Goal: Task Accomplishment & Management: Manage account settings

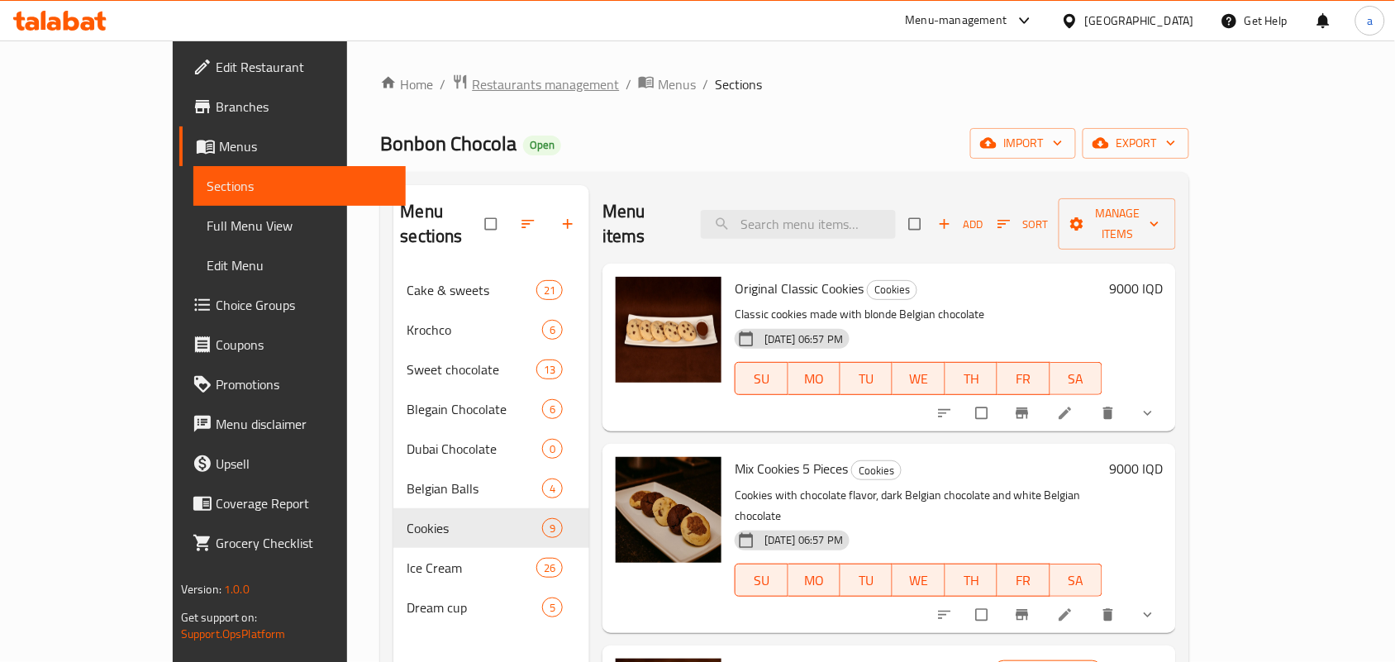
click at [472, 79] on span "Restaurants management" at bounding box center [545, 84] width 147 height 20
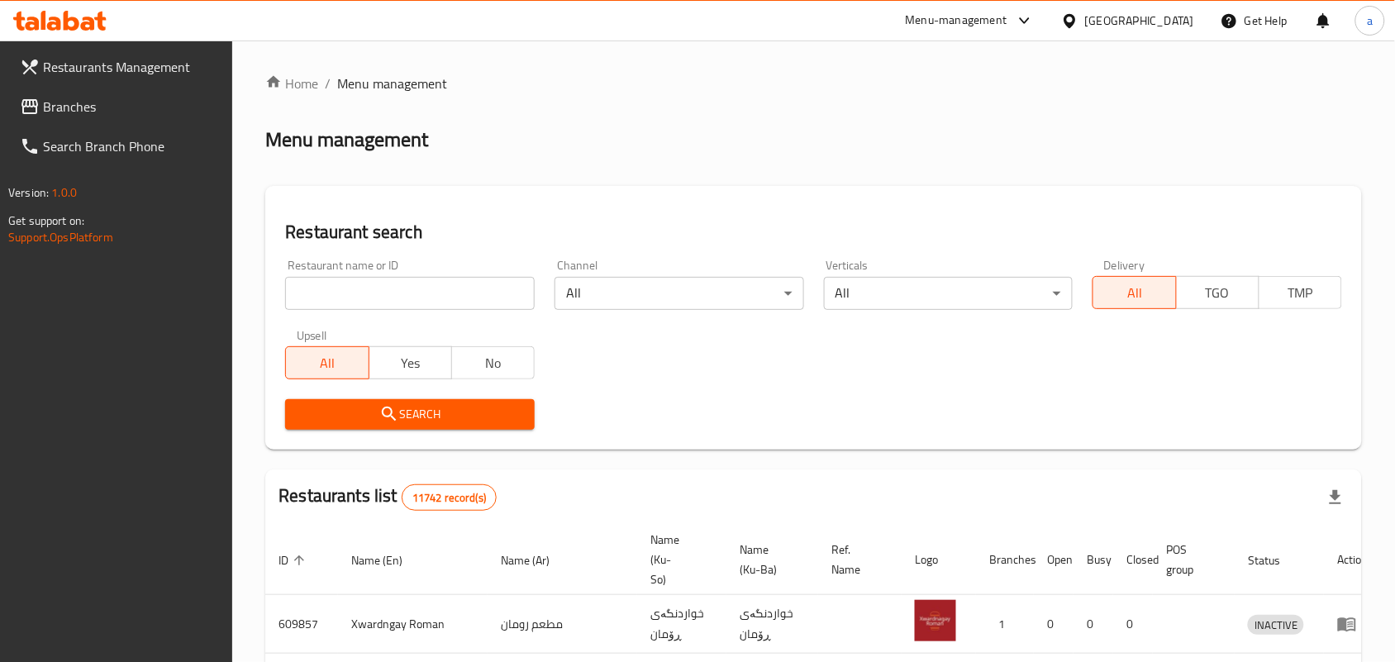
click at [427, 302] on input "search" at bounding box center [410, 293] width 250 height 33
paste input "Zalatakhana"
type input "Zalatakhana"
click button "Search" at bounding box center [410, 414] width 250 height 31
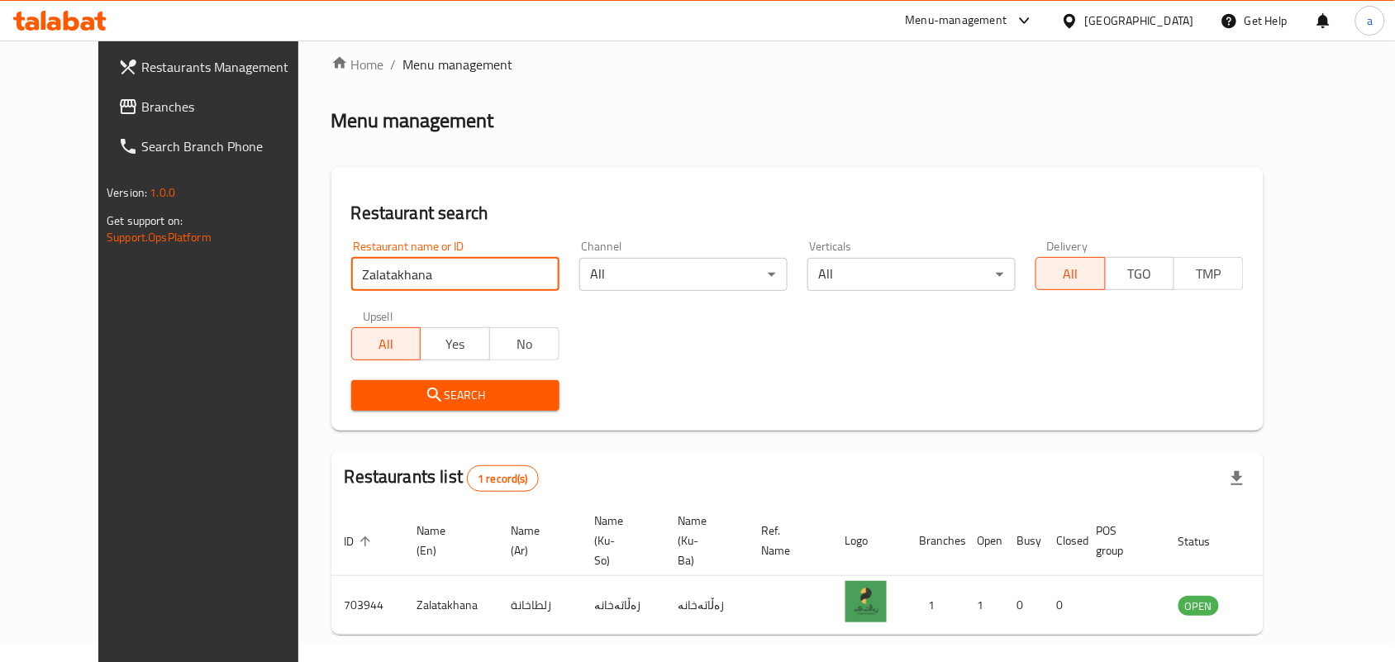
scroll to position [75, 0]
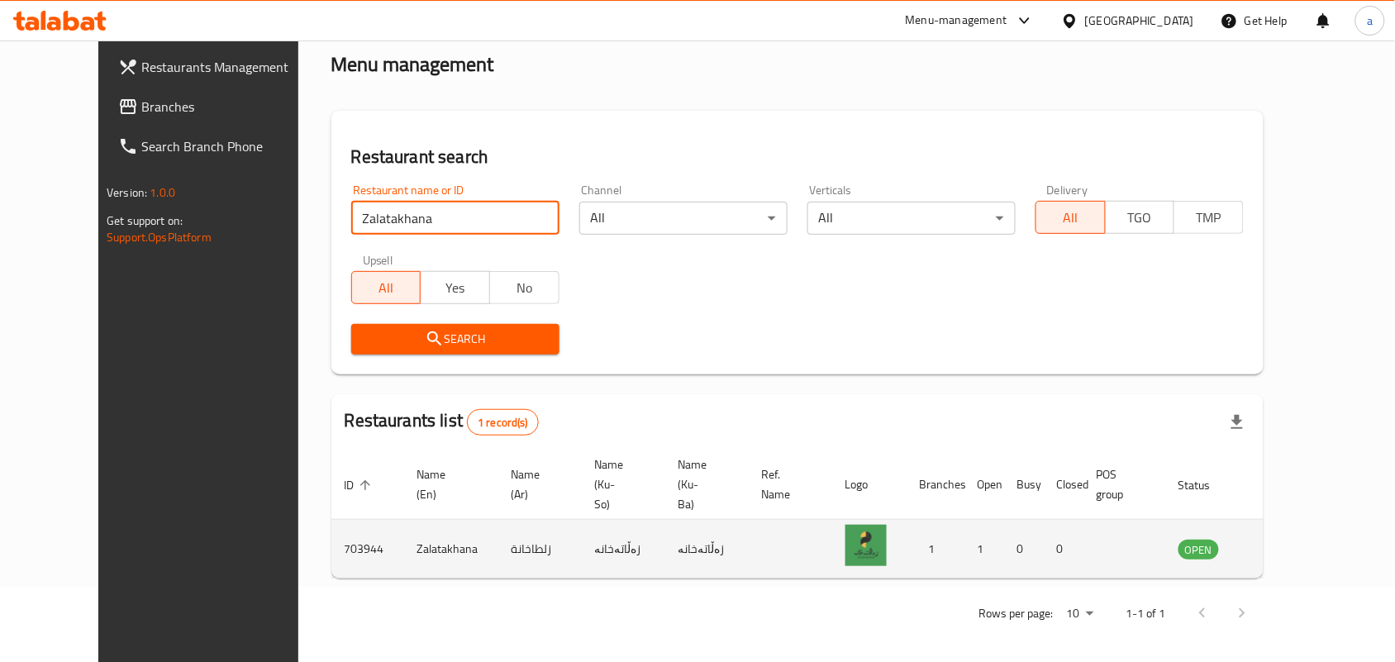
click at [1285, 550] on icon "enhanced table" at bounding box center [1275, 549] width 20 height 20
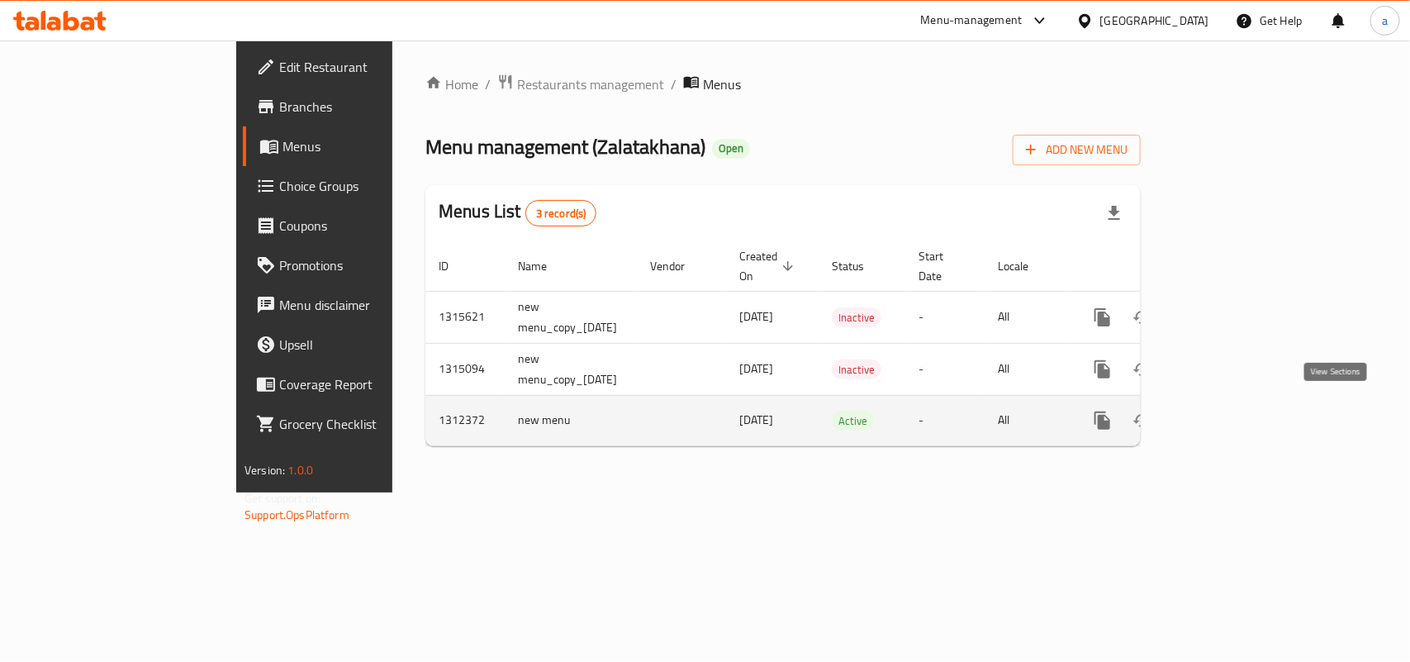
click at [1229, 413] on icon "enhanced table" at bounding box center [1221, 420] width 15 height 15
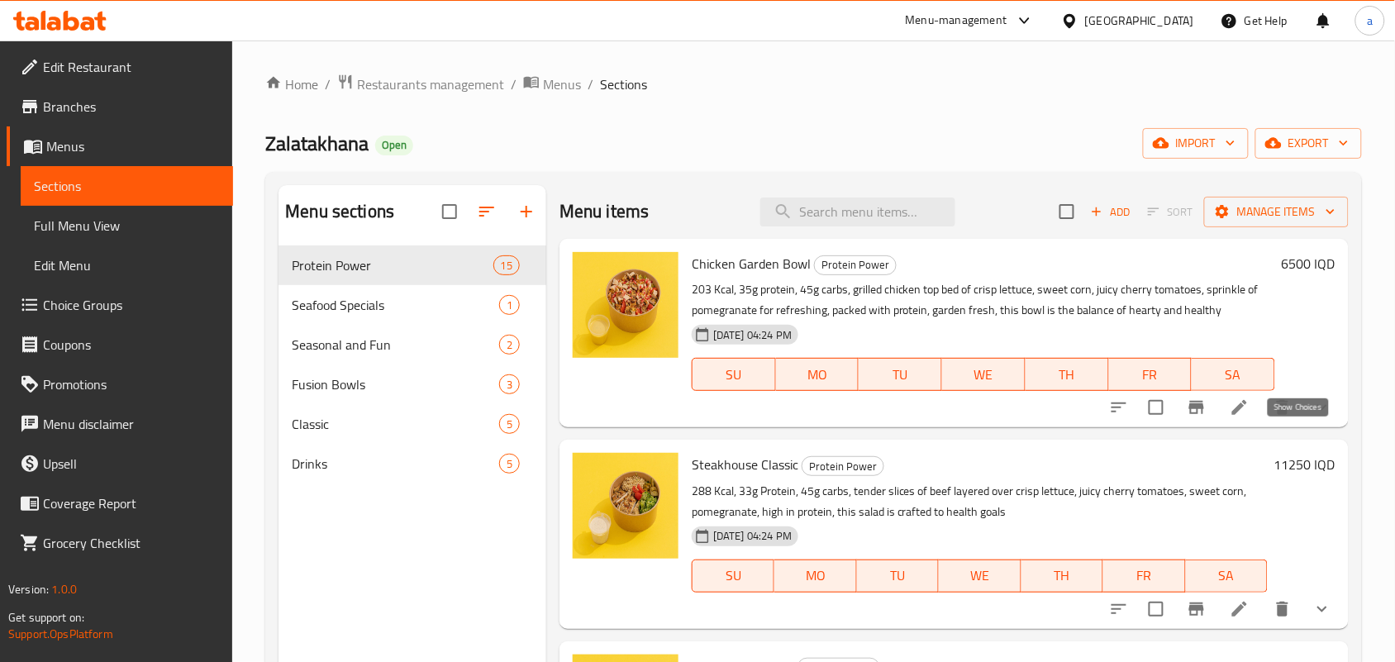
click at [1312, 417] on icon "show more" at bounding box center [1322, 407] width 20 height 20
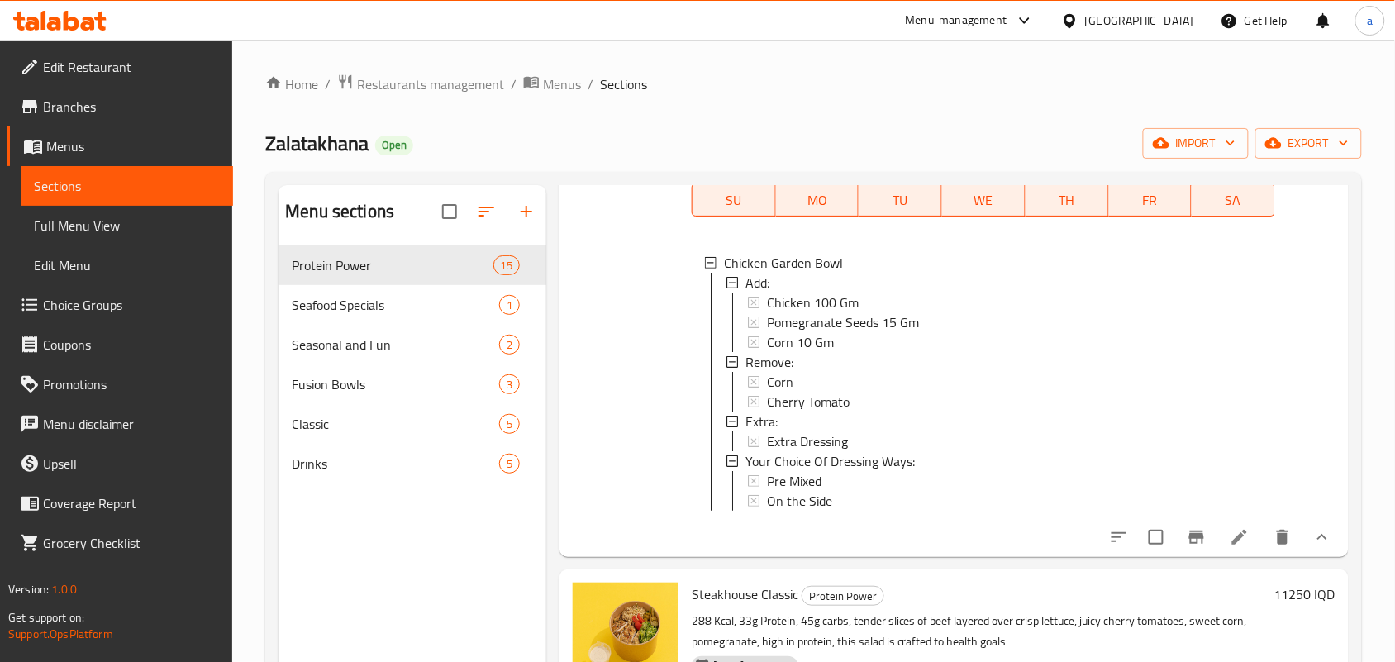
scroll to position [240, 0]
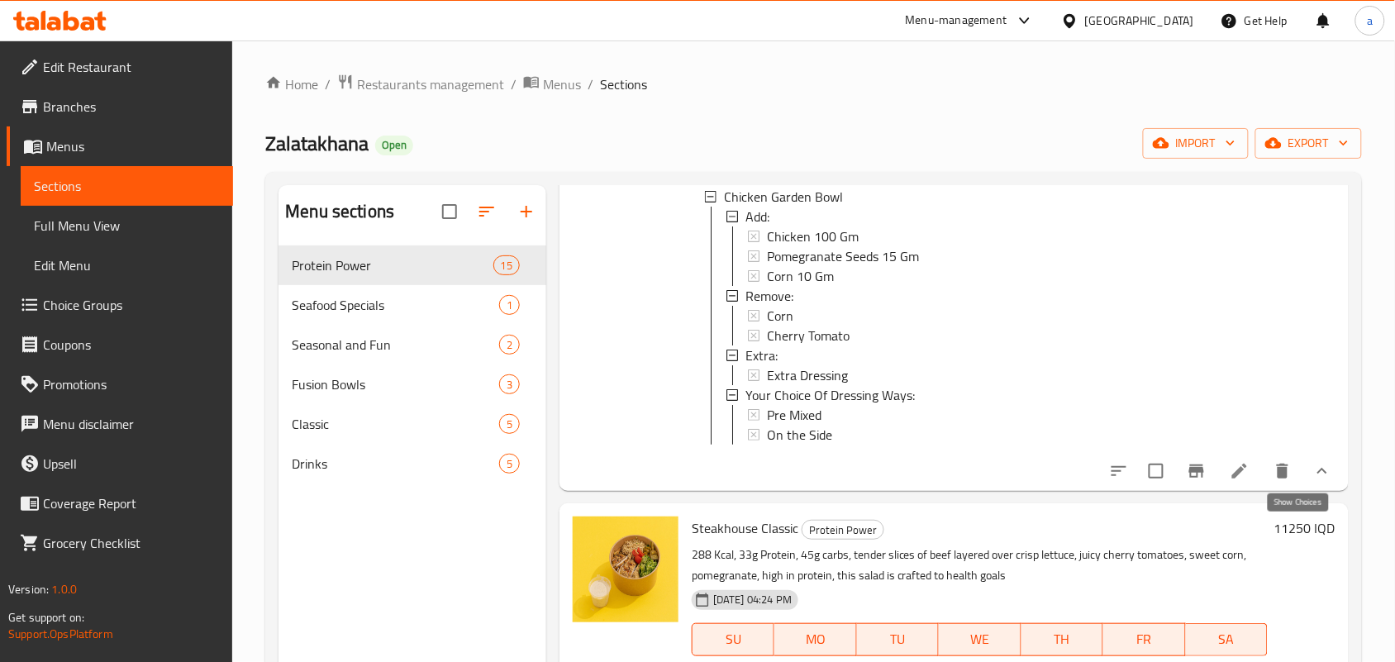
click at [1312, 481] on icon "show more" at bounding box center [1322, 471] width 20 height 20
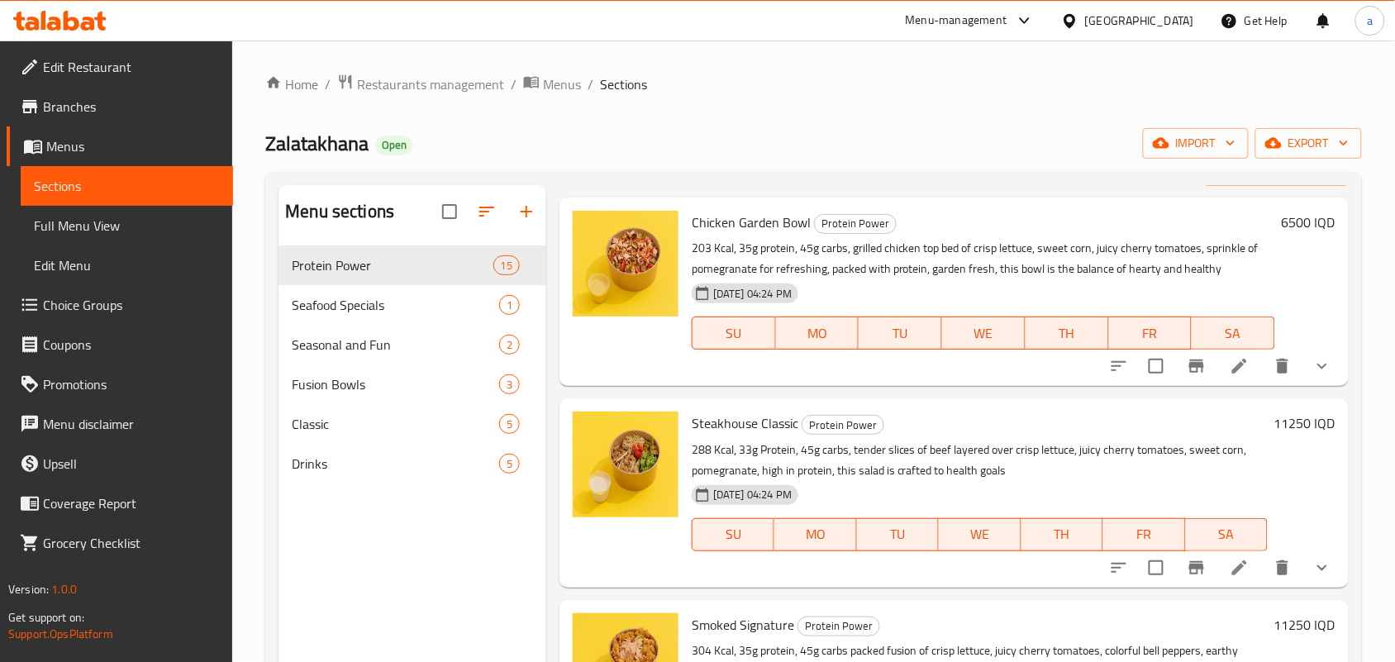
scroll to position [0, 0]
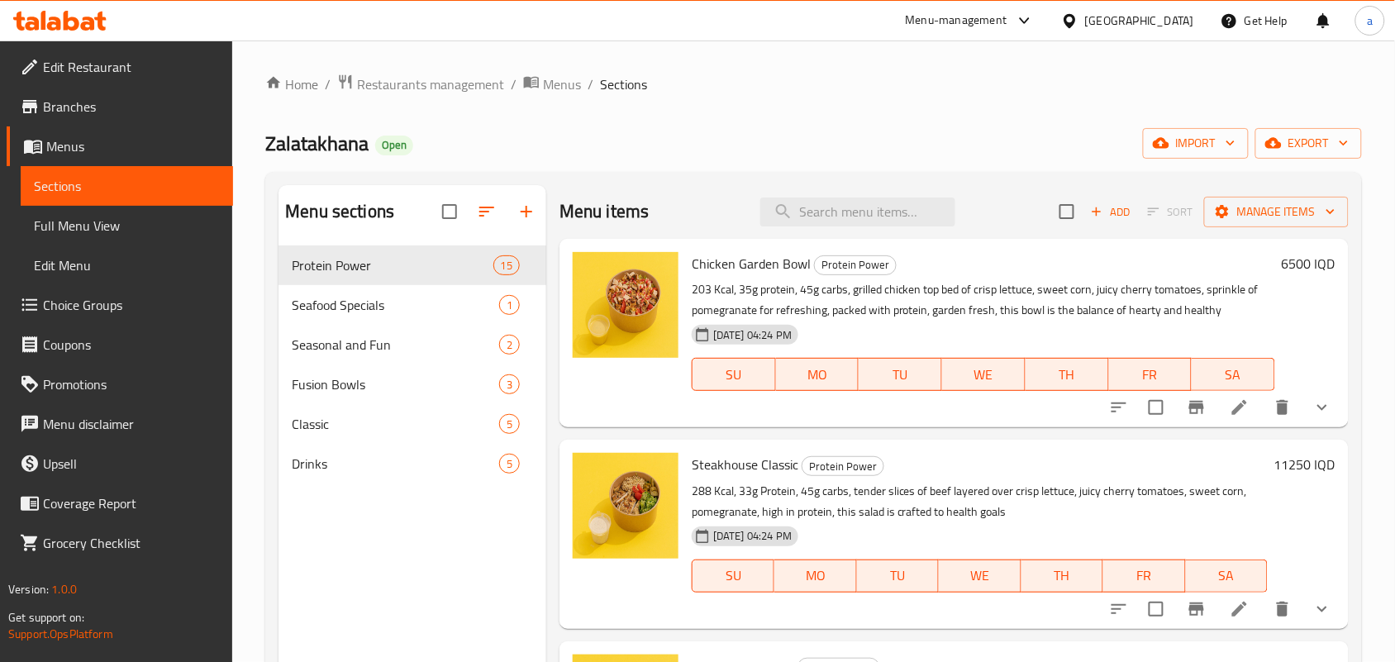
click at [844, 234] on div "Menu items Add Sort Manage items" at bounding box center [953, 212] width 789 height 54
click at [844, 226] on input "search" at bounding box center [857, 211] width 195 height 29
paste input "Crab Ocean Salad"
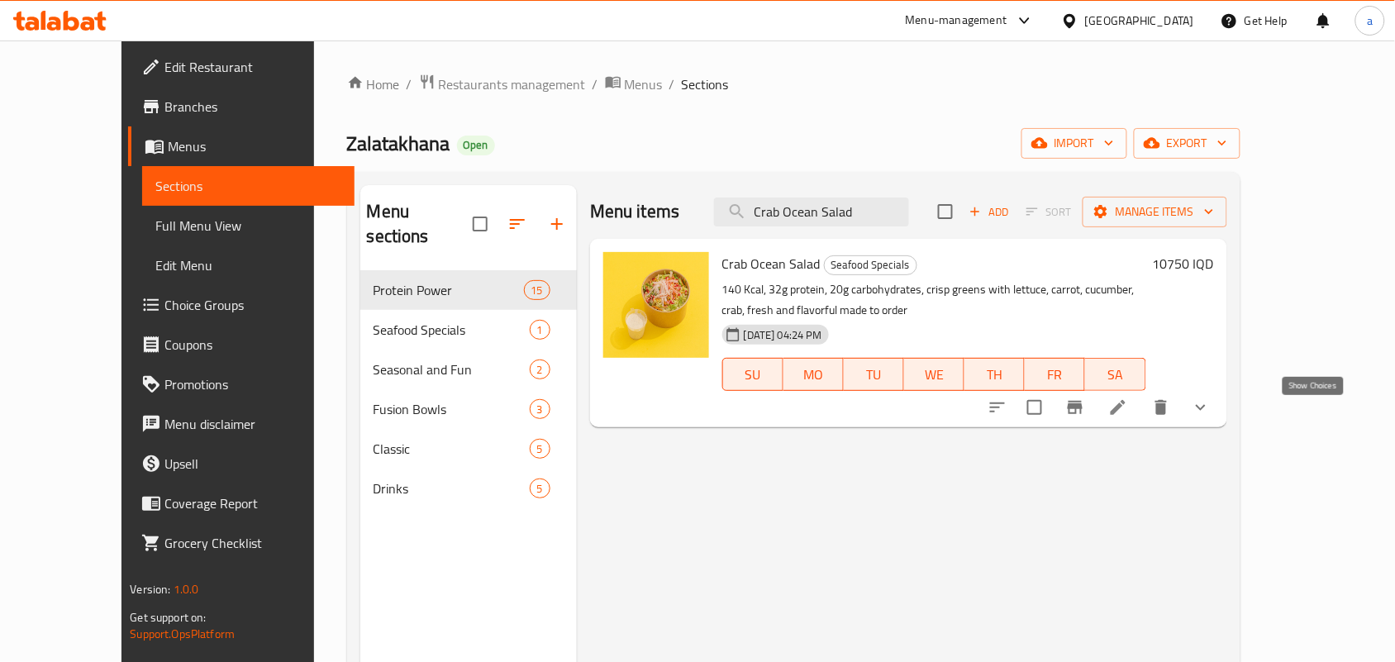
type input "Crab Ocean Salad"
click at [1210, 417] on icon "show more" at bounding box center [1201, 407] width 20 height 20
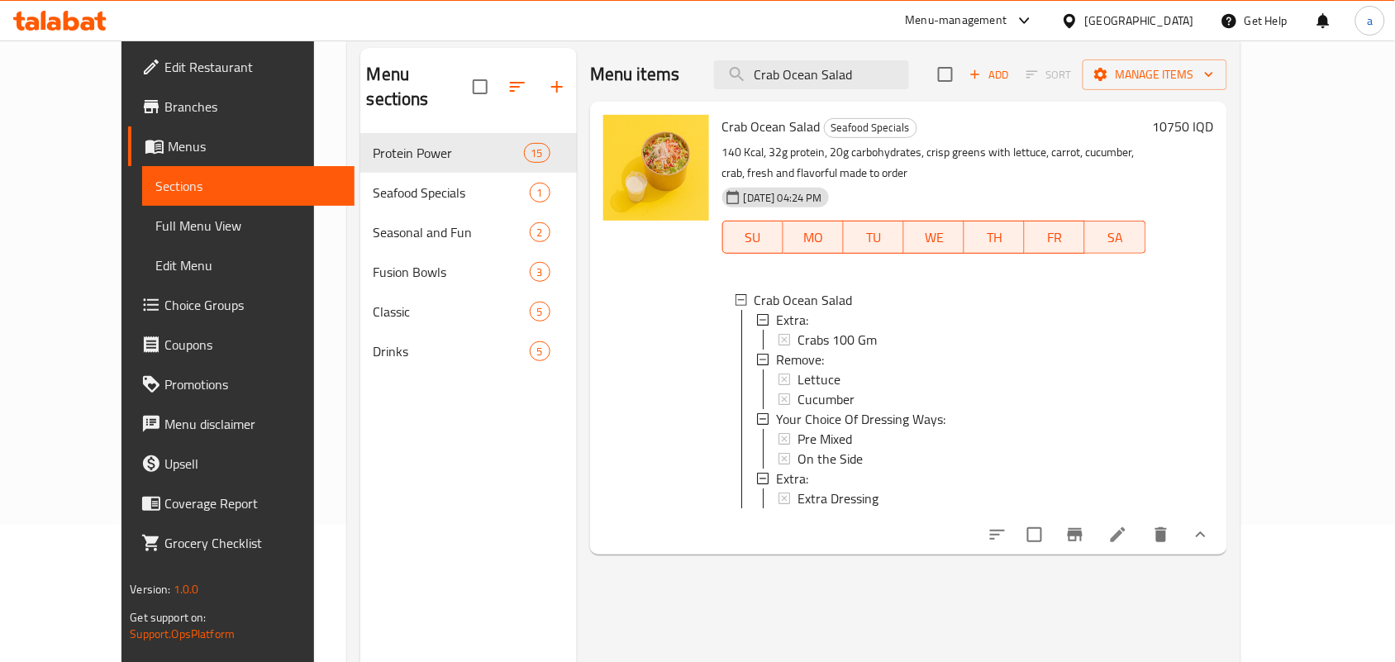
scroll to position [130, 0]
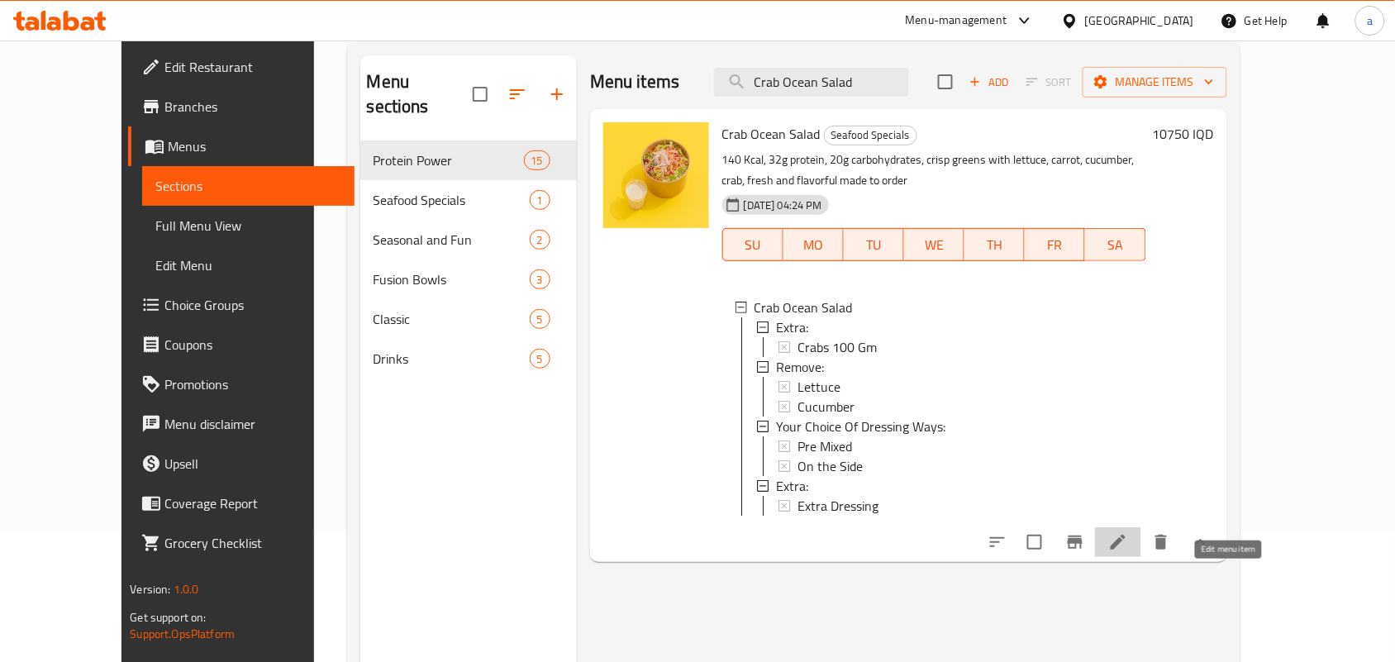
click at [1128, 552] on icon at bounding box center [1118, 542] width 20 height 20
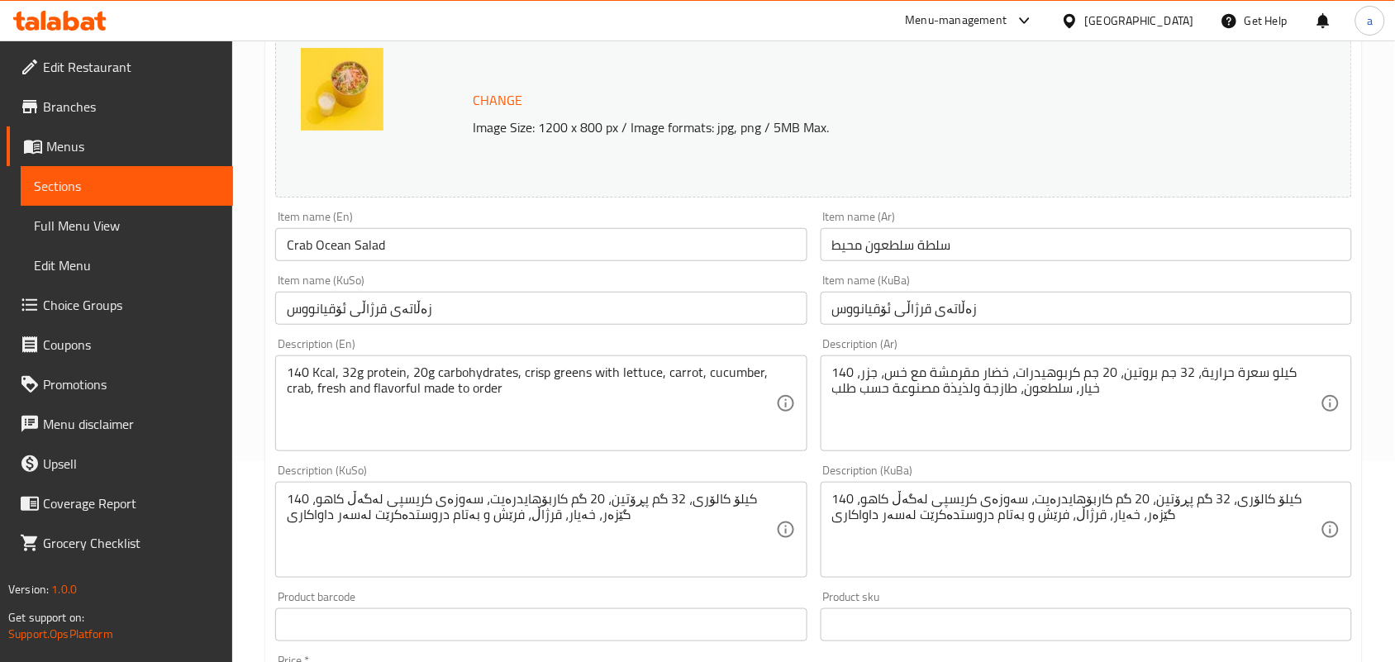
scroll to position [240, 0]
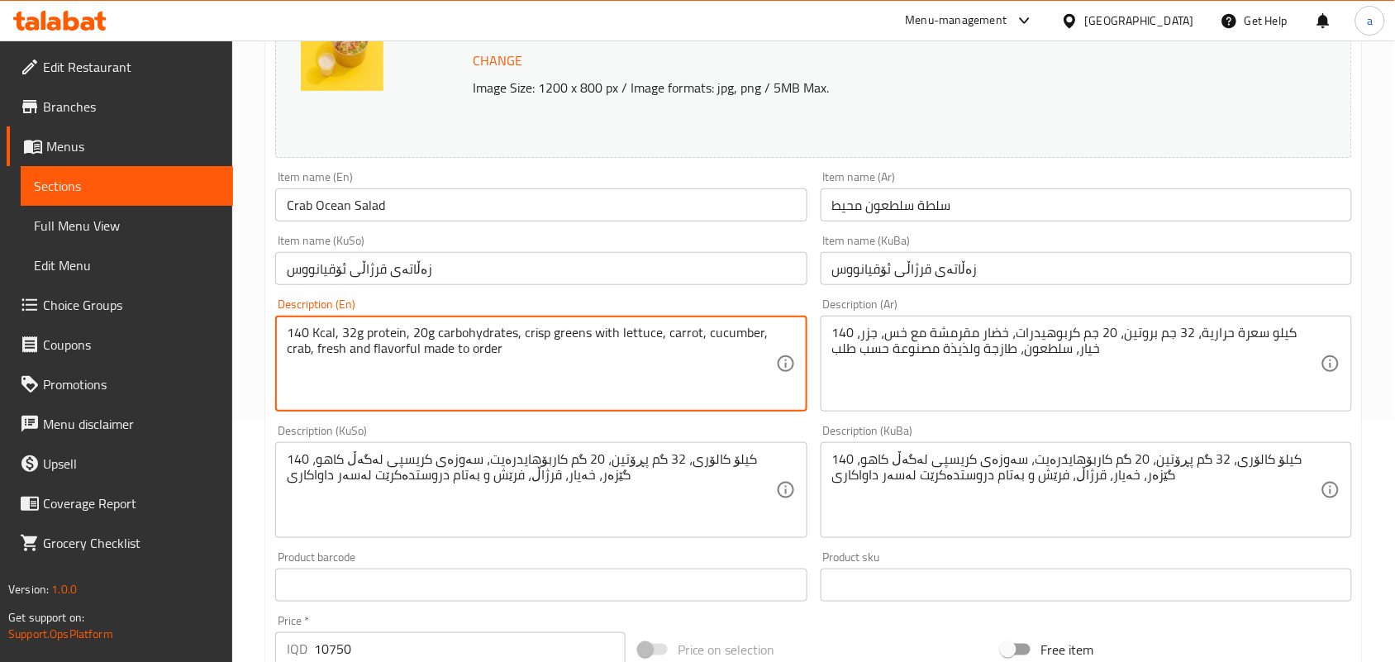
paste textarea ""✨ (140 Kcal · 32g Protein · 20g Carbs) Delicate crab meat tossed with crisp le…"
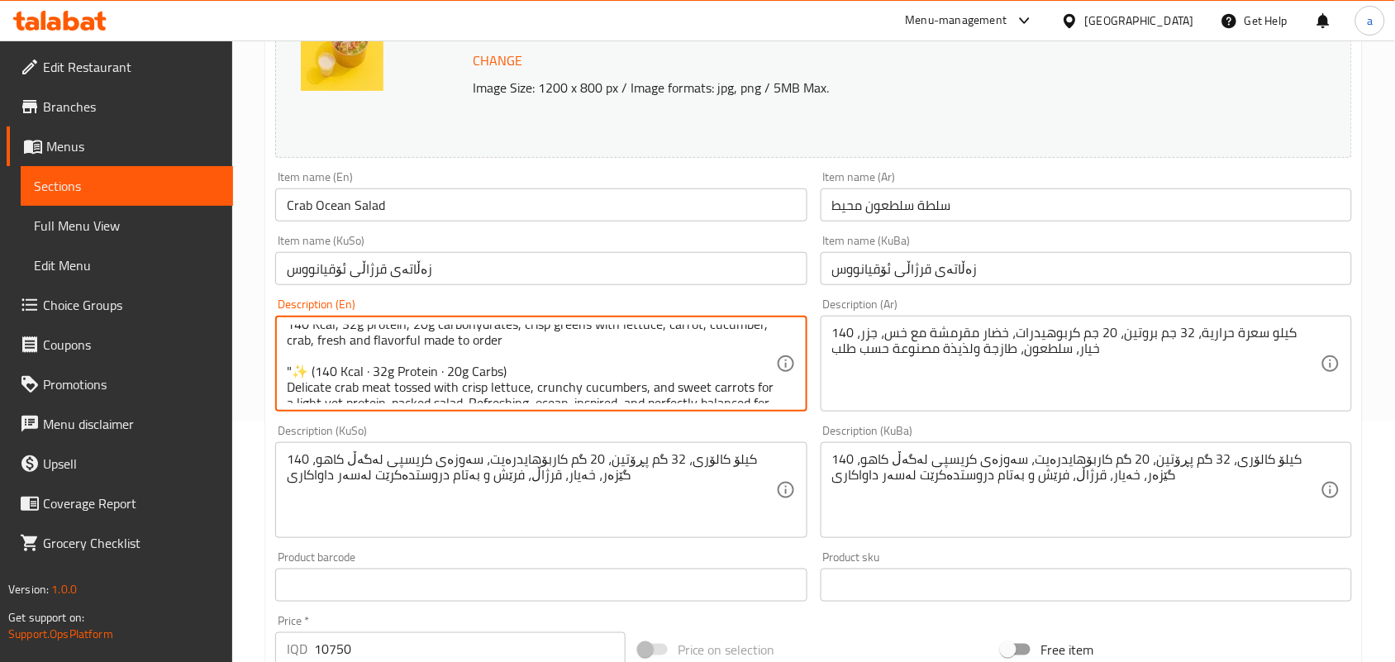
scroll to position [0, 0]
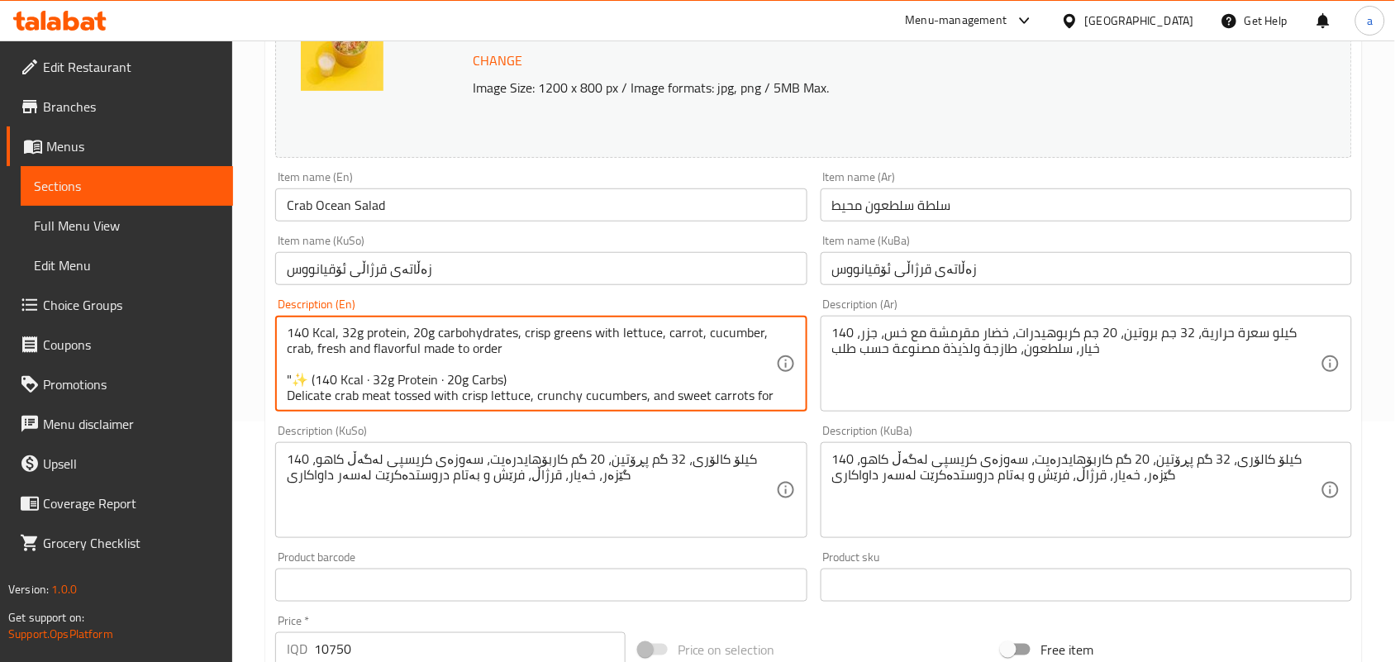
drag, startPoint x: 580, startPoint y: 358, endPoint x: 314, endPoint y: 302, distance: 271.9
click at [226, 323] on div "Edit Restaurant Branches Menus Sections Full Menu View Edit Menu Choice Groups …" at bounding box center [697, 665] width 1395 height 1730
type textarea "140 Kcal, 32g protein, 20g carbohydrates, crisp greens with lettuce, carrot, cu…"
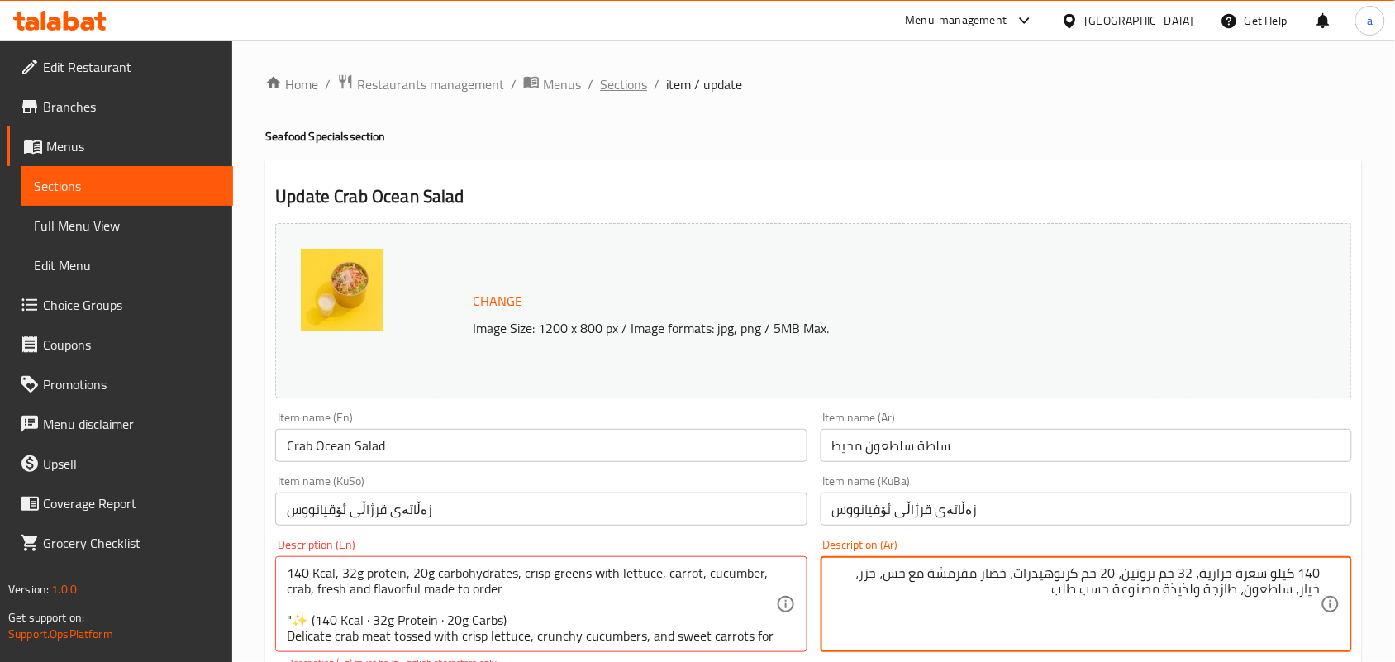
click at [636, 77] on span "Sections" at bounding box center [623, 84] width 47 height 20
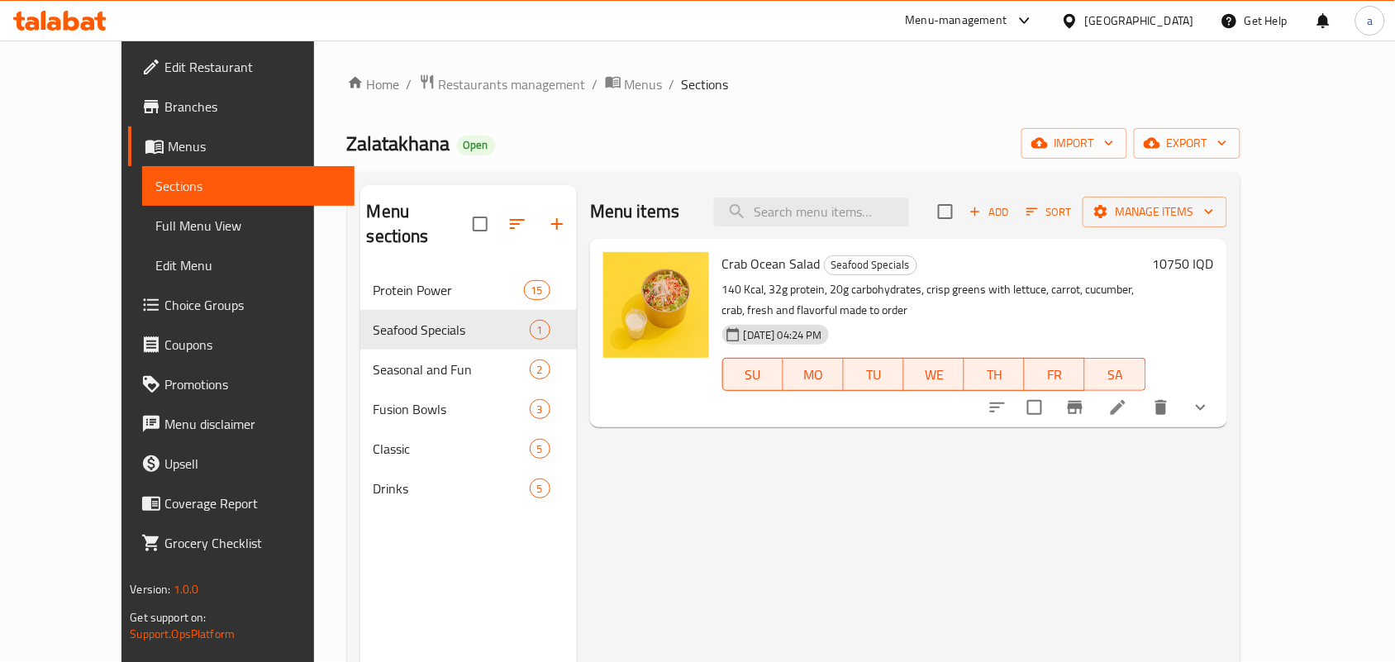
click at [1210, 417] on icon "show more" at bounding box center [1201, 407] width 20 height 20
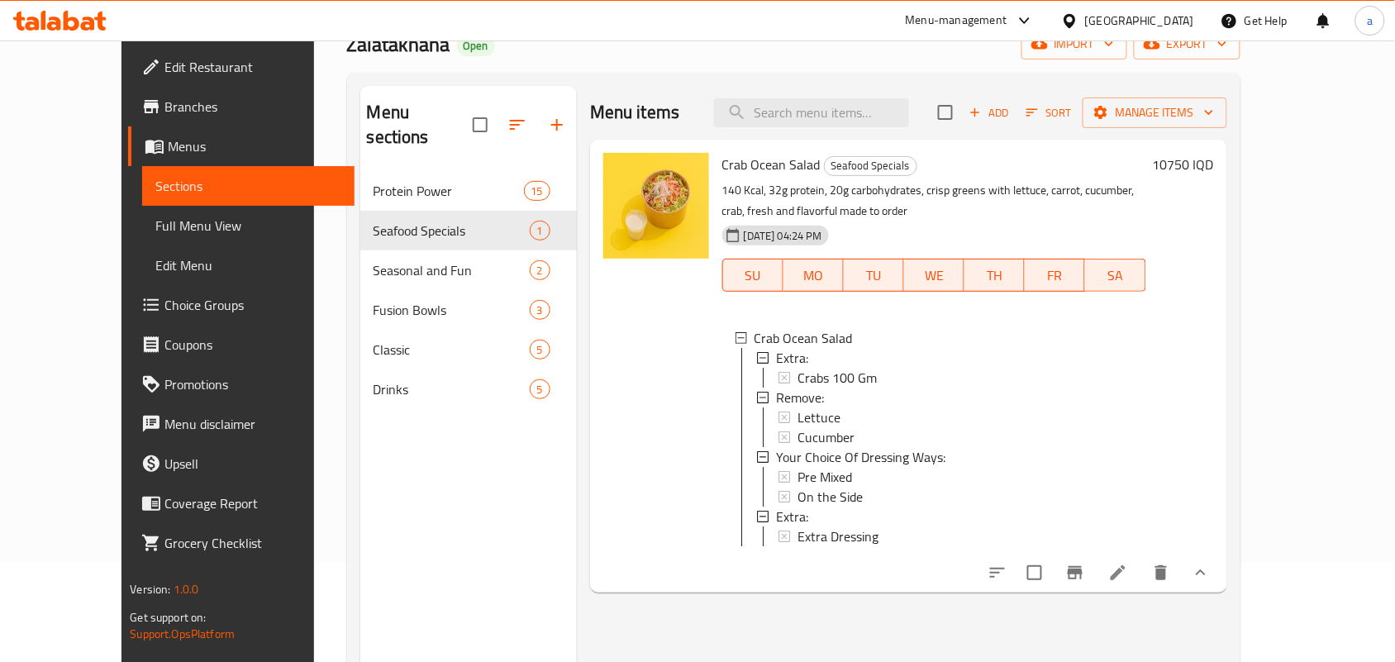
scroll to position [103, 0]
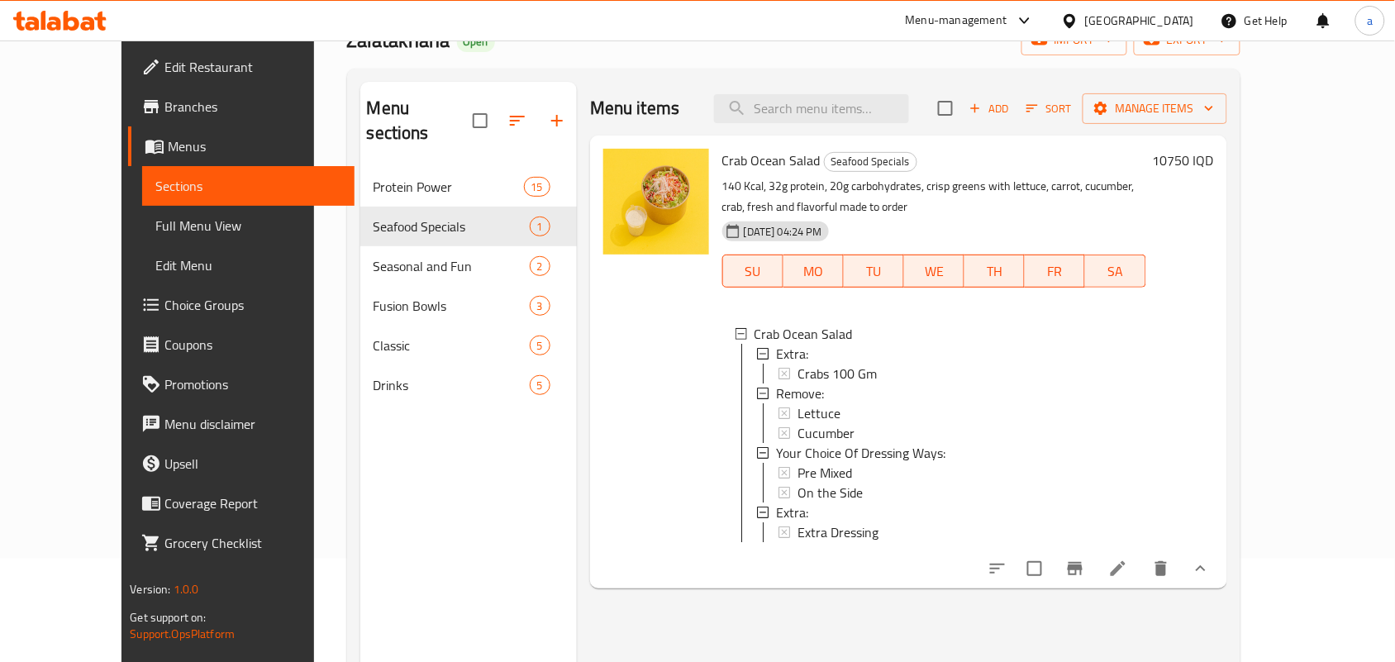
click at [1082, 575] on icon "Branch-specific-item" at bounding box center [1074, 568] width 15 height 13
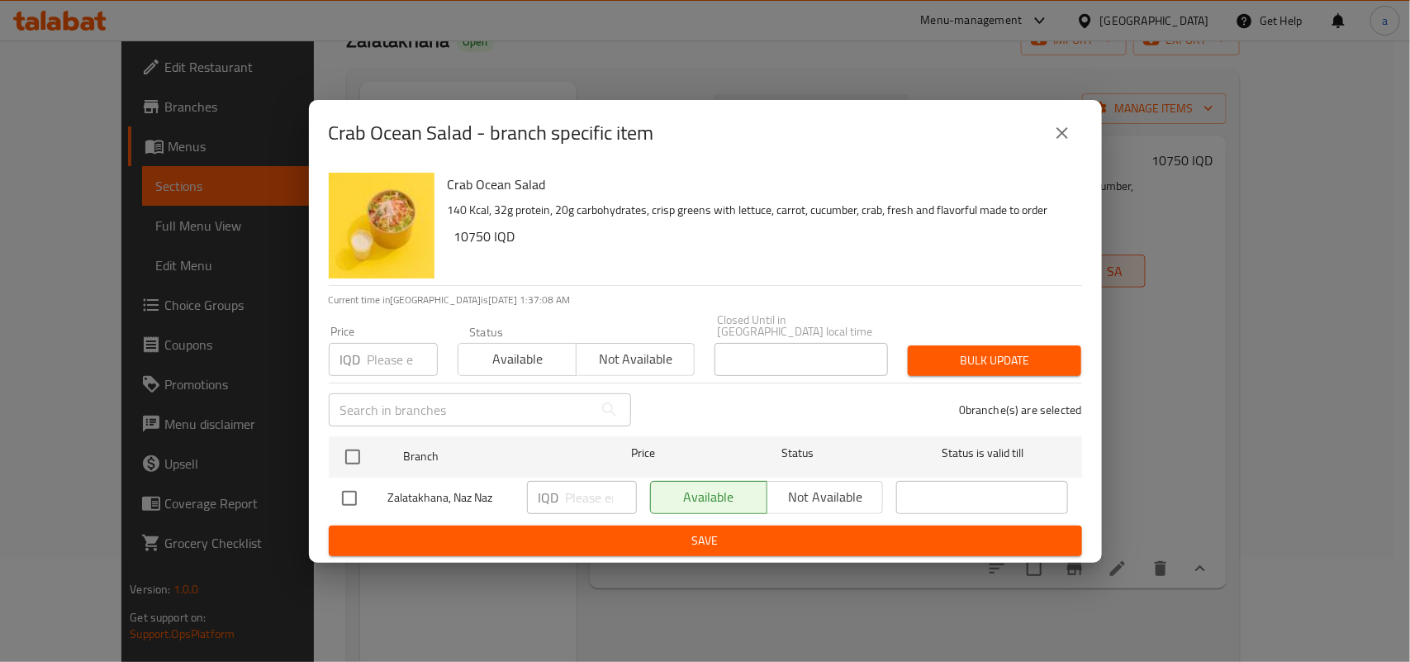
click at [1049, 141] on button "close" at bounding box center [1063, 133] width 40 height 40
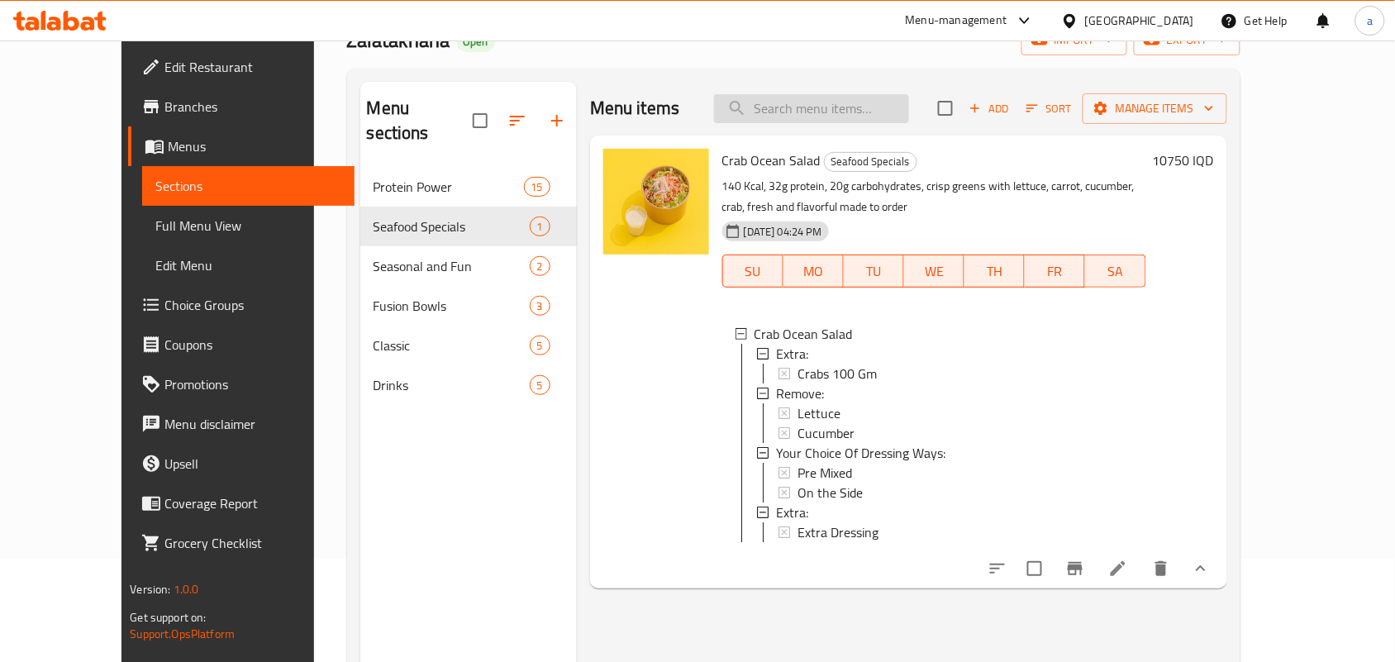
click at [852, 112] on input "search" at bounding box center [811, 108] width 195 height 29
paste input "Strawberry Signature"
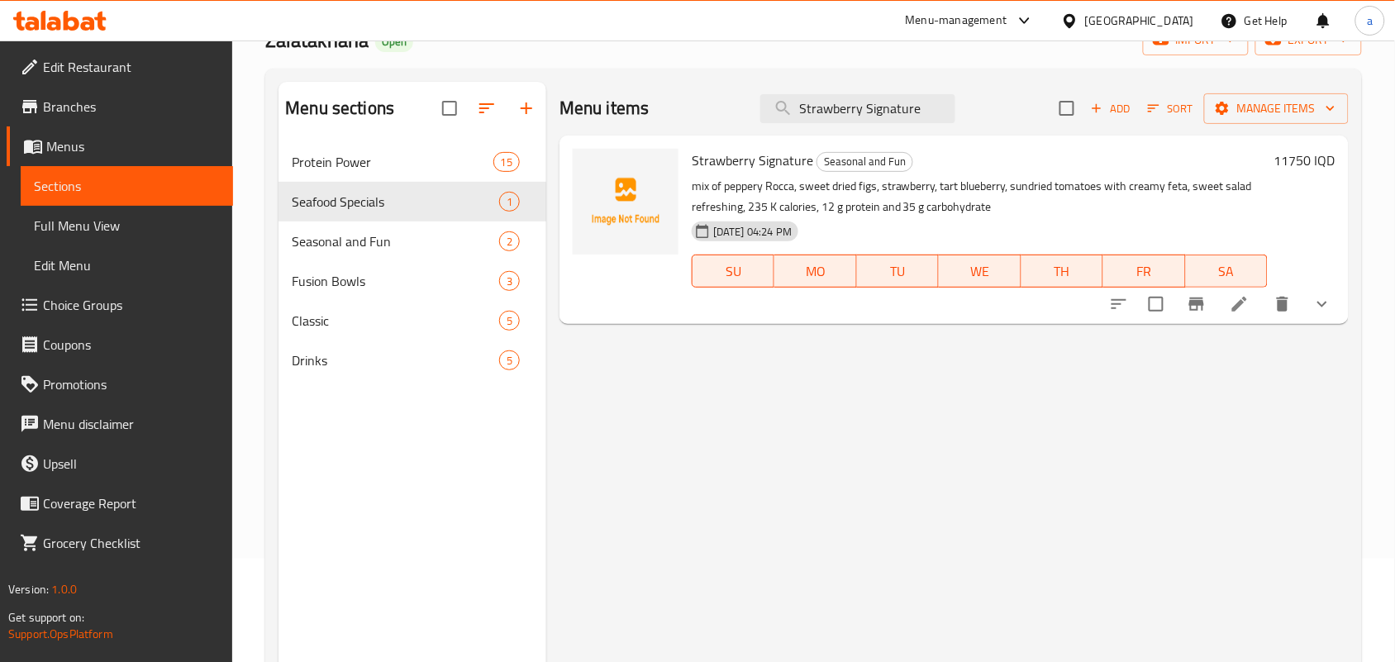
type input "Strawberry Signature"
click at [1319, 314] on icon "show more" at bounding box center [1322, 304] width 20 height 20
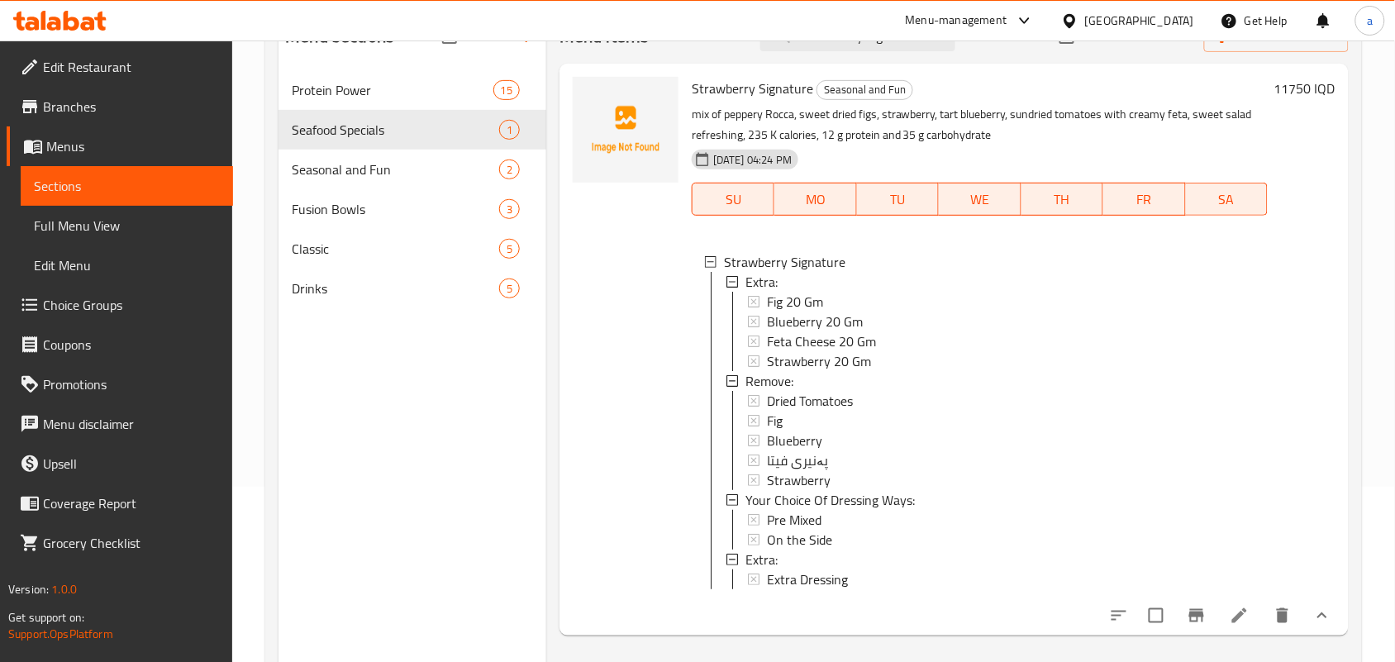
scroll to position [183, 0]
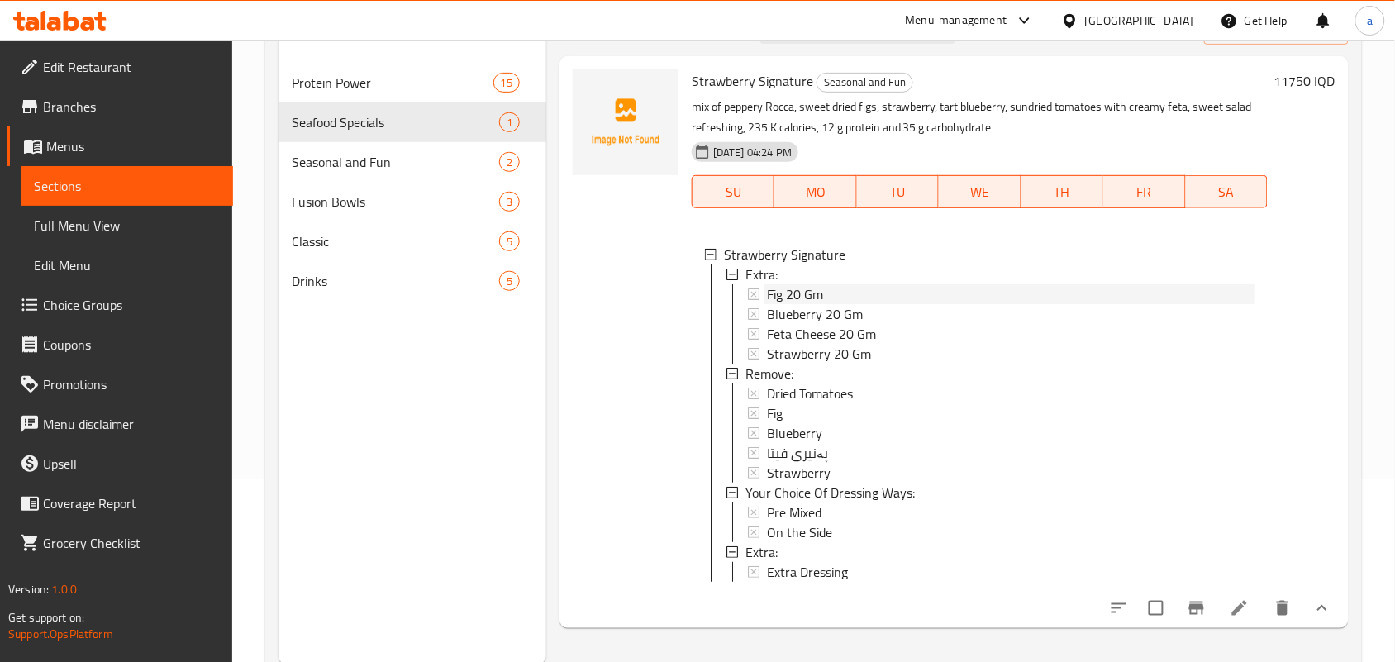
click at [811, 304] on span "Fig 20 Gm" at bounding box center [795, 294] width 56 height 20
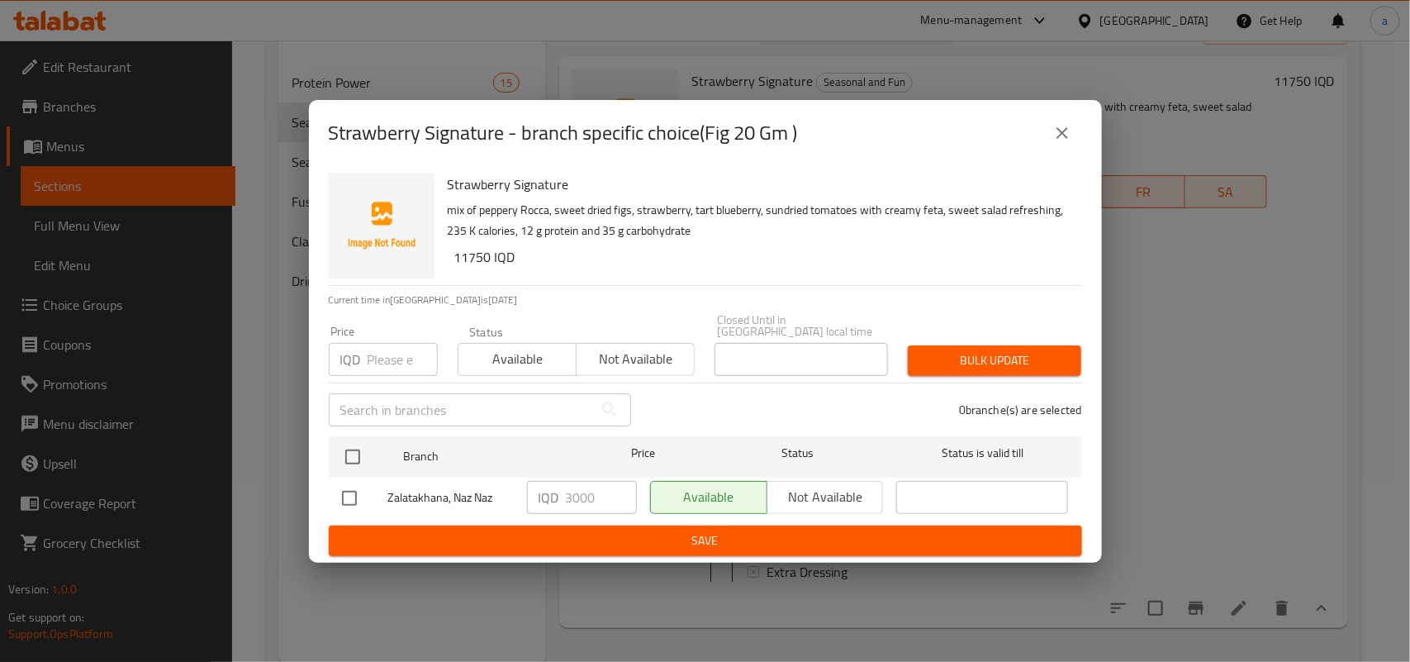
drag, startPoint x: 1055, startPoint y: 138, endPoint x: 1058, endPoint y: 195, distance: 57.1
click at [1056, 138] on icon "close" at bounding box center [1063, 133] width 20 height 20
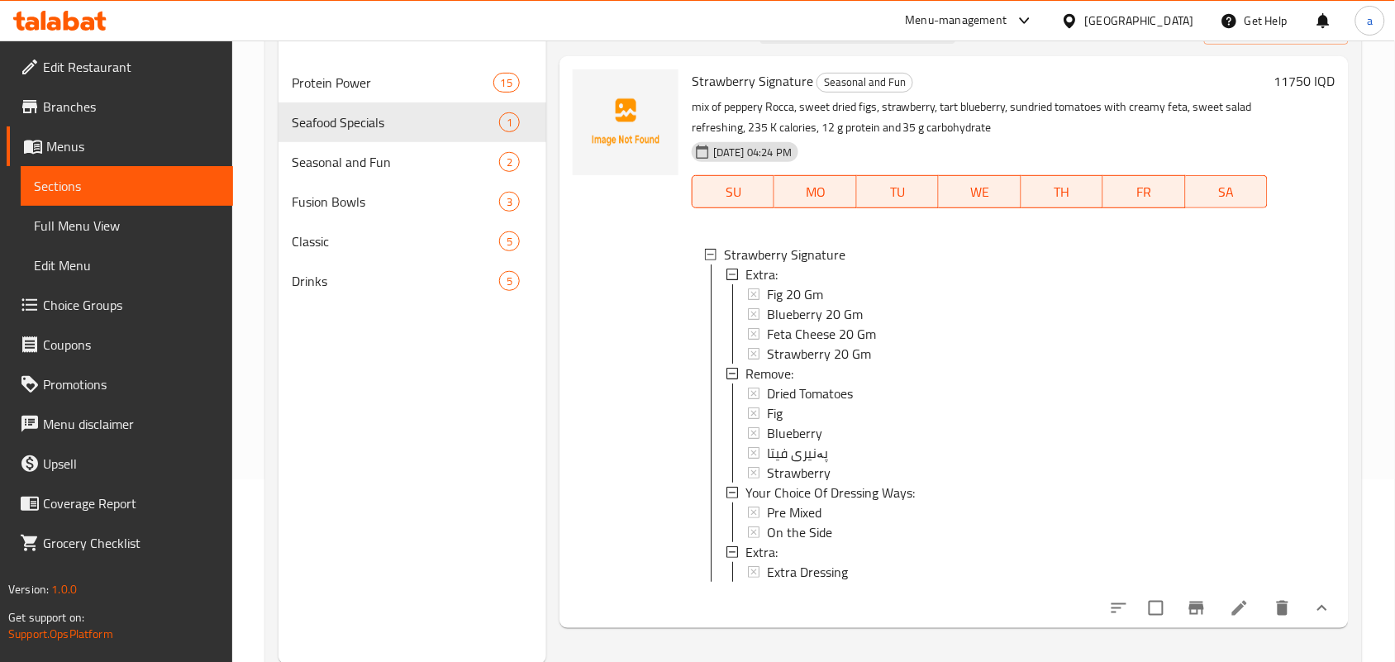
scroll to position [2, 0]
click at [1232, 615] on icon at bounding box center [1239, 608] width 15 height 15
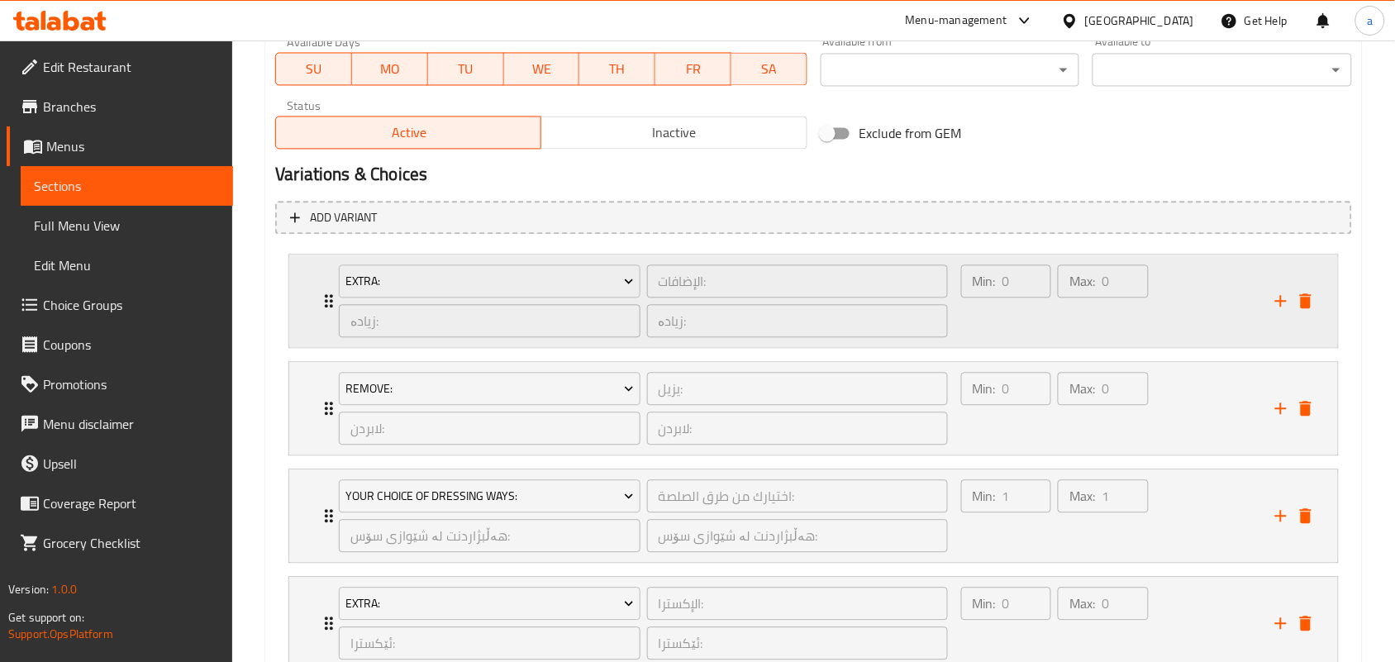
click at [1013, 340] on div "Min: 0 ​" at bounding box center [1006, 300] width 97 height 79
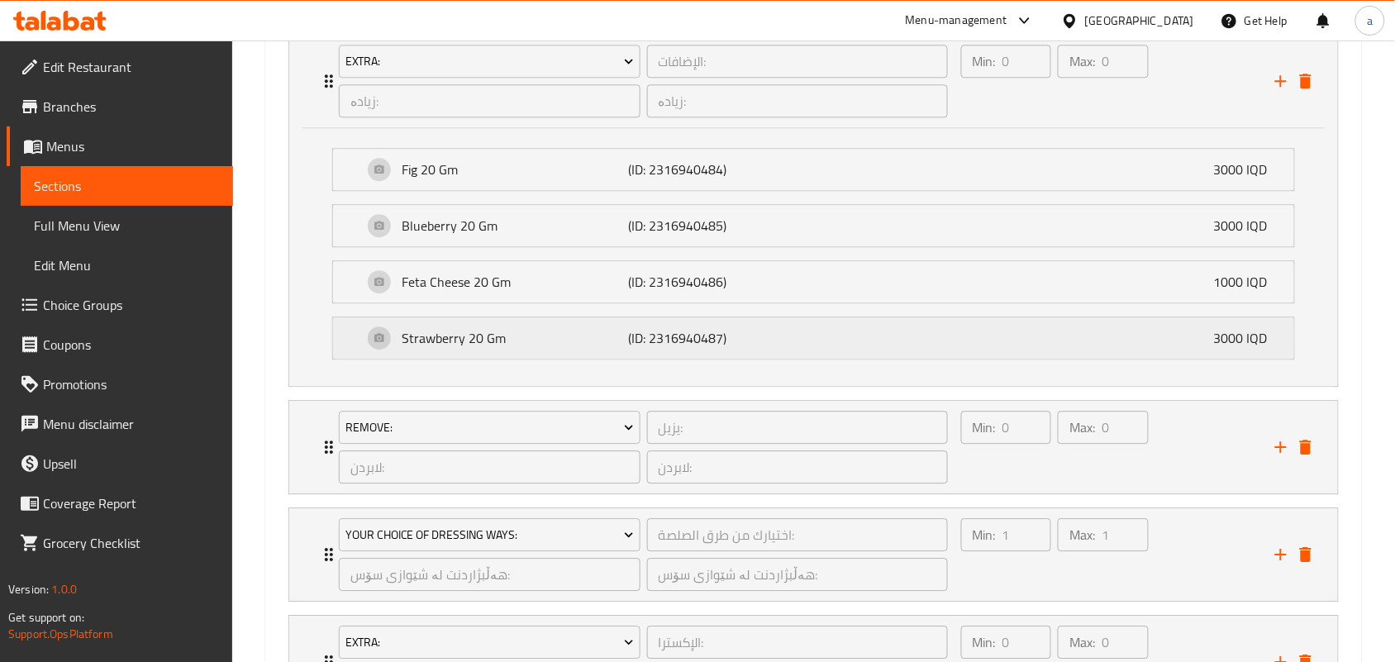
scroll to position [1205, 0]
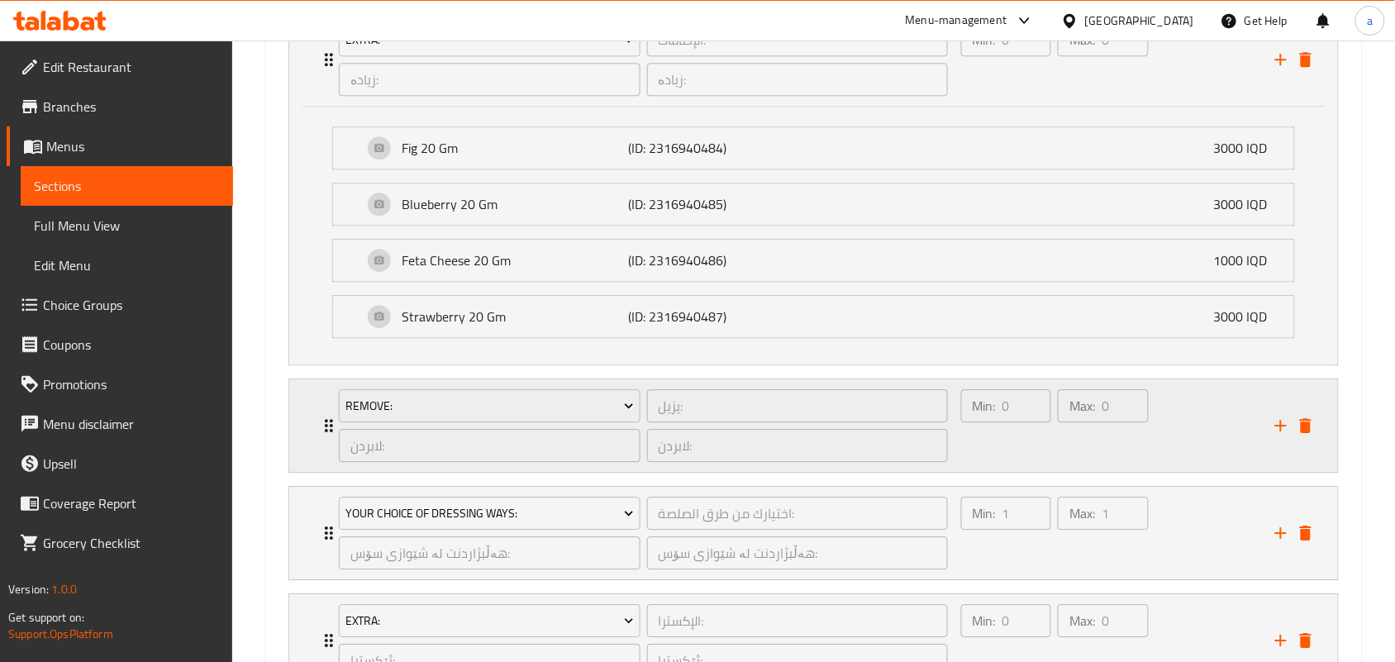
click at [1059, 465] on div "Max: 0 ​" at bounding box center [1102, 425] width 97 height 79
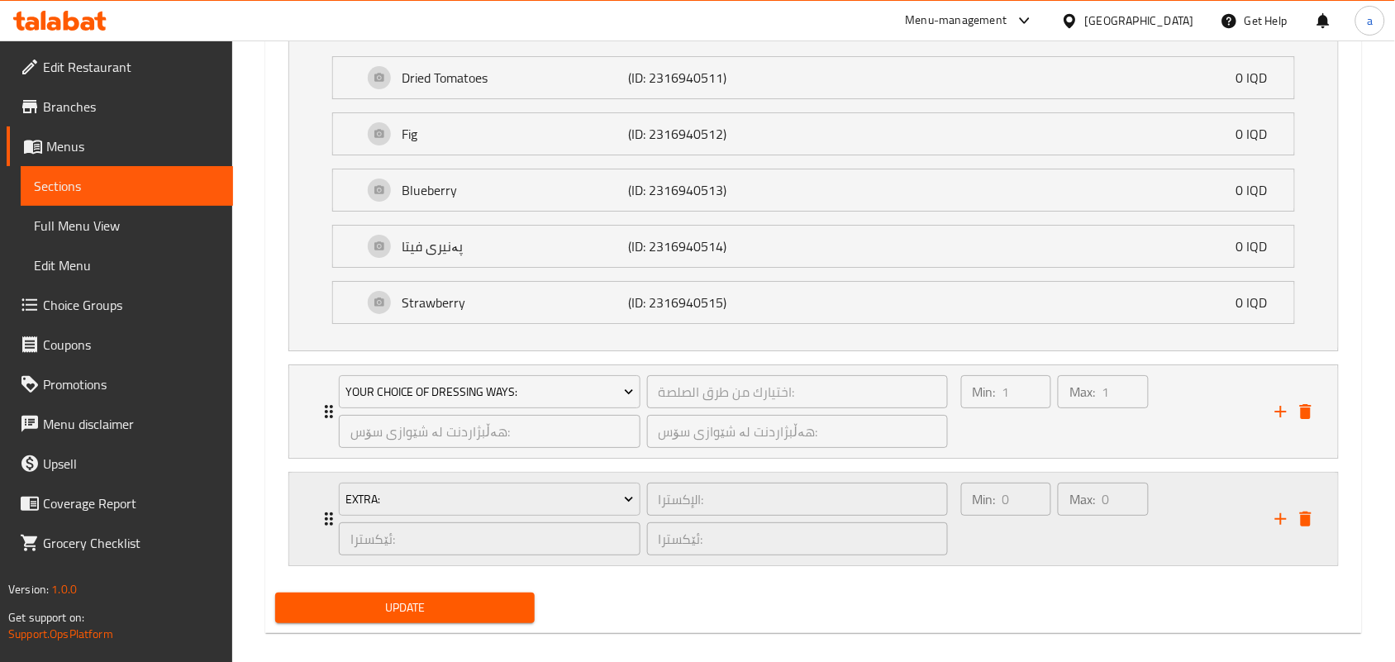
scroll to position [1686, 0]
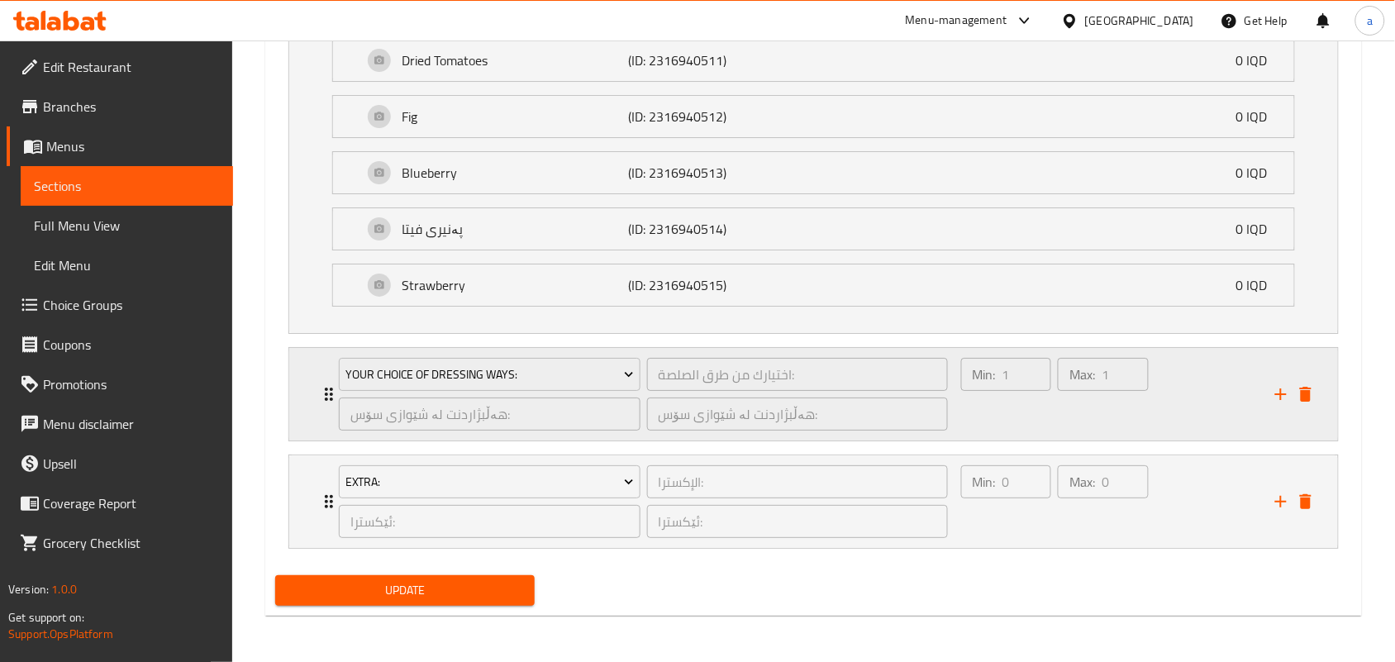
click at [1001, 431] on div "Min: 1 ​" at bounding box center [1006, 393] width 97 height 79
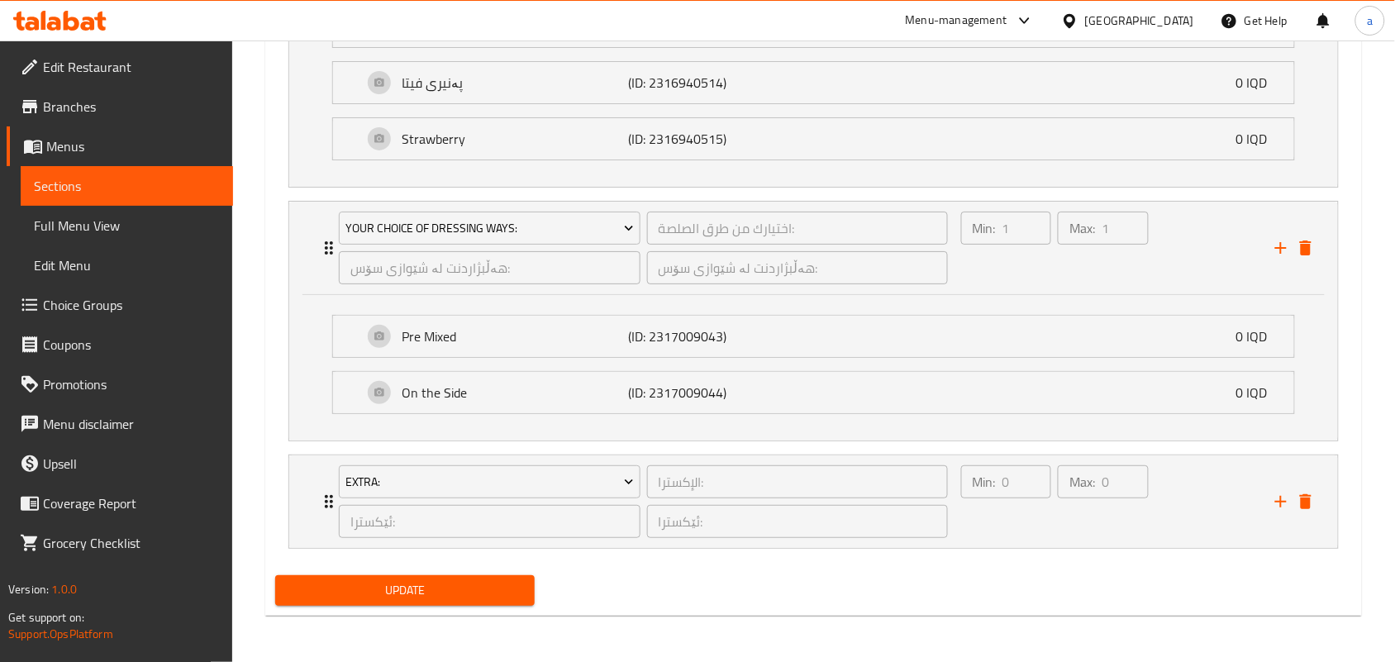
scroll to position [1846, 0]
click at [1049, 525] on div "Min: 0 ​" at bounding box center [1006, 501] width 97 height 79
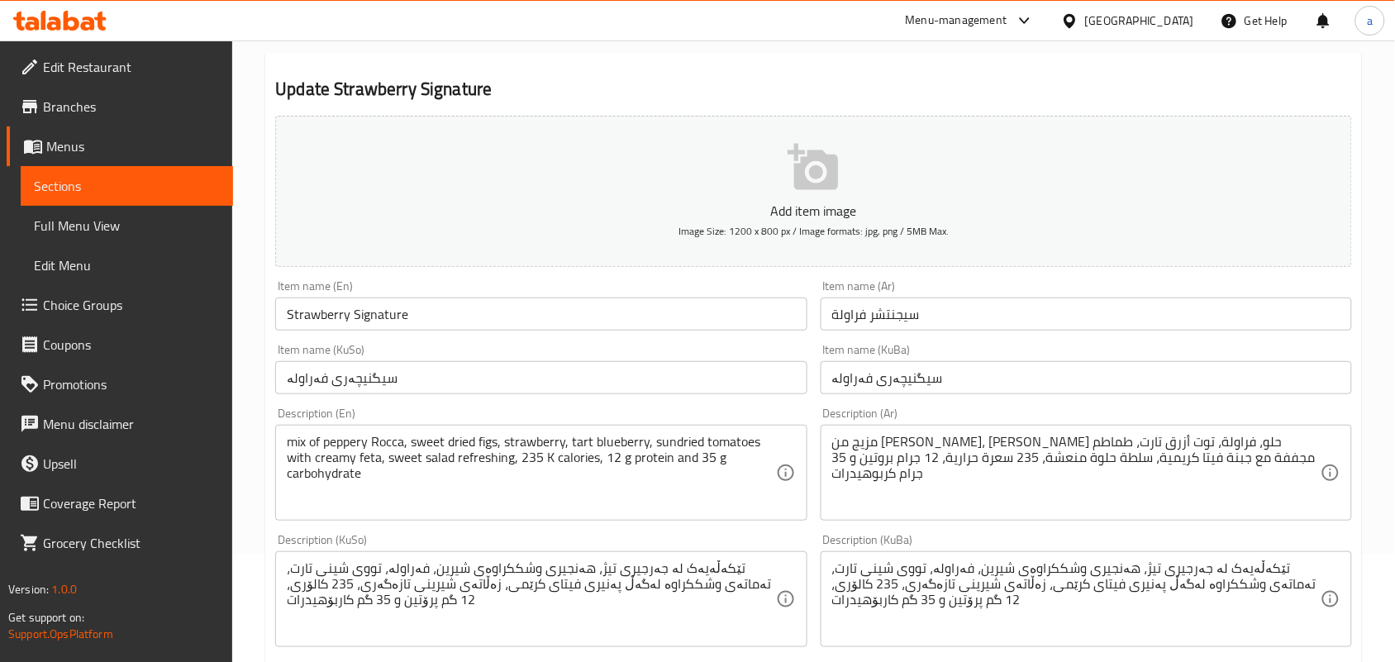
scroll to position [0, 0]
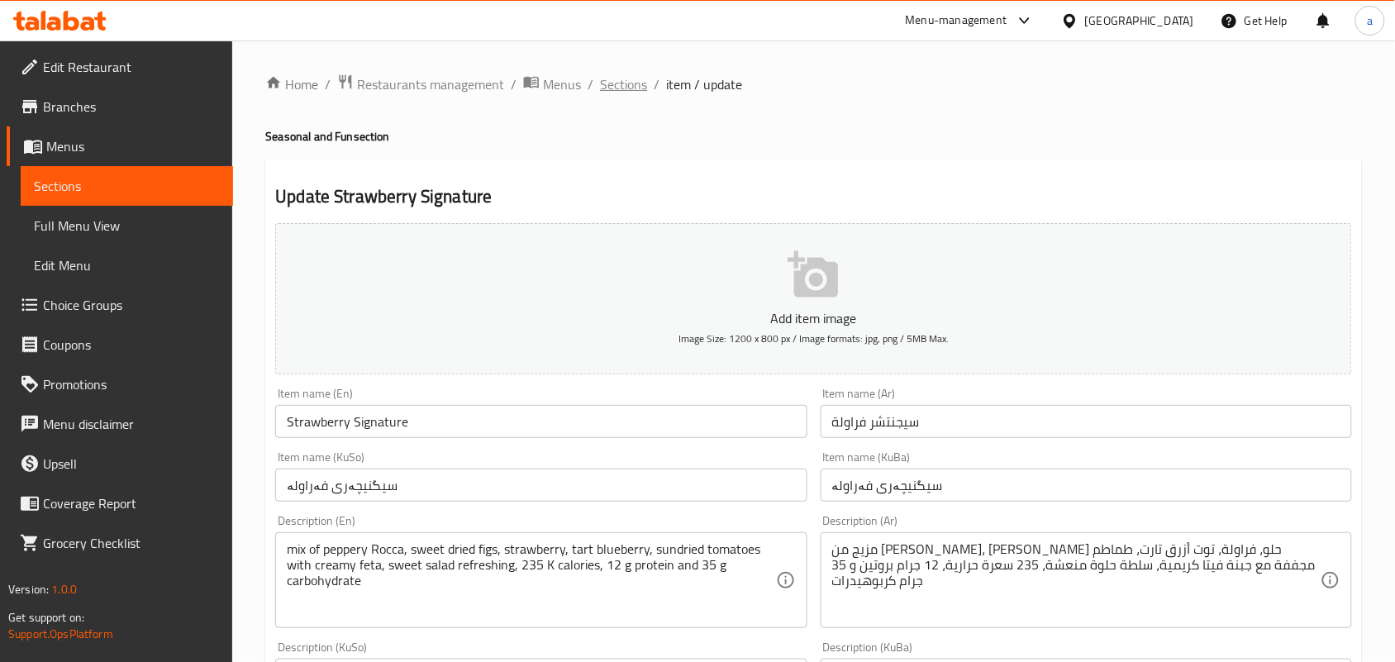
click at [641, 83] on span "Sections" at bounding box center [623, 84] width 47 height 20
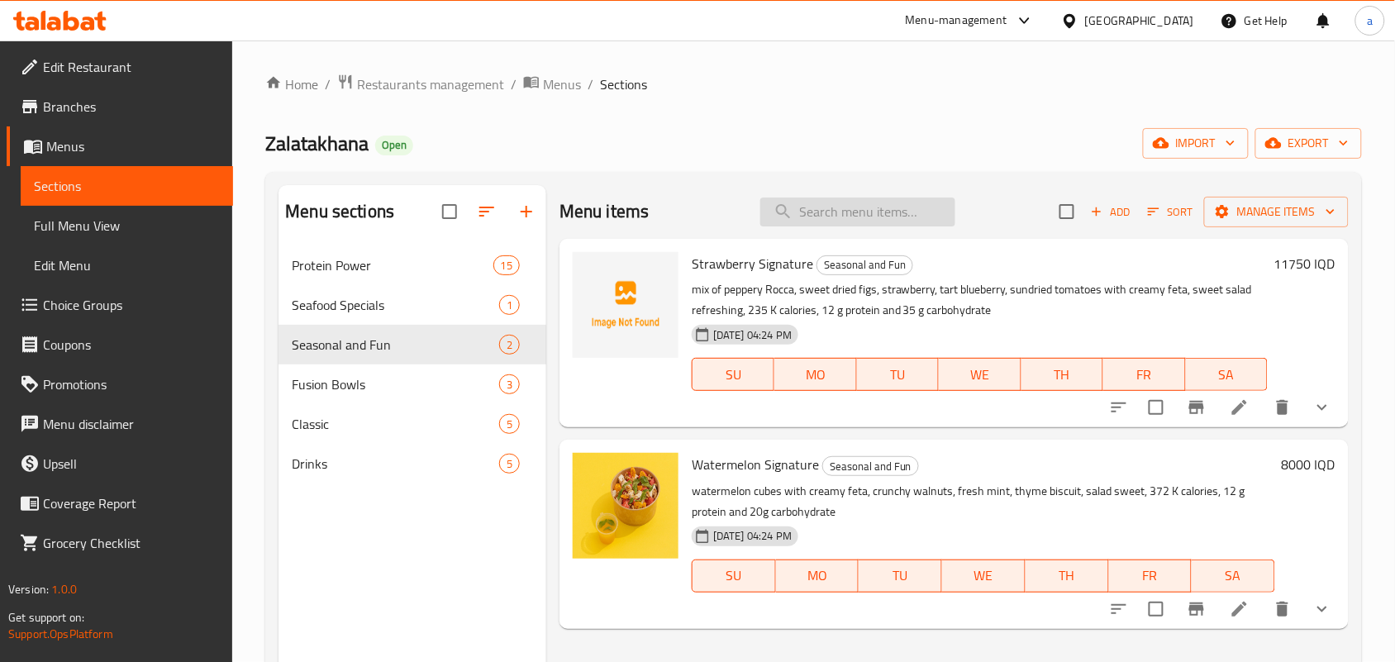
click at [841, 223] on input "search" at bounding box center [857, 211] width 195 height 29
paste input "Watermelon Signature"
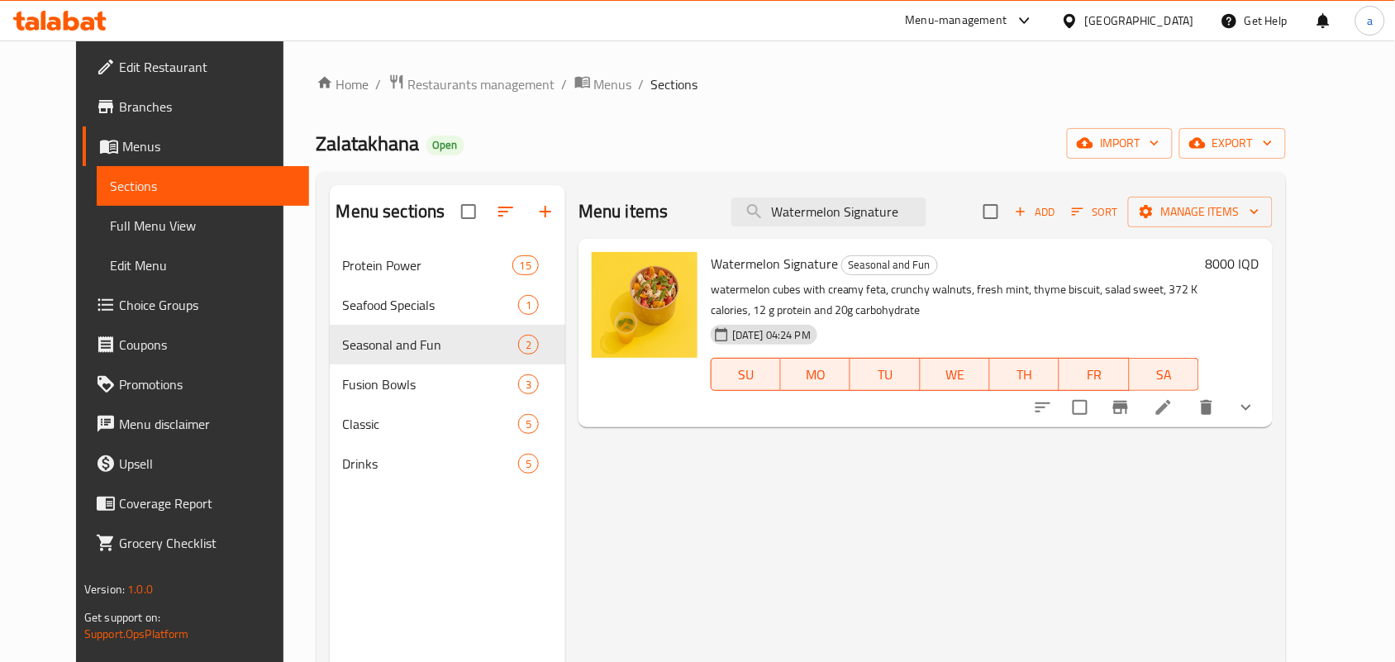
type input "Watermelon Signature"
click at [1256, 417] on icon "show more" at bounding box center [1246, 407] width 20 height 20
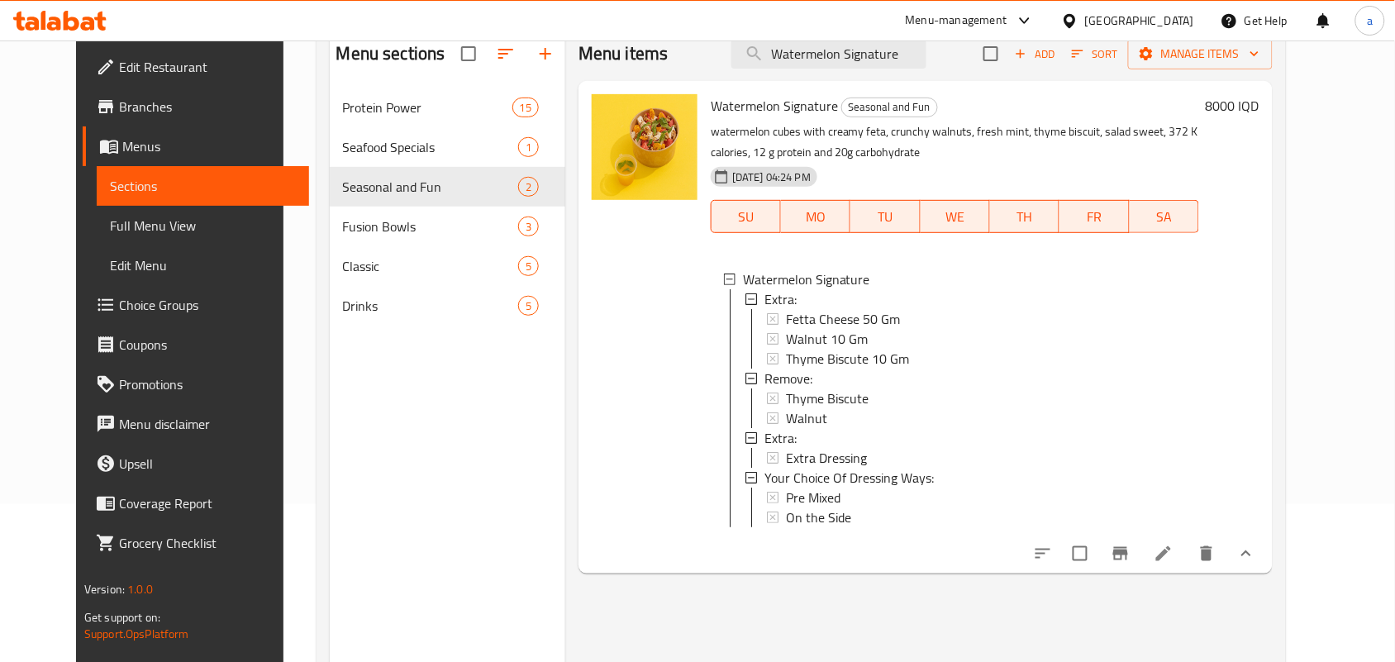
scroll to position [164, 0]
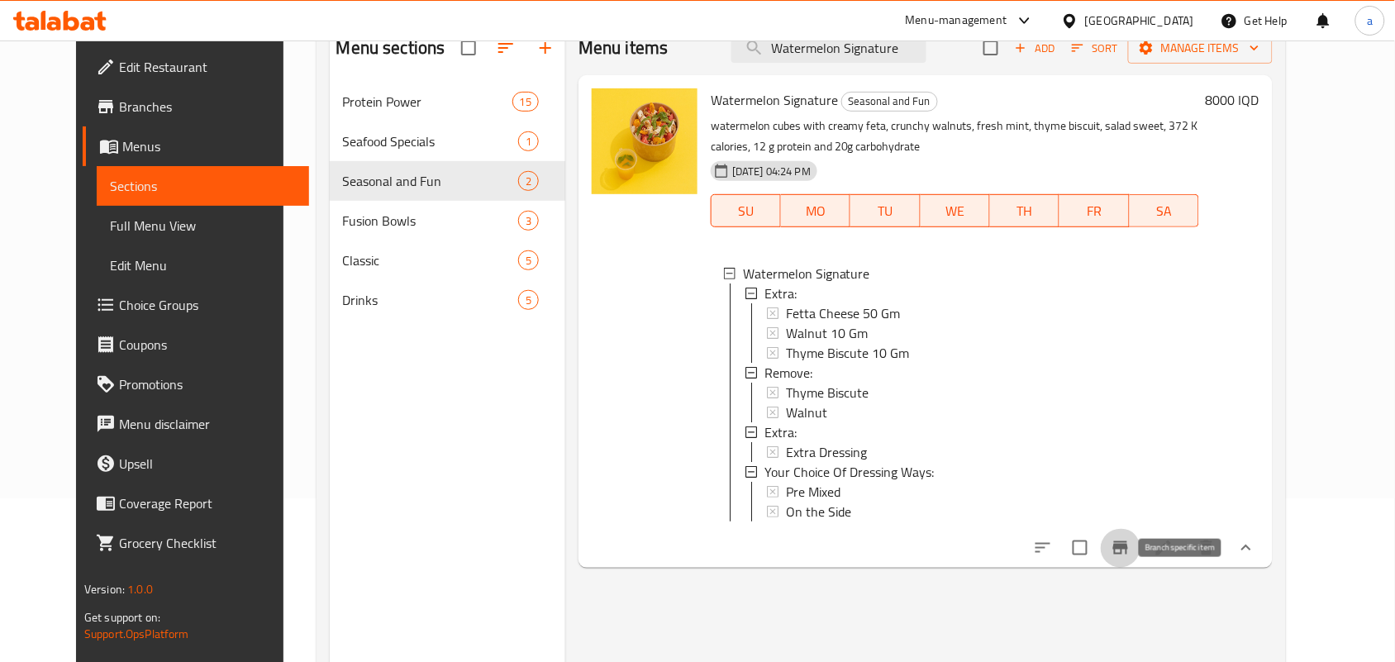
click at [1130, 558] on icon "Branch-specific-item" at bounding box center [1120, 548] width 20 height 20
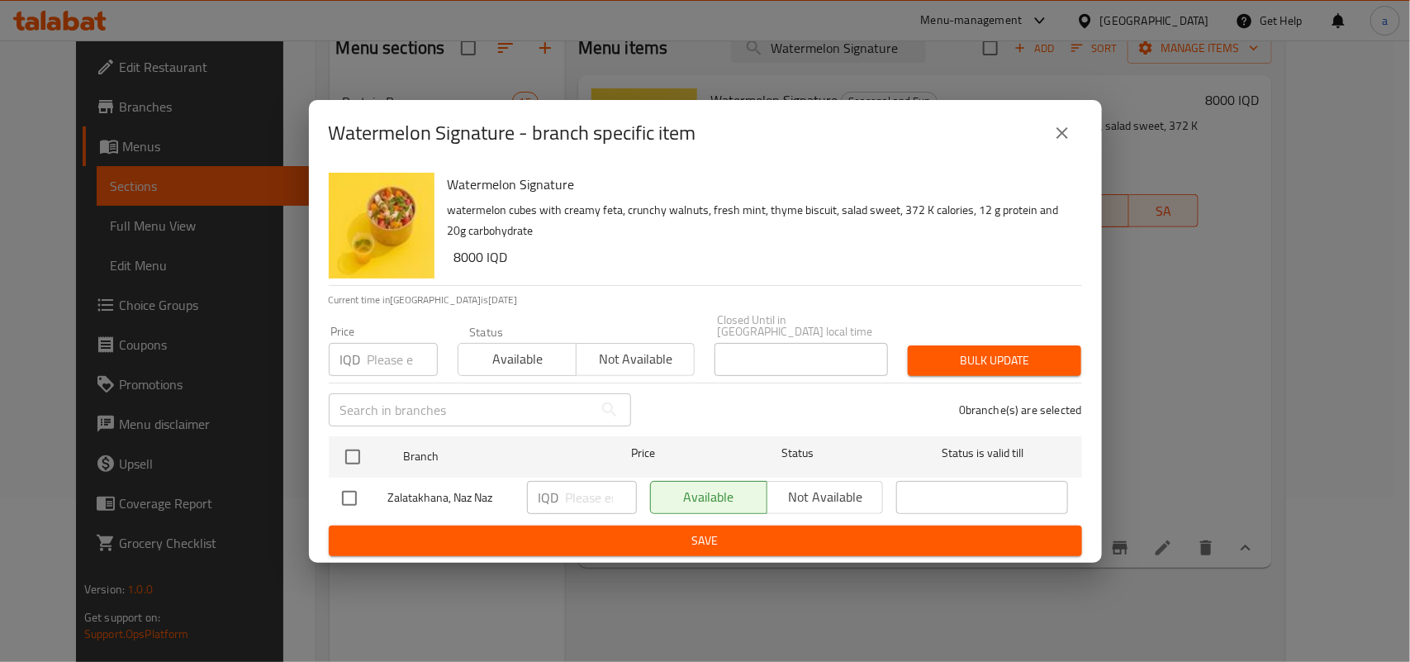
click at [1068, 137] on icon "close" at bounding box center [1063, 133] width 20 height 20
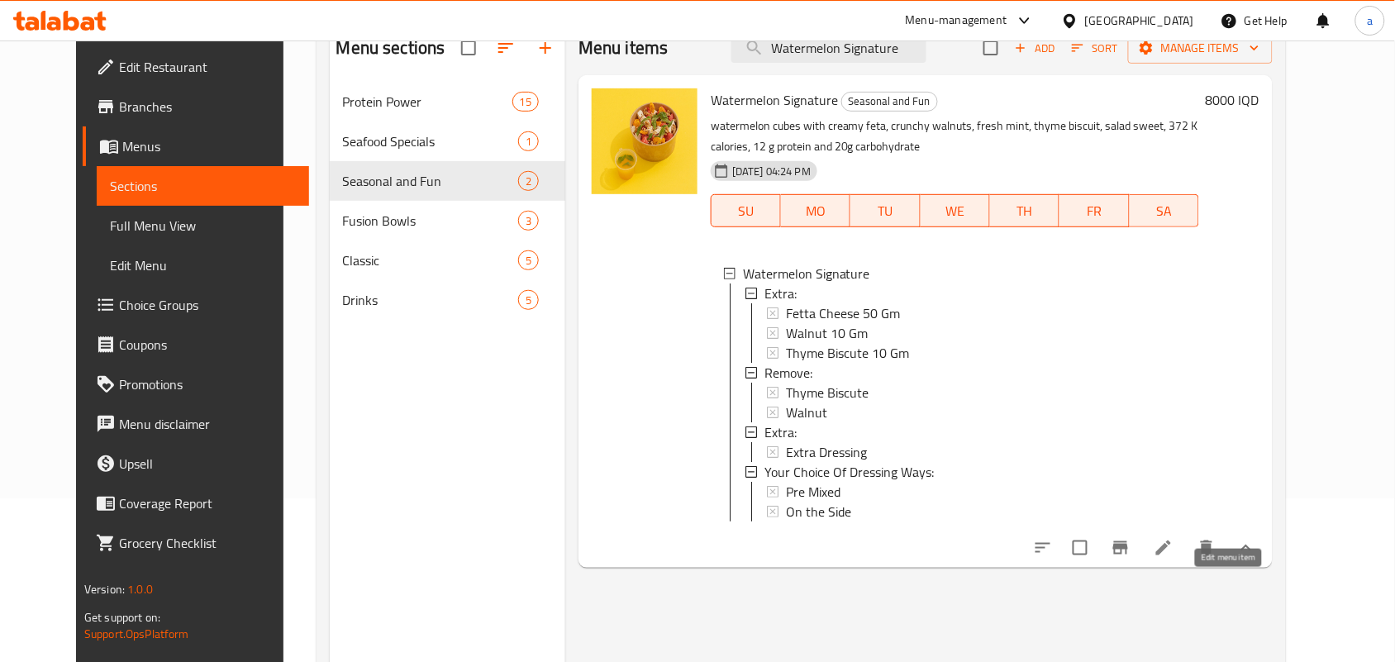
click at [1173, 558] on icon at bounding box center [1163, 548] width 20 height 20
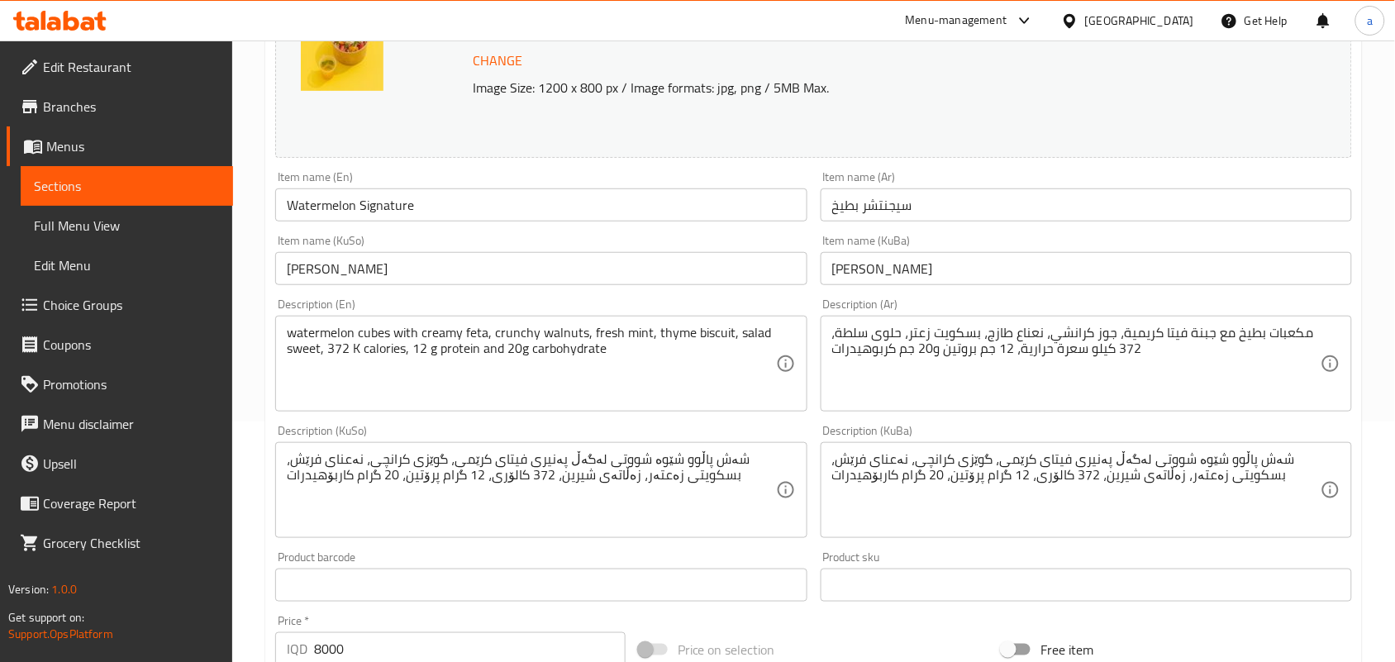
scroll to position [312, 0]
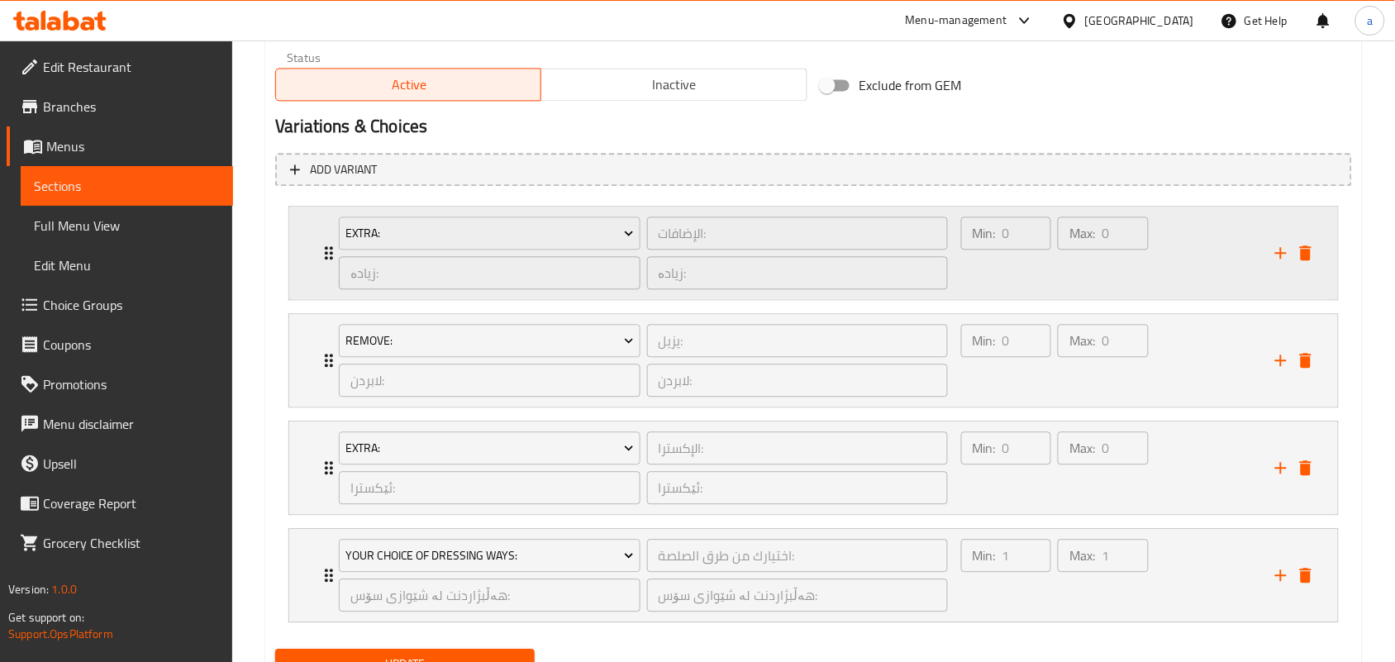
click at [1002, 292] on div "Min: 0 ​" at bounding box center [1006, 252] width 97 height 79
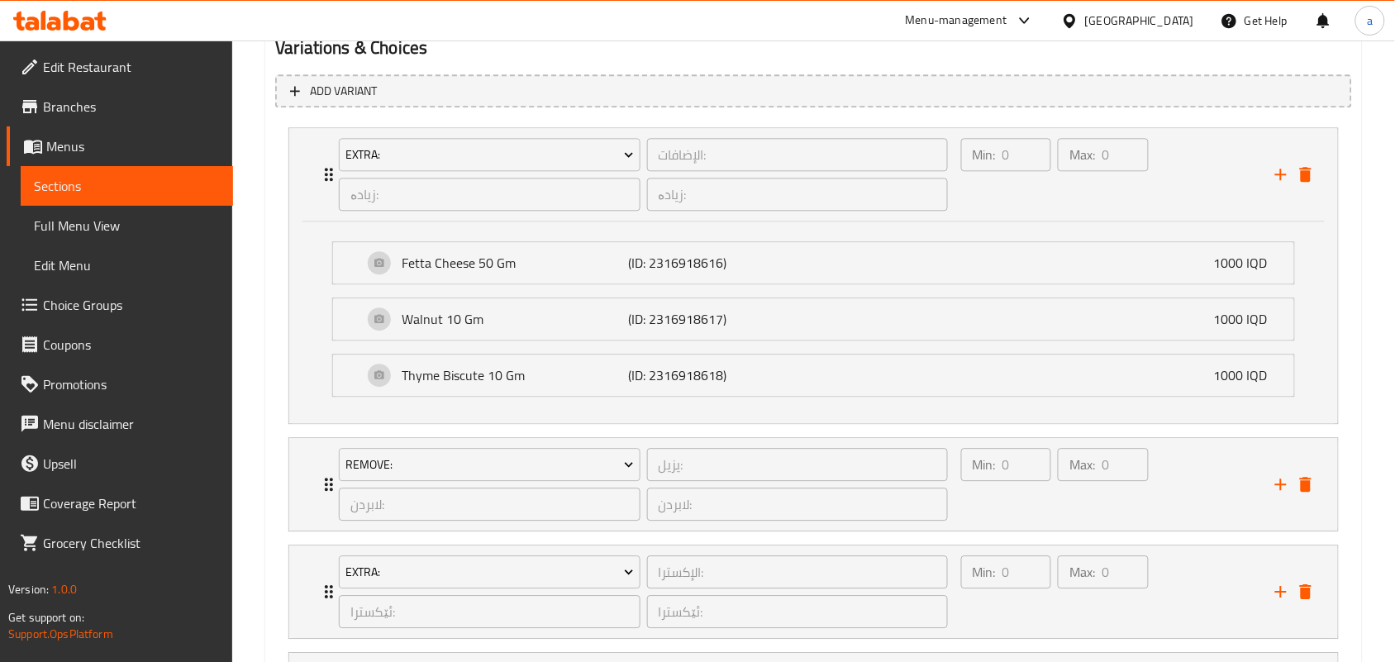
scroll to position [1093, 0]
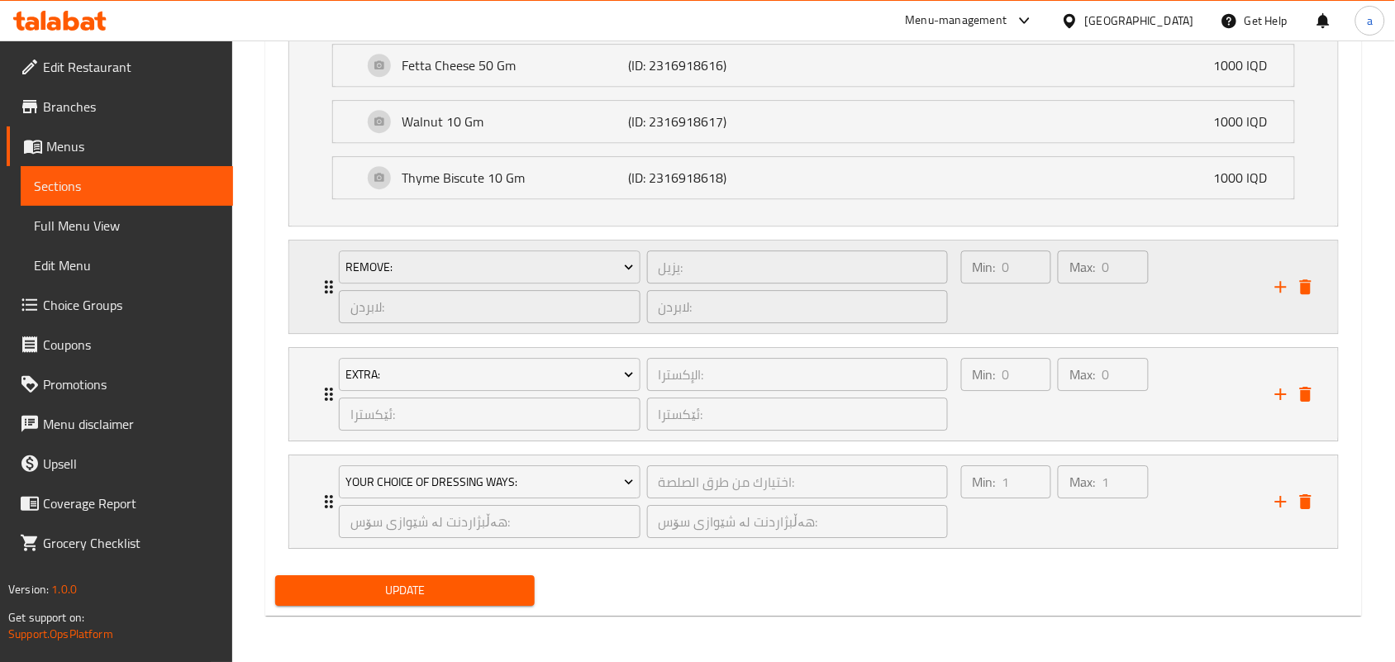
click at [1043, 314] on div "Min: 0 ​" at bounding box center [1006, 286] width 97 height 79
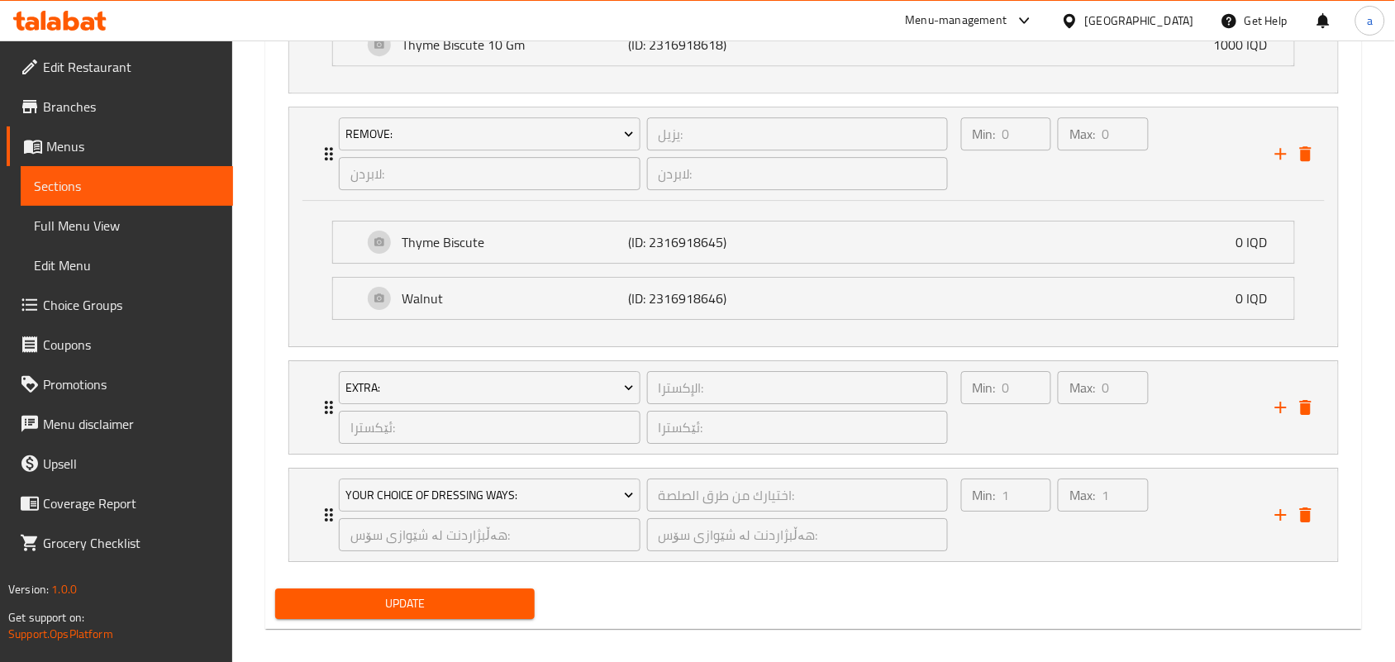
scroll to position [1493, 0]
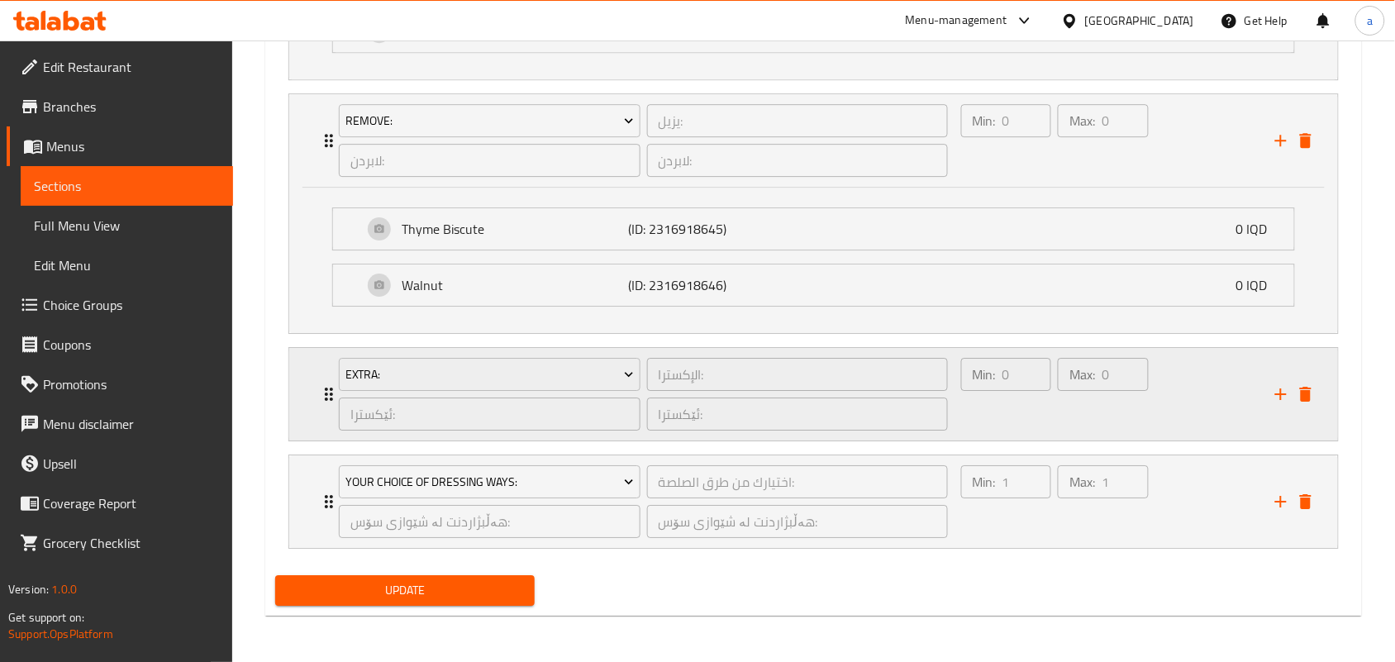
click at [1047, 402] on div "Min: 0 ​" at bounding box center [1006, 393] width 97 height 79
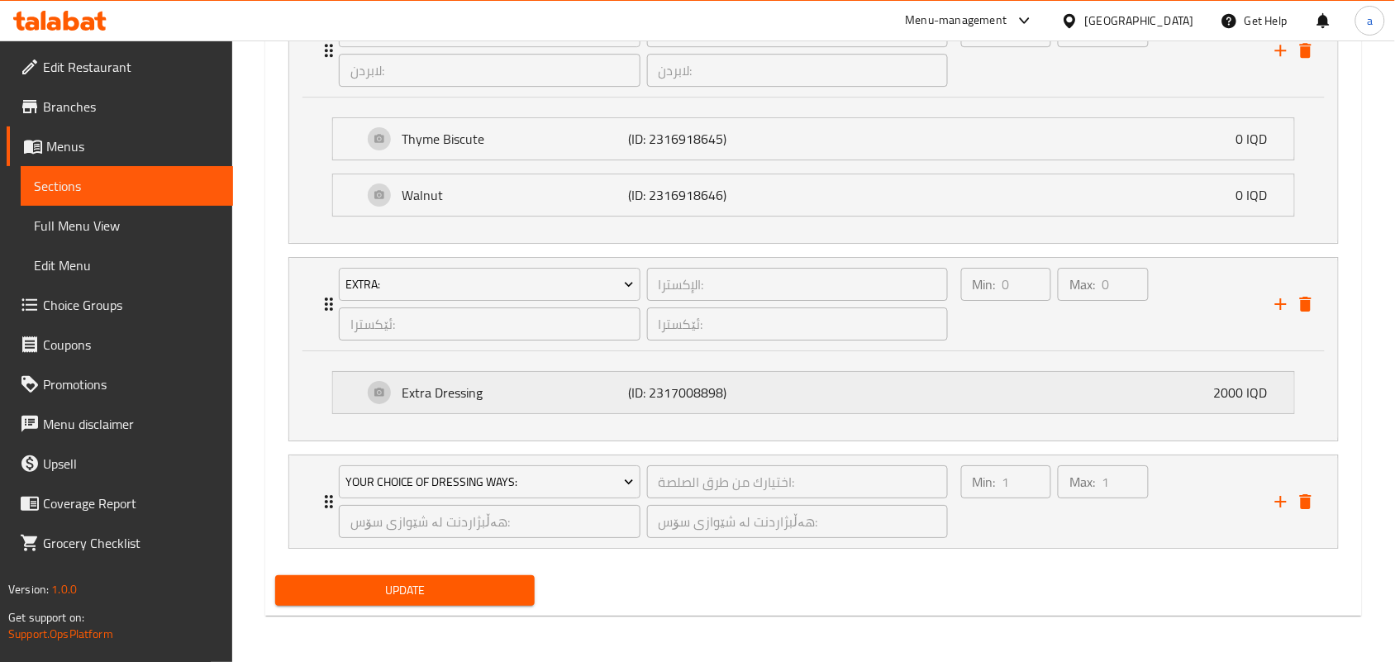
scroll to position [1584, 0]
click at [1064, 512] on div "Max: 1 ​" at bounding box center [1102, 501] width 97 height 79
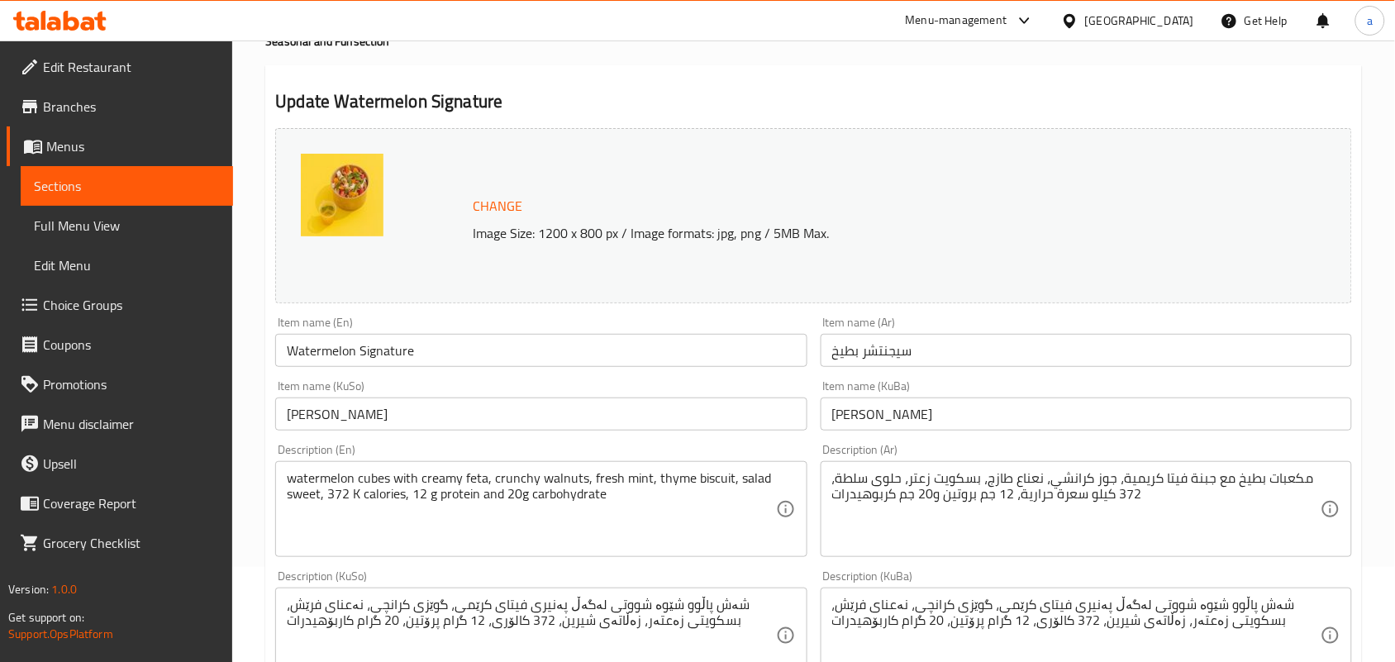
scroll to position [0, 0]
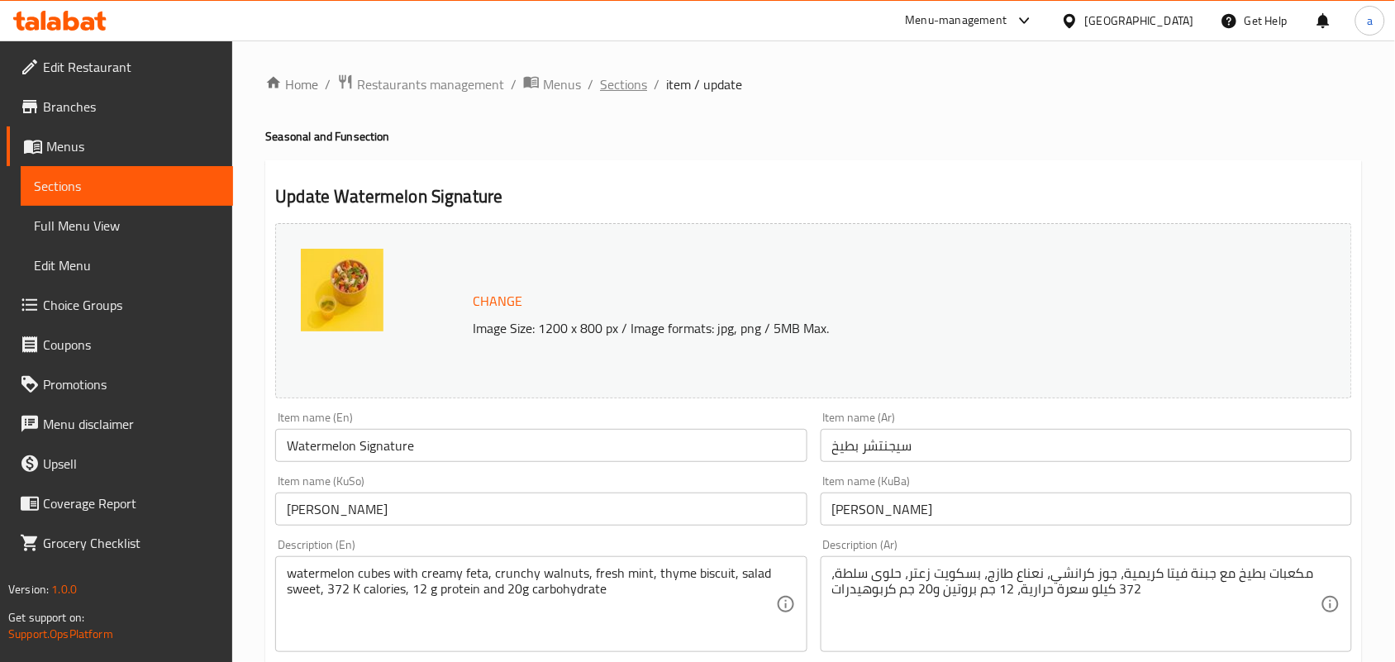
click at [636, 83] on span "Sections" at bounding box center [623, 84] width 47 height 20
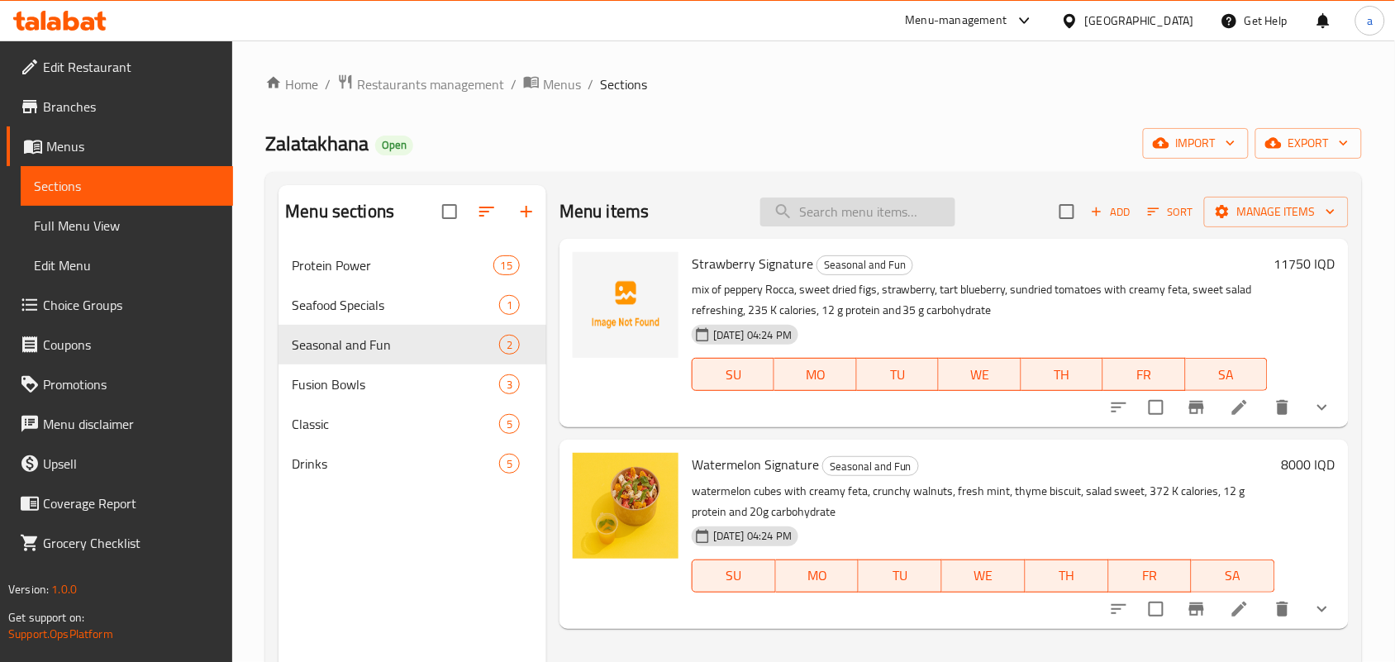
click at [853, 190] on div "Menu items Add Sort Manage items" at bounding box center [953, 212] width 789 height 54
click at [806, 239] on div "Menu items Add Sort Manage items" at bounding box center [953, 212] width 789 height 54
click at [832, 220] on input "search" at bounding box center [857, 211] width 195 height 29
paste input "Grilled Chicken Steak"
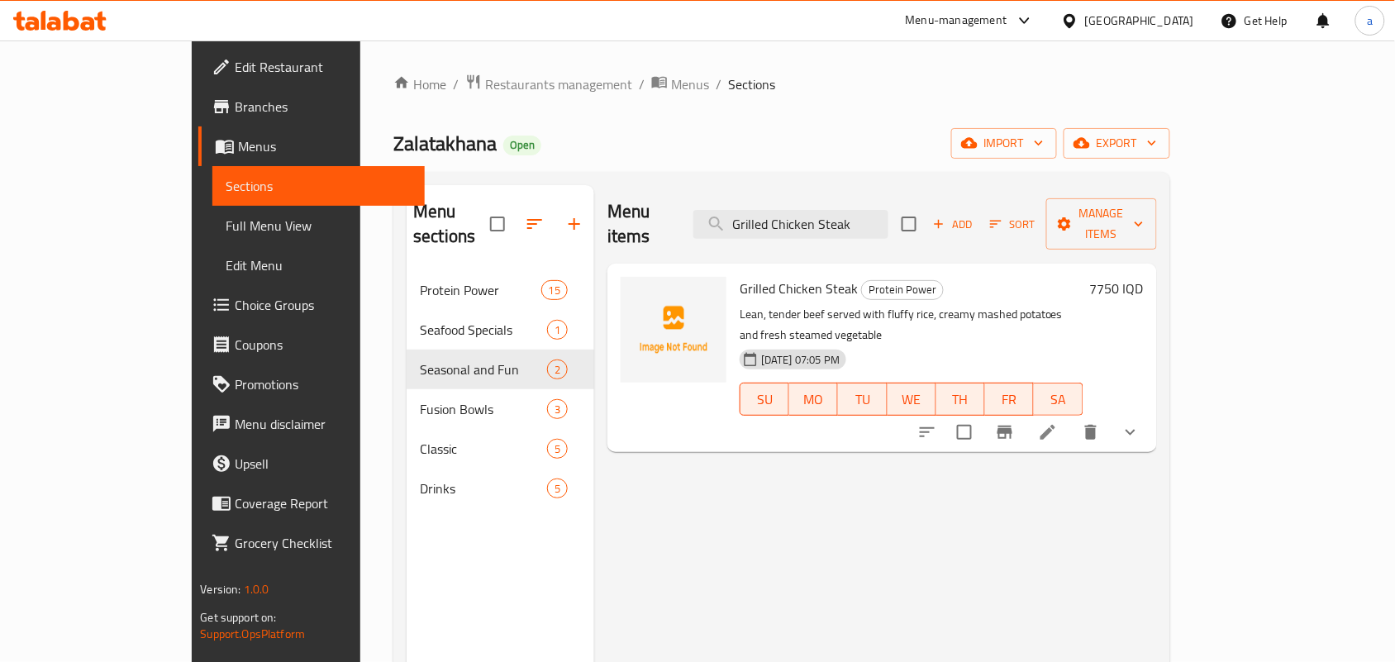
type input "Grilled Chicken Steak"
click at [1058, 422] on icon at bounding box center [1048, 432] width 20 height 20
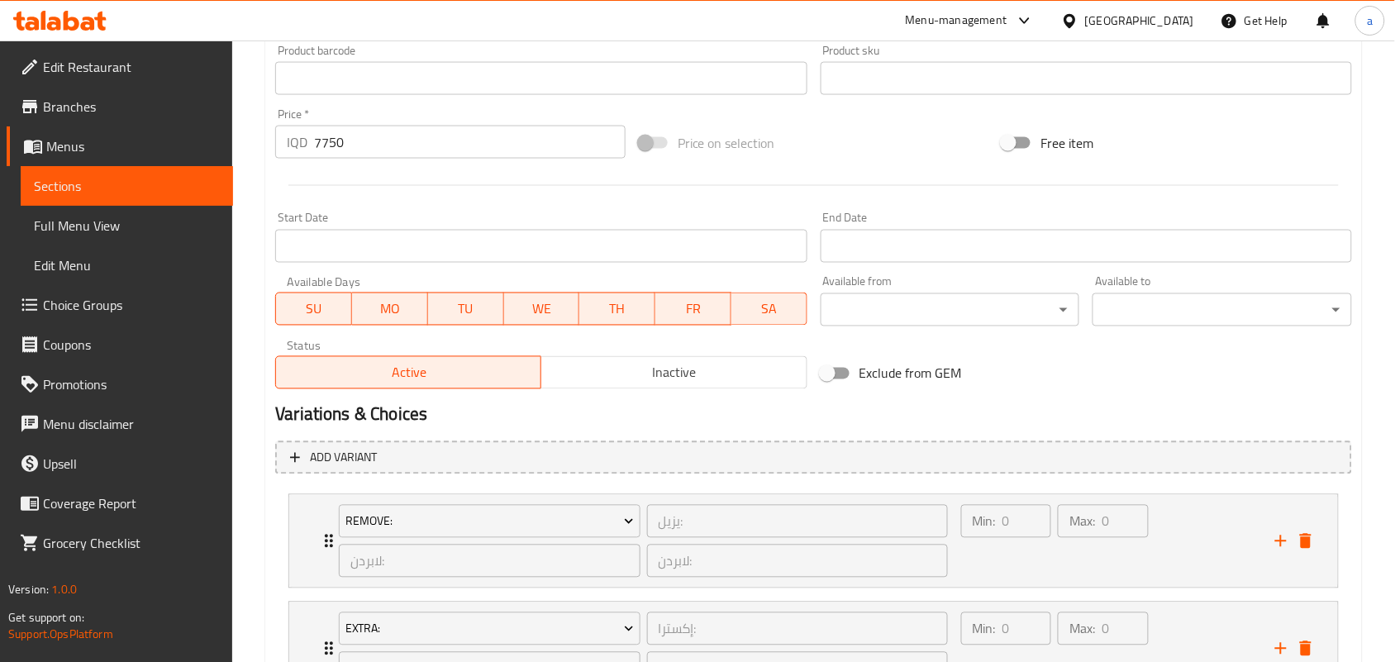
scroll to position [902, 0]
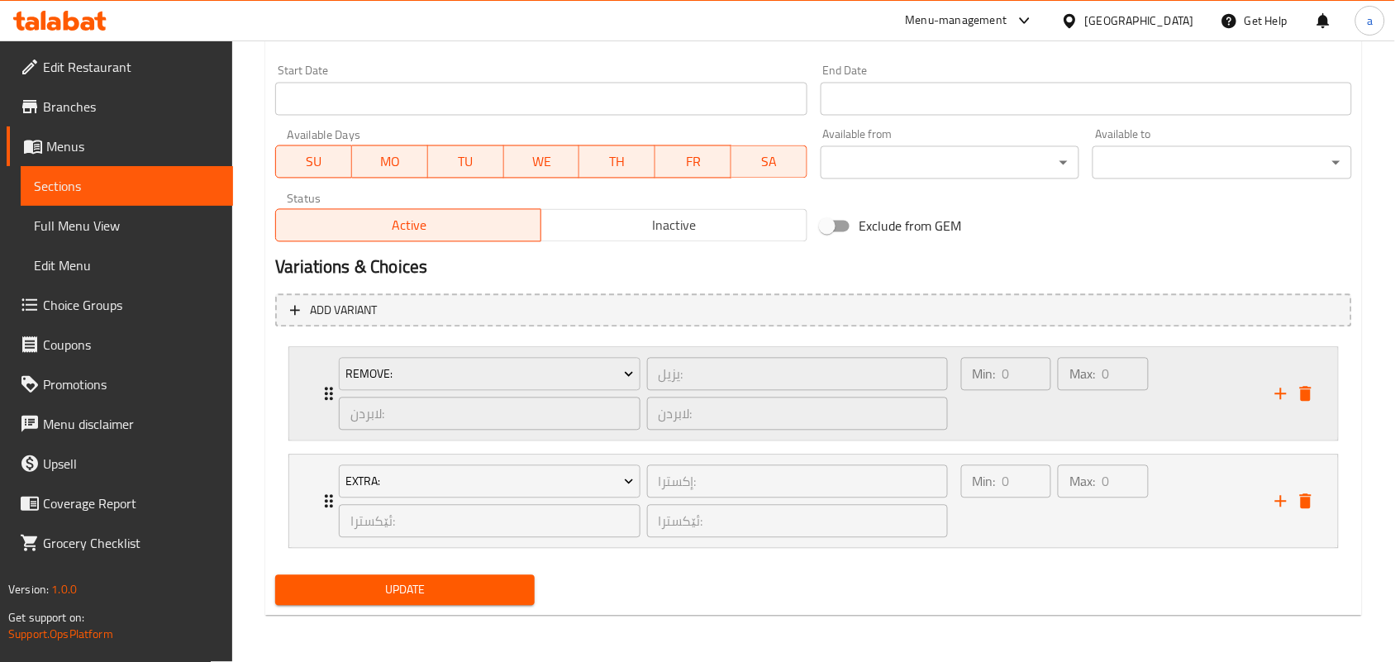
click at [1026, 393] on div "Min: 0 ​" at bounding box center [1006, 393] width 97 height 79
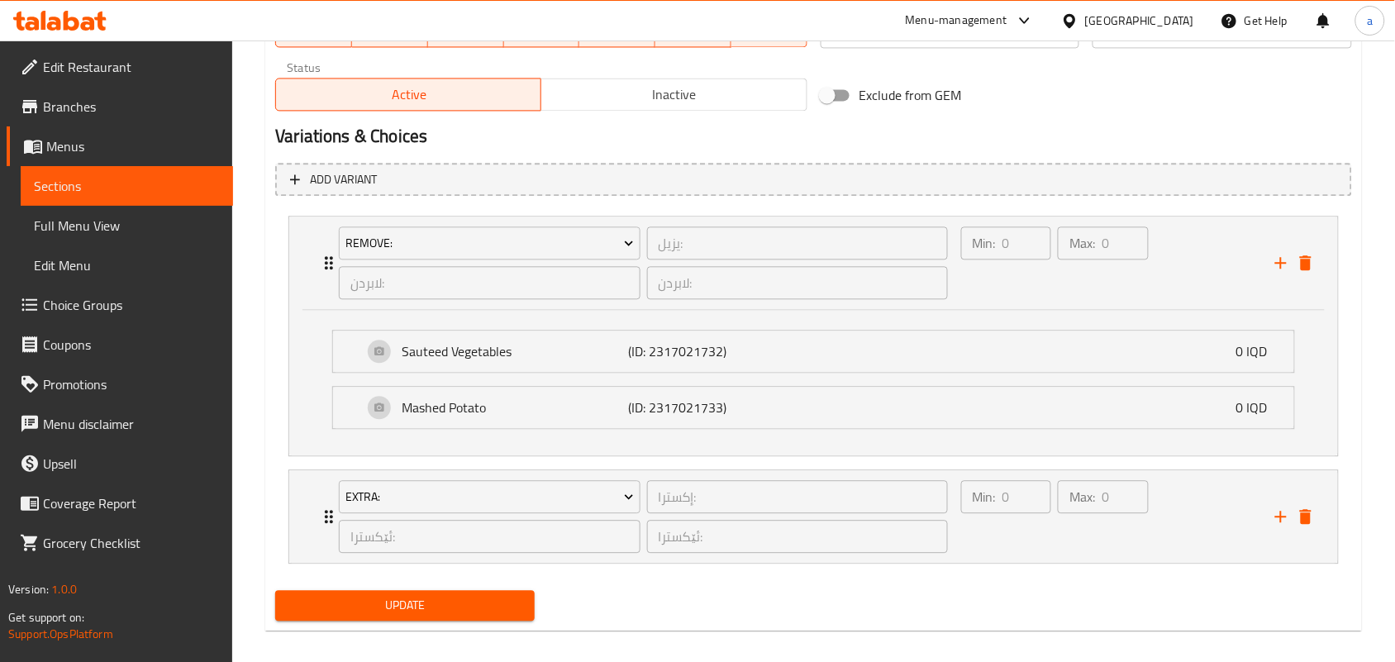
scroll to position [1049, 0]
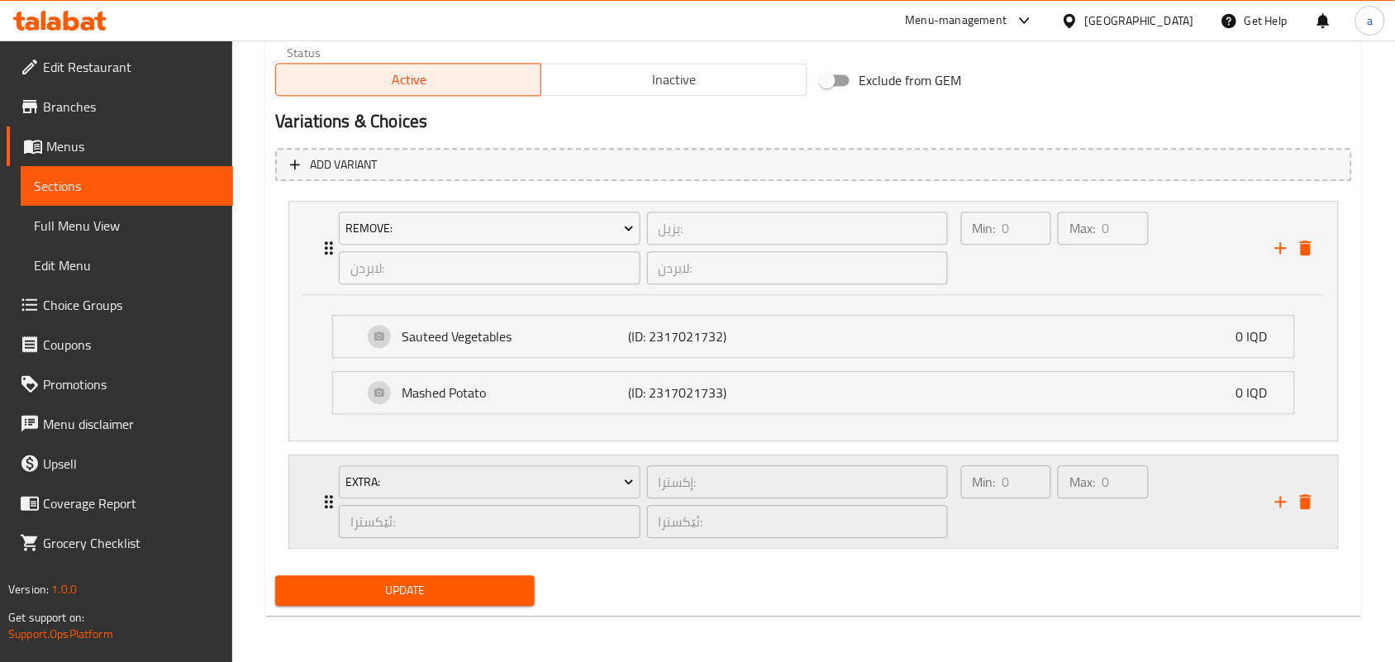
click at [996, 520] on div "Min: 0 ​" at bounding box center [1006, 501] width 97 height 79
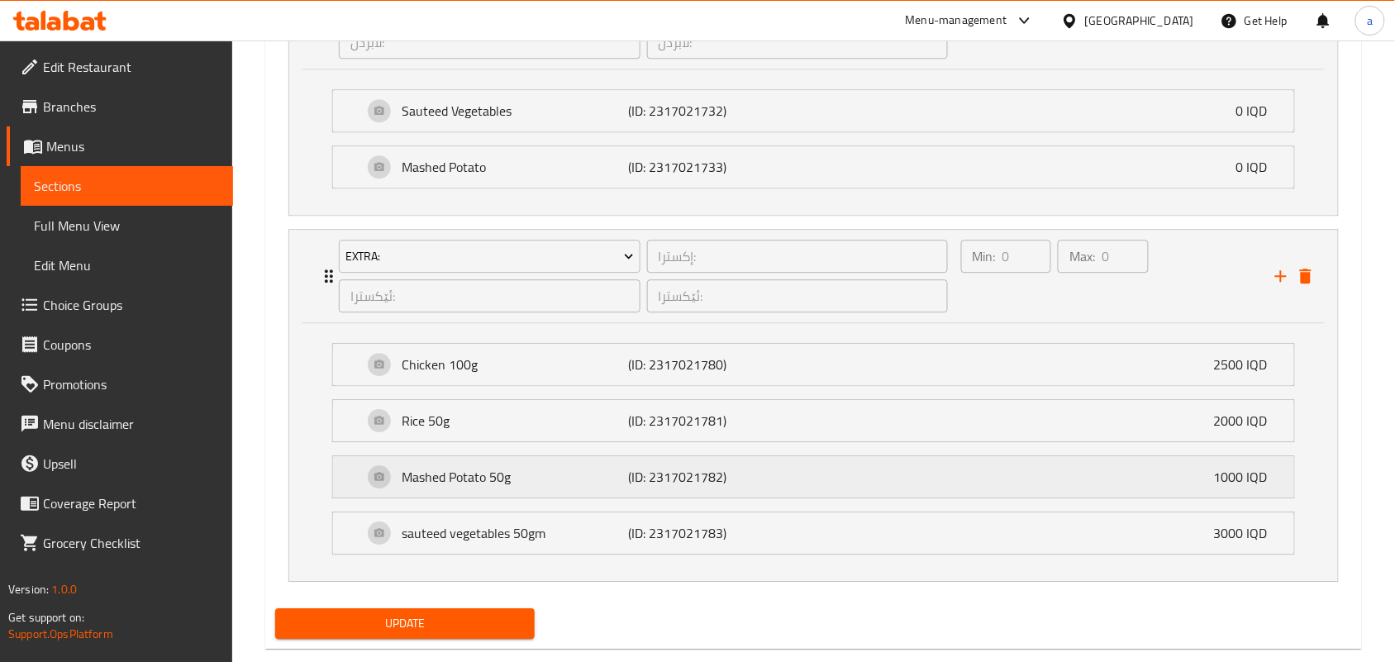
scroll to position [1290, 0]
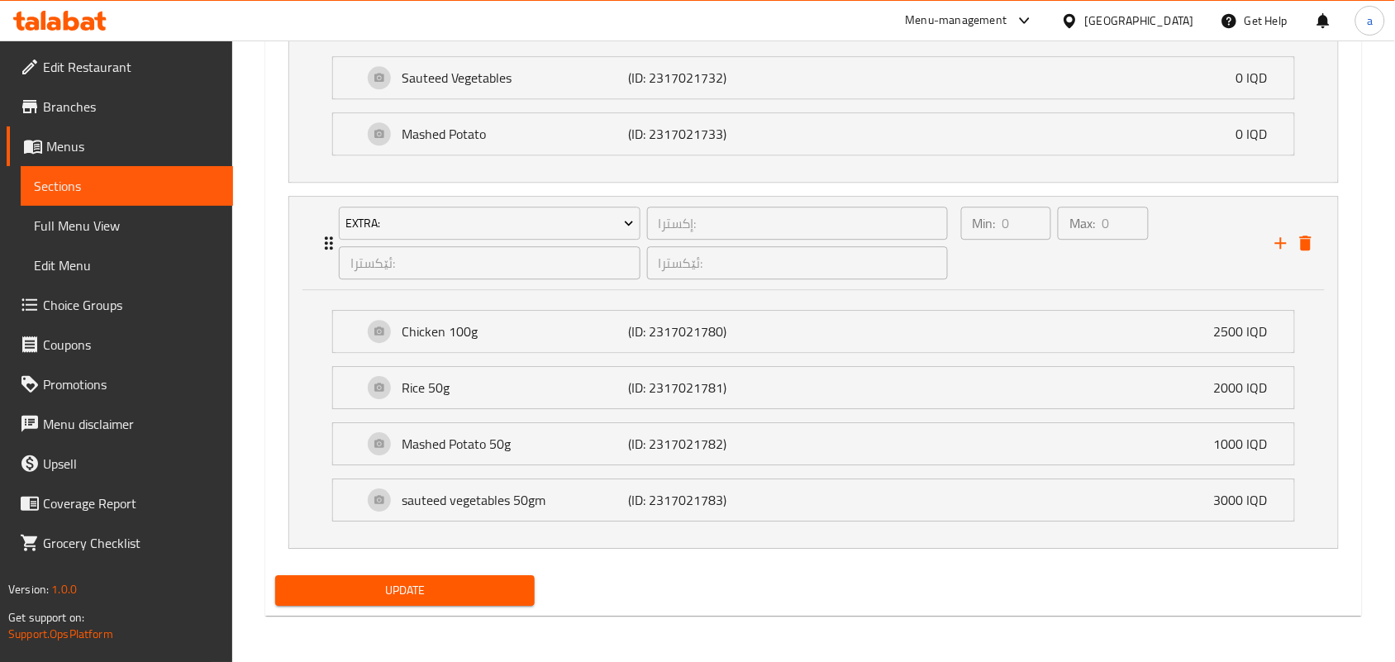
click at [767, 416] on li "Rice 50g (ID: 2317021781) 2000 IQD Name (En) Rice 50g Name (En) Name (Ar) أرز 5…" at bounding box center [813, 387] width 989 height 56
click at [767, 408] on div "Rice 50g (ID: 2317021781) 2000 IQD" at bounding box center [818, 387] width 911 height 41
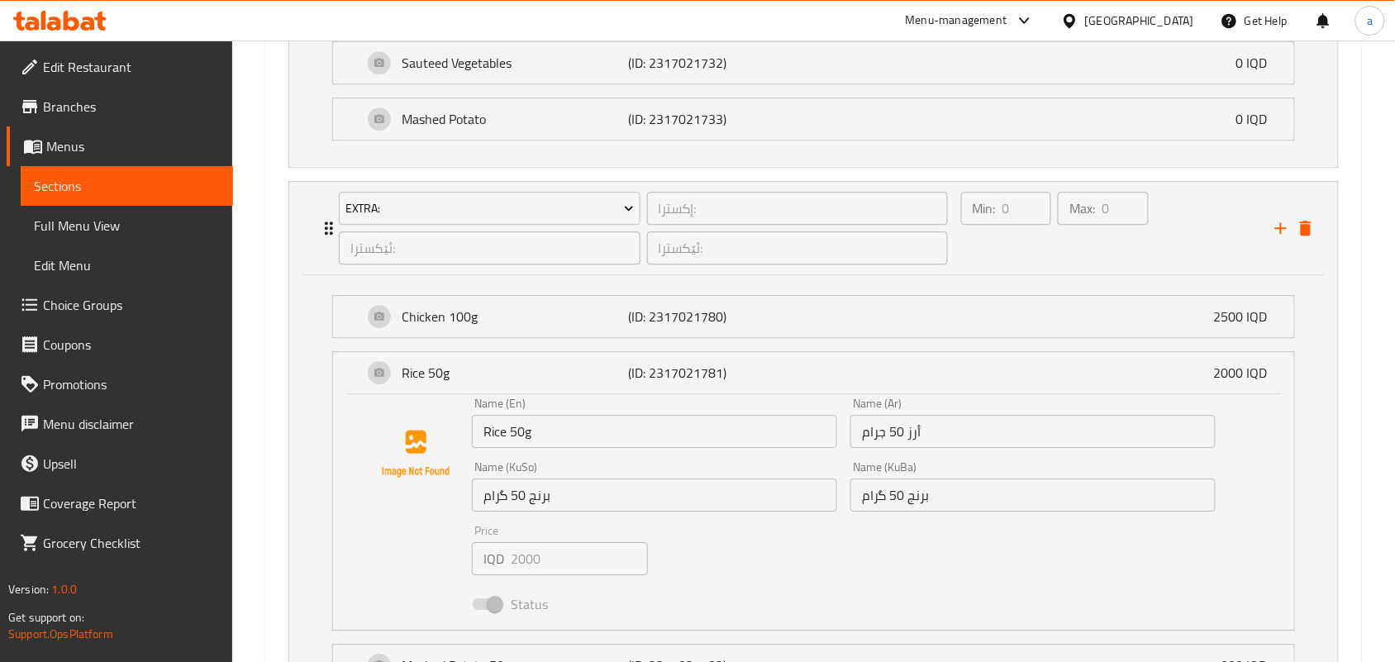
click at [527, 448] on input "Rice 50g" at bounding box center [654, 431] width 365 height 33
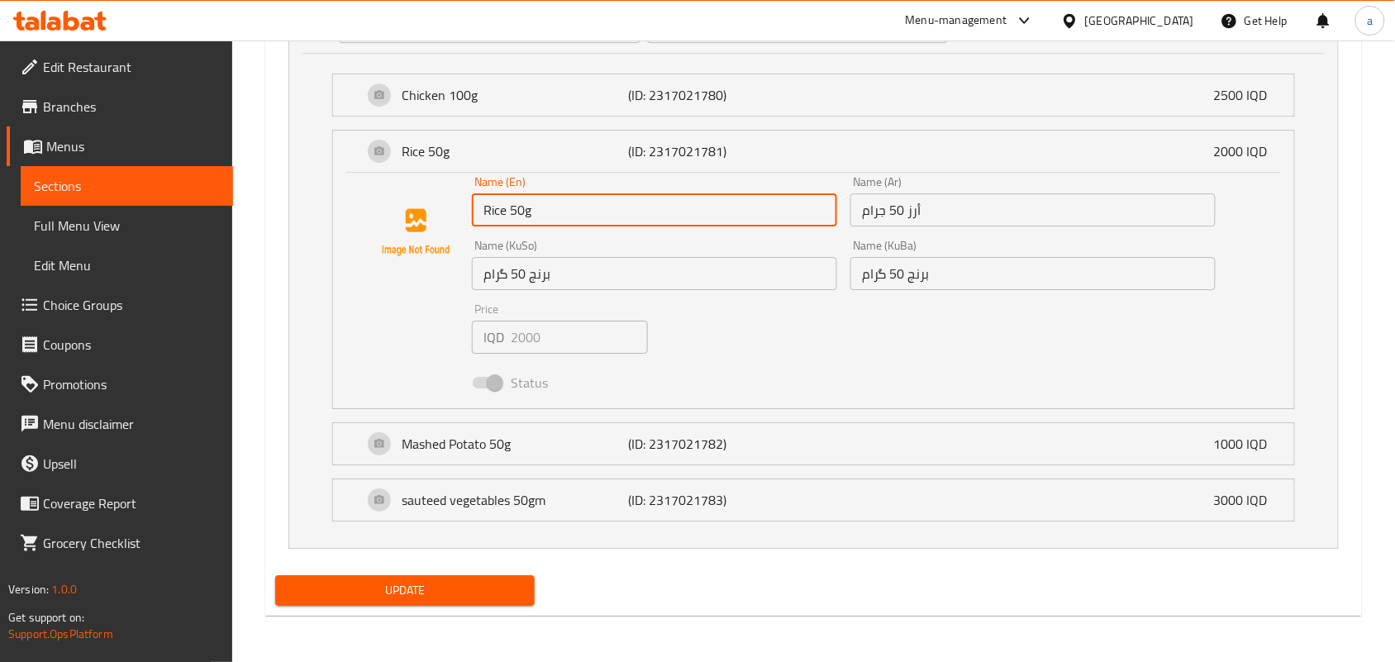
scroll to position [1549, 0]
click at [768, 147] on p "(ID: 2317021781)" at bounding box center [704, 151] width 151 height 20
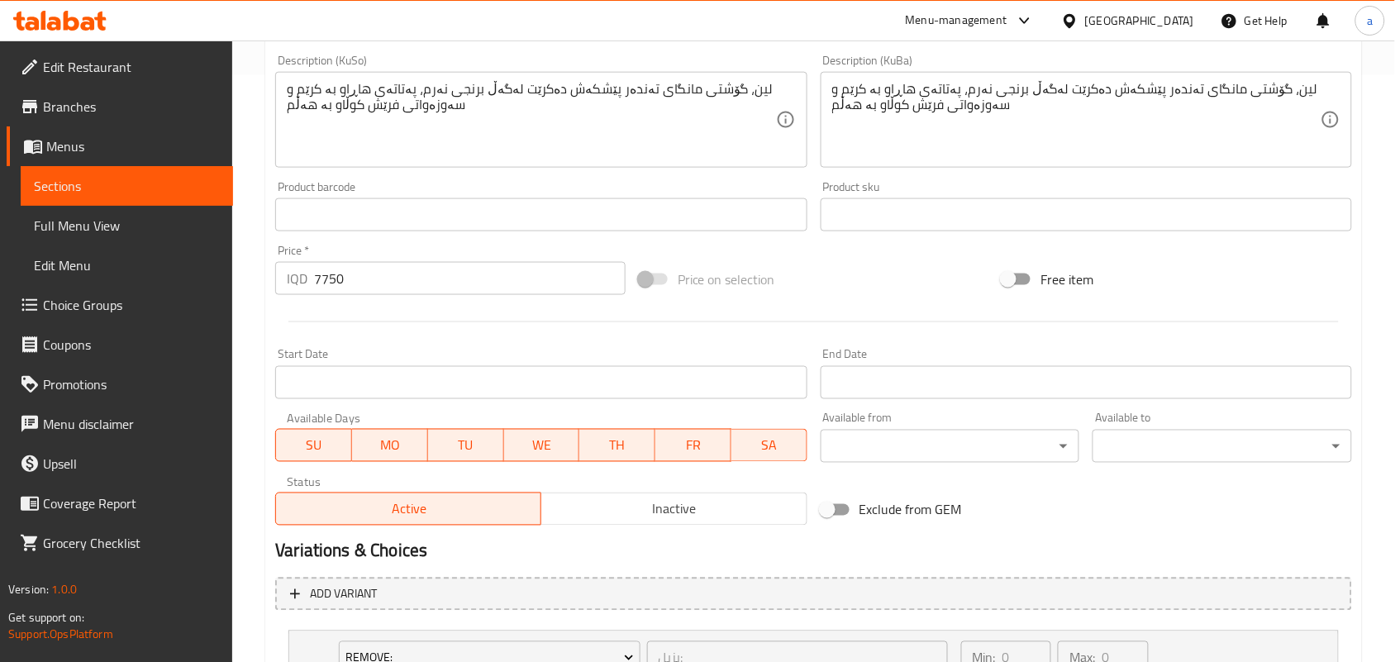
scroll to position [345, 0]
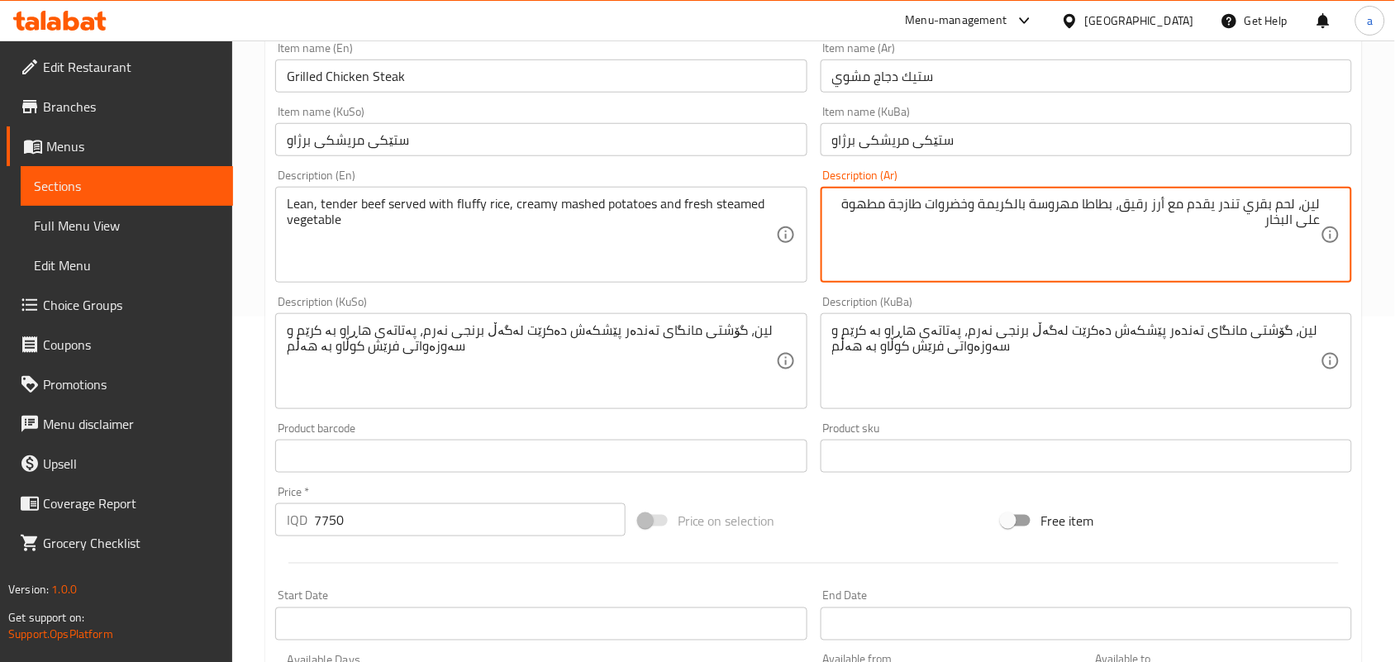
paste textarea "330 كيلو سعرة حرارية، 35 جم بروتين و20 جم كربوهيدرات"
click at [1209, 244] on textarea "لين، لحم بقري تندر يقدم مع أرز رقيق، بطاطا مهروسة بالكريمة وخضروات طازجة مطهوة …" at bounding box center [1076, 235] width 488 height 78
click at [954, 225] on textarea "لين، لحم بقري تندر يقدم مع أرز رقيق، بطاطا مهروسة بالكريمة وخضروات طازجة مطهوة …" at bounding box center [1076, 235] width 488 height 78
type textarea "لين، لحم بقري تندر يقدم مع أرز رقيق، بطاطا مهروسة بالكريمة، خضروات طازجة مطهوة …"
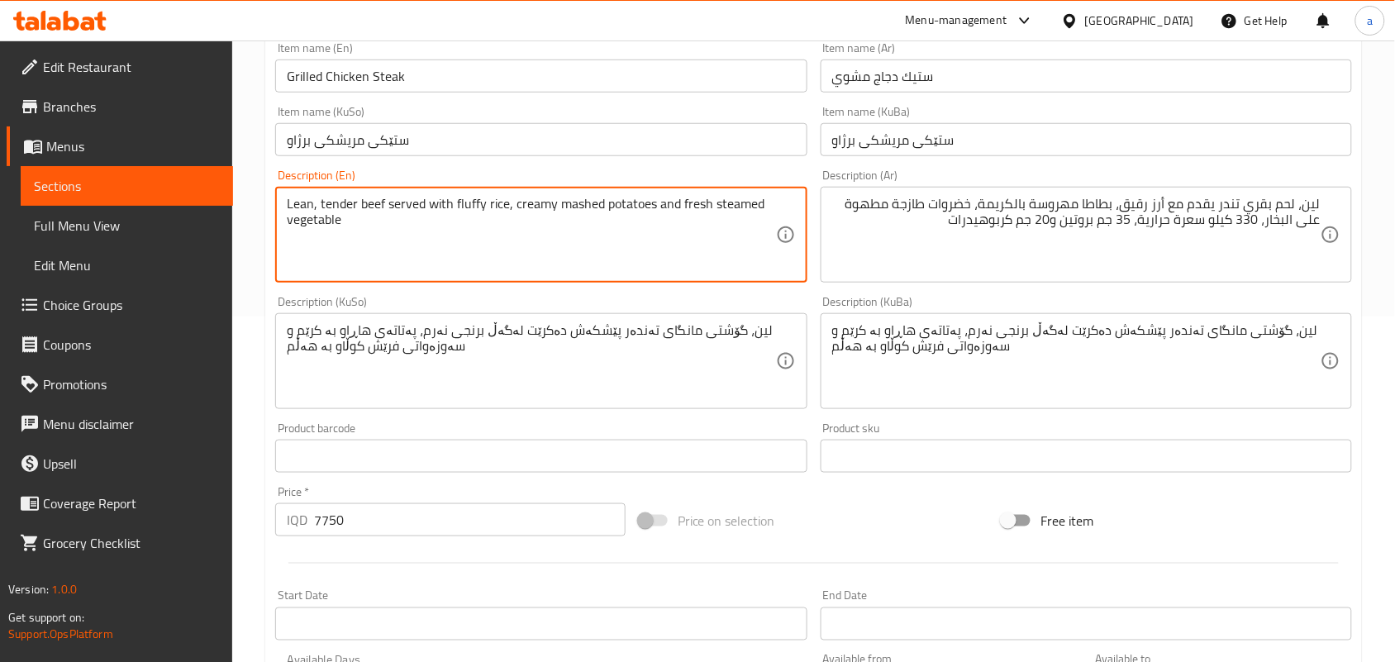
paste textarea "330 Kilo calories, 35 gm Protein and 20 gm carbohydrates"
click at [401, 237] on textarea "Lean, tender beef served with fluffy rice, creamy mashed potatoes and fresh ste…" at bounding box center [531, 235] width 488 height 78
click at [686, 216] on textarea "Lean, tender beef served with fluffy rice, creamy mashed potatoes and fresh ste…" at bounding box center [531, 235] width 488 height 78
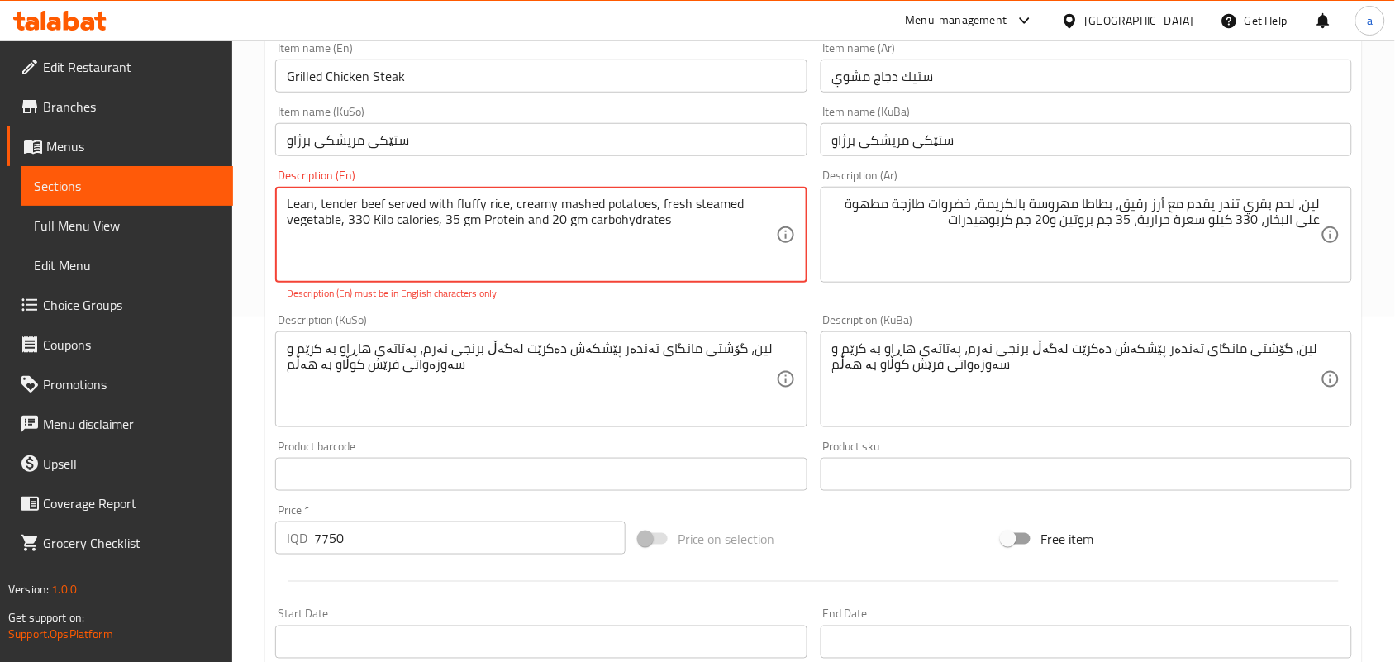
type textarea "Lean, tender beef served with fluffy rice, creamy mashed potatoes, fresh steame…"
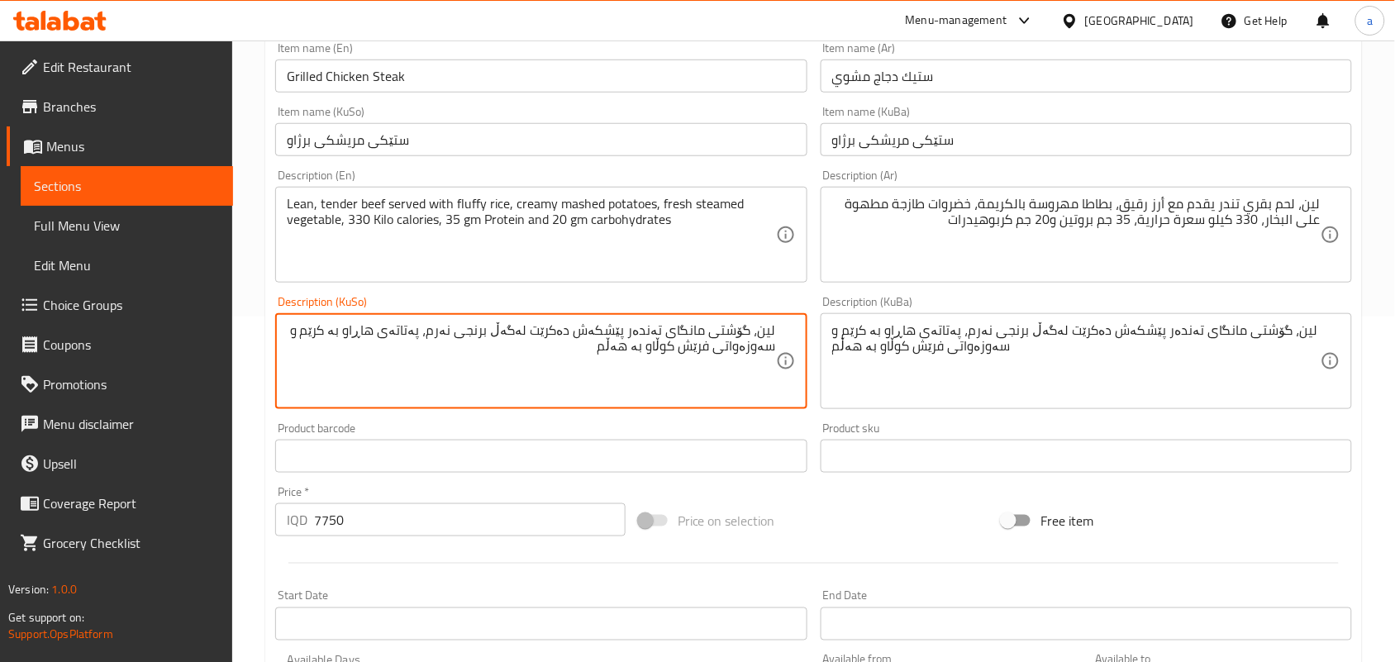
click at [303, 355] on textarea "لین، گۆشتی مانگای تەندەر پێشکەش دەکرێت لەگەڵ برنجی نەرم، پەتاتەی هاڕاو بە کرێم …" at bounding box center [531, 361] width 488 height 78
click at [649, 357] on textarea "لین، گۆشتی مانگای تەندەر پێشکەش دەکرێت لەگەڵ برنجی نەرم، پەتاتەی هاڕاو بە کرێم,…" at bounding box center [531, 361] width 488 height 78
click at [585, 370] on textarea "لین، گۆشتی مانگای تەندەر پێشکەش دەکرێت لەگەڵ برنجی نەرم، پەتاتەی هاڕاو بە کرێم,…" at bounding box center [531, 361] width 488 height 78
paste textarea "330 کیلۆ کالۆری، 35 گم پرۆتین و 20 گم کاربۆهیدرات"
click at [592, 372] on textarea "لین، گۆشتی مانگای تەندەر پێشکەش دەکرێت لەگەڵ برنجی نەرم، پەتاتەی هاڕاو بە کرێم,…" at bounding box center [531, 361] width 488 height 78
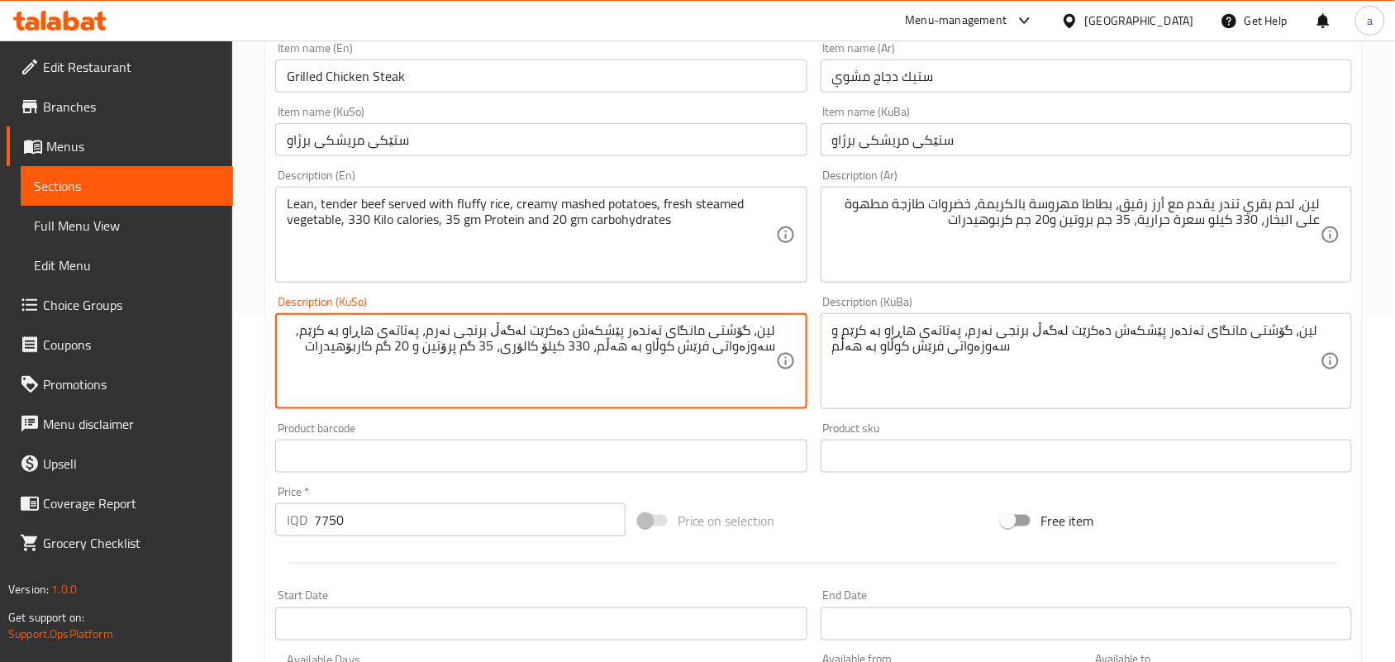
type textarea "لین، گۆشتی مانگای تەندەر پێشکەش دەکرێت لەگەڵ برنجی نەرم، پەتاتەی هاڕاو بە کرێم,…"
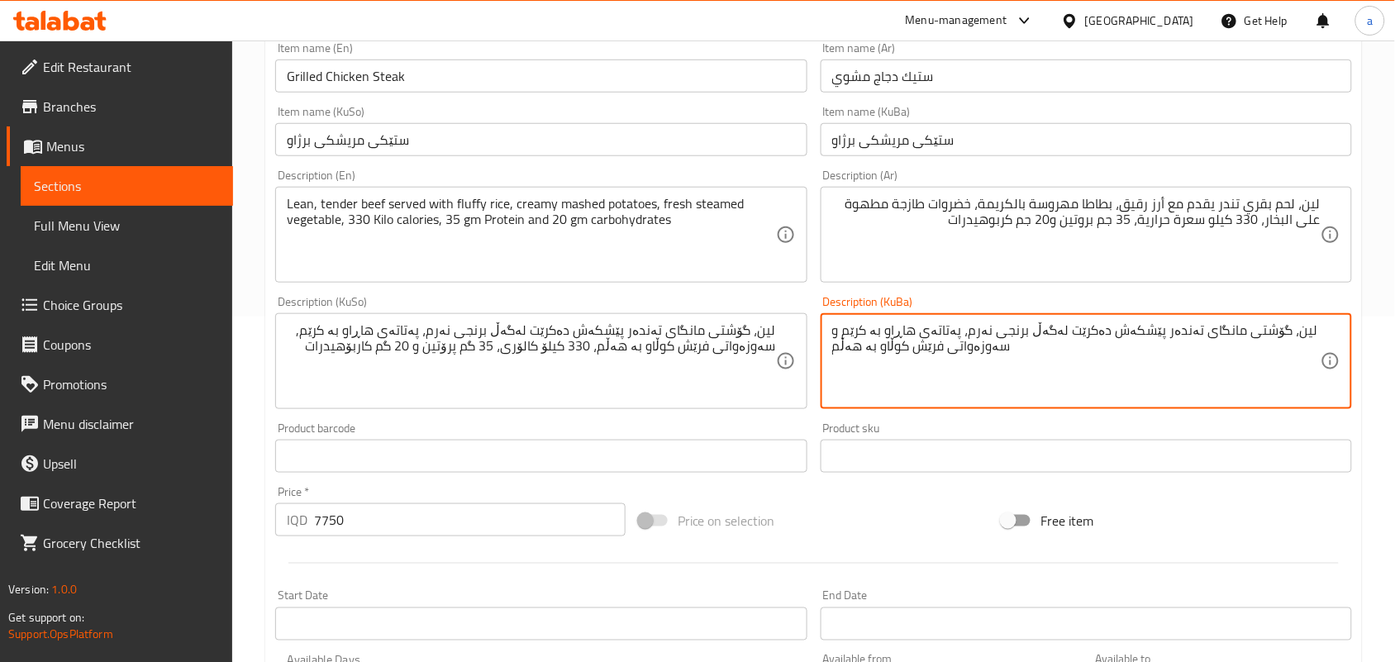
paste textarea ", سەوزەواتی فرێش کوڵاو بە هەڵم، 330 کیلۆ کالۆری، 35 گم پرۆتین و 20 گم کاربۆهیدر…"
type textarea "لین، گۆشتی مانگای تەندەر پێشکەش دەکرێت لەگەڵ برنجی نەرم، پەتاتەی هاڕاو بە کرێم,…"
click at [428, 79] on input "Grilled Chicken Steak" at bounding box center [540, 75] width 531 height 33
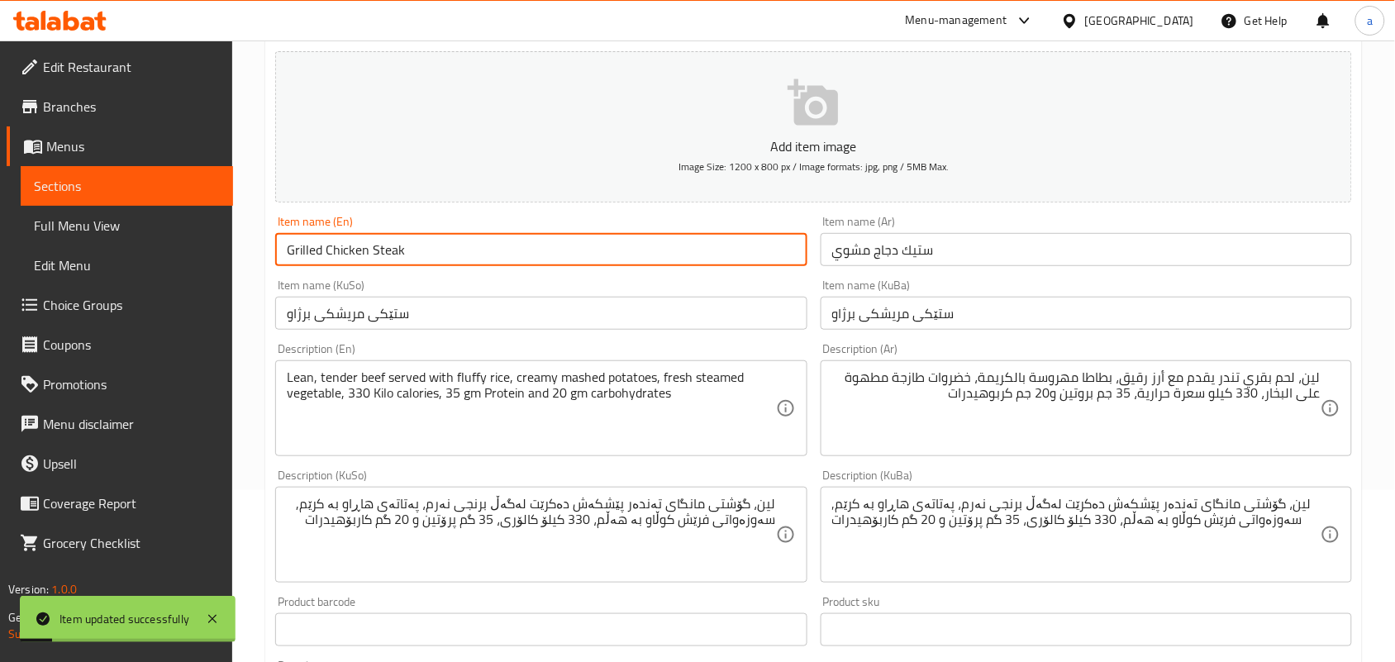
scroll to position [0, 0]
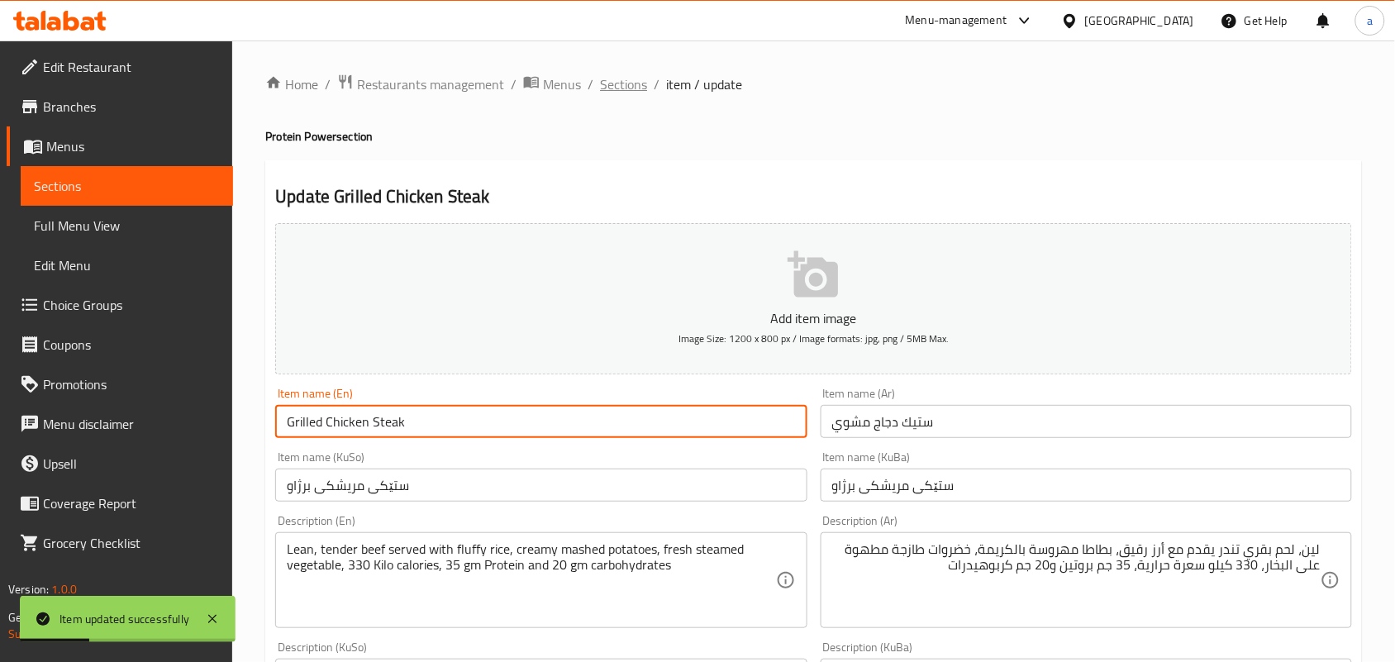
click at [628, 87] on span "Sections" at bounding box center [623, 84] width 47 height 20
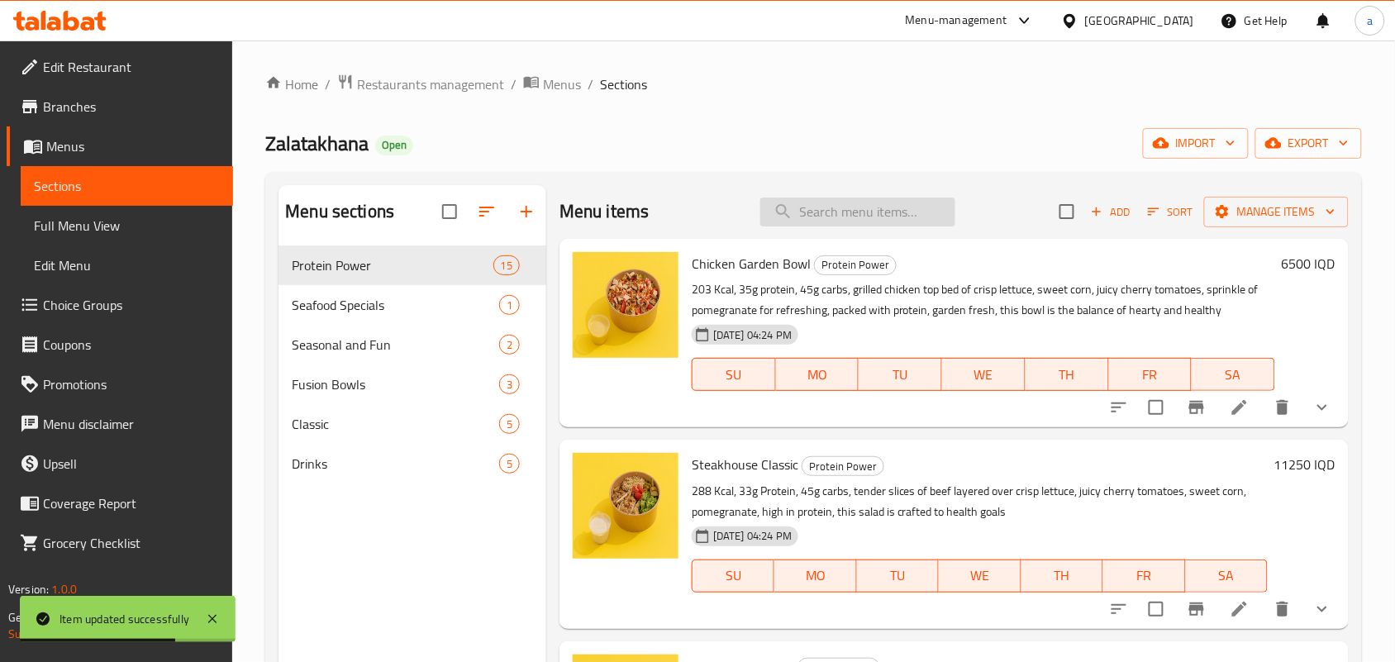
click at [819, 217] on input "search" at bounding box center [857, 211] width 195 height 29
paste input "Prime Beef Steak"
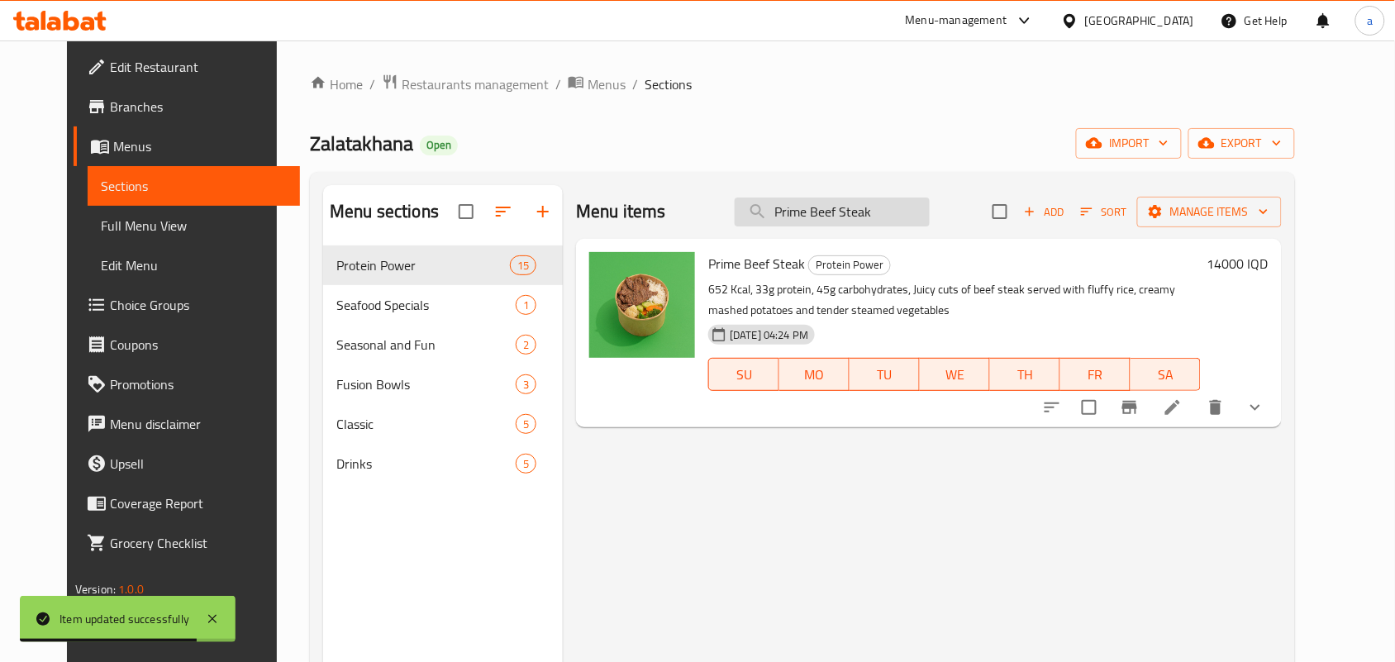
type input "Prime Beef Steak"
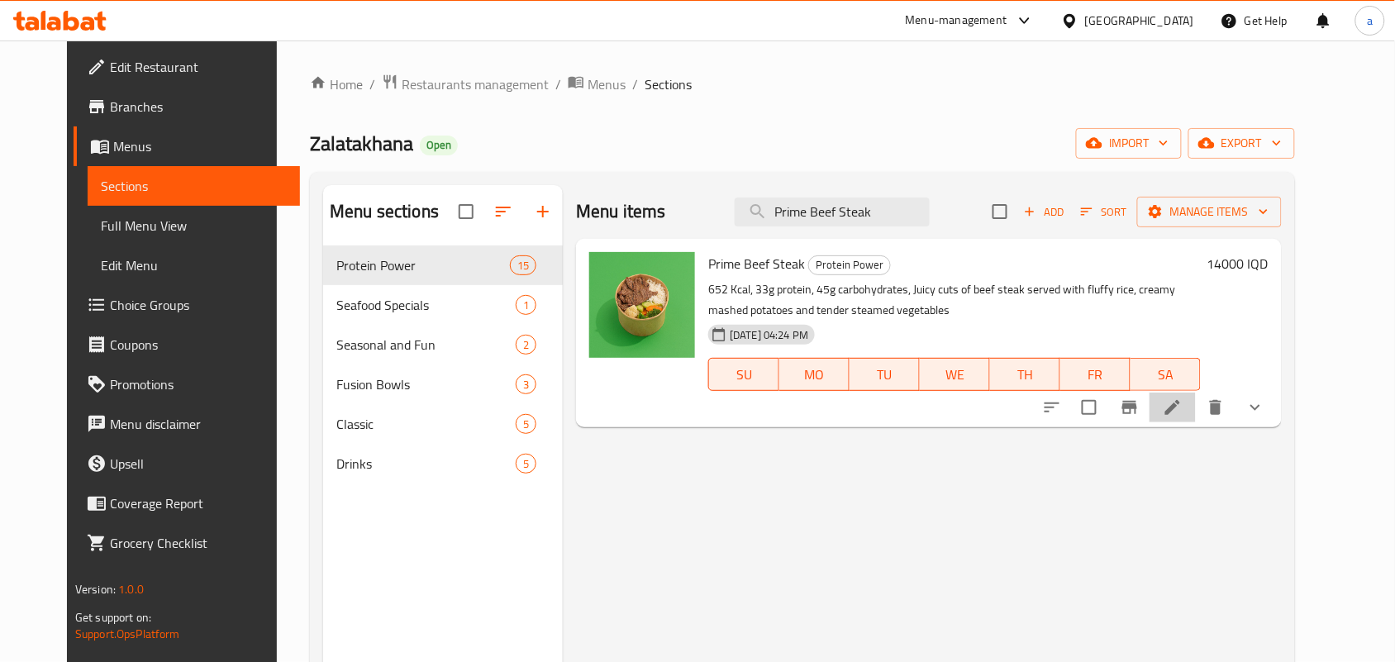
click at [1195, 422] on li at bounding box center [1172, 407] width 46 height 30
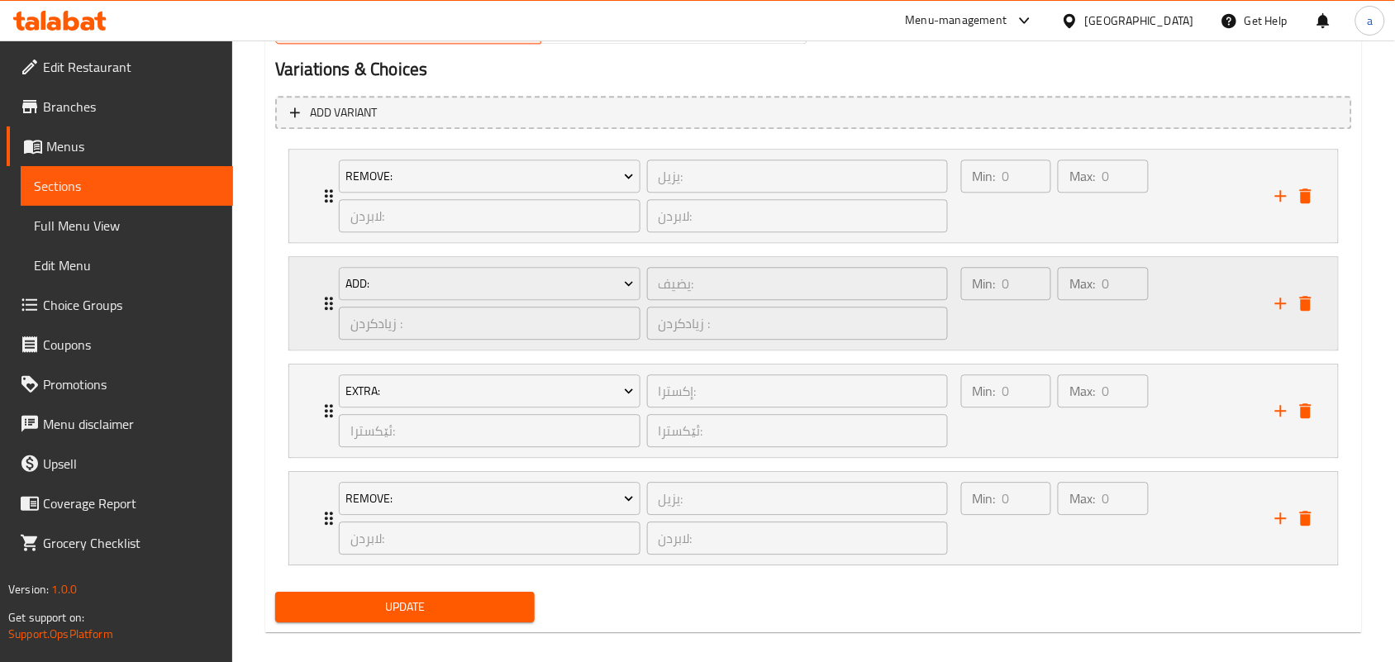
scroll to position [1143, 0]
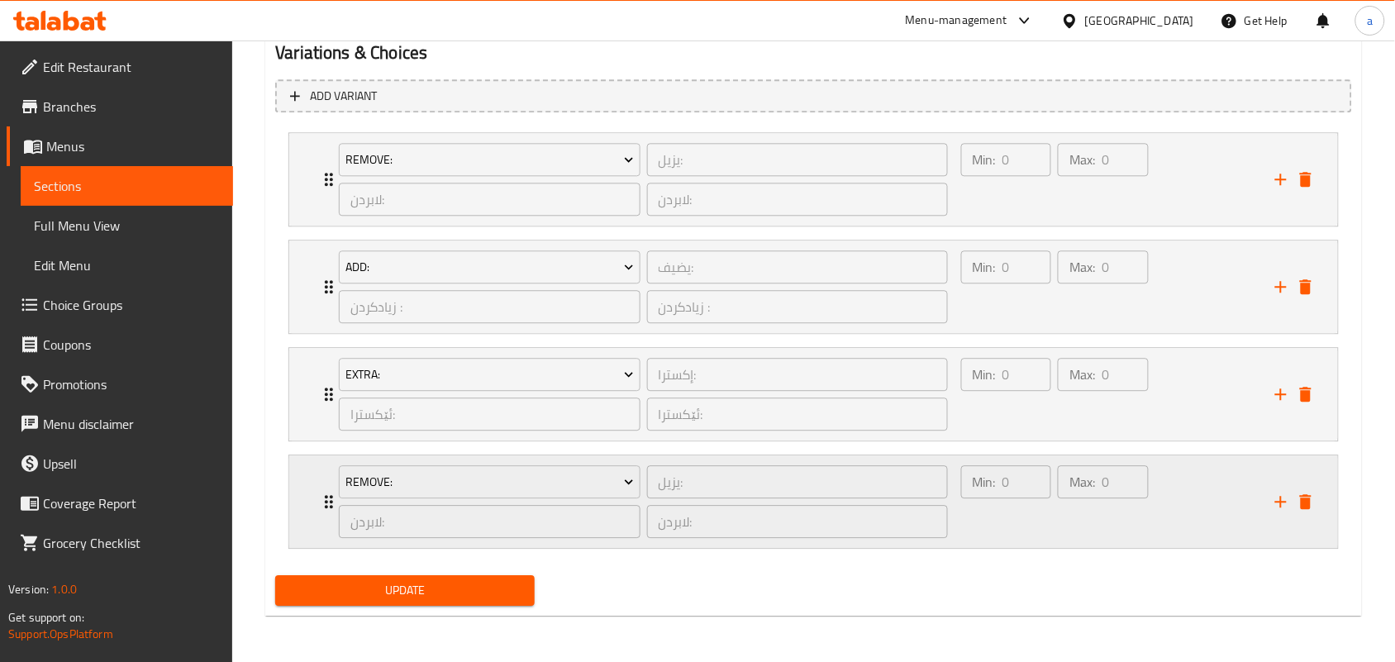
click at [1000, 509] on div "Min: 0 ​" at bounding box center [1006, 501] width 97 height 79
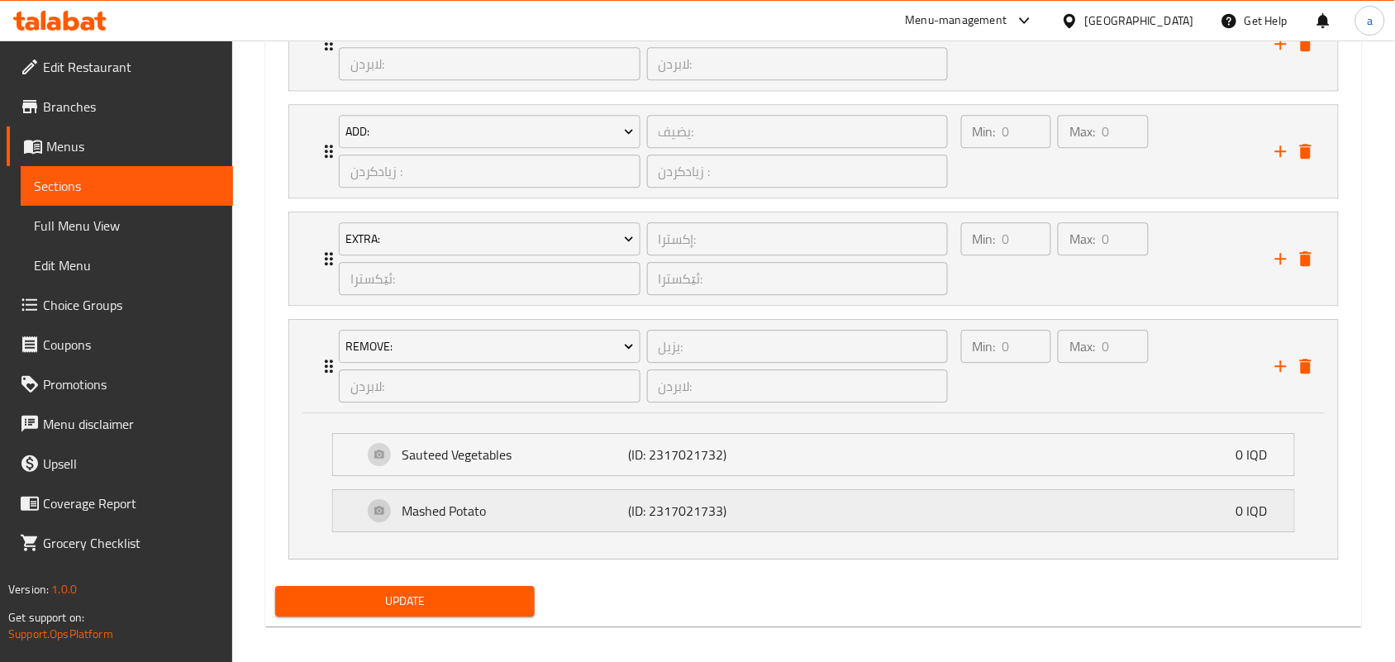
scroll to position [1290, 0]
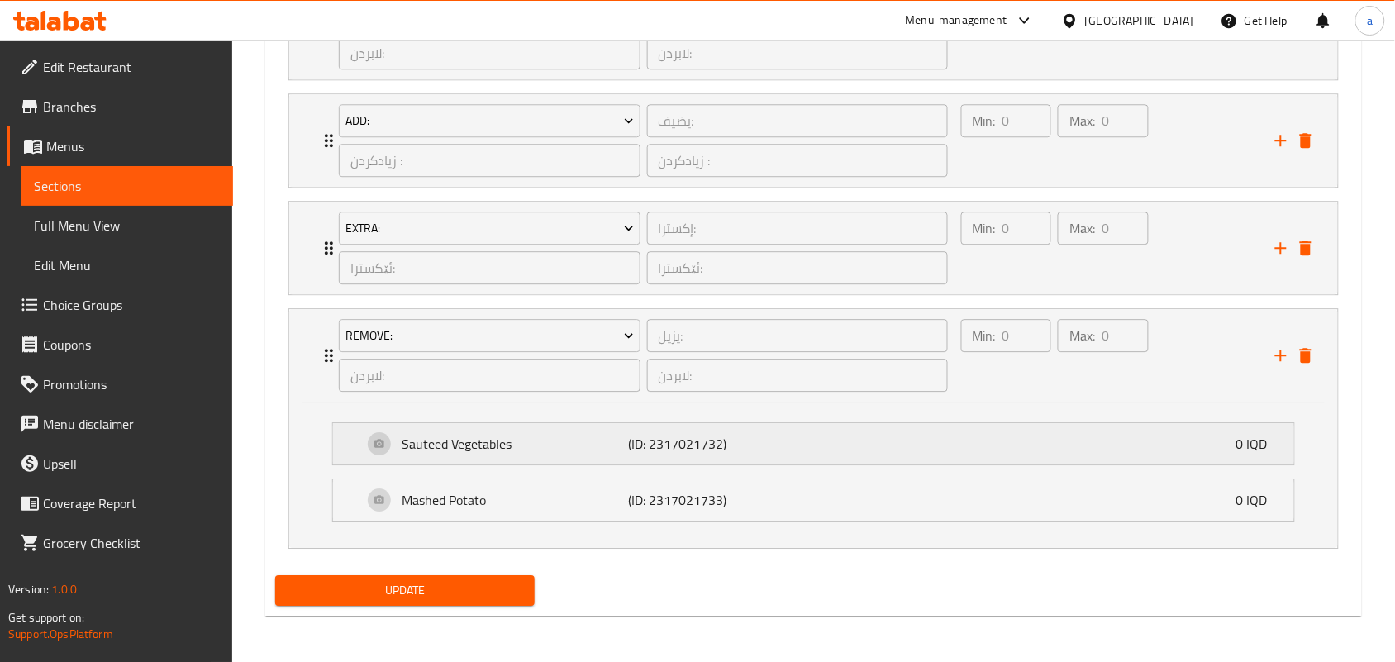
click at [957, 456] on div "Sauteed Vegetables (ID: 2317021732) 0 IQD" at bounding box center [818, 443] width 911 height 41
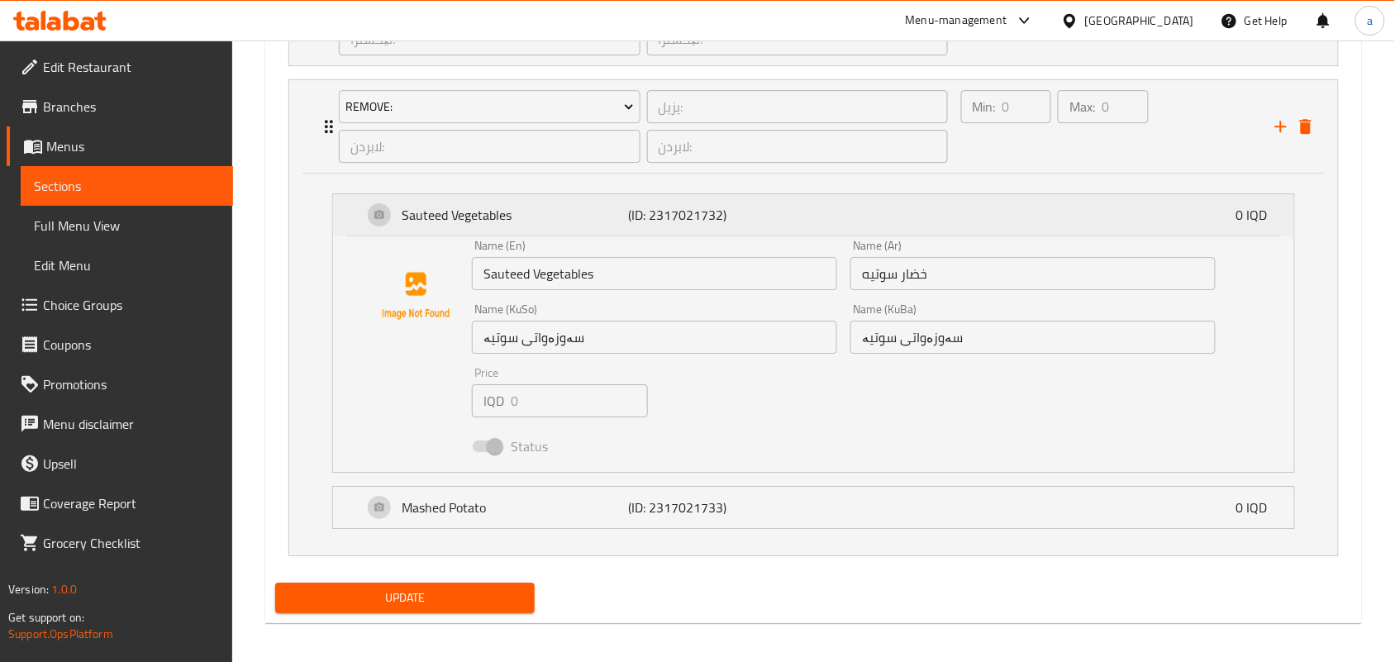
scroll to position [1529, 0]
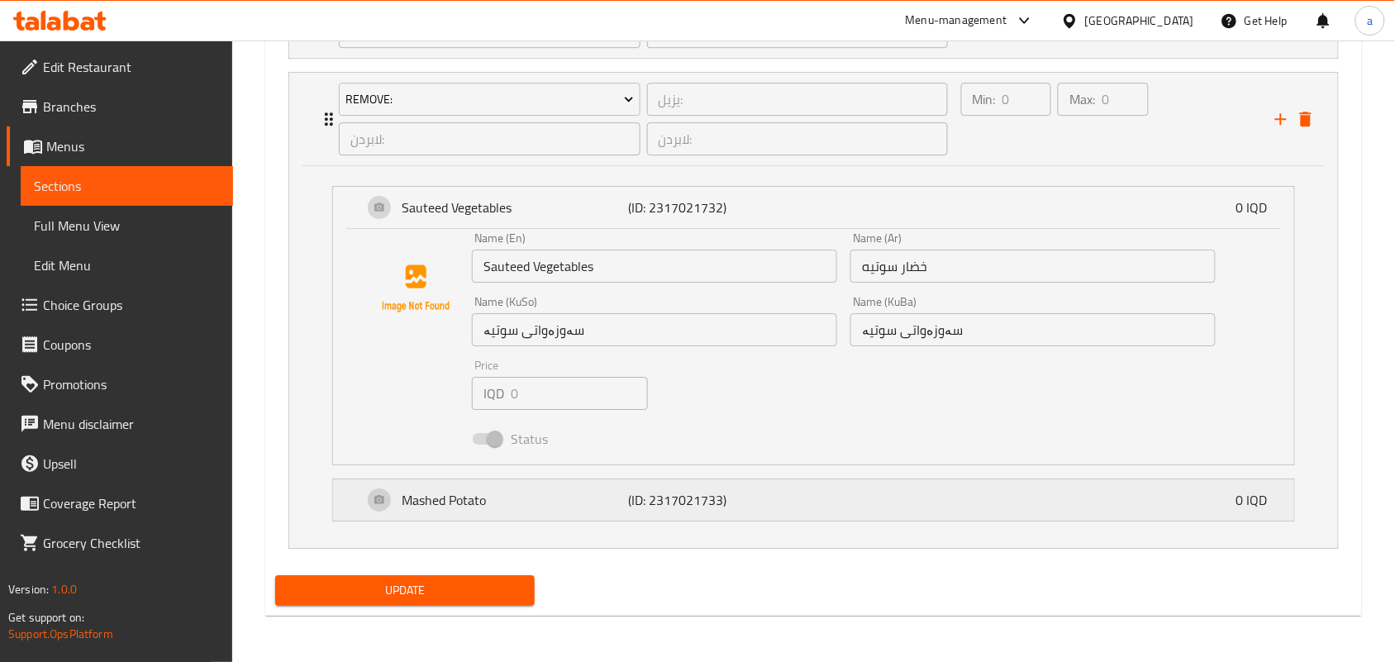
click at [922, 496] on div "Mashed Potato (ID: 2317021733) 0 IQD" at bounding box center [818, 499] width 911 height 41
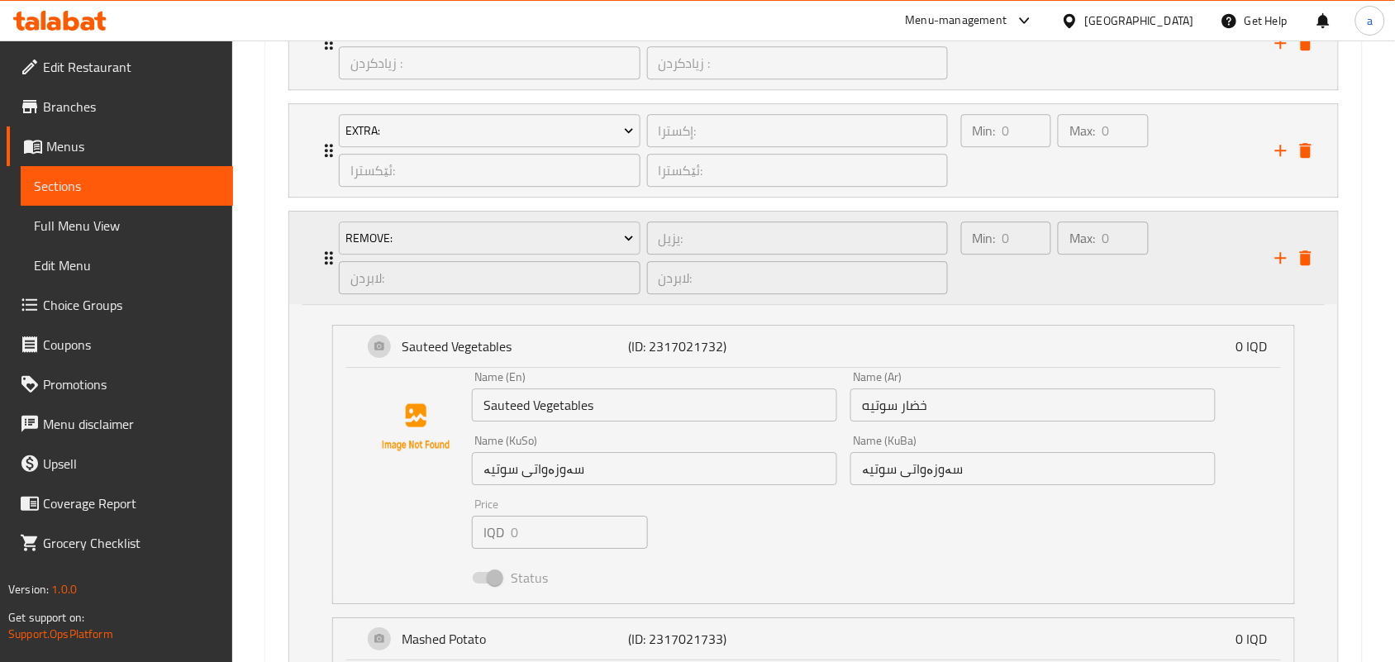
scroll to position [1271, 0]
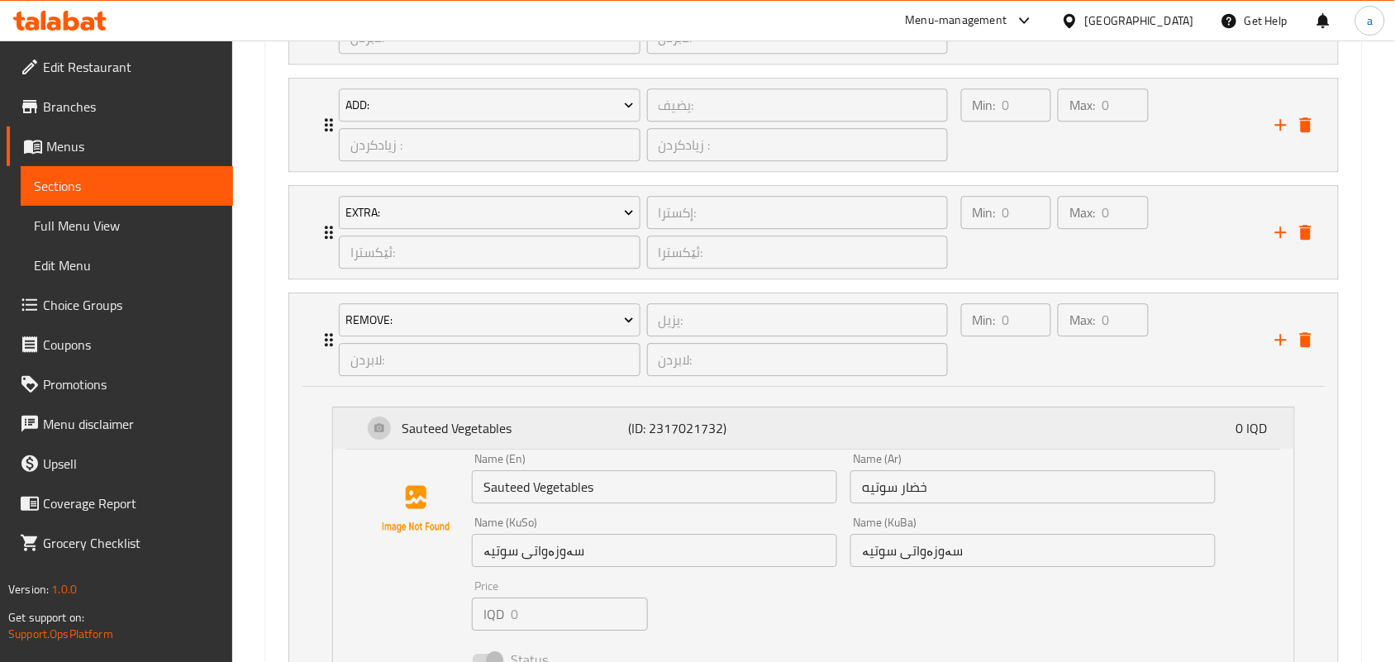
click at [897, 449] on div "Sauteed Vegetables (ID: 2317021732) 0 IQD" at bounding box center [818, 427] width 911 height 41
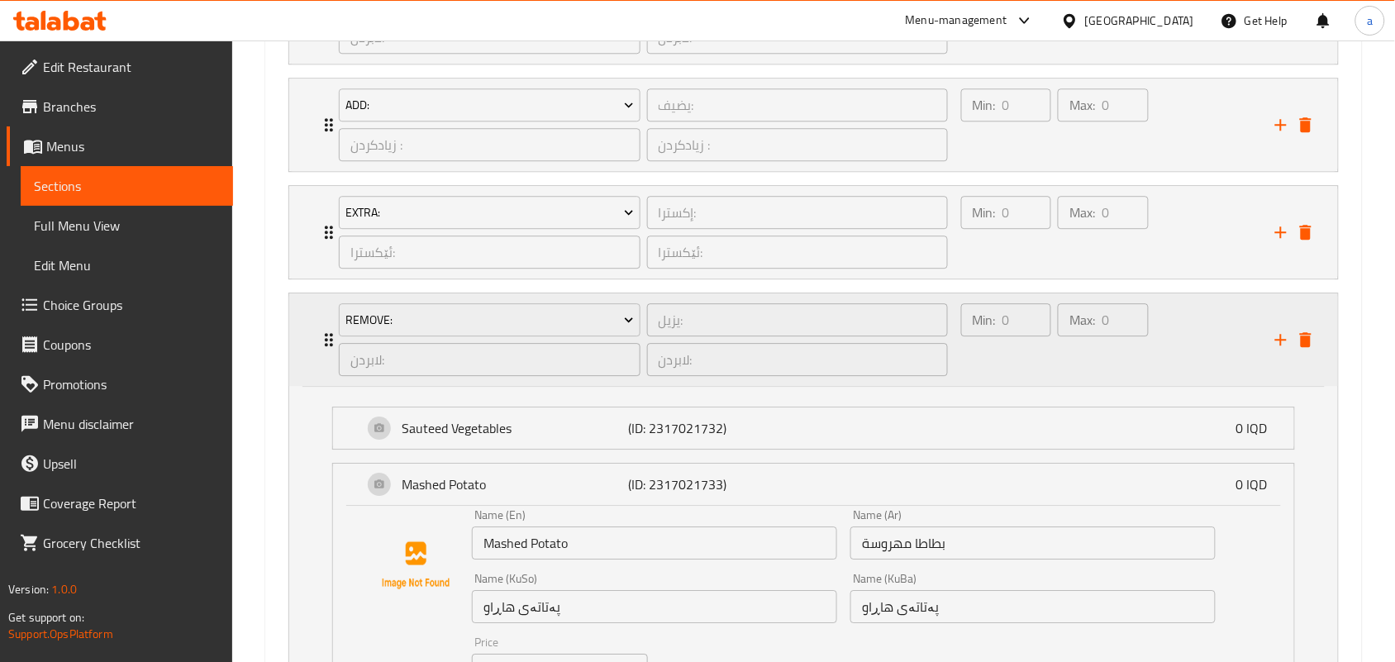
click at [1005, 379] on div "Min: 0 ​" at bounding box center [1006, 339] width 97 height 79
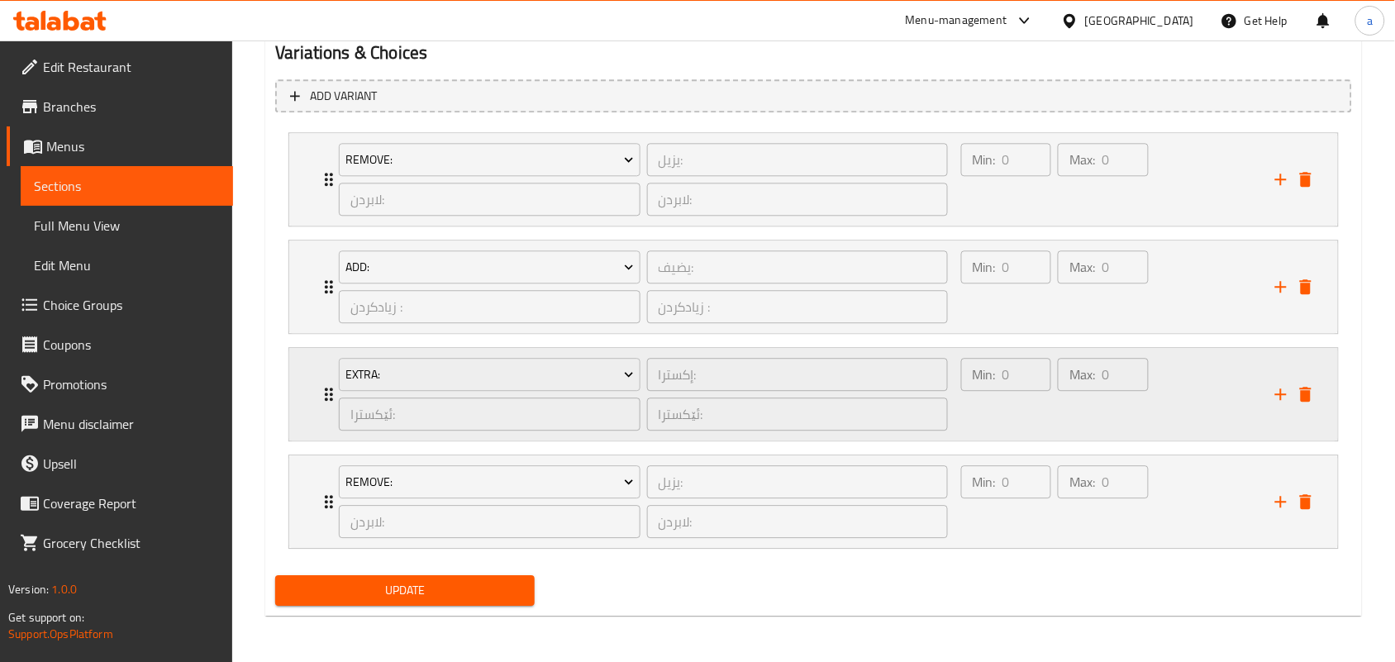
scroll to position [1143, 0]
click at [991, 393] on div "Min: 0 ​" at bounding box center [1006, 393] width 97 height 79
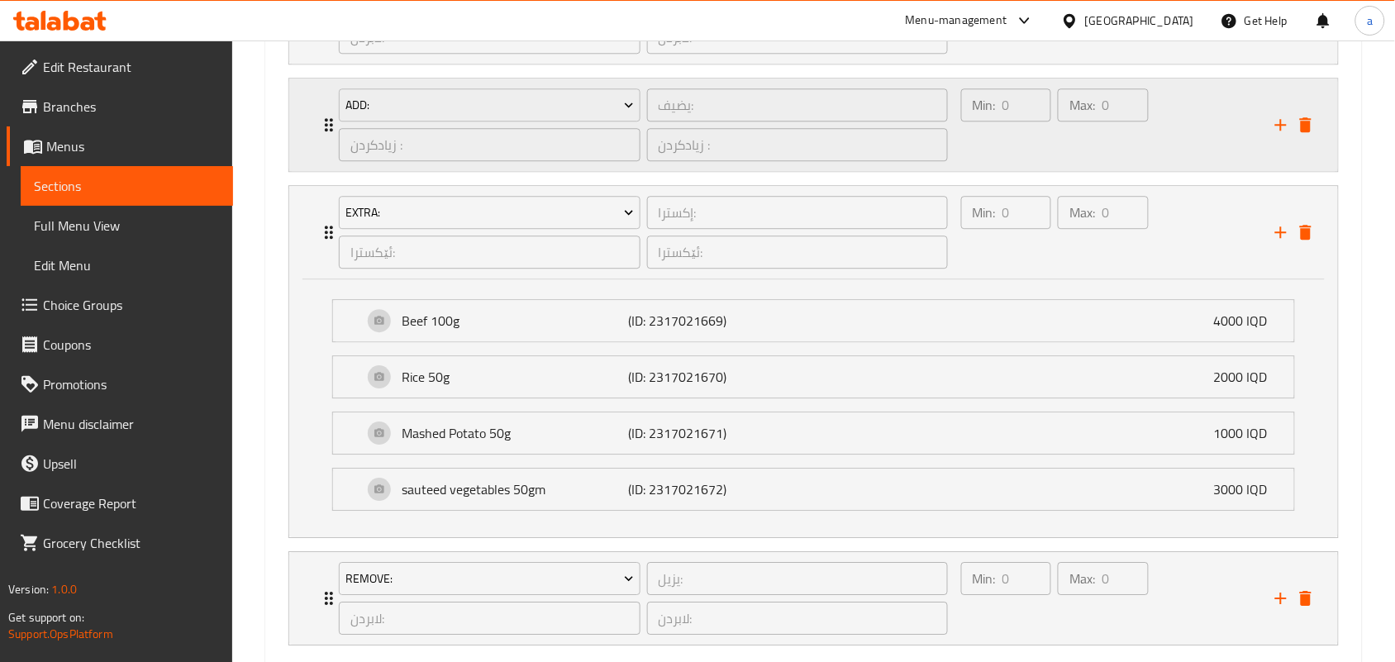
click at [1002, 164] on div "Min: 0 ​" at bounding box center [1006, 124] width 97 height 79
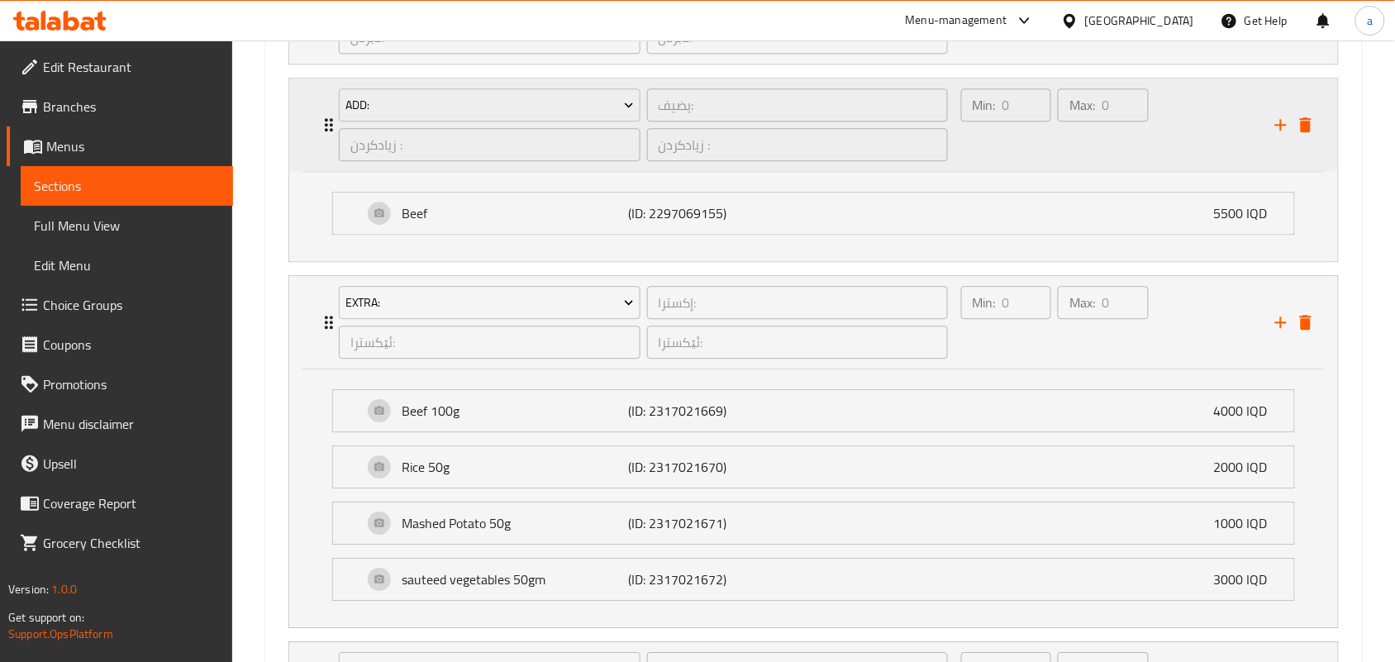
click at [1316, 137] on button "delete" at bounding box center [1305, 124] width 25 height 25
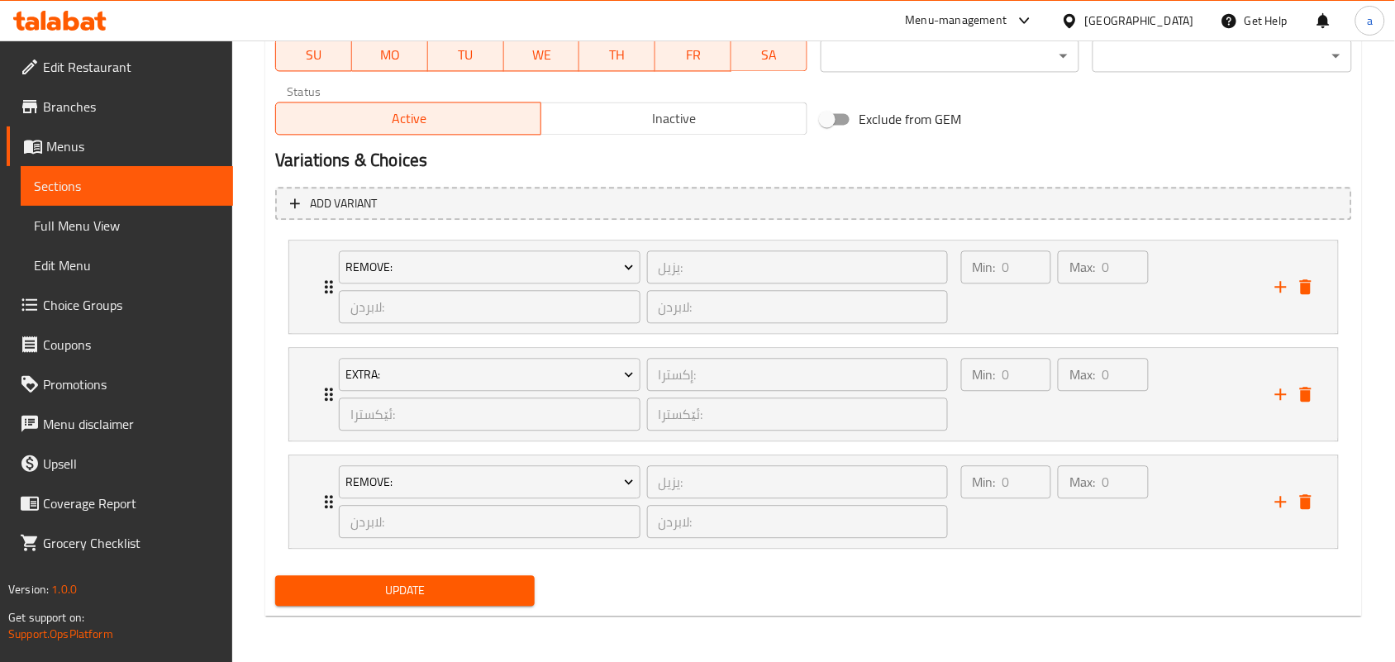
scroll to position [1033, 0]
click at [1059, 303] on div "Max: 0 ​" at bounding box center [1102, 286] width 97 height 79
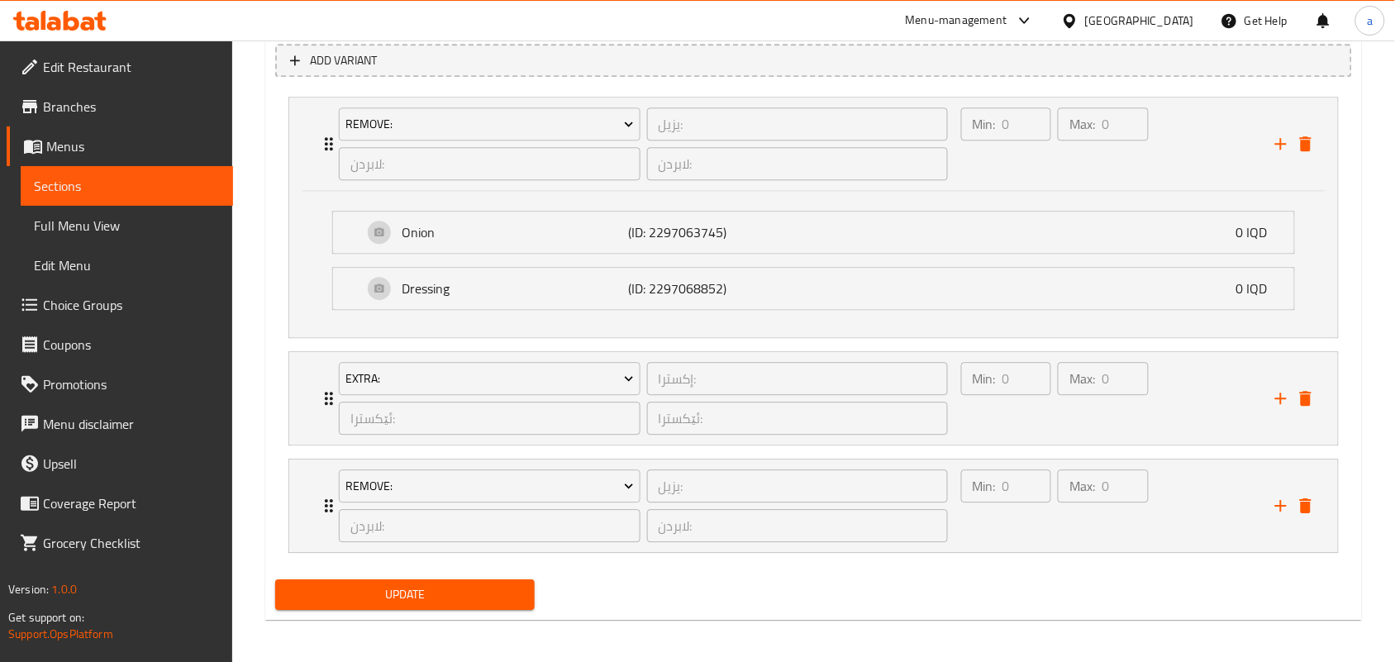
scroll to position [1180, 0]
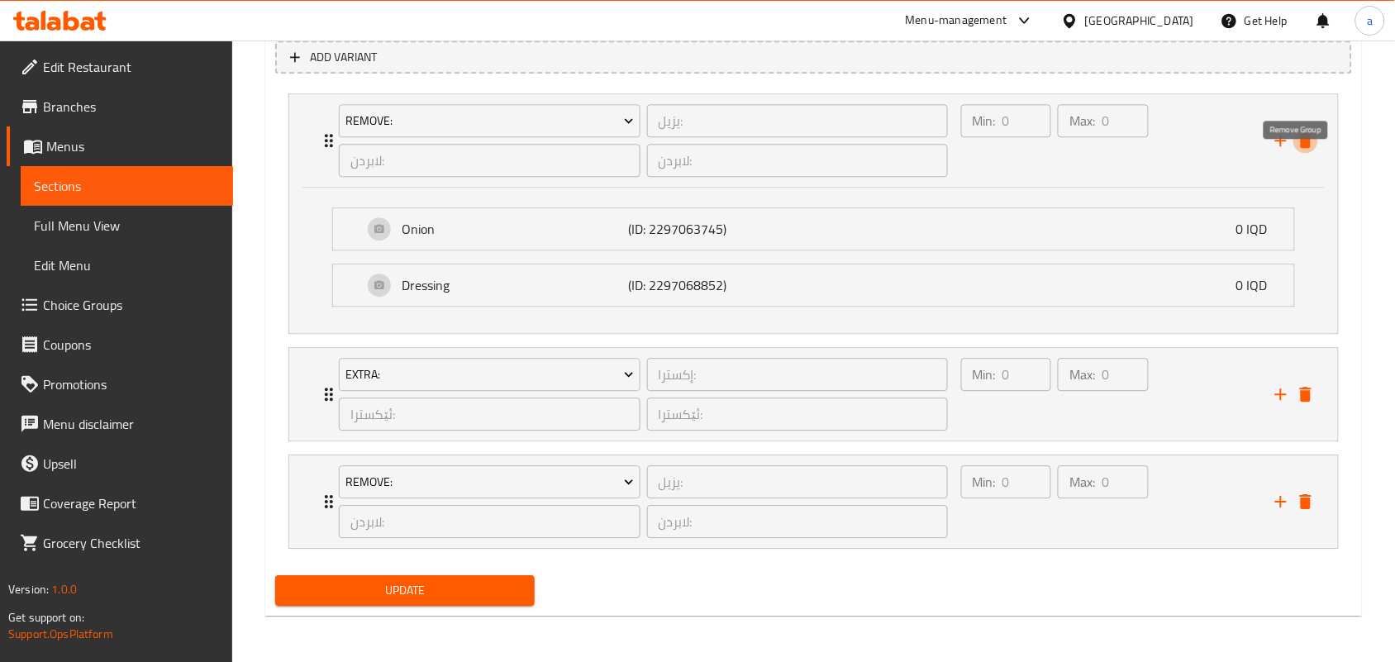
drag, startPoint x: 1307, startPoint y: 132, endPoint x: 1256, endPoint y: 151, distance: 54.6
click at [1306, 133] on icon "delete" at bounding box center [1306, 140] width 12 height 15
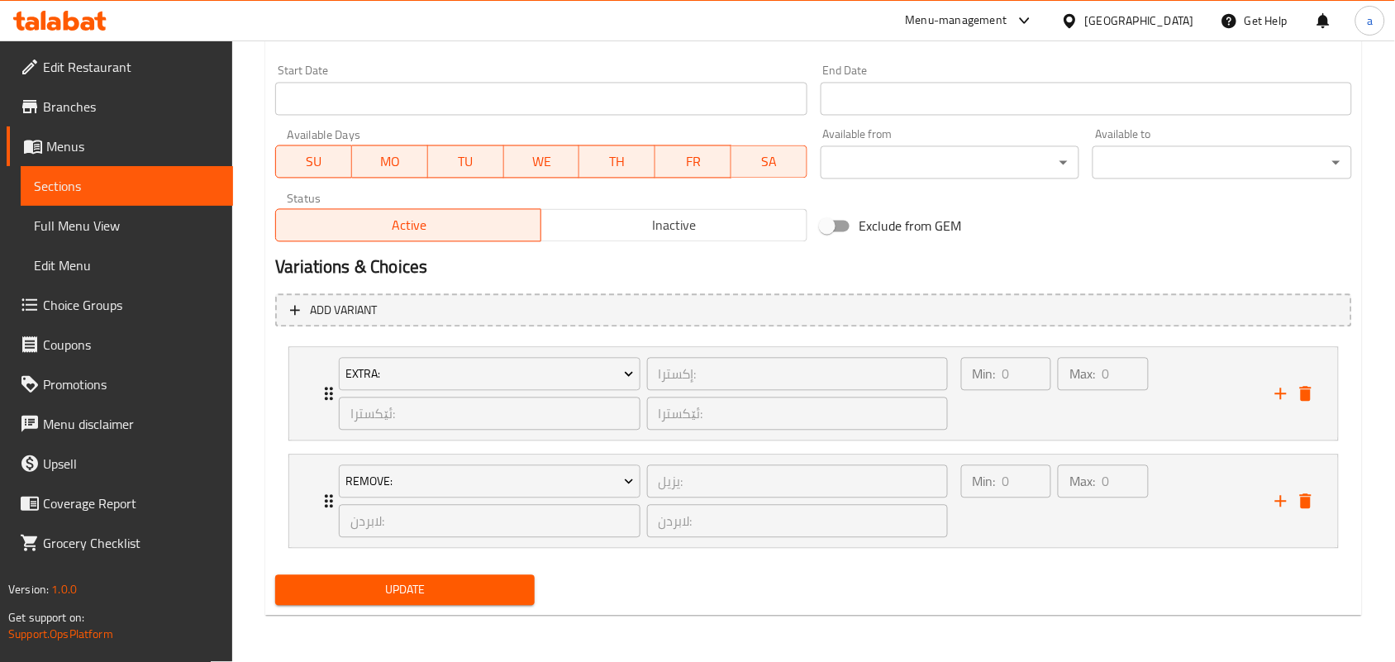
click at [454, 580] on span "Update" at bounding box center [404, 590] width 233 height 21
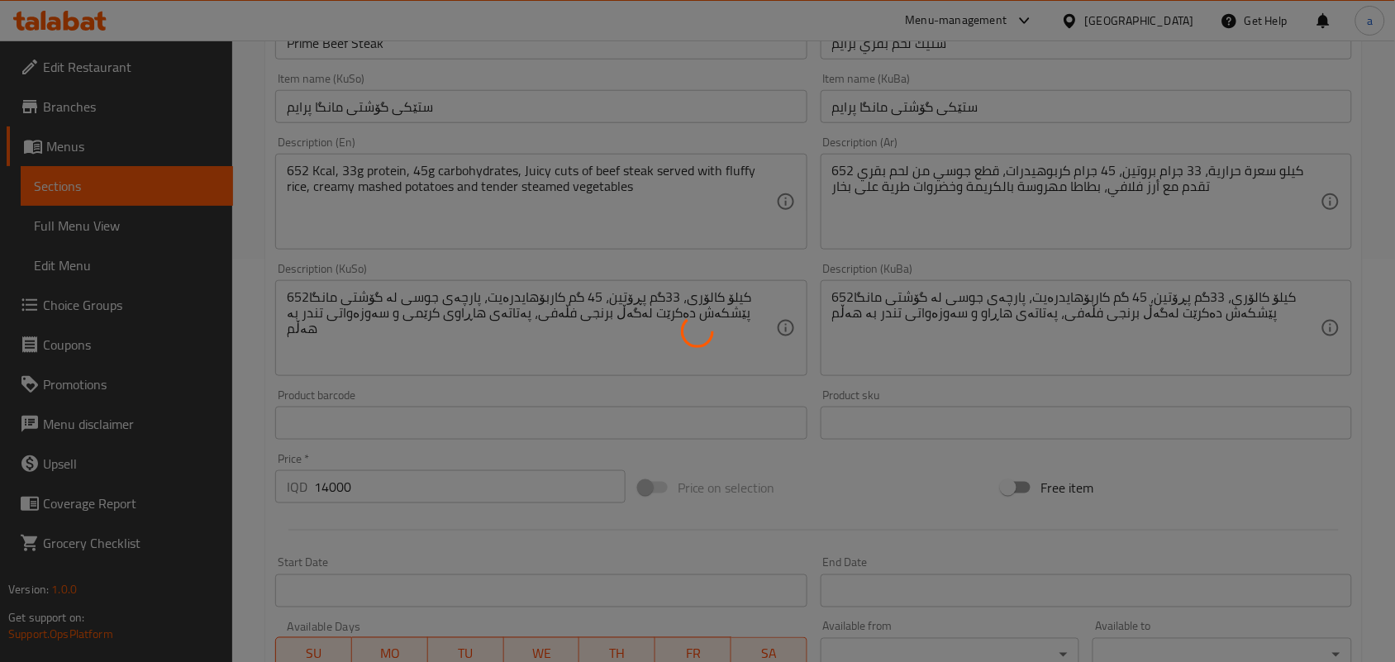
scroll to position [0, 0]
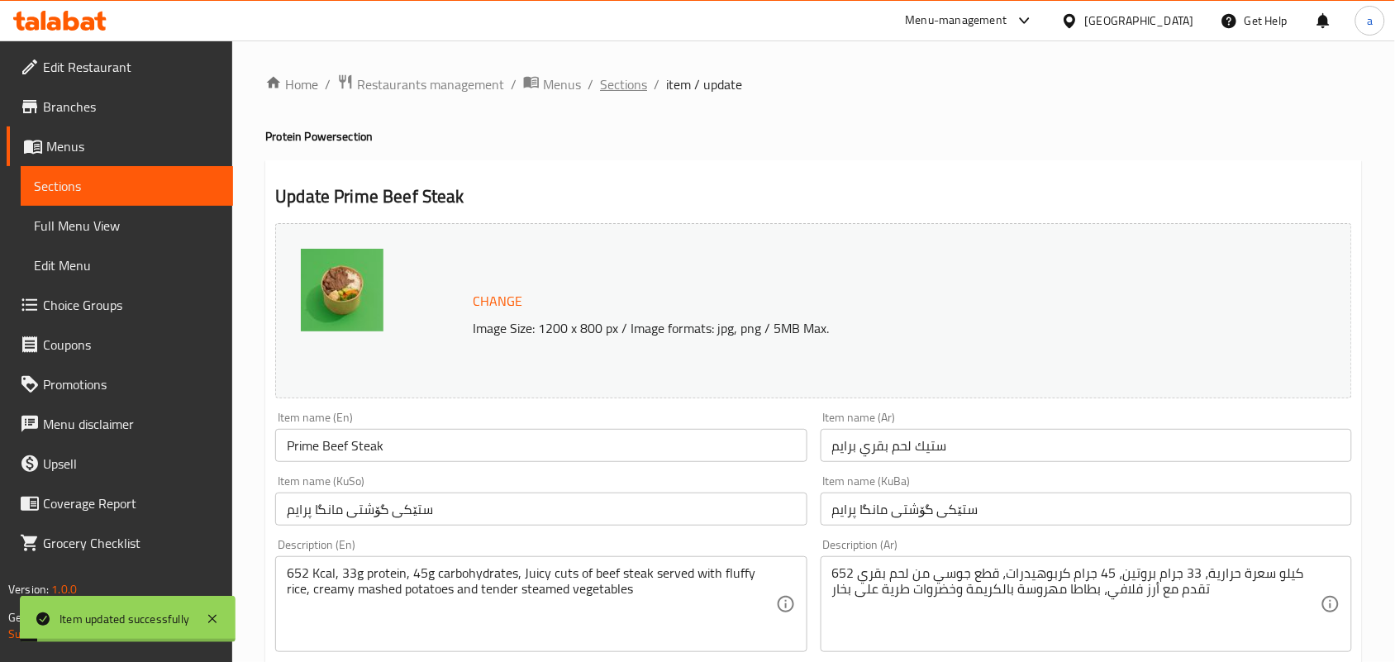
click at [647, 81] on span "Sections" at bounding box center [623, 84] width 47 height 20
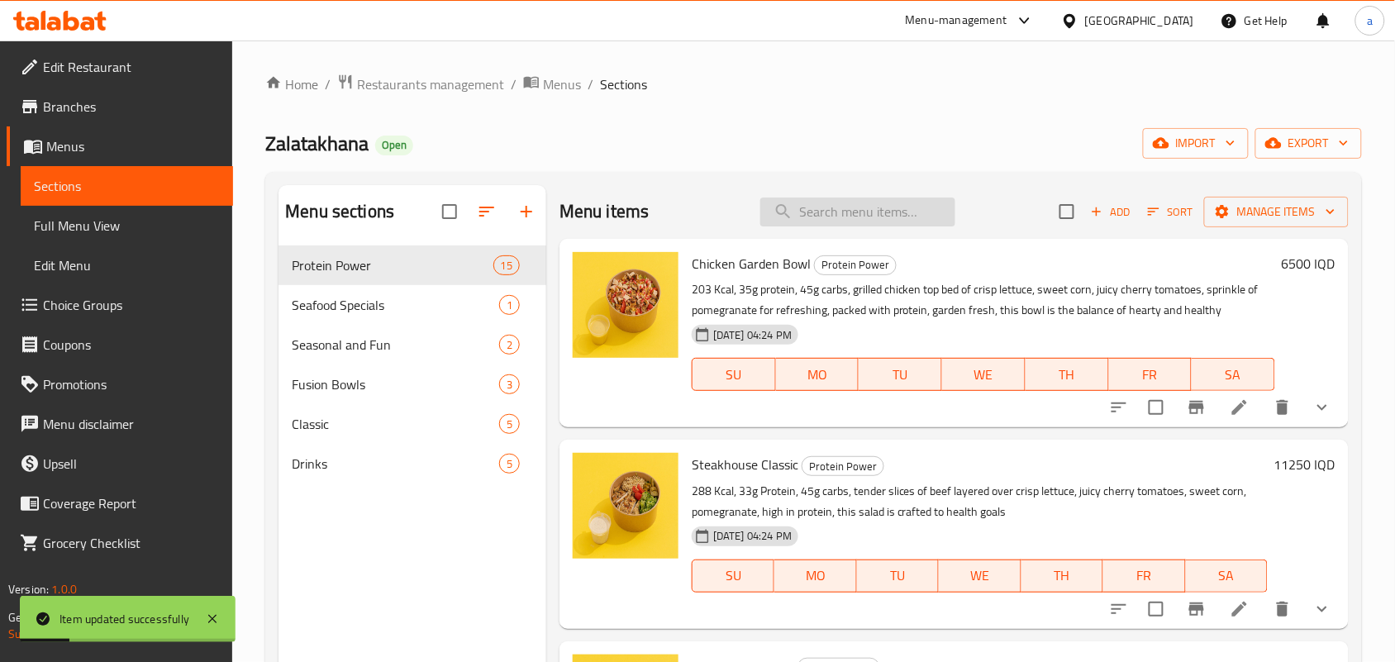
click at [861, 212] on input "search" at bounding box center [857, 211] width 195 height 29
click at [831, 195] on div "Menu items Add Sort Manage items" at bounding box center [953, 212] width 789 height 54
click at [839, 215] on input "search" at bounding box center [857, 211] width 195 height 29
click at [839, 233] on div "Menu items Add Sort Manage items" at bounding box center [953, 212] width 789 height 54
click at [832, 224] on input "search" at bounding box center [857, 211] width 195 height 29
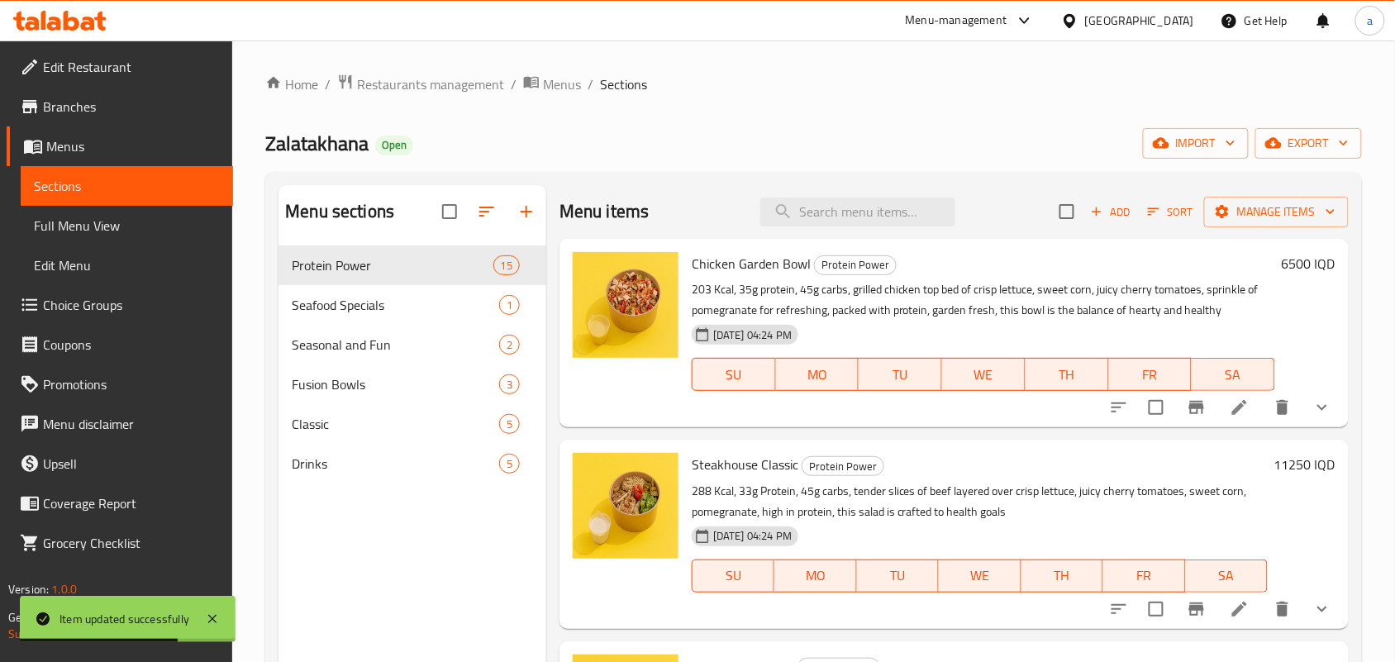
drag, startPoint x: 950, startPoint y: 341, endPoint x: 892, endPoint y: 252, distance: 106.3
click at [946, 321] on p "203 Kcal, 35g protein, 45g carbs, grilled chicken top bed of crisp lettuce, swe…" at bounding box center [983, 299] width 583 height 41
click at [882, 226] on input "search" at bounding box center [857, 211] width 195 height 29
click at [797, 234] on div "Menu items Add Sort Manage items" at bounding box center [953, 212] width 789 height 54
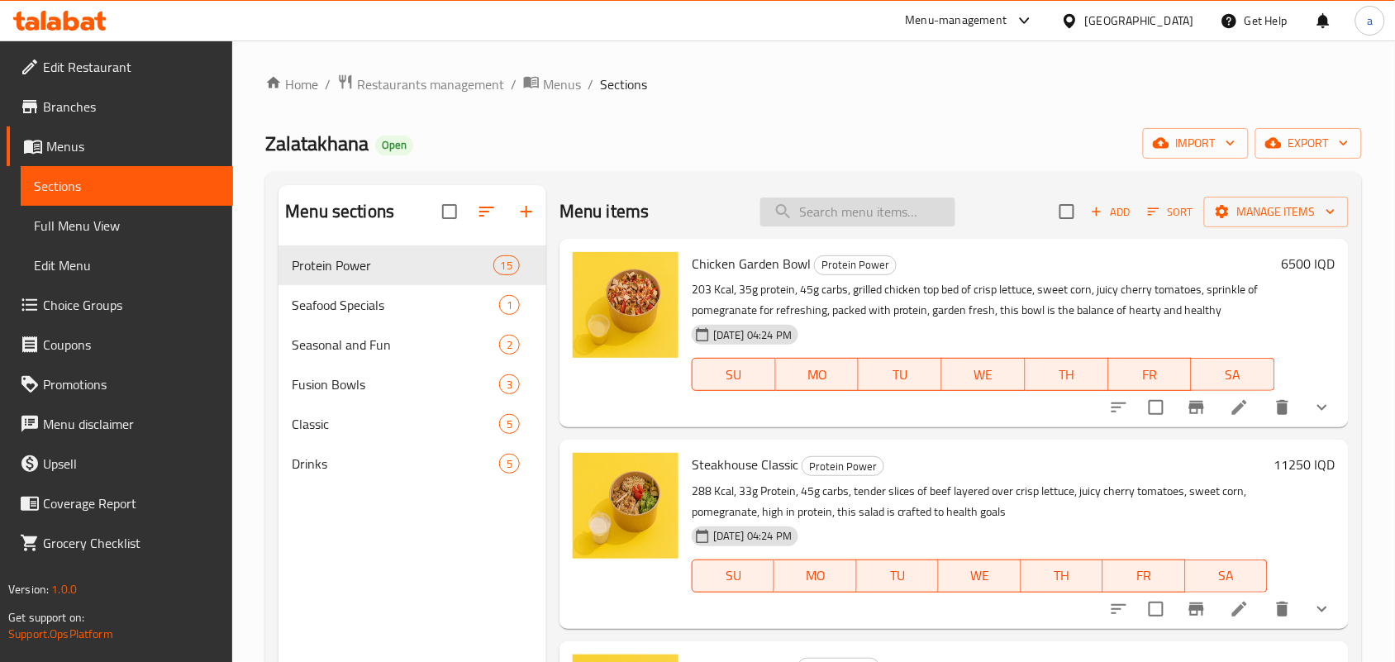
click at [794, 226] on input "search" at bounding box center [857, 211] width 195 height 29
paste input "Prime Beef Steak"
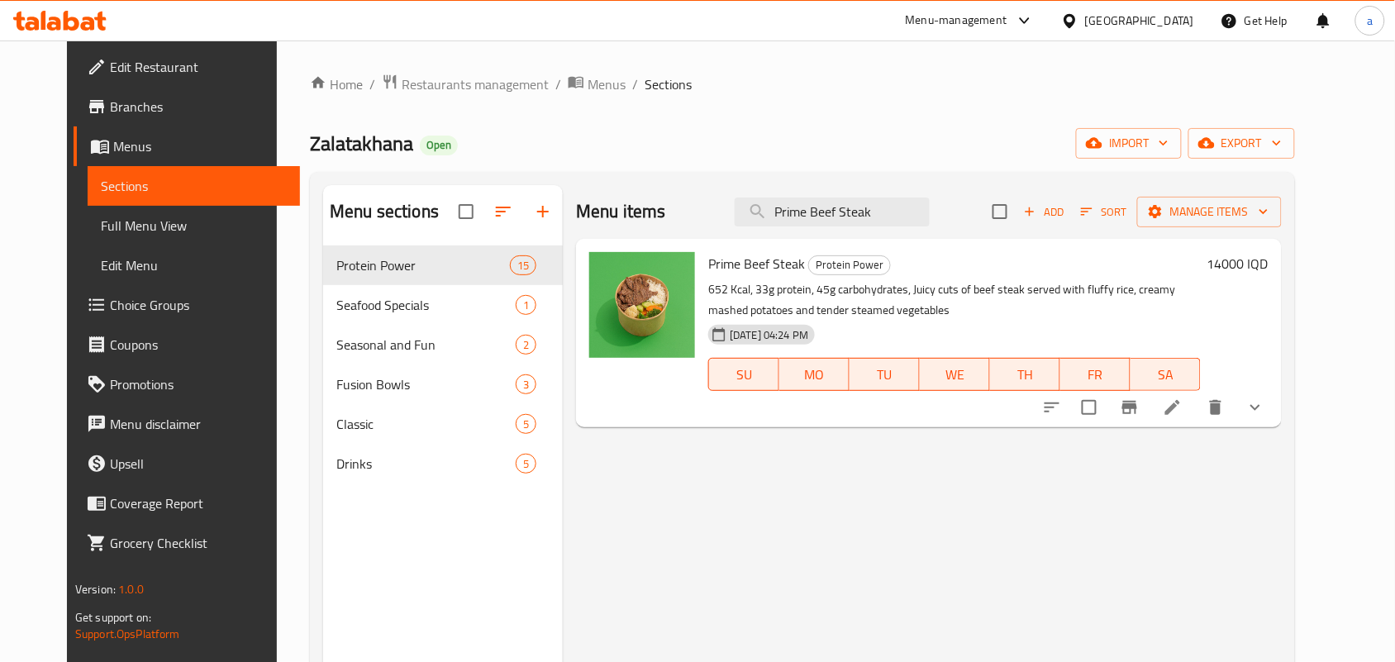
type input "Prime Beef Steak"
click at [1265, 417] on icon "show more" at bounding box center [1255, 407] width 20 height 20
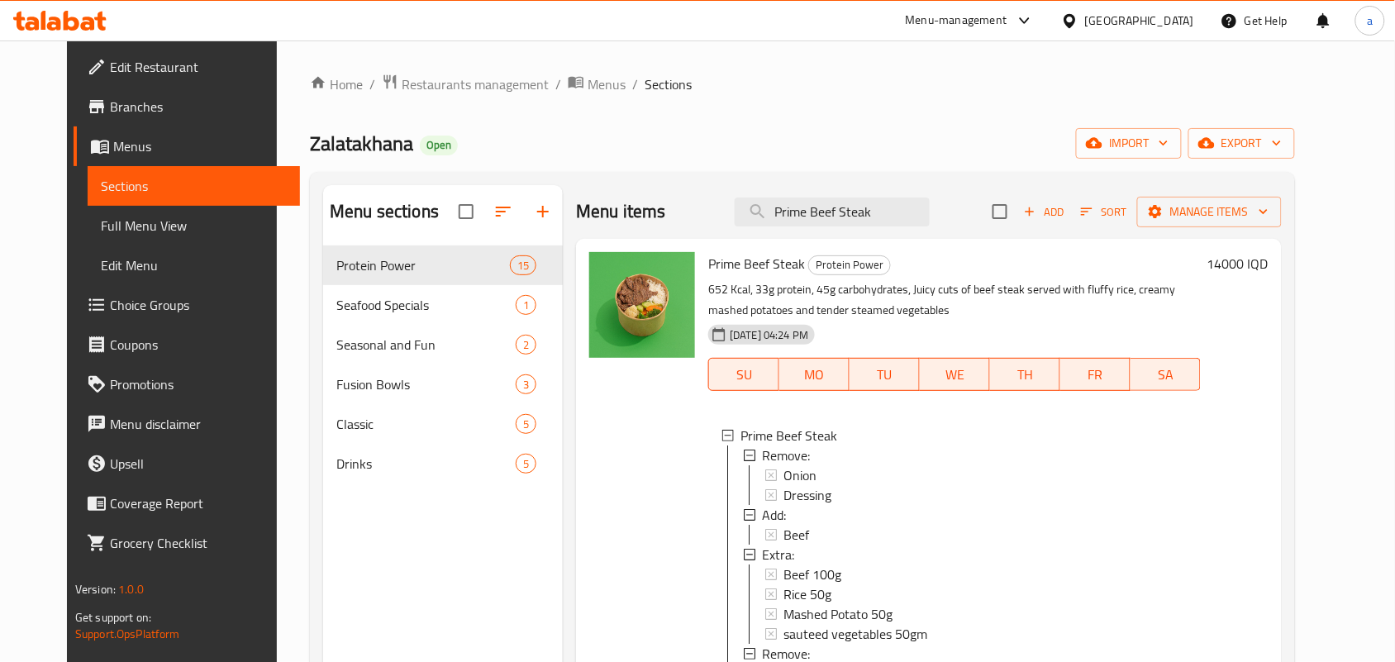
scroll to position [233, 0]
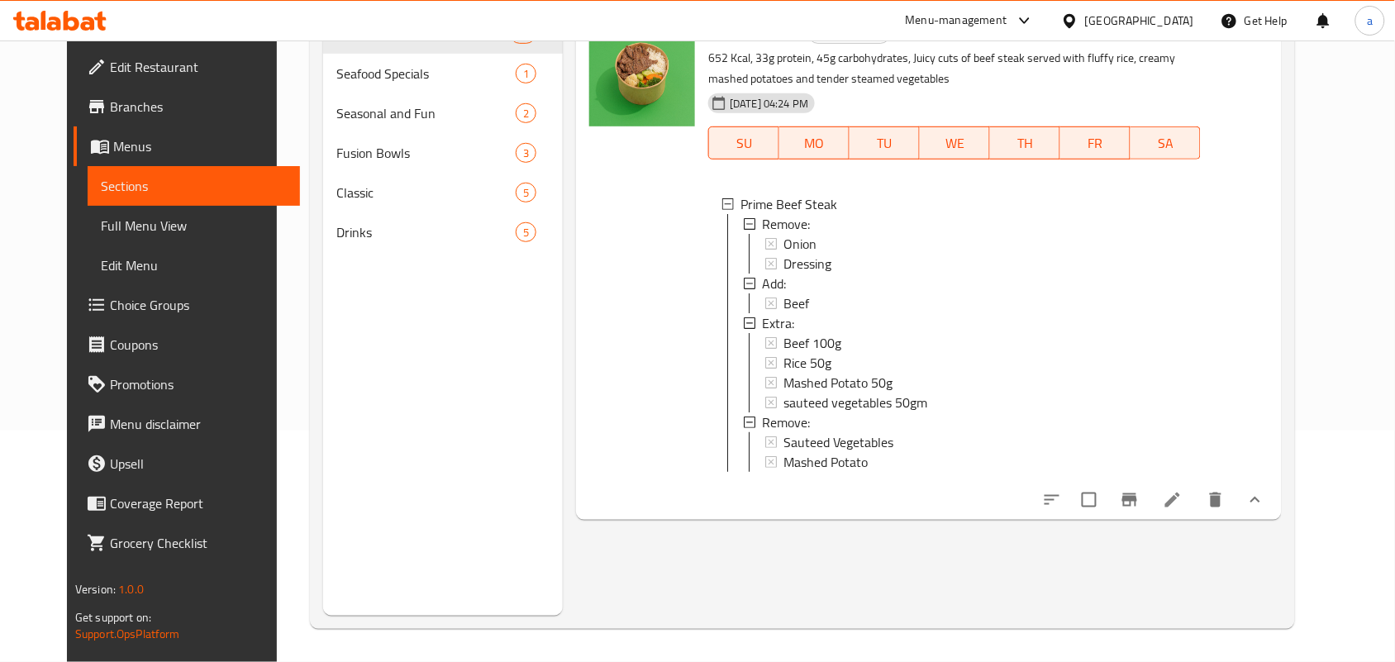
click at [1195, 515] on li at bounding box center [1172, 500] width 46 height 30
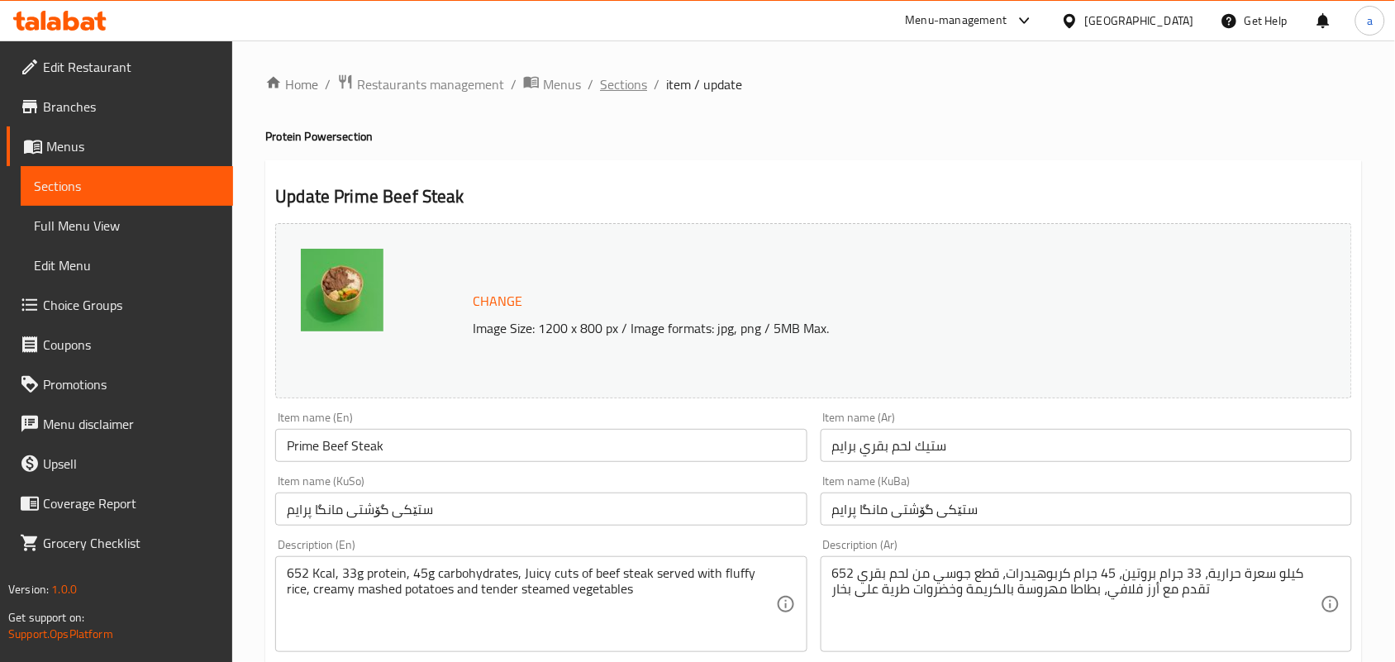
click at [640, 88] on span "Sections" at bounding box center [623, 84] width 47 height 20
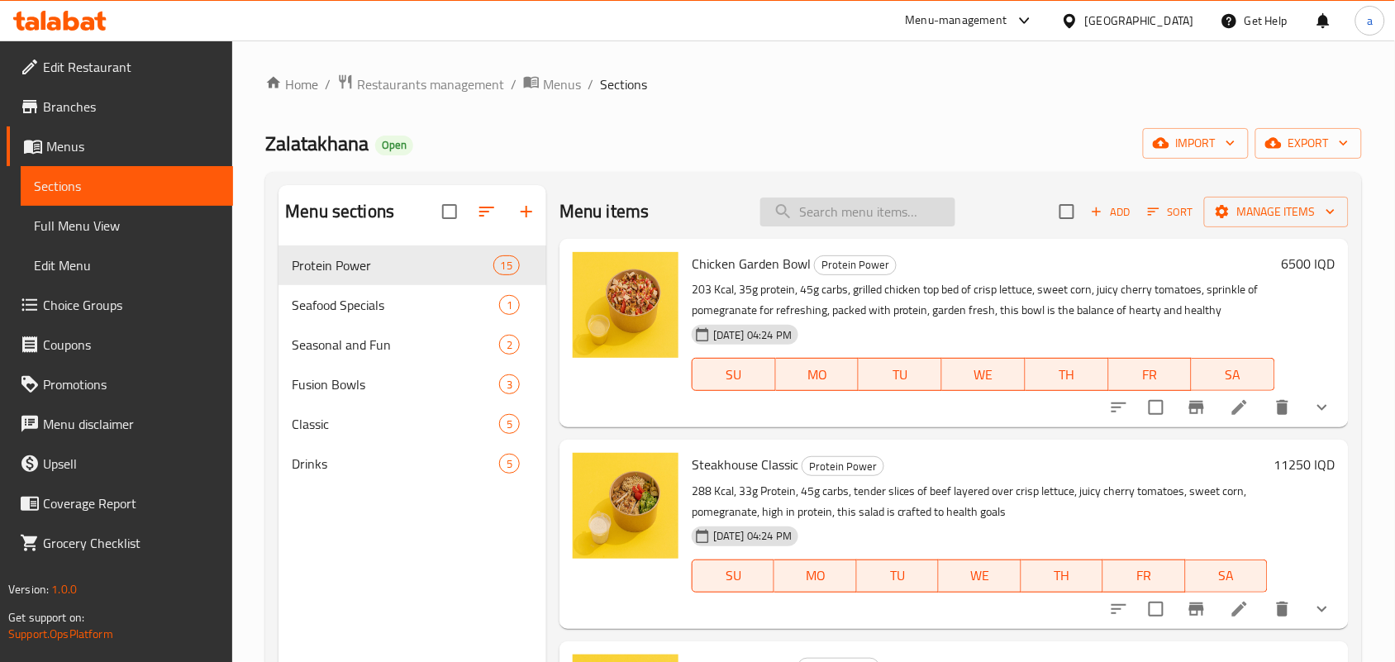
click at [802, 223] on input "search" at bounding box center [857, 211] width 195 height 29
paste input "Prime Beef Steak"
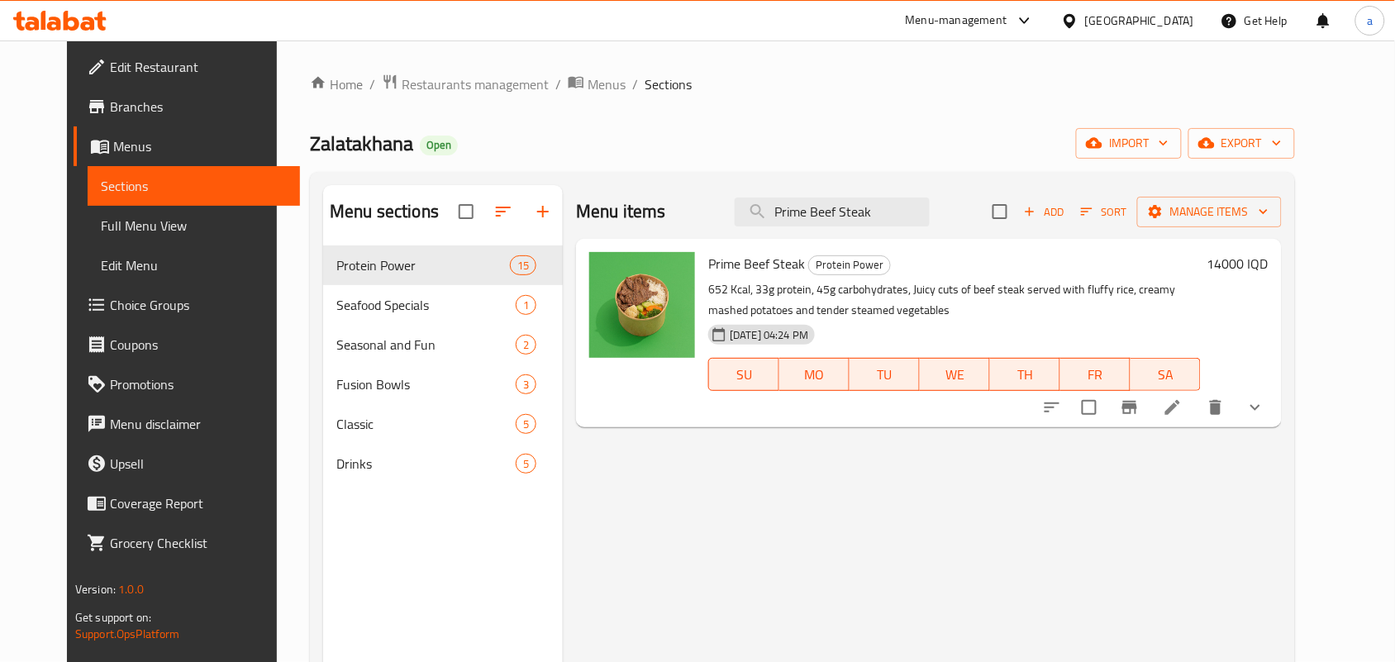
type input "Prime Beef Steak"
click at [1275, 417] on button "show more" at bounding box center [1255, 407] width 40 height 40
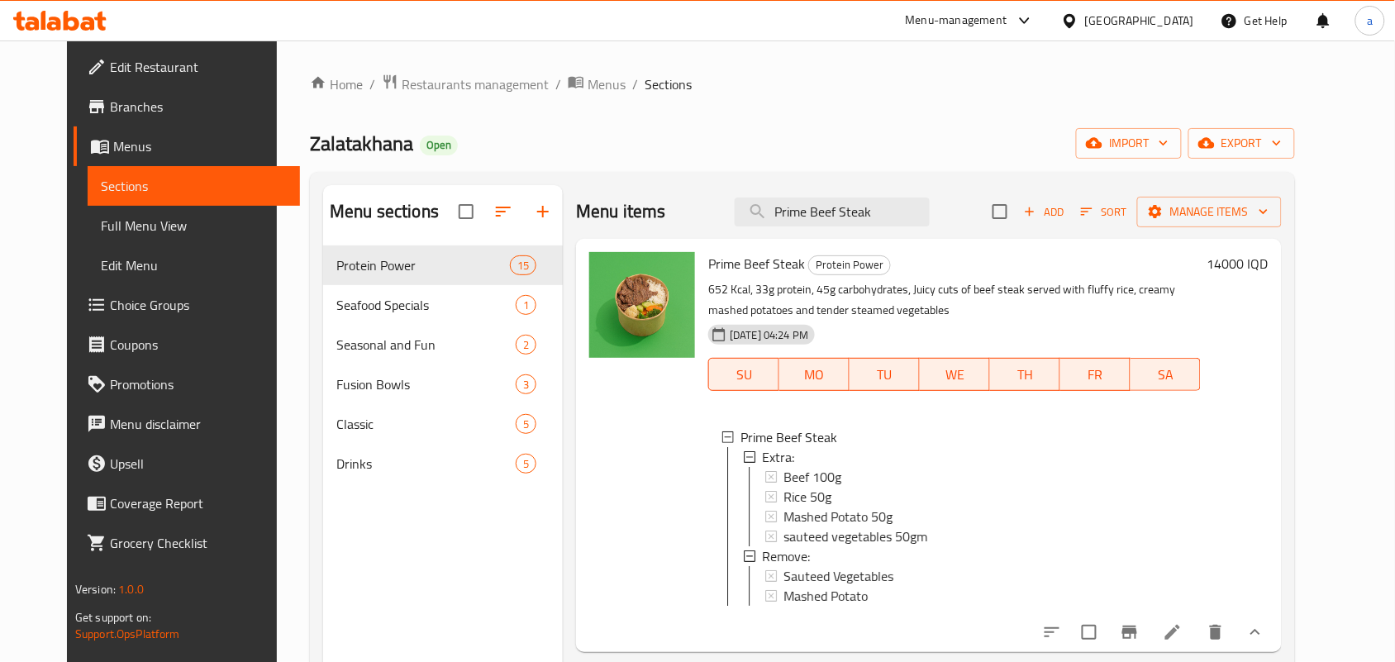
scroll to position [2, 0]
click at [844, 212] on input "Prime Beef Steak" at bounding box center [831, 211] width 195 height 29
paste input "Chicken Fajita Bowl"
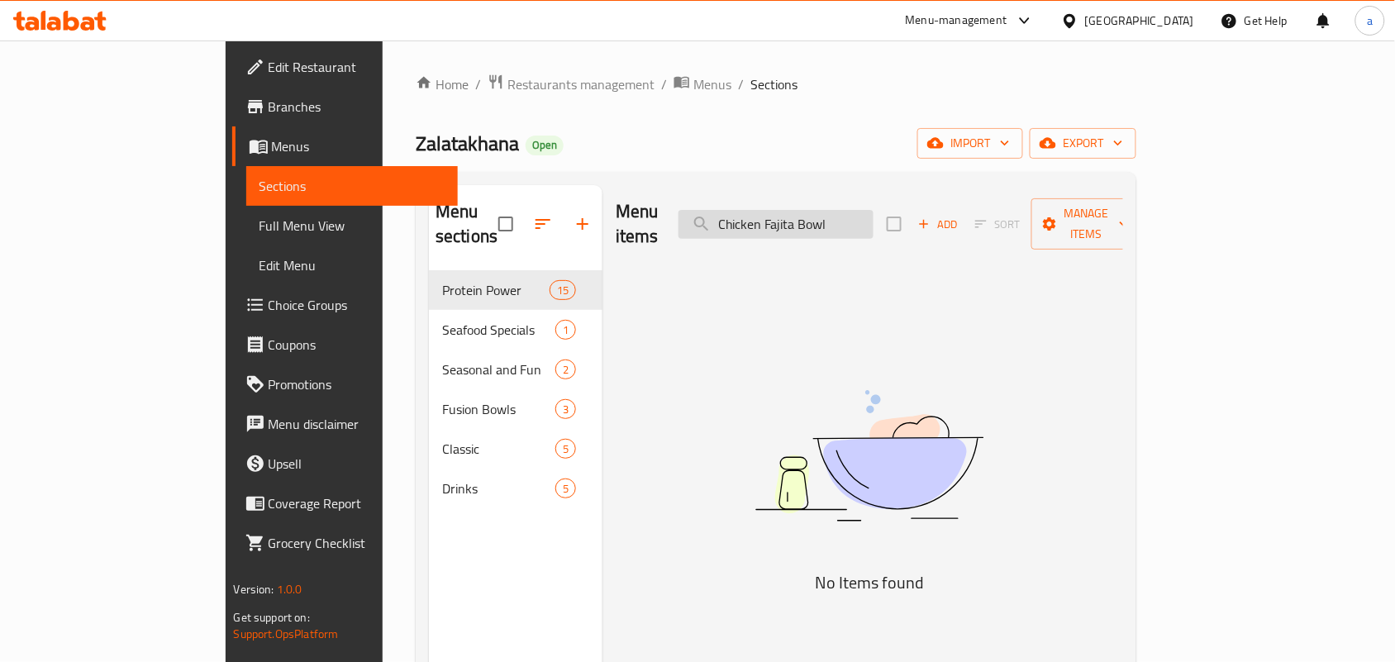
click at [791, 219] on input "Chicken Fajita Bowl" at bounding box center [775, 224] width 195 height 29
click at [873, 217] on input "Chicken Fajita Bowl" at bounding box center [775, 224] width 195 height 29
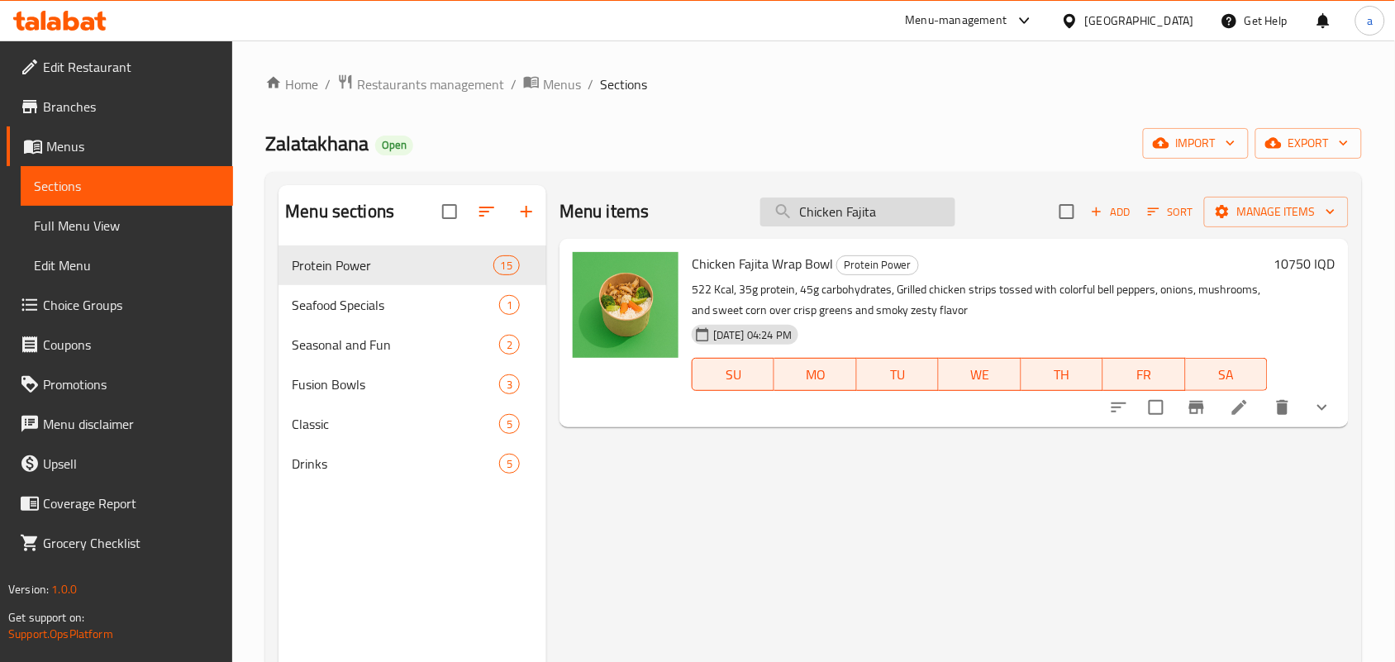
type input "Chicken Fajita"
click at [1328, 417] on icon "show more" at bounding box center [1322, 407] width 20 height 20
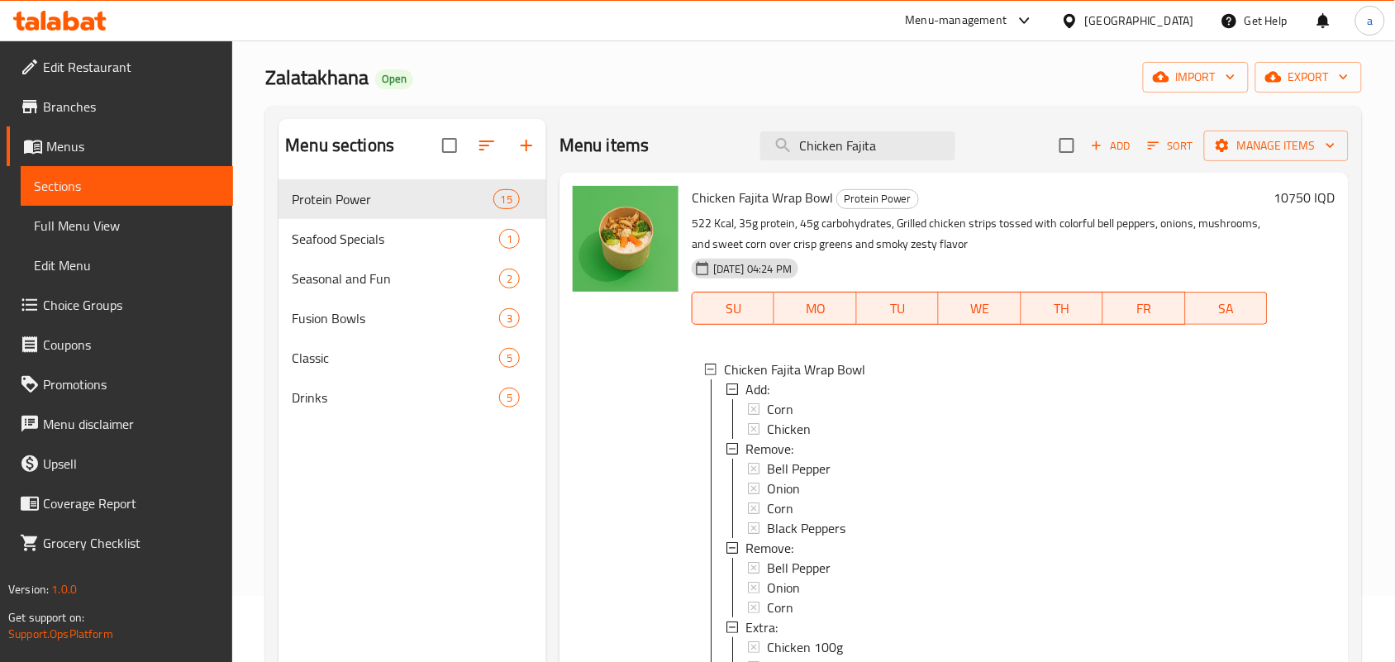
scroll to position [233, 0]
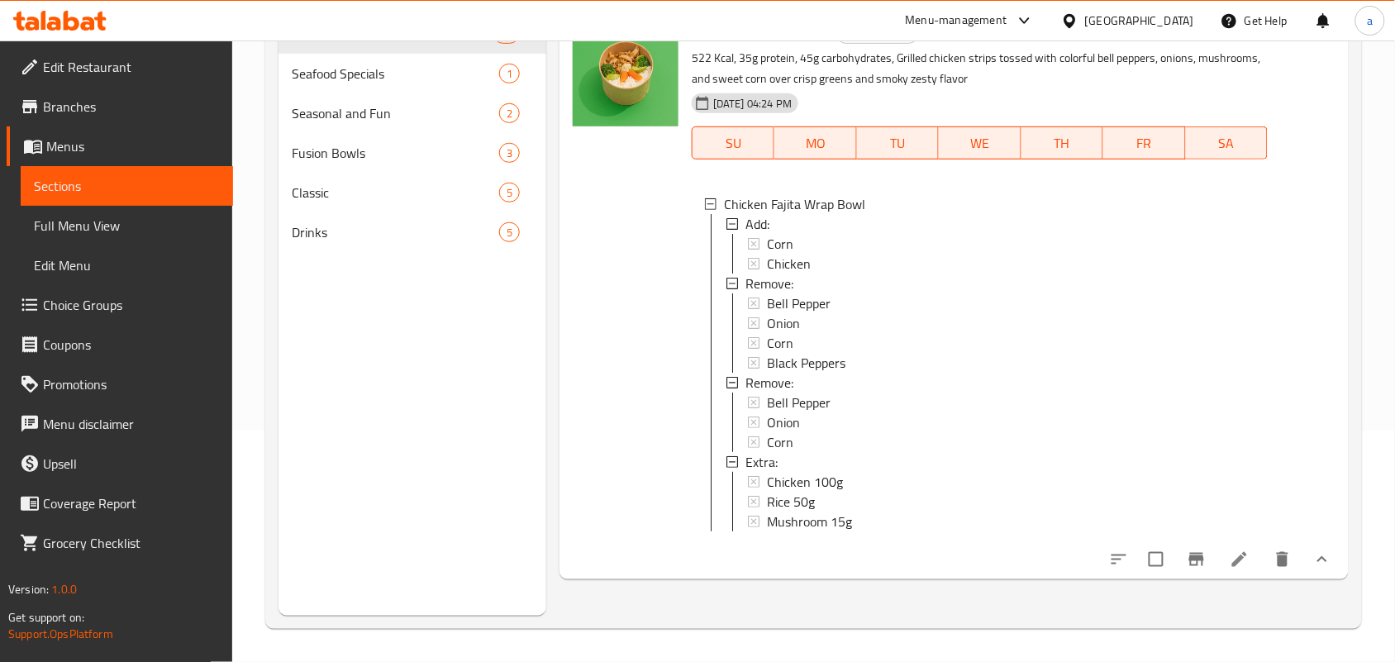
click at [1224, 574] on li at bounding box center [1239, 559] width 46 height 30
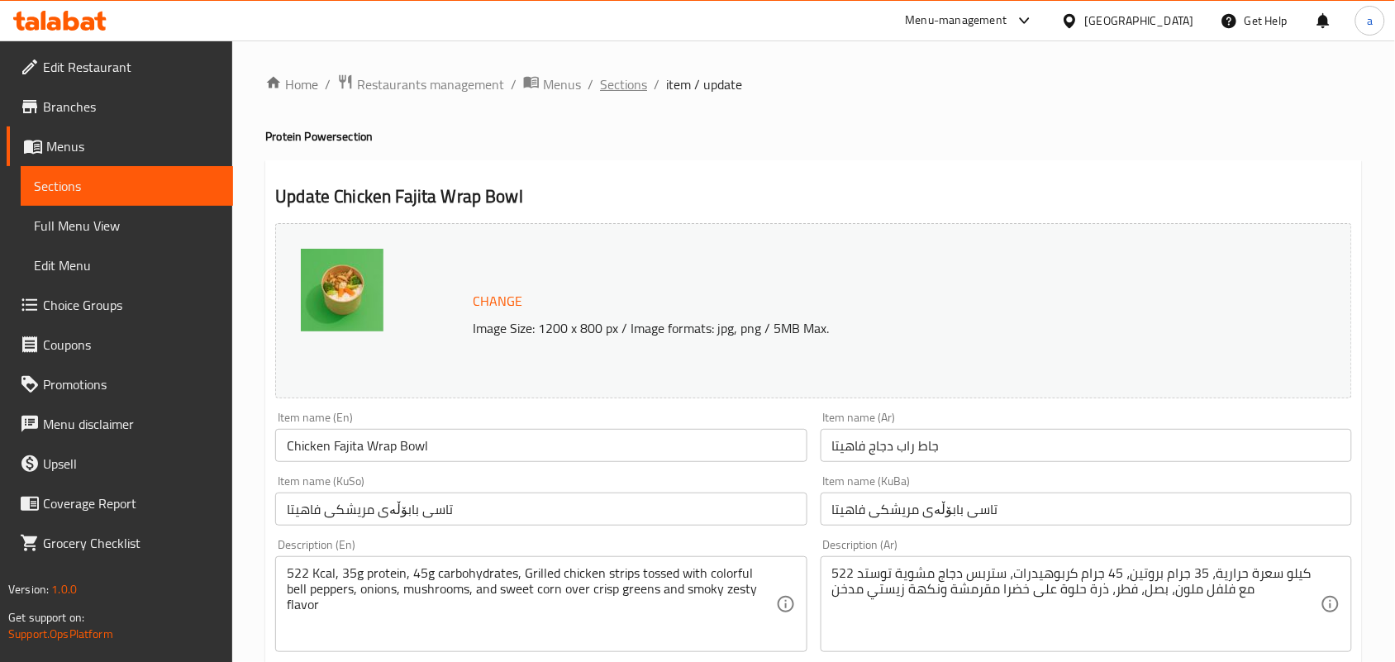
click at [637, 83] on span "Sections" at bounding box center [623, 84] width 47 height 20
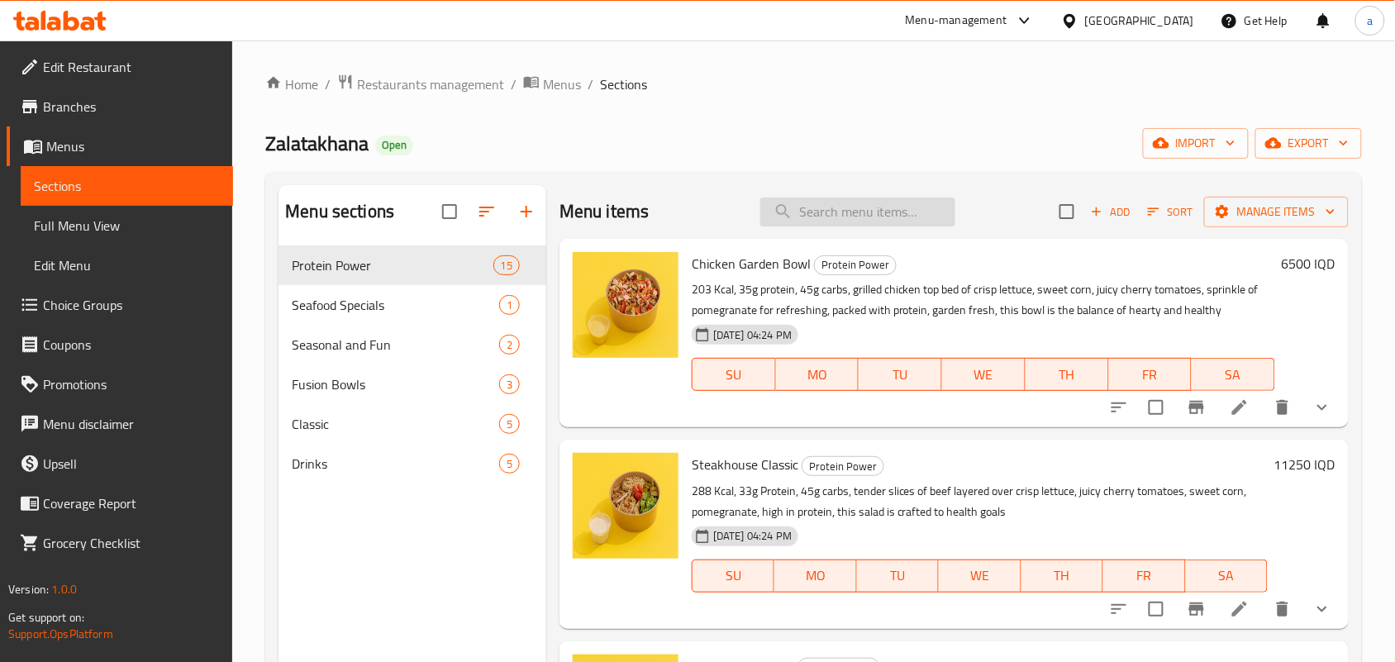
click at [815, 219] on input "search" at bounding box center [857, 211] width 195 height 29
paste input "Chicken Garden Bowl"
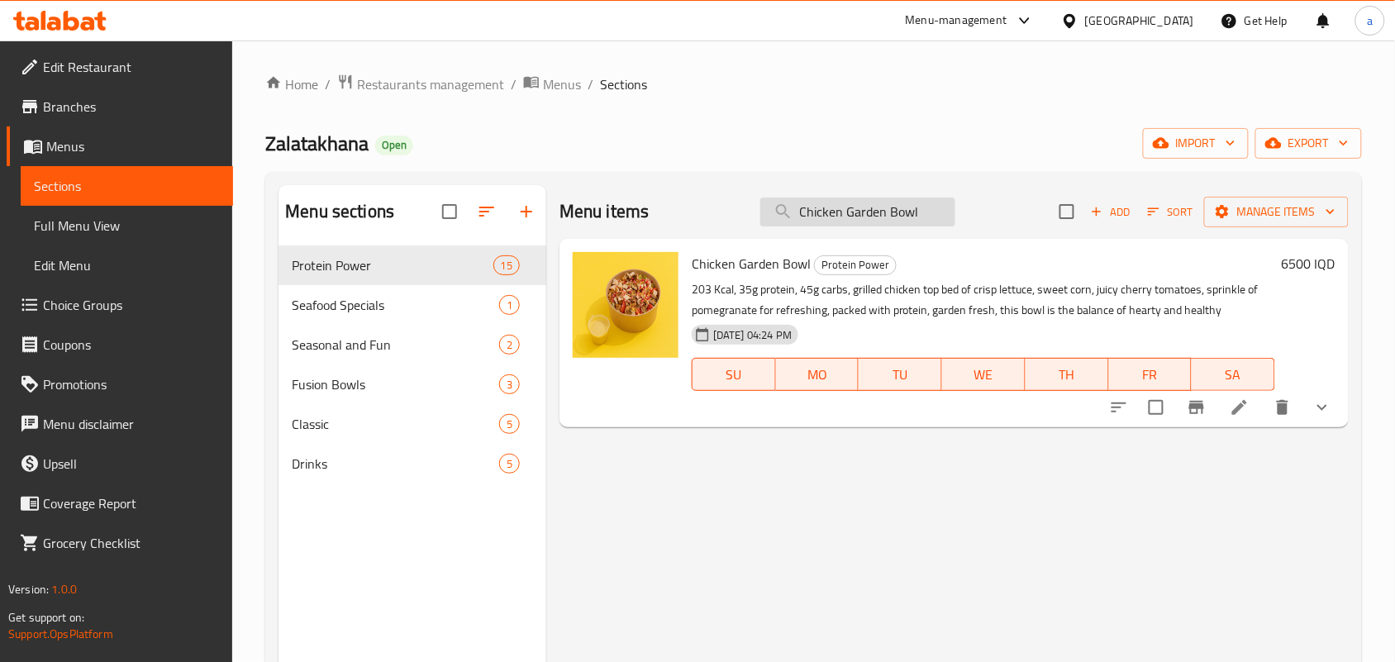
click at [856, 225] on input "Chicken Garden Bowl" at bounding box center [857, 211] width 195 height 29
paste input "Rocca"
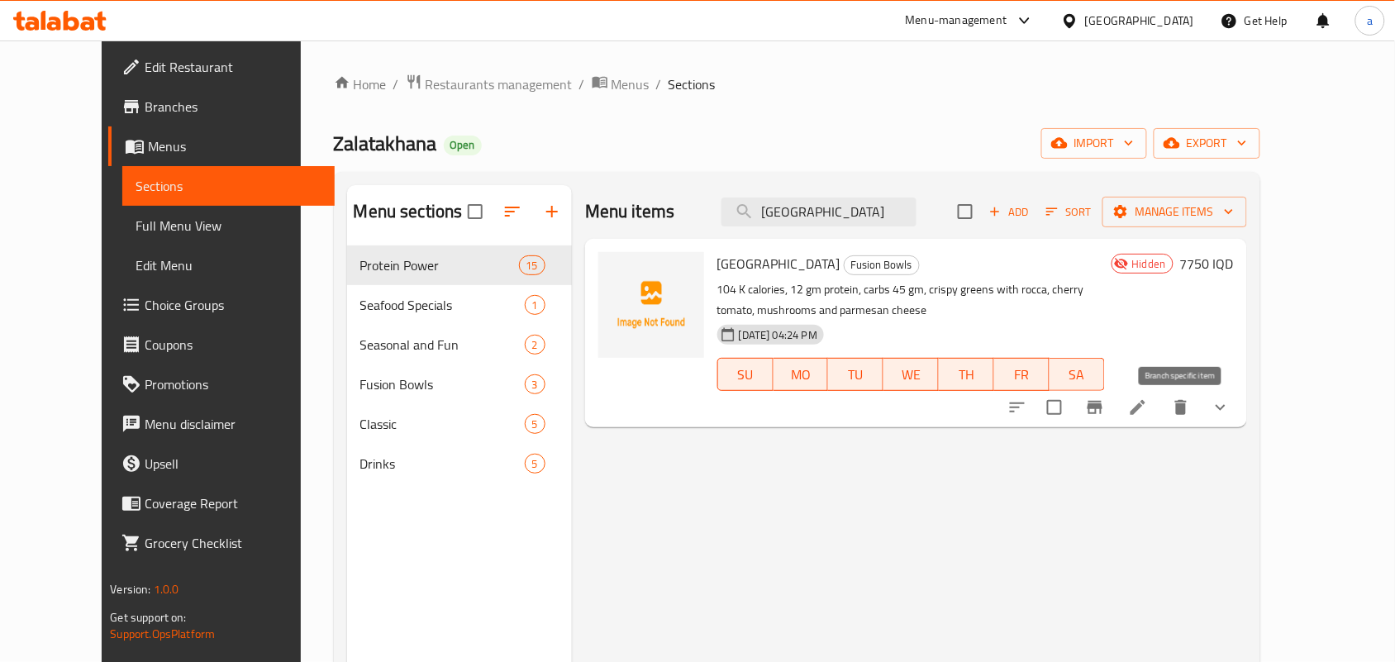
type input "[GEOGRAPHIC_DATA]"
click at [1102, 414] on icon "Branch-specific-item" at bounding box center [1094, 407] width 15 height 13
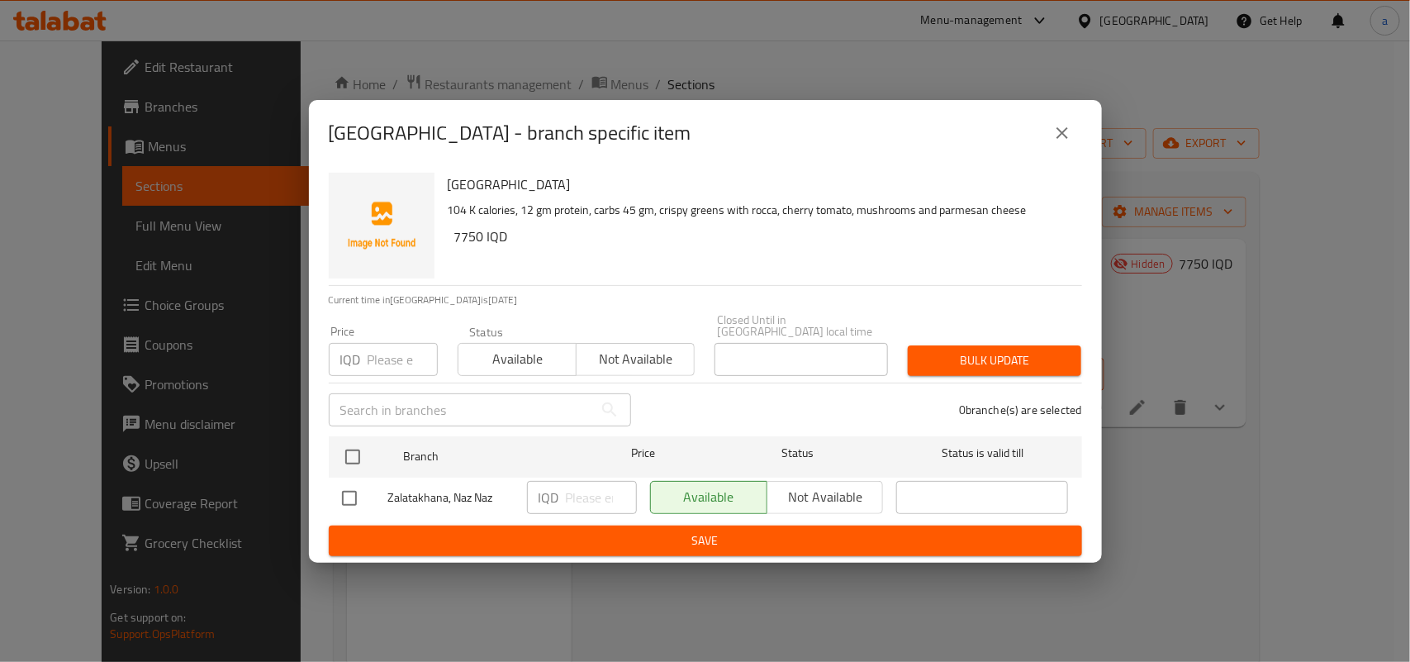
click at [1053, 140] on icon "close" at bounding box center [1063, 133] width 20 height 20
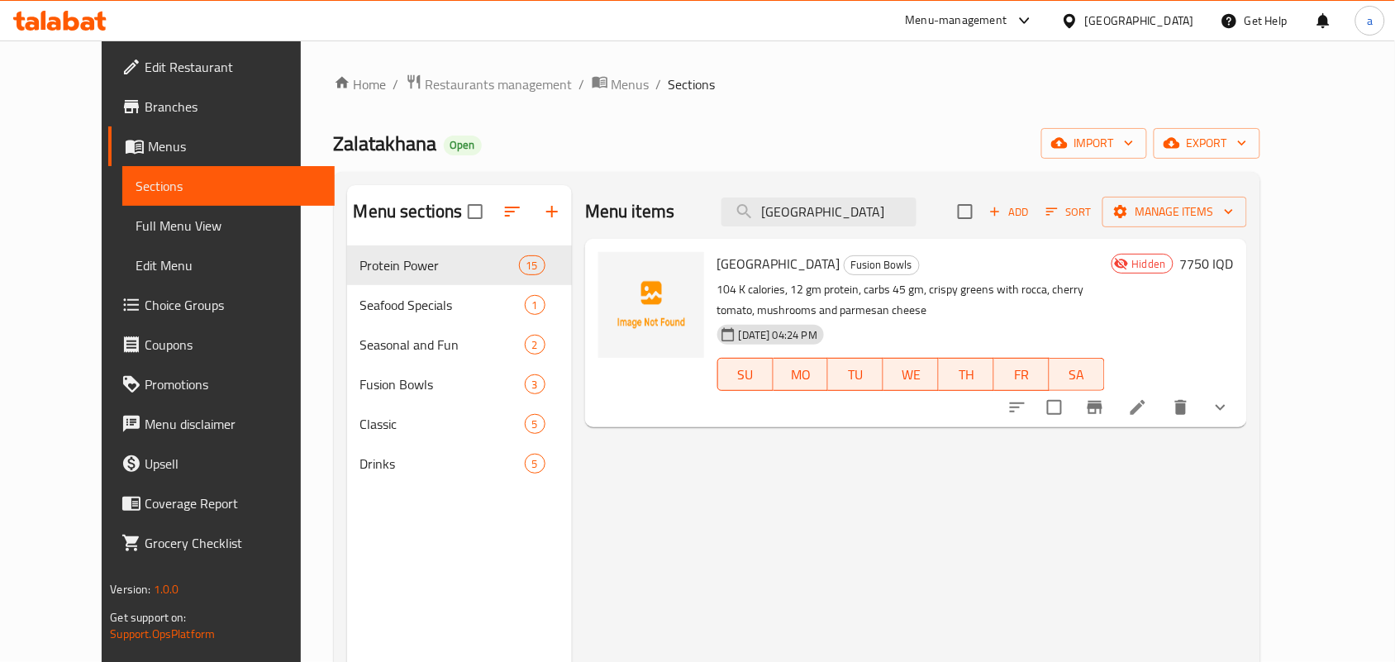
click at [1148, 417] on icon at bounding box center [1138, 407] width 20 height 20
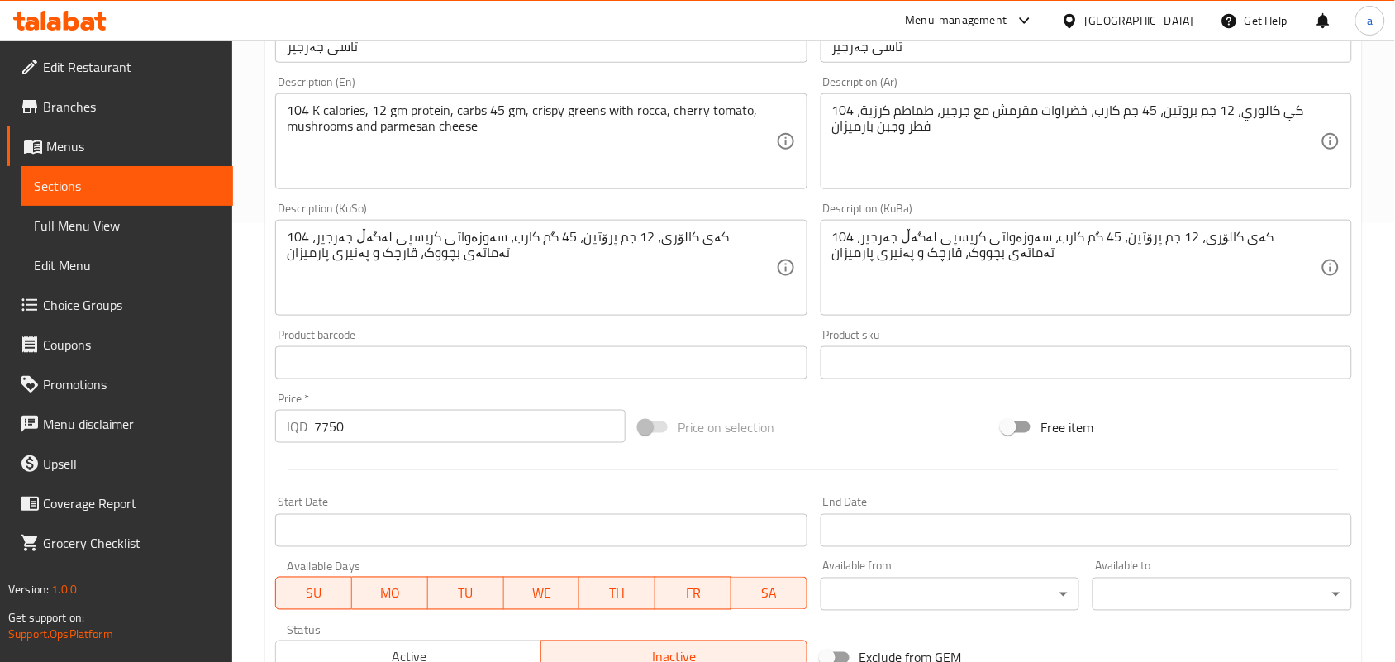
scroll to position [422, 0]
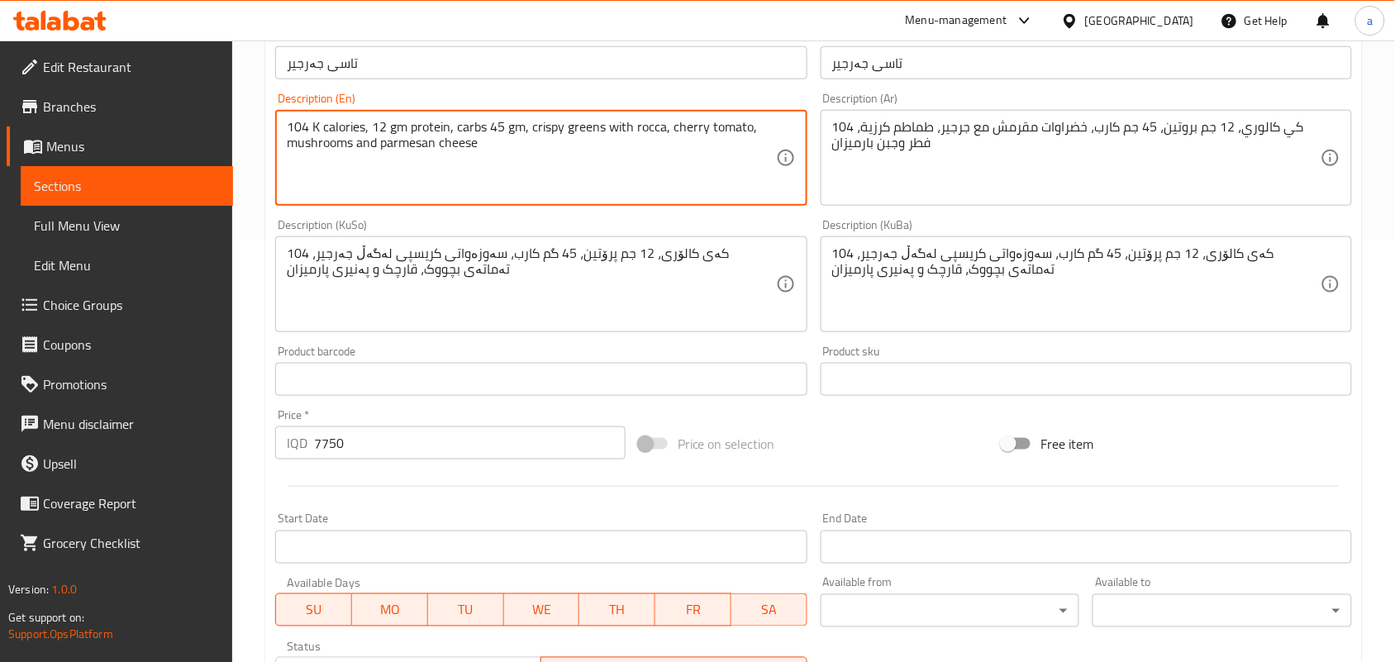
click at [521, 161] on textarea "104 K calories, 12 gm protein, carbs 45 gm, crispy greens with rocca, cherry to…" at bounding box center [531, 158] width 488 height 78
click at [657, 145] on textarea "104 K calories, 12 gm protein, carbs 45 gm, crispy greens with Rocca, cherry to…" at bounding box center [531, 158] width 488 height 78
type textarea "104 K calories, 12 gm protein, carbs 45 gm, crispy greens with rocca, cherry to…"
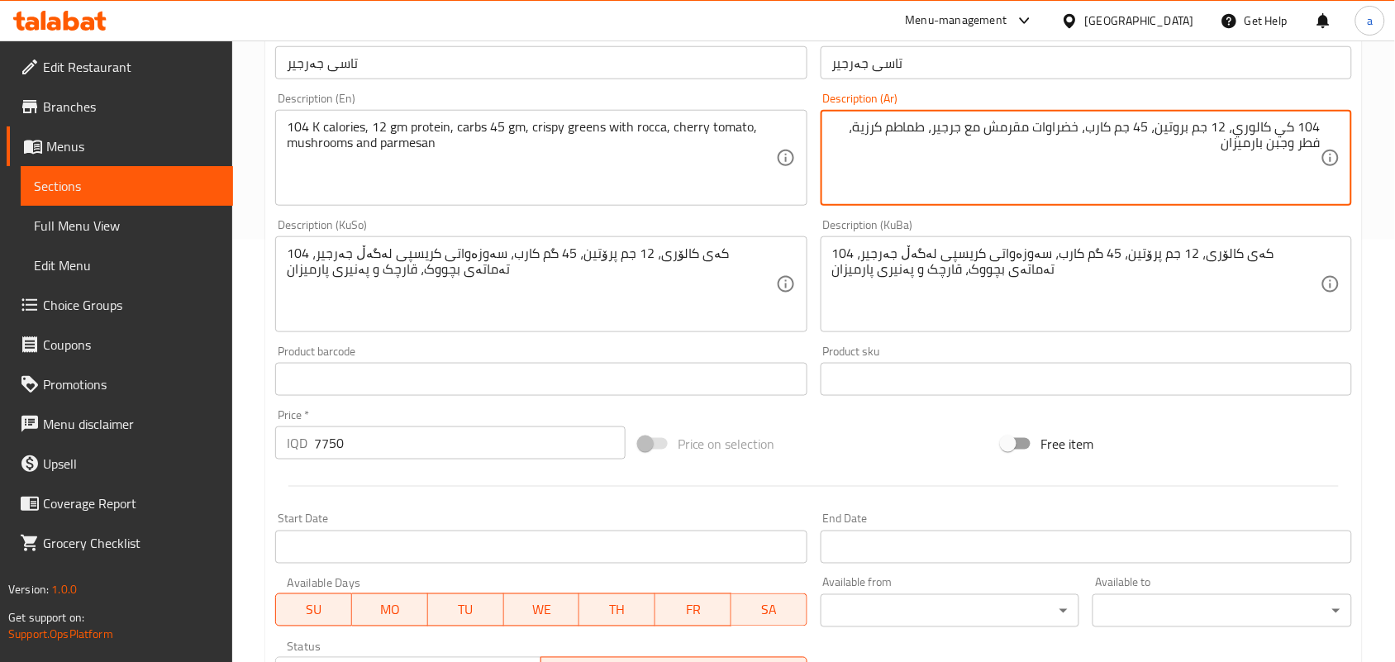
drag, startPoint x: 1220, startPoint y: 163, endPoint x: 1235, endPoint y: 174, distance: 18.8
click at [1224, 166] on textarea "104 كي كالوري، 12 جم بروتين، 45 جم كارب، خضراوات مقرمش مع جرجير، طماطم كرزية، ف…" at bounding box center [1076, 158] width 488 height 78
type textarea "104 كي كالوري، 12 جم بروتين، 45 جم كارب، خضراوات مقرمش مع جرجير، طماطم كرزية، ف…"
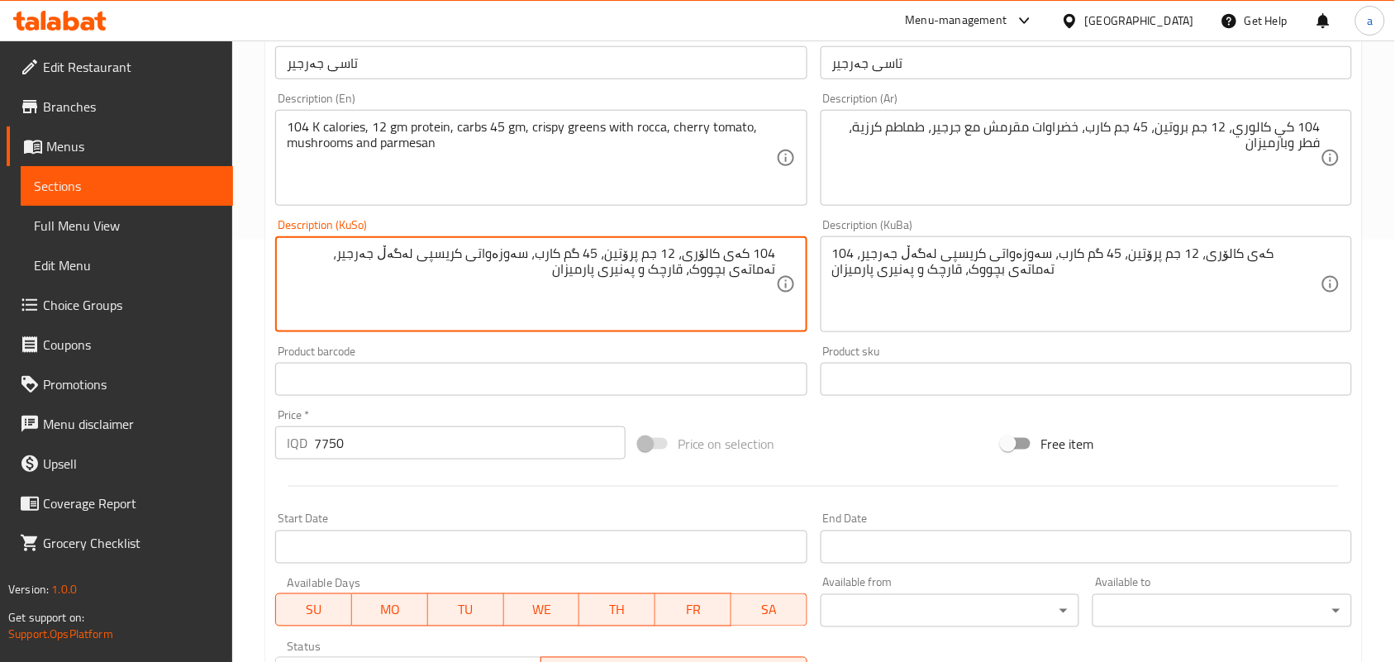
click at [655, 298] on textarea "104 کەی کالۆری، 12 جم پرۆتین، 45 گم کارب، سەوزەواتی کریسپی لەگەڵ جەرجیر، تەماتە…" at bounding box center [531, 284] width 488 height 78
click at [659, 293] on textarea "104 کەی کالۆری، 12 جم پرۆتین، 45 گم کارب، سەوزەواتی کریسپی لەگەڵ جەرجیر، تەماتە…" at bounding box center [531, 284] width 488 height 78
type textarea "104 کەی کالۆری، 12 [PERSON_NAME]، 45 گم کارب، سەوزەواتی کریسپی لەگەڵ جەرجیر، تە…"
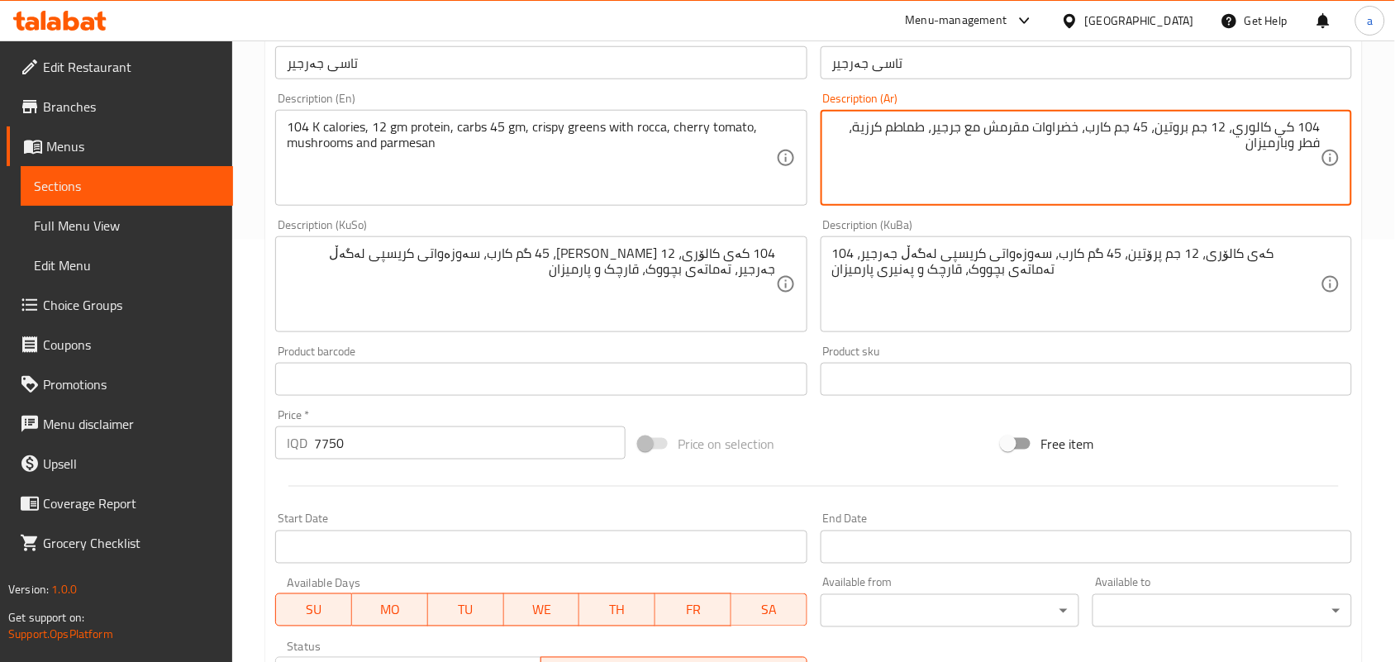
click at [1275, 146] on textarea "104 كي كالوري، 12 جم بروتين، 45 جم كارب، خضراوات مقرمش مع جرجير، طماطم كرزية، ف…" at bounding box center [1076, 158] width 488 height 78
click at [1282, 146] on textarea "104 كي كالوري، 12 جم بروتين، 45 جم كارب، خضراوات مقرمش مع جرجير، طماطم كرزية، ف…" at bounding box center [1076, 158] width 488 height 78
type textarea "104 كيلو كالوري، 12 جم بروتين، 45 جم كارب، خضراوات مقرمش مع جرجير، طماطم كرزية،…"
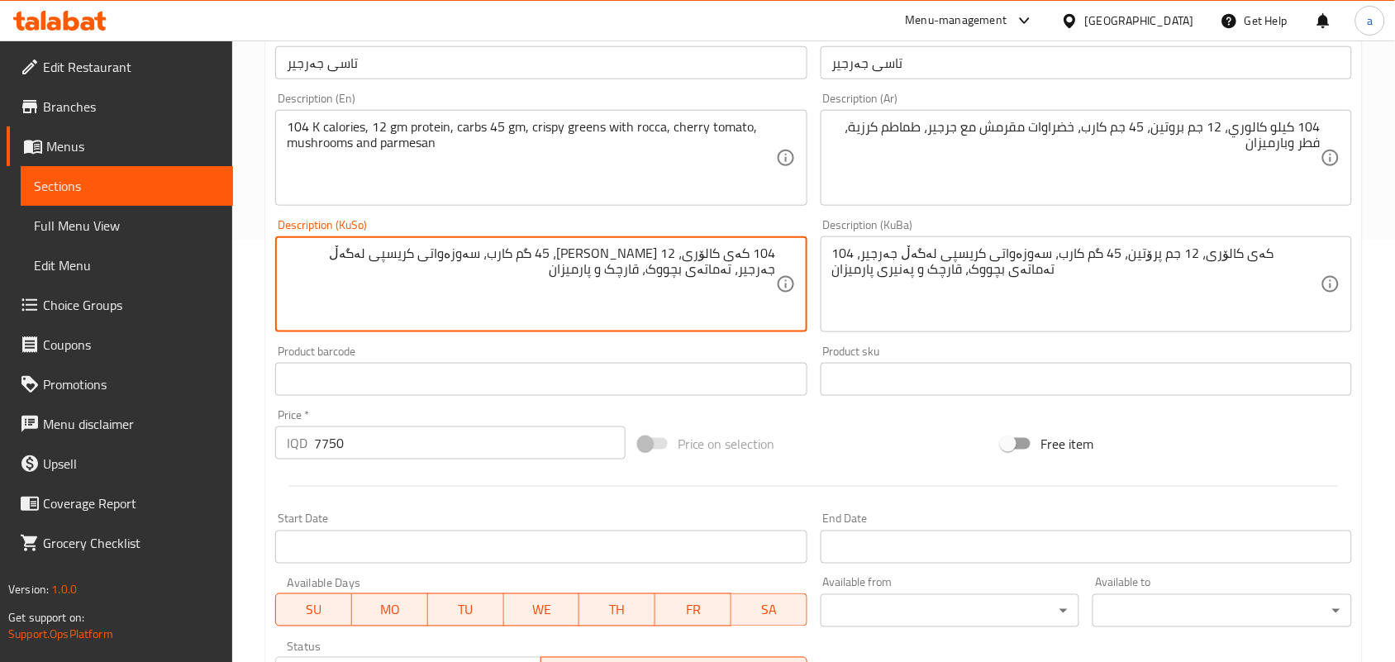
click at [730, 278] on textarea "104 کەی کالۆری، 12 [PERSON_NAME]، 45 گم کارب، سەوزەواتی کریسپی لەگەڵ جەرجیر، تە…" at bounding box center [531, 284] width 488 height 78
click at [658, 273] on textarea "104 لیلۆ کالۆری، 12 جم پرۆتین، 45 گم کارب، سەوزەواتی کریسپی لەگەڵ جەرجیر، تەمات…" at bounding box center [531, 284] width 488 height 78
click at [578, 281] on textarea "104 لیلۆ کالۆری، 12 گم پرۆتین، 45 گم کارب، سەوزەواتی کریسپی لەگەڵ جەرجیر، تەمات…" at bounding box center [531, 284] width 488 height 78
type textarea "104 لیلۆ کالۆری، 12 گم پرۆتین، 45 گم کارب، سەوزەواتی کریسپی لەگەڵ جەرجیر، تەمات…"
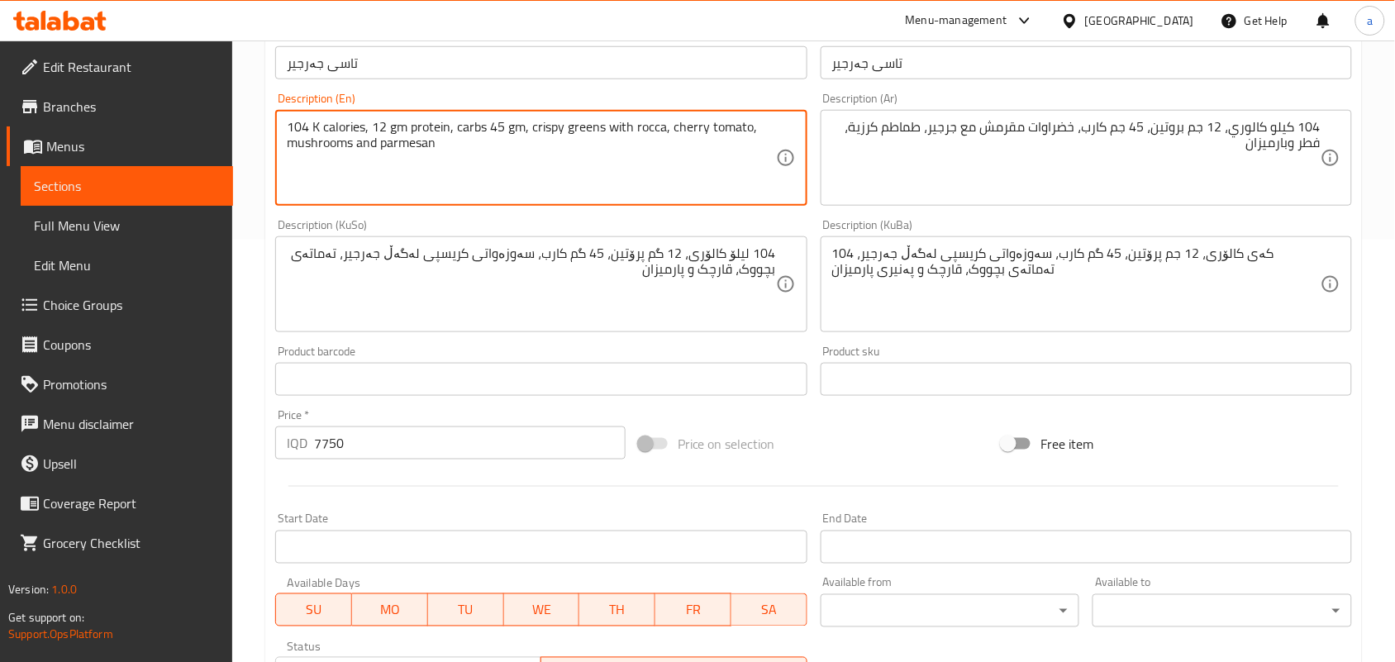
click at [487, 139] on textarea "104 K calories, 12 gm protein, carbs 45 gm, crispy greens with rocca, cherry to…" at bounding box center [531, 158] width 488 height 78
click at [497, 149] on textarea "104 K calories, 12 gm protein, 45 gm, crispy greens with rocca, cherry tomato, …" at bounding box center [531, 158] width 488 height 78
click at [502, 150] on textarea "104 K calories, 12 gm protein, 45 gm, crispy greens with rocca, cherry tomato, …" at bounding box center [531, 158] width 488 height 78
paste textarea "Carbohydrates"
click at [509, 142] on textarea "104 K calories, 12 gm protein, 45 gm Carbohydrates, crispy greens with rocca, c…" at bounding box center [531, 158] width 488 height 78
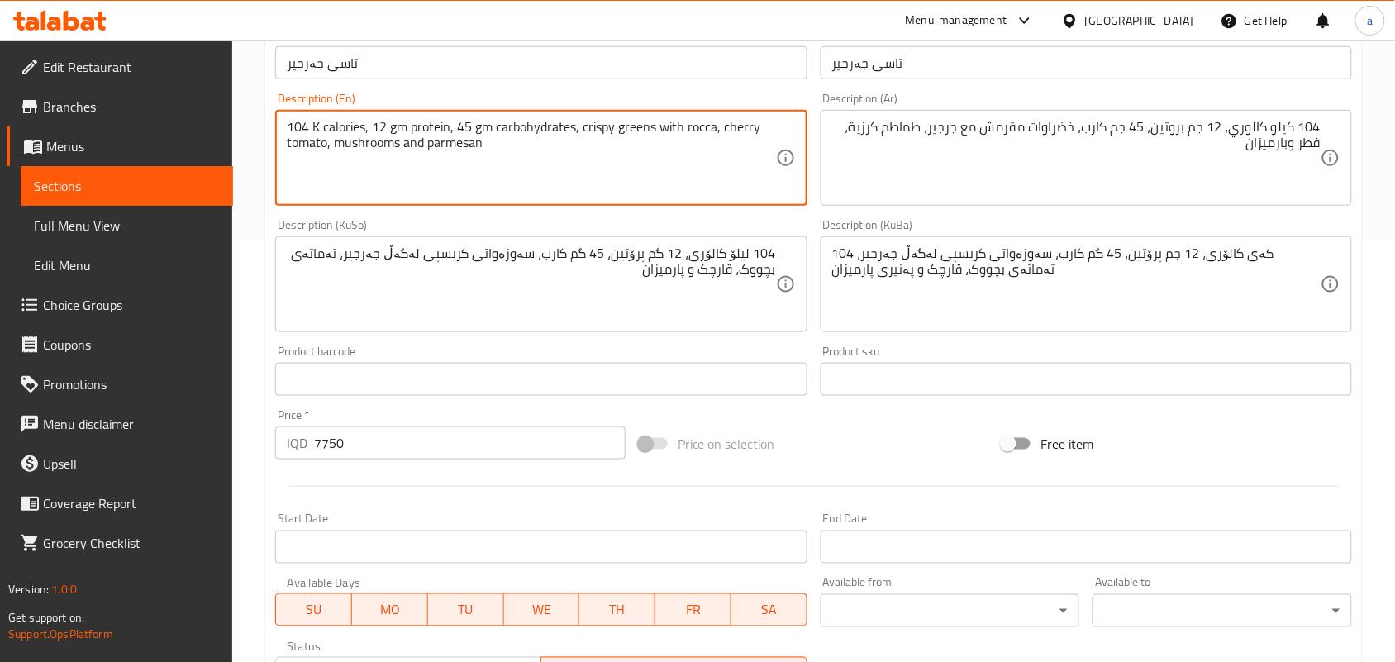
type textarea "104 K calories, 12 gm protein, 45 gm carbohydrates, crispy greens with rocca, c…"
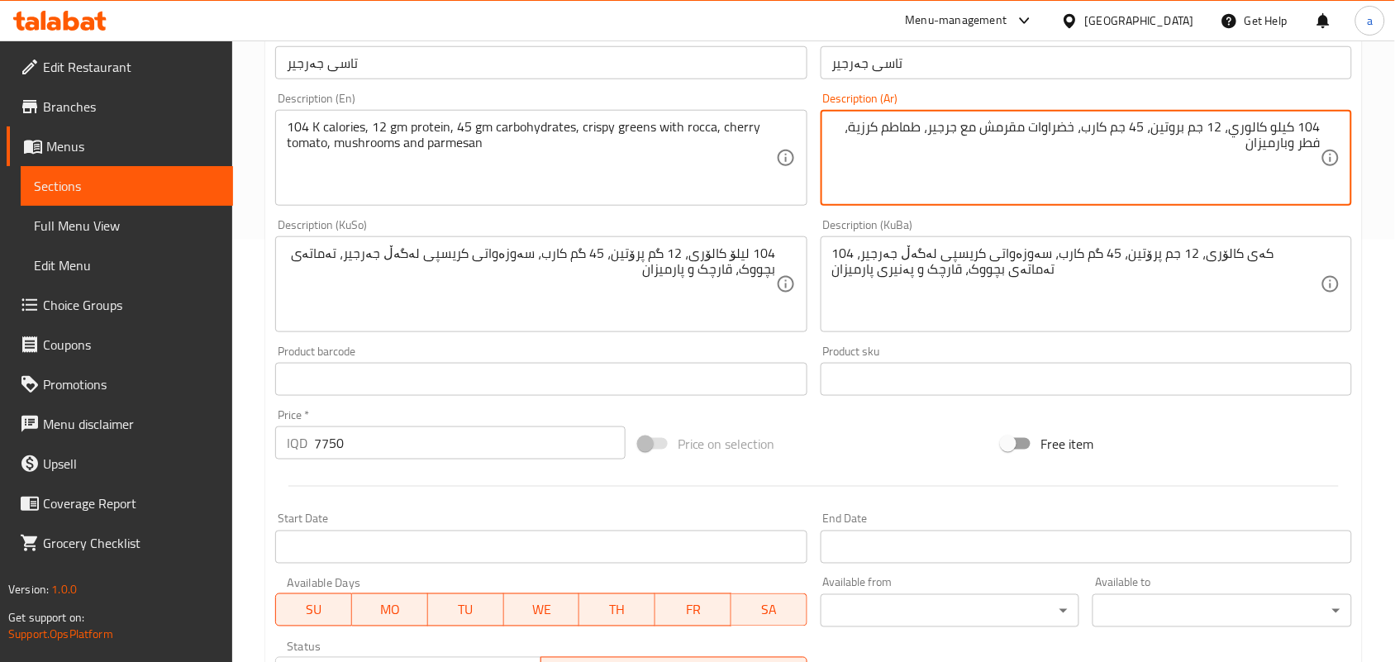
click at [1087, 142] on textarea "104 كيلو كالوري، 12 جم بروتين، 45 جم كارب، خضراوات مقرمش مع جرجير، طماطم كرزية،…" at bounding box center [1076, 158] width 488 height 78
drag, startPoint x: 1087, startPoint y: 142, endPoint x: 1116, endPoint y: 173, distance: 42.7
click at [1091, 145] on textarea "104 كيلو كالوري، 12 جم بروتين، 45 جم كارب، خضراوات مقرمش مع جرجير، طماطم كرزية،…" at bounding box center [1076, 158] width 488 height 78
paste textarea "بوهيدرات"
type textarea "104 كيلو كالوري، 12 جم بروتين، 45 جم كربوهيدرات، خضراوات مقرمش مع جرجير، طماطم …"
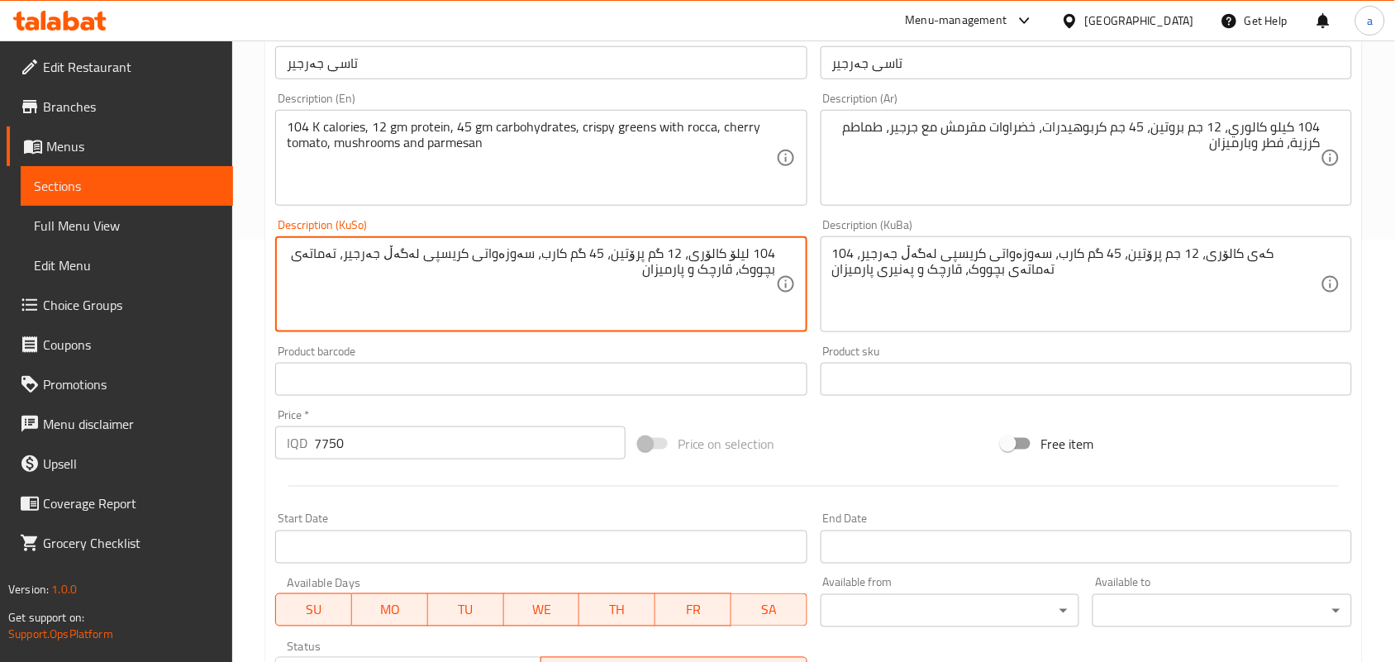
click at [548, 277] on textarea "104 لیلۆ کالۆری، 12 گم پرۆتین، 45 گم کارب، سەوزەواتی کریسپی لەگەڵ جەرجیر، تەمات…" at bounding box center [531, 284] width 488 height 78
paste textarea "ۆهیدرات"
type textarea "104 لیلۆ کالۆری، 12 گم پرۆتین، 45 گم کاربۆهیدرات، سەوزەواتی کریسپی لەگەڵ جەرجیر…"
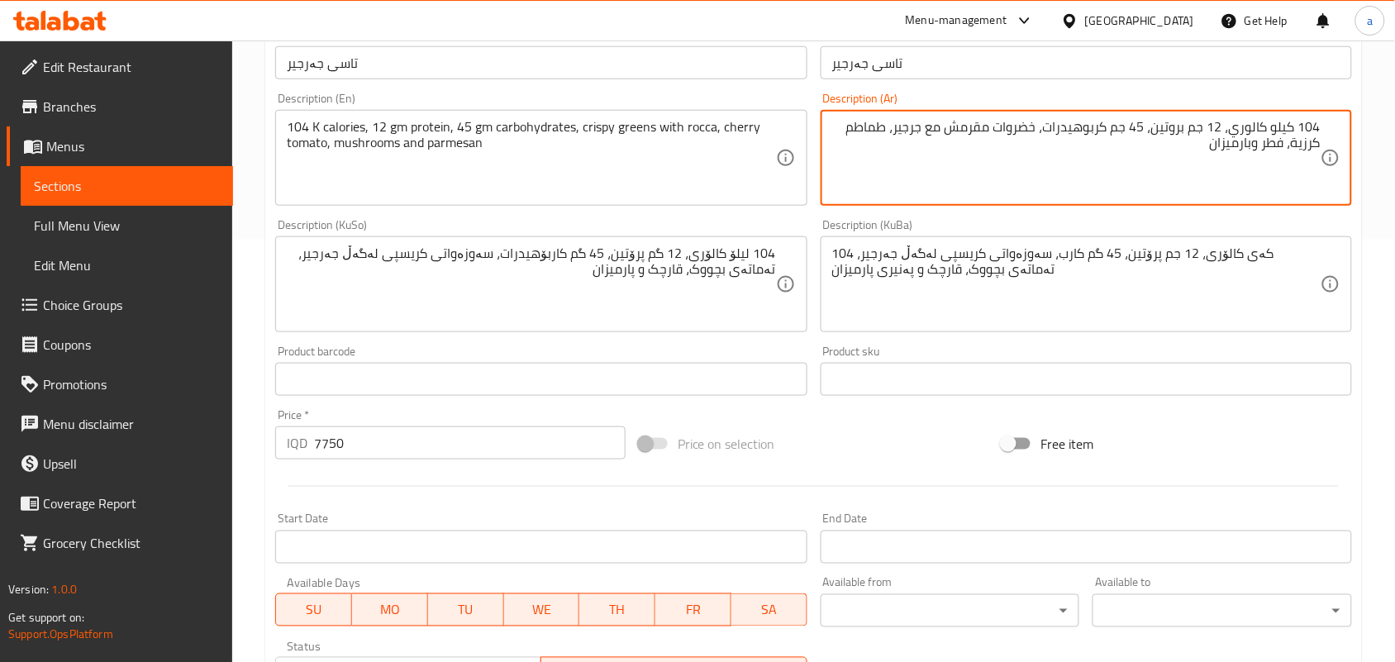
type textarea "104 كيلو كالوري، 12 جم بروتين، 45 جم كربوهيدرات، خضروات مقرمش مع جرجير، طماطم ك…"
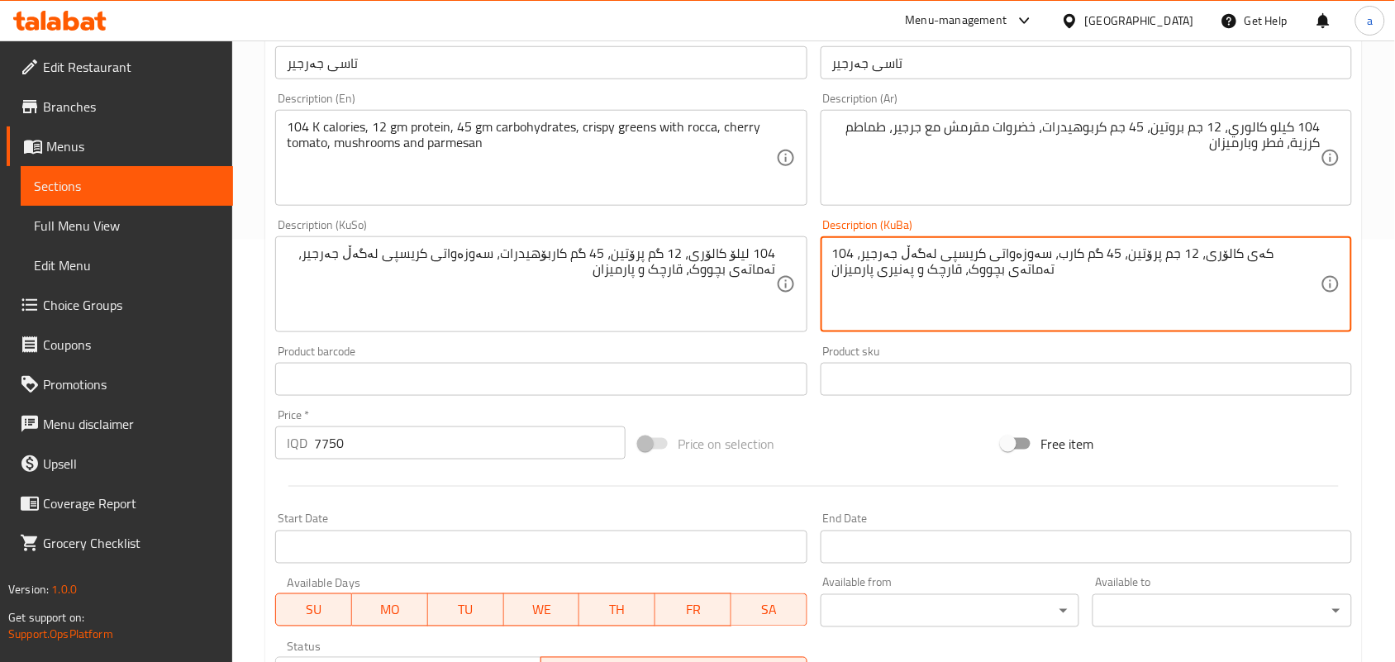
paste textarea "لیلۆ کالۆری، 12 گم پرۆتین، 45 گم کاربۆهیدرات، سەوزەواتی کریسپی لەگەڵ جەرجیر، تە…"
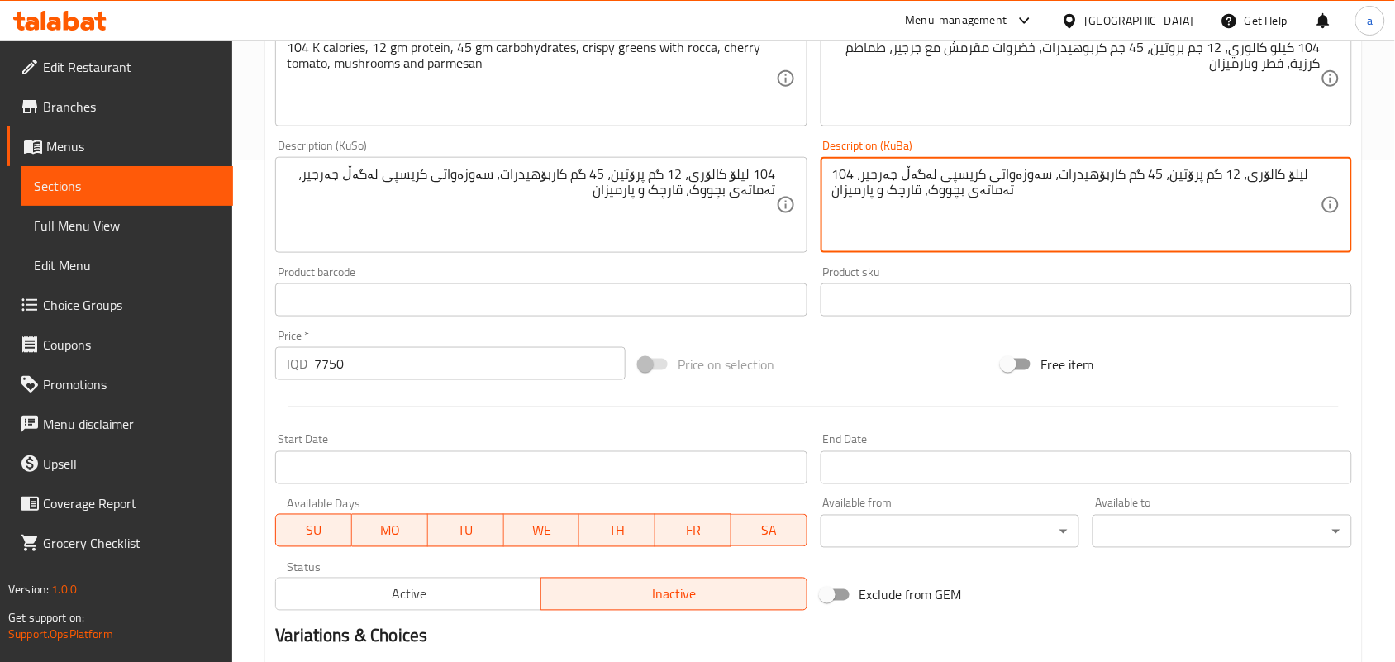
scroll to position [1145, 0]
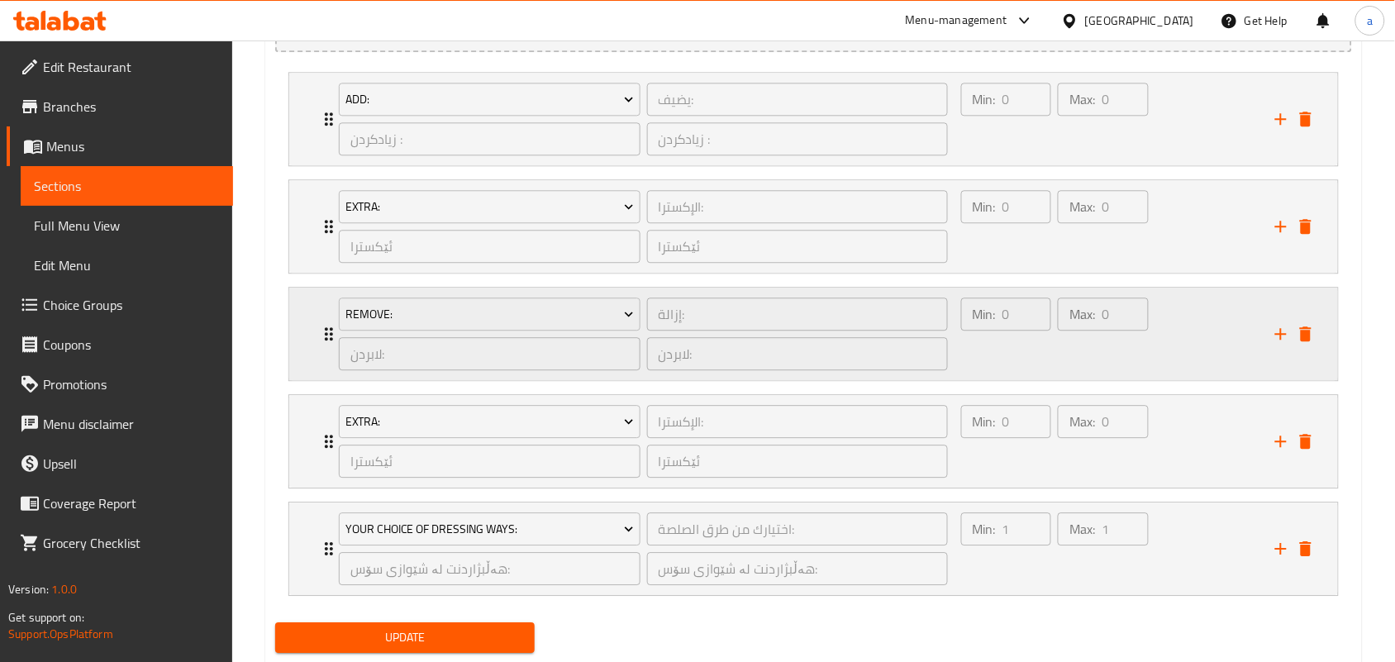
type textarea "104 لیلۆ کالۆری، 12 گم پرۆتین، 45 گم کاربۆهیدرات، سەوزەواتی کریسپی لەگەڵ جەرجیر…"
click at [1009, 159] on div "Min: 0 ​" at bounding box center [1006, 118] width 97 height 79
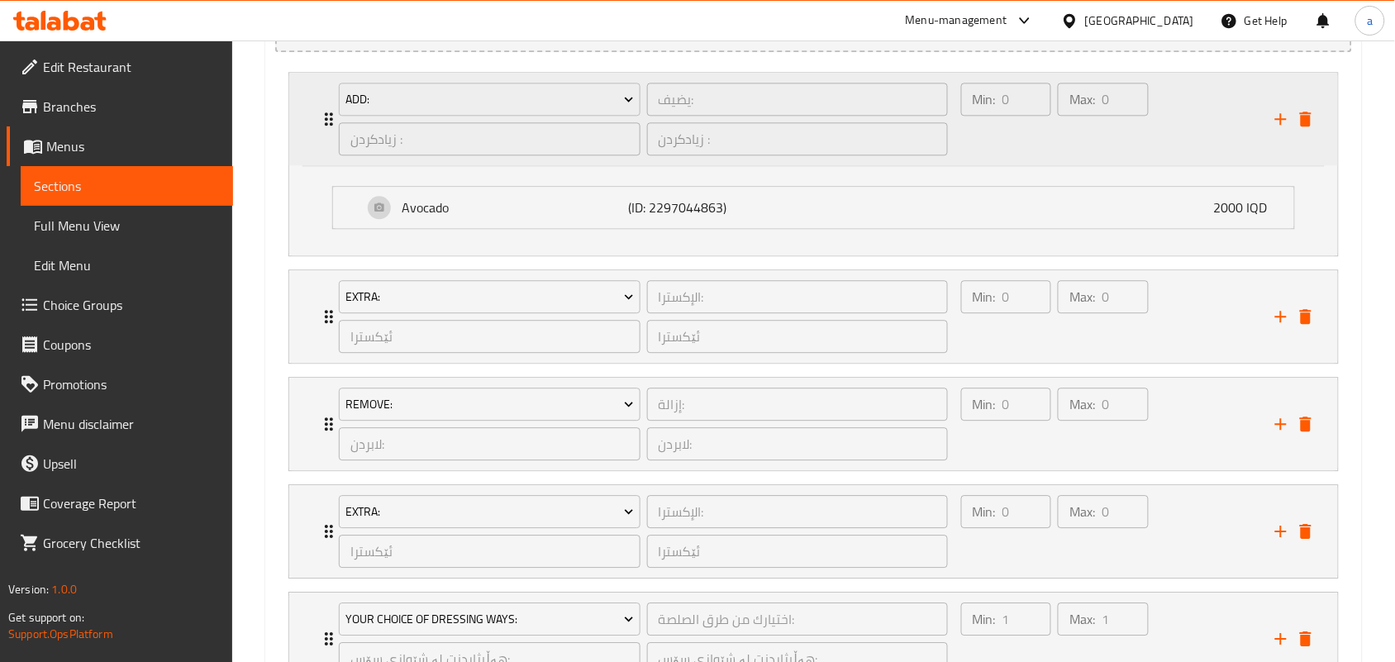
click at [1009, 159] on div "Min: 0 ​" at bounding box center [1006, 118] width 97 height 79
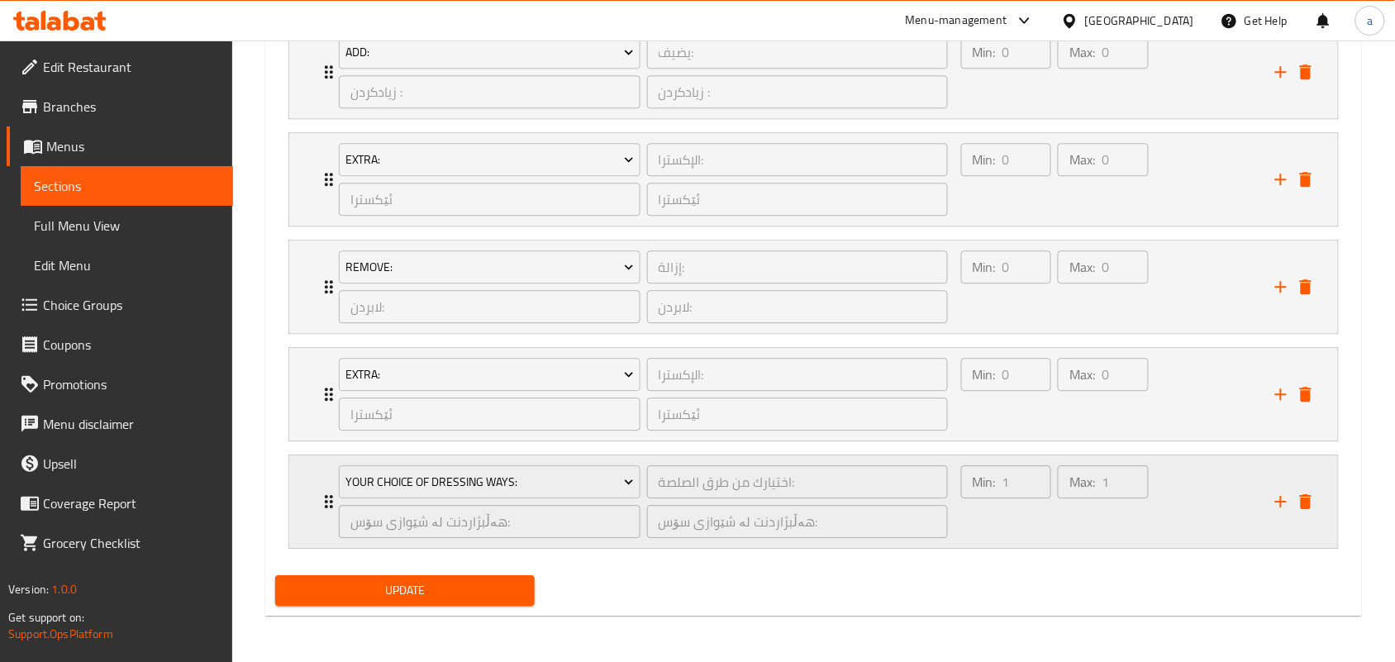
click at [1005, 526] on div "Min: 1 ​" at bounding box center [1006, 501] width 97 height 79
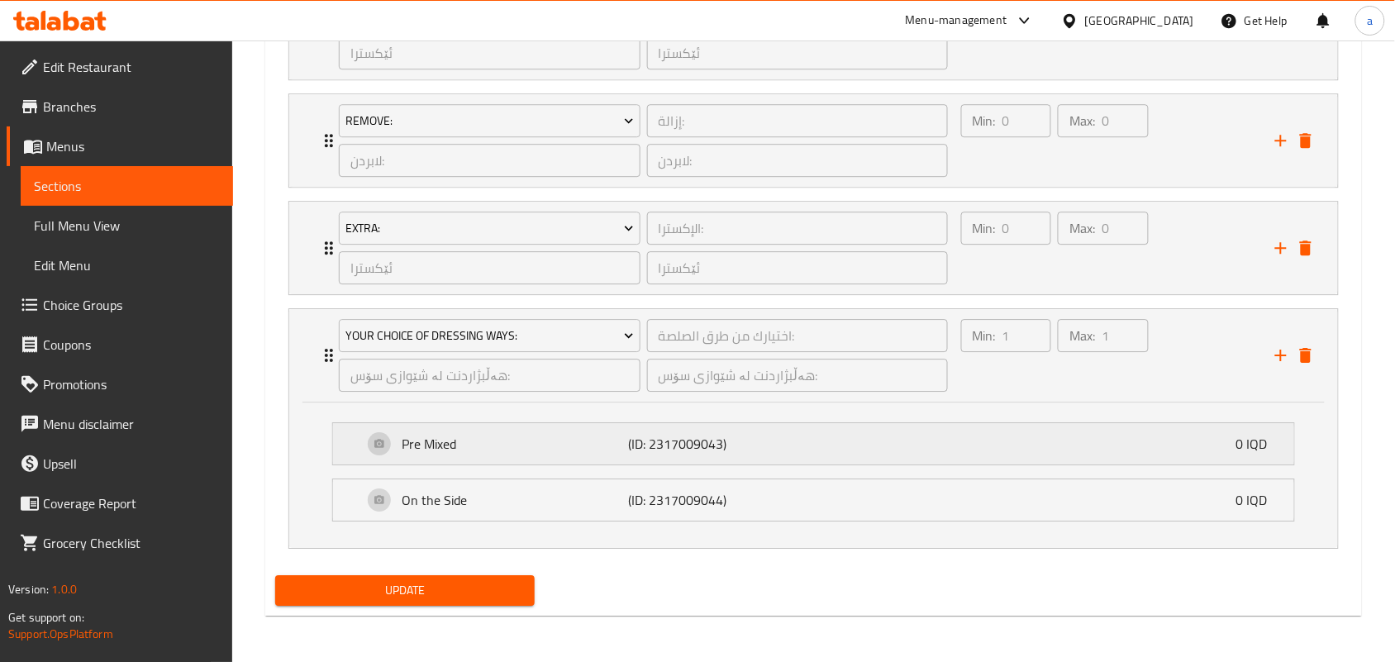
scroll to position [1381, 0]
click at [1062, 256] on div "Max: 0 ​" at bounding box center [1102, 247] width 97 height 79
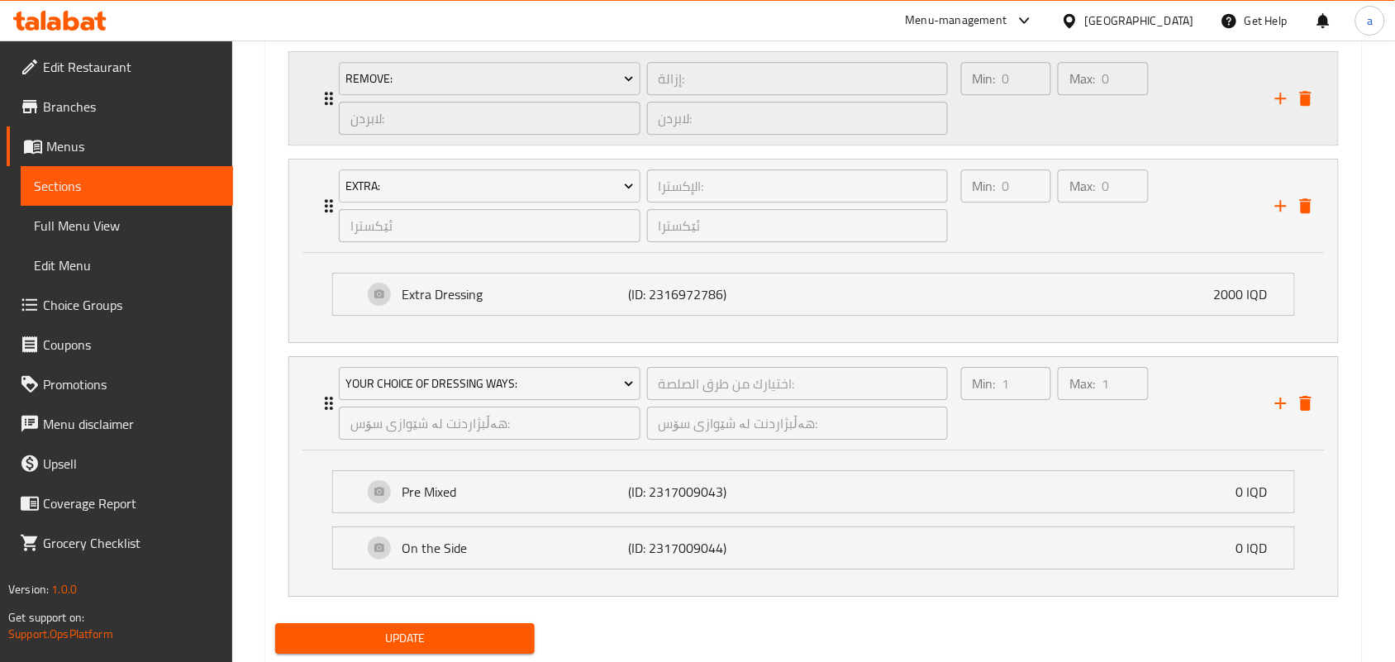
click at [1030, 138] on div "Min: 0 ​" at bounding box center [1006, 98] width 97 height 79
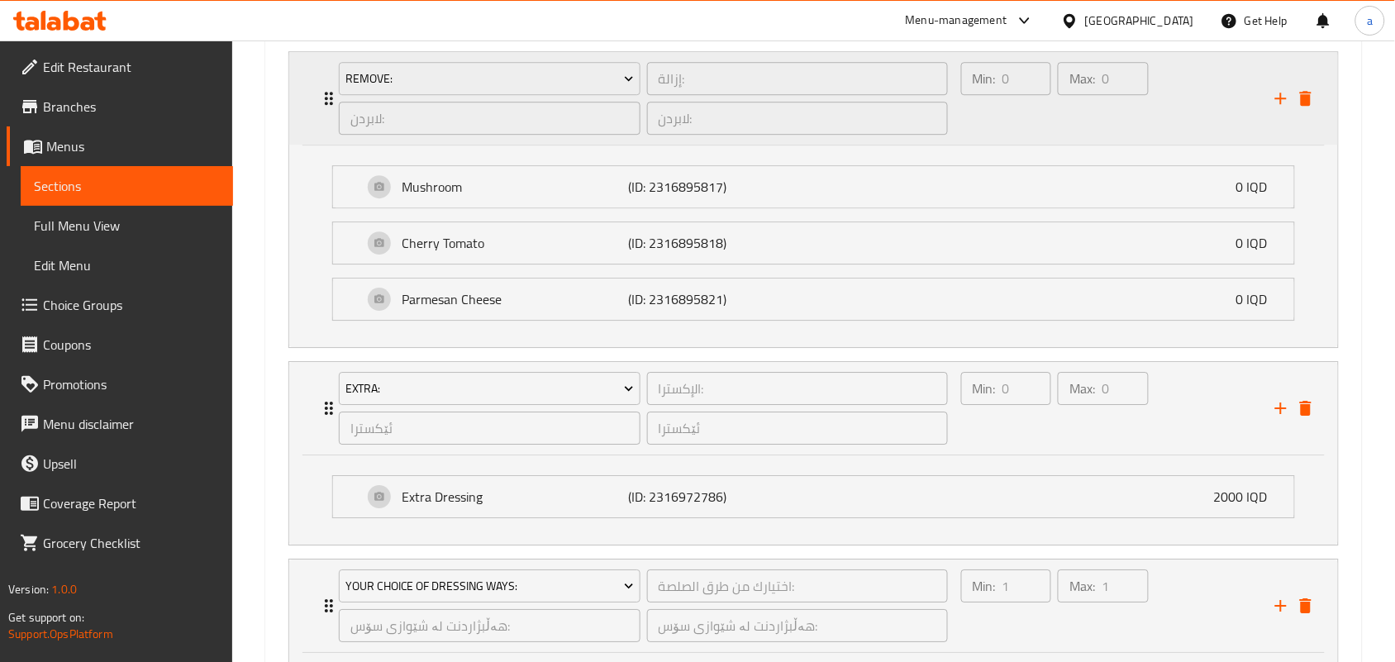
click at [1068, 95] on div "Max: 0 ​" at bounding box center [1103, 78] width 90 height 33
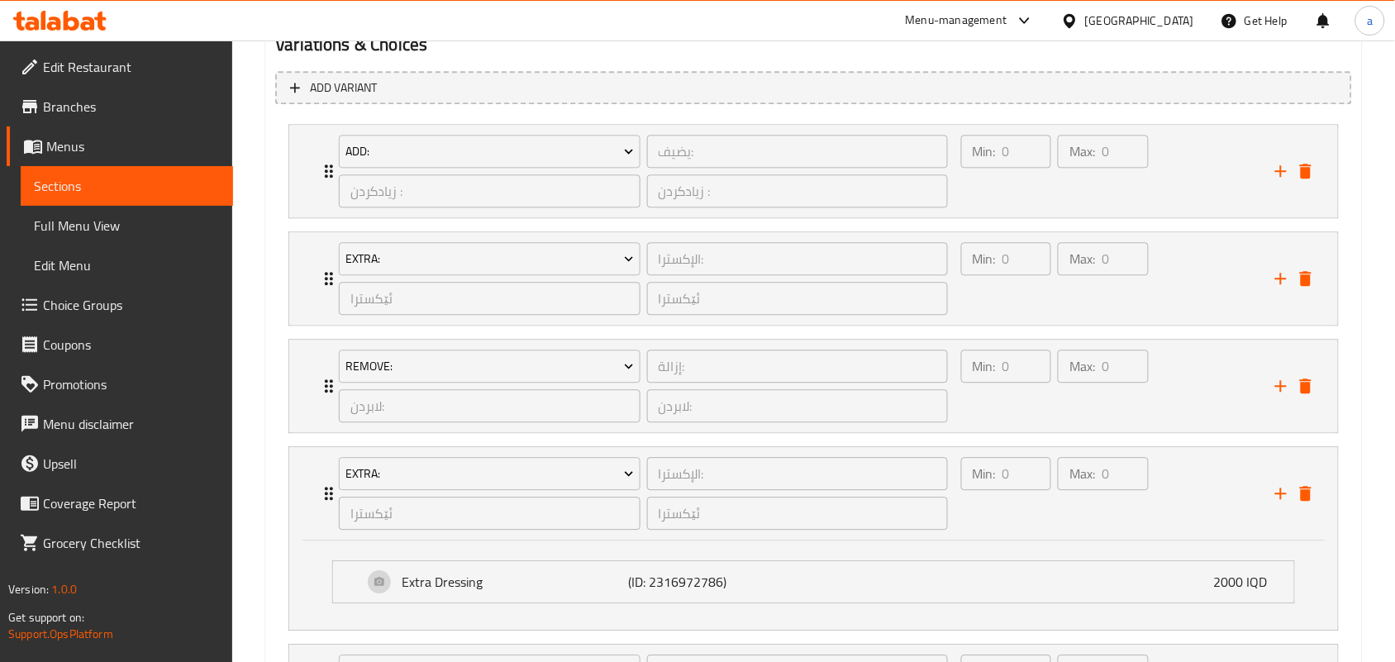
scroll to position [1140, 0]
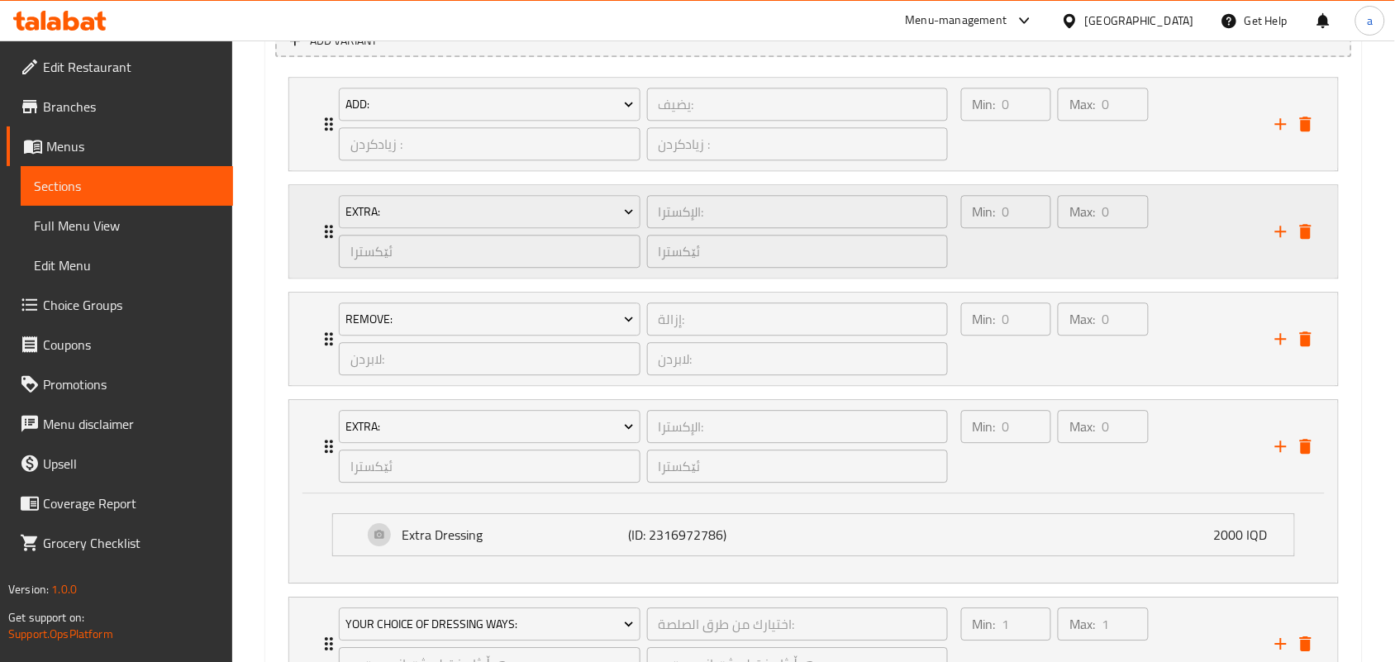
click at [1004, 271] on div "Min: 0 ​" at bounding box center [1006, 231] width 97 height 79
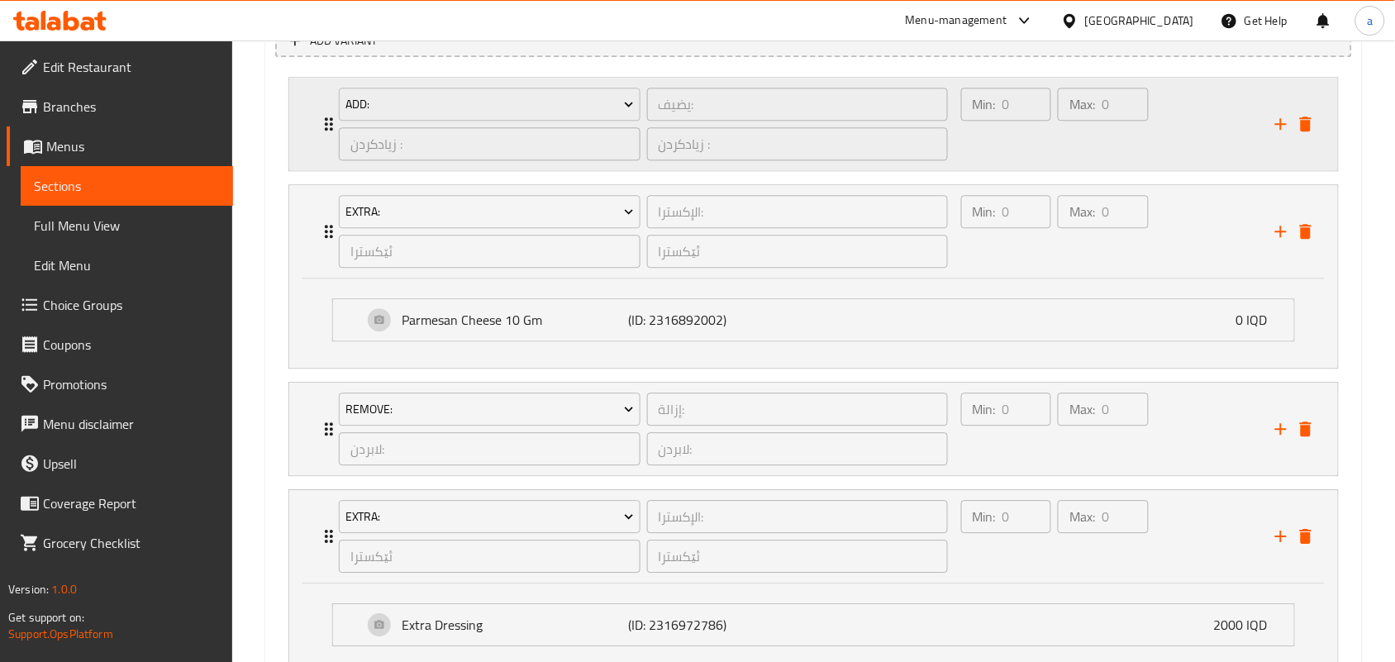
click at [1037, 164] on div "Min: 0 ​" at bounding box center [1006, 123] width 97 height 79
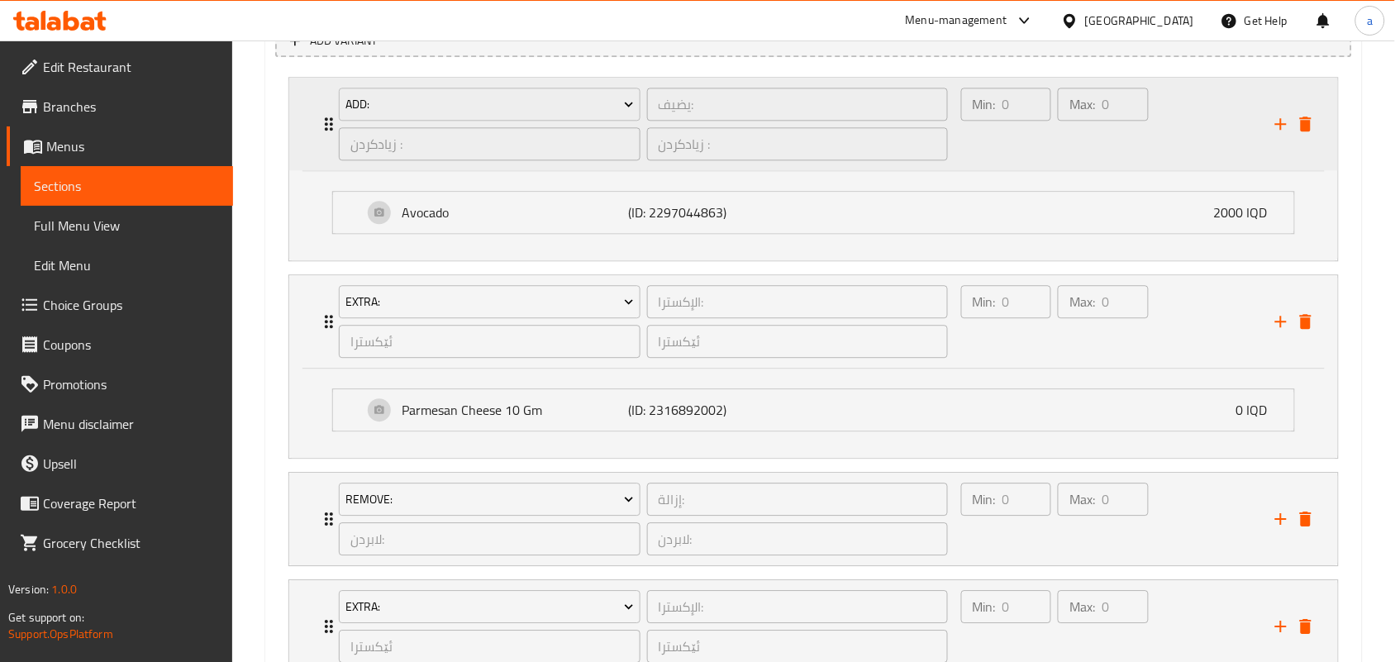
click at [1038, 164] on div "Min: 0 ​" at bounding box center [1006, 123] width 97 height 79
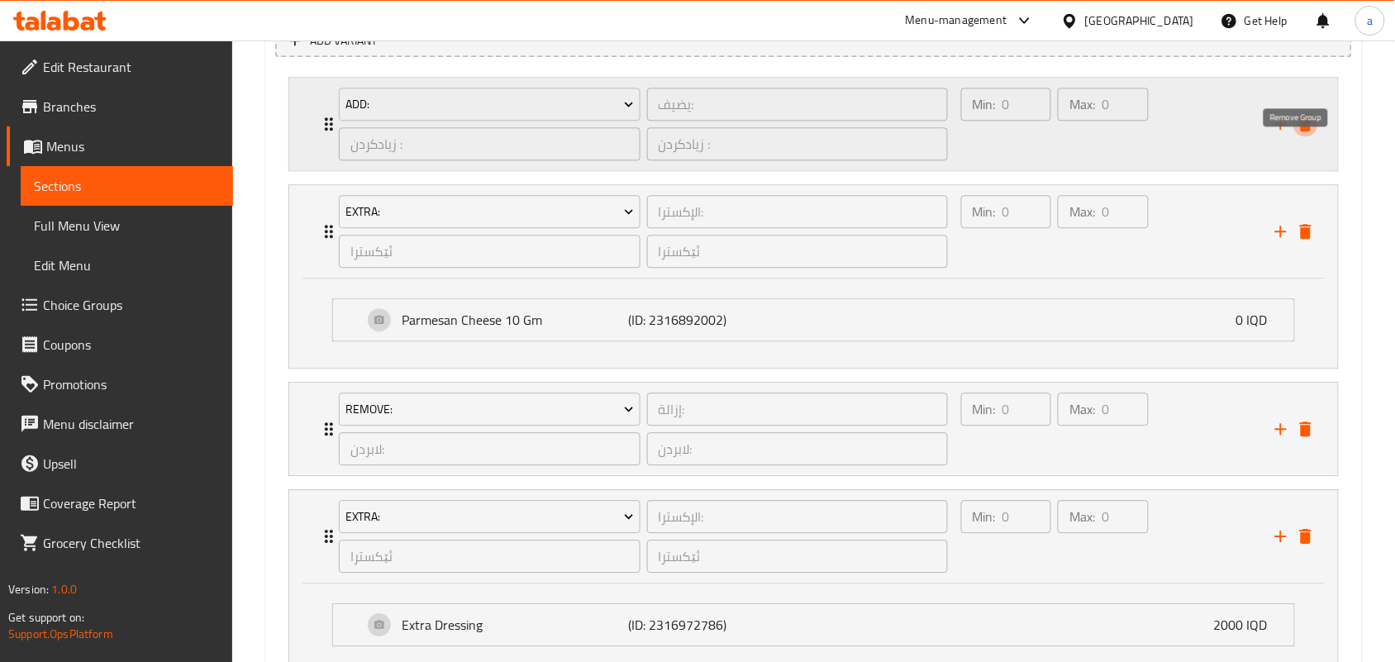
click at [1307, 134] on icon "delete" at bounding box center [1305, 124] width 20 height 20
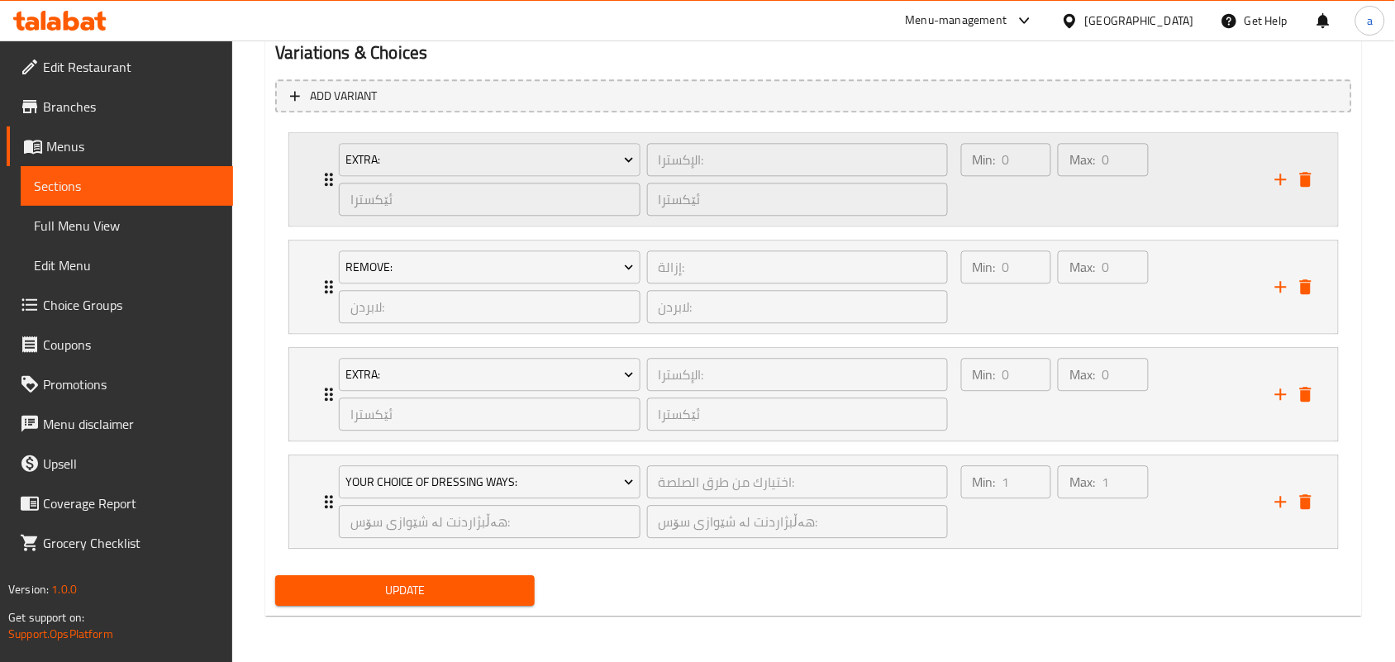
click at [1001, 184] on div "Min: 0 ​" at bounding box center [1006, 179] width 97 height 79
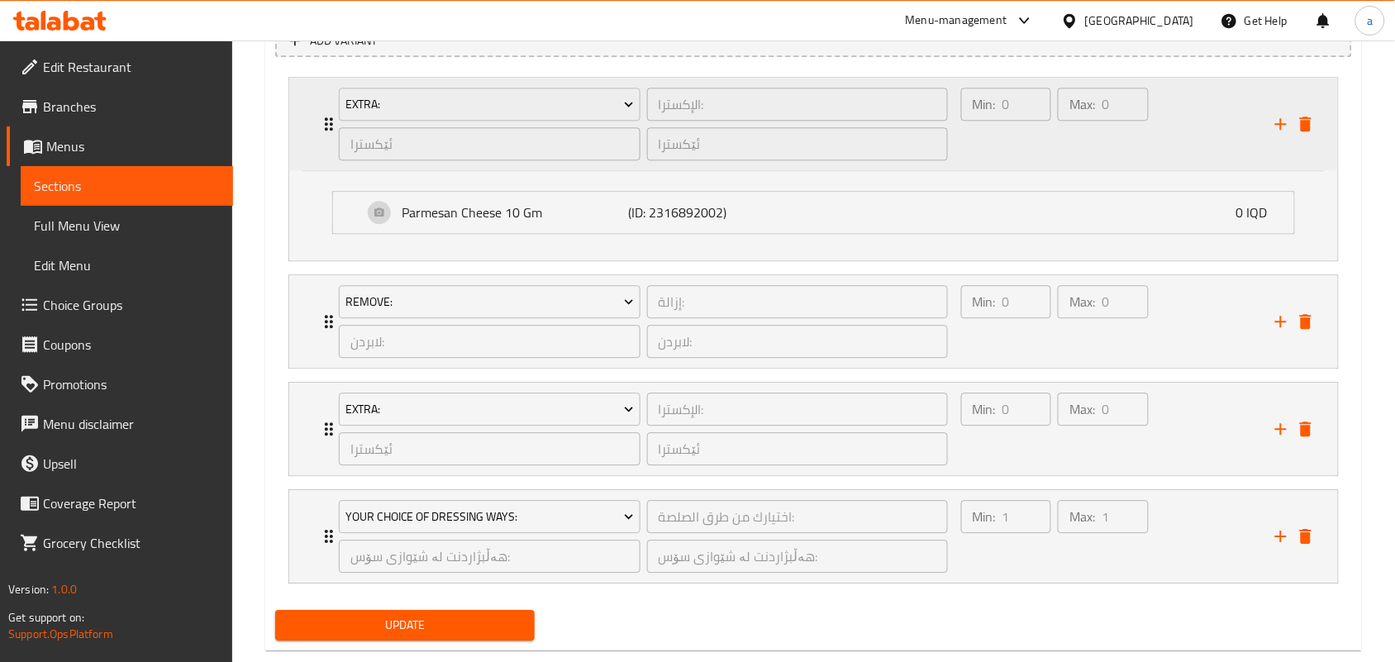
click at [1035, 164] on div "Min: 0 ​" at bounding box center [1006, 123] width 97 height 79
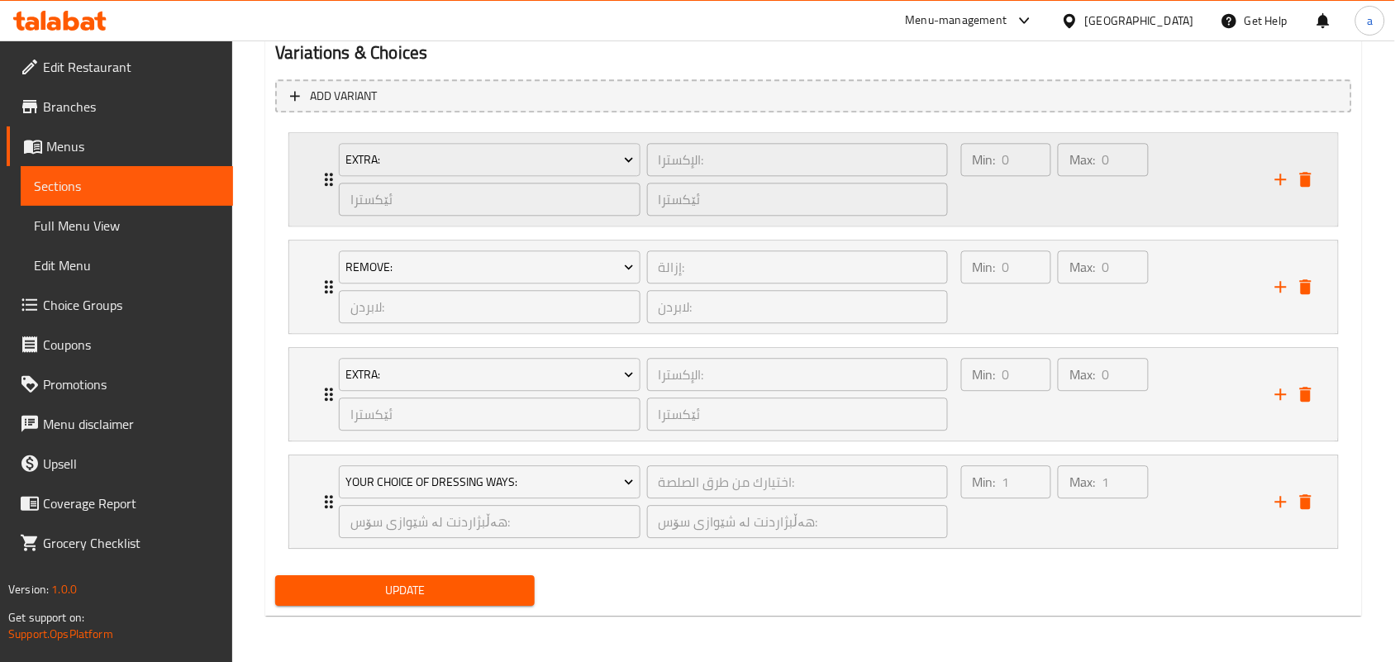
click at [1016, 182] on div "Min: 0 ​" at bounding box center [1006, 179] width 97 height 79
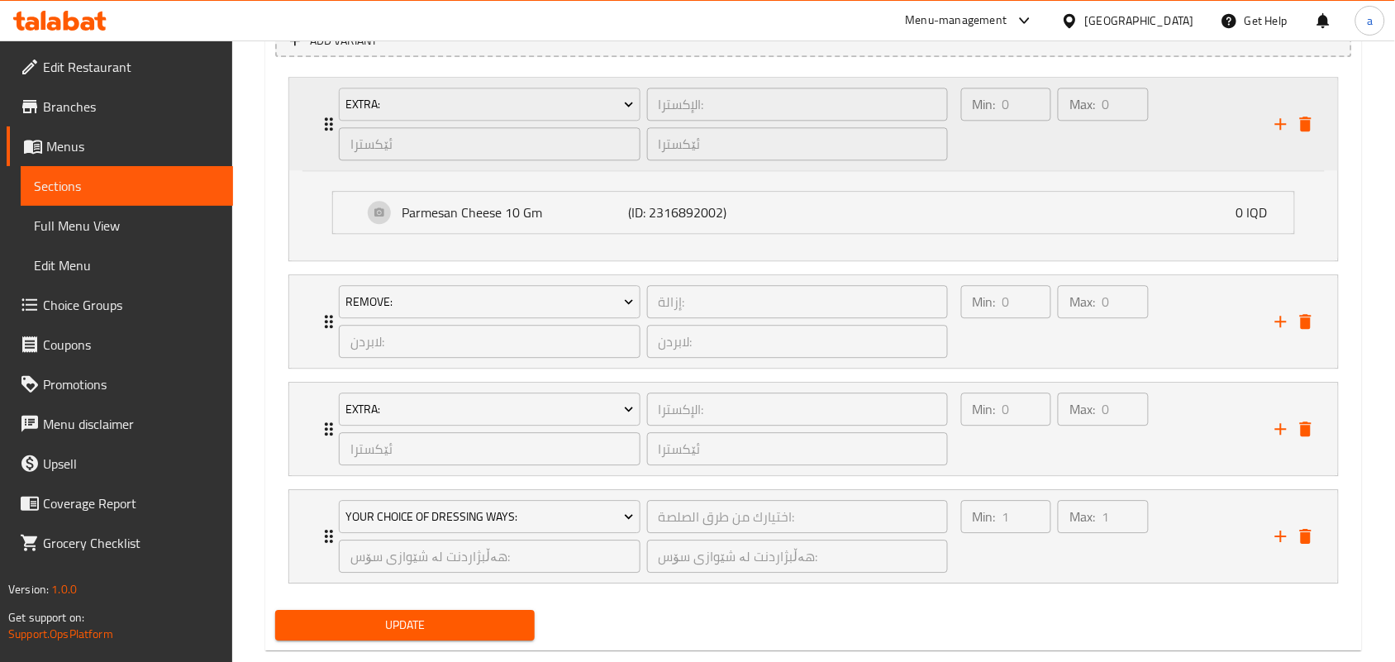
drag, startPoint x: 1083, startPoint y: 173, endPoint x: 1087, endPoint y: 183, distance: 10.0
click at [1083, 164] on div "Max: 0 ​" at bounding box center [1102, 123] width 97 height 79
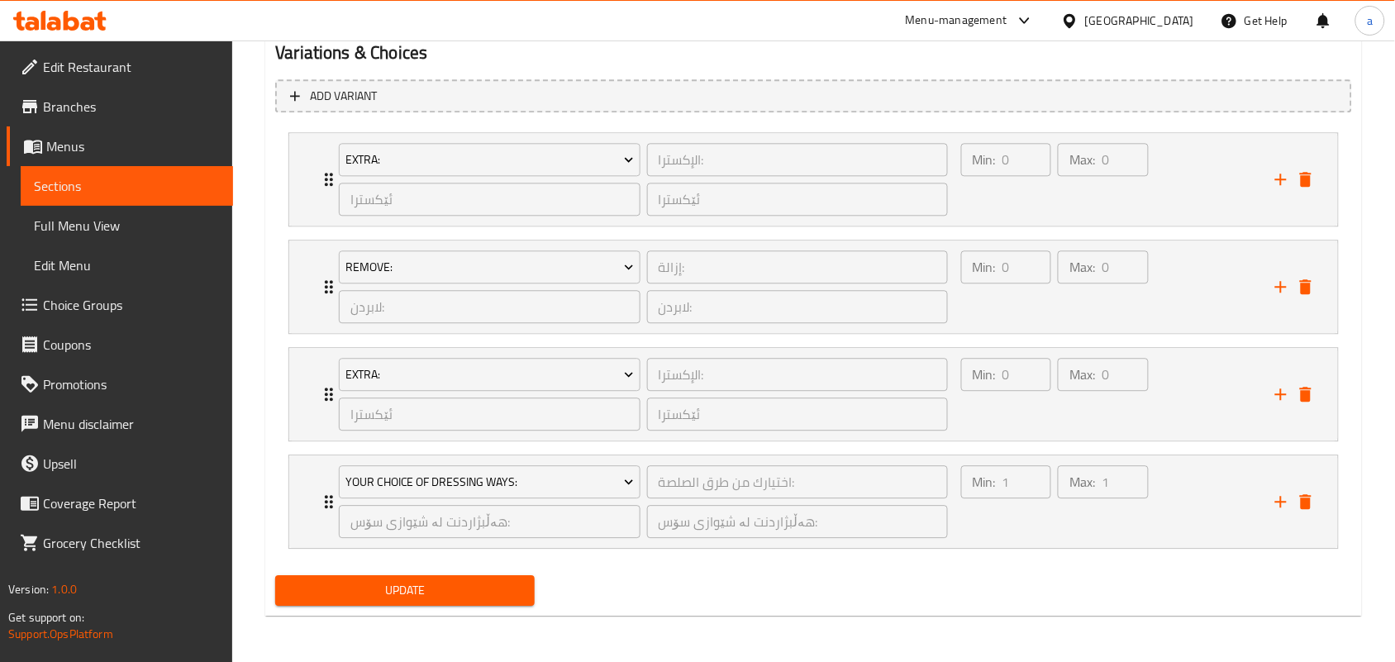
scroll to position [1124, 0]
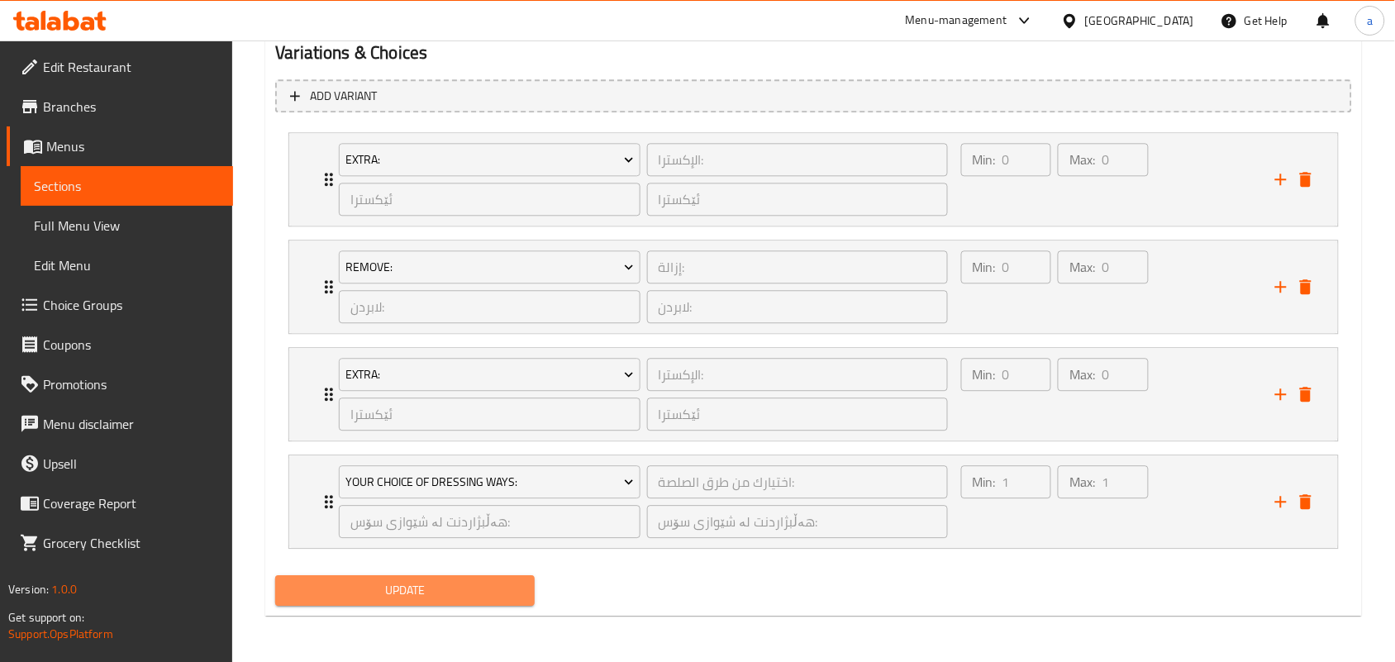
click at [517, 591] on span "Update" at bounding box center [404, 590] width 233 height 21
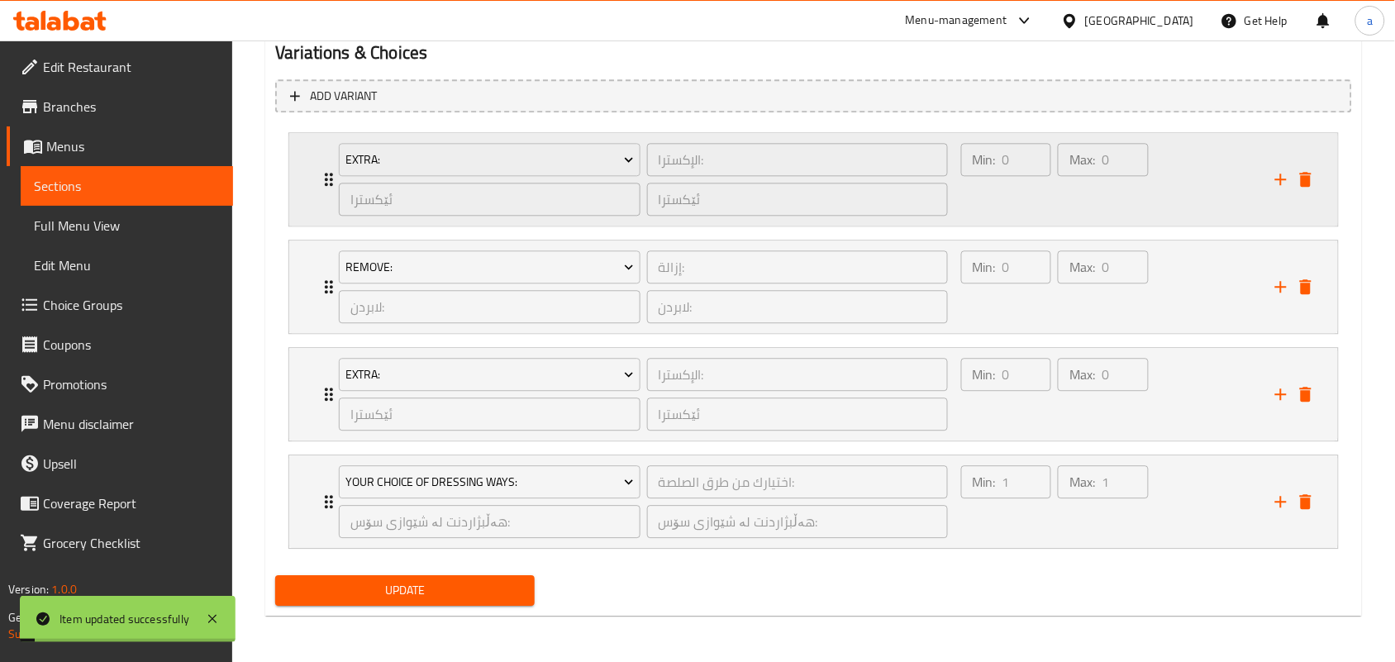
click at [1012, 176] on div "Min: 0 ​" at bounding box center [1006, 179] width 97 height 79
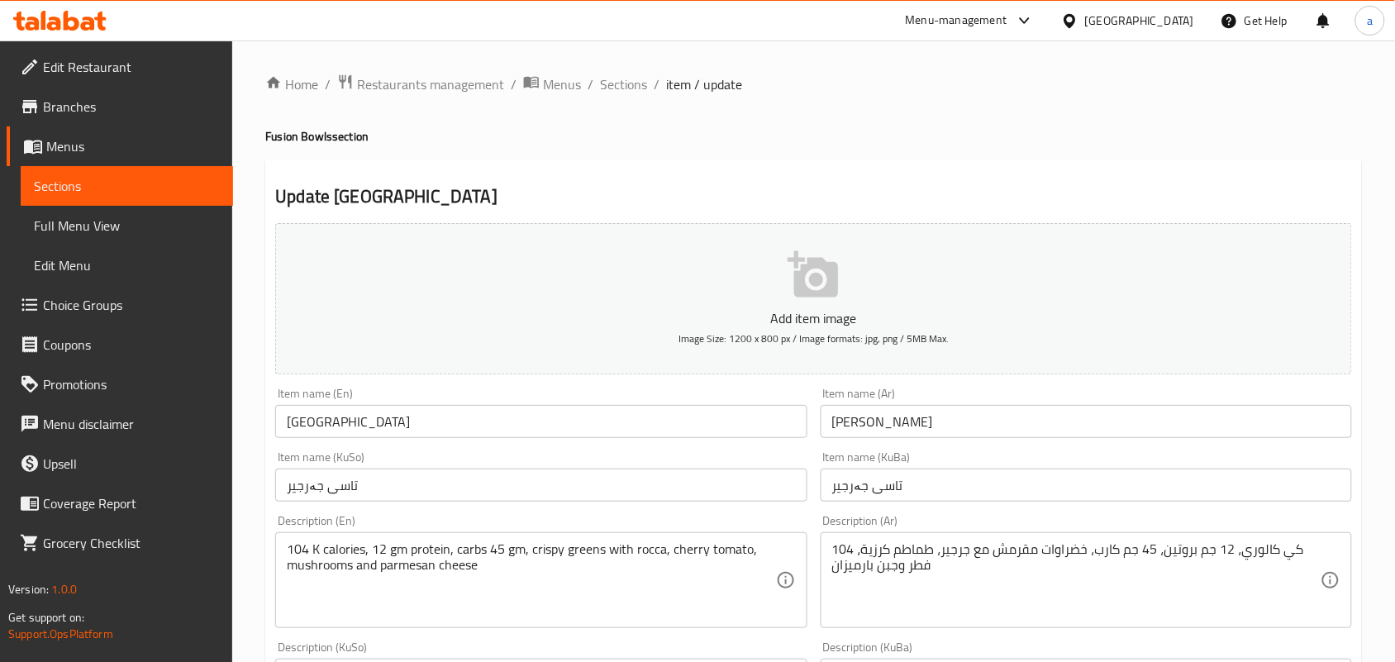
drag, startPoint x: 0, startPoint y: 0, endPoint x: 83, endPoint y: 308, distance: 319.0
click at [83, 308] on span "Choice Groups" at bounding box center [131, 305] width 177 height 20
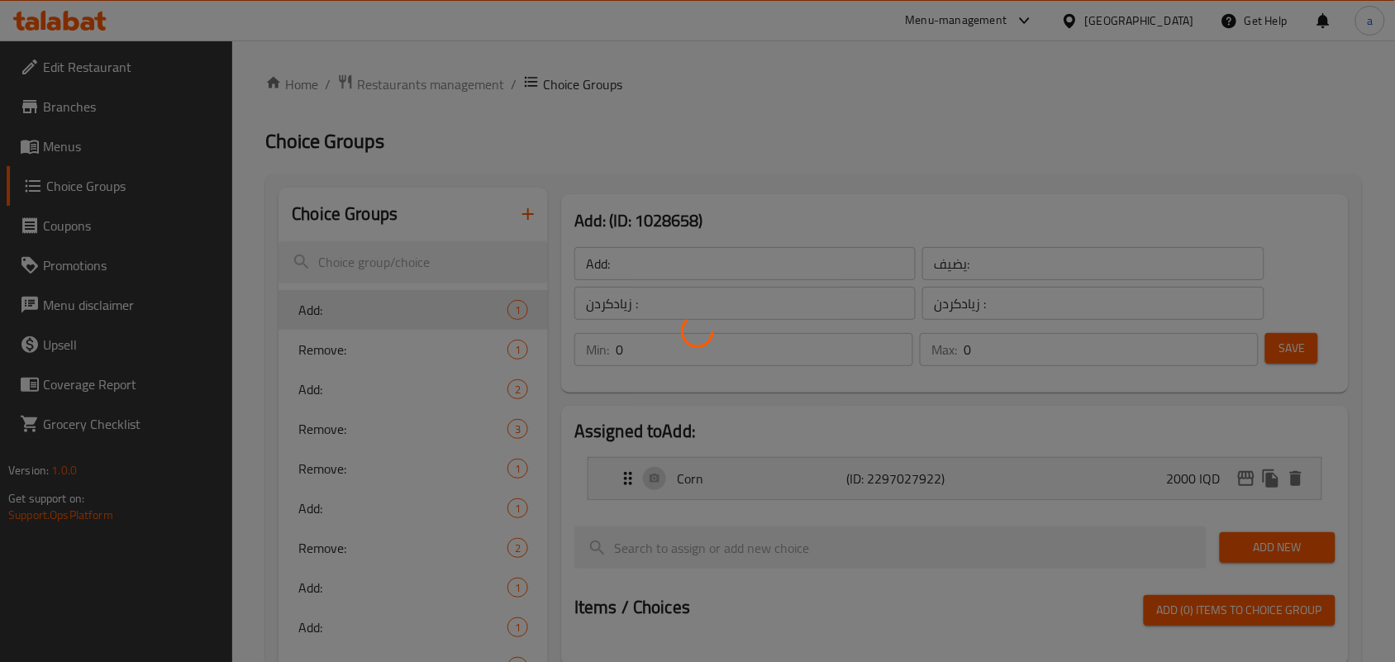
click at [83, 308] on div at bounding box center [697, 331] width 1395 height 662
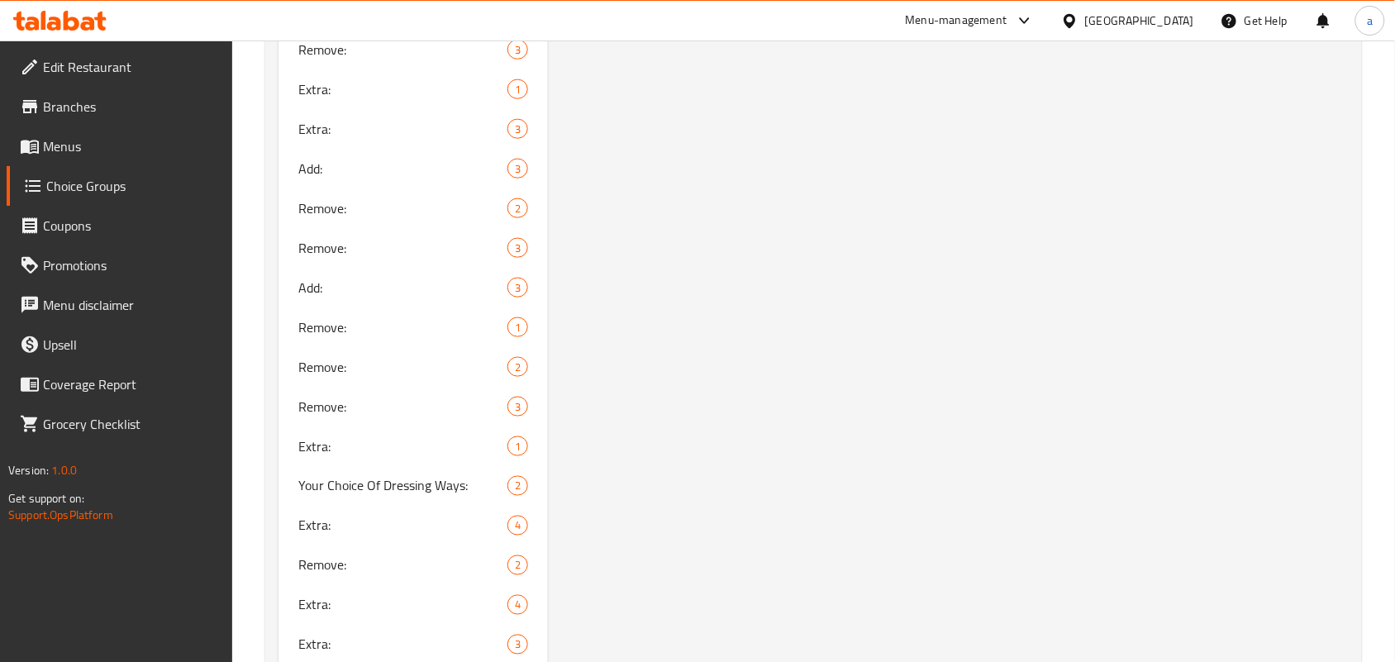
scroll to position [2791, 0]
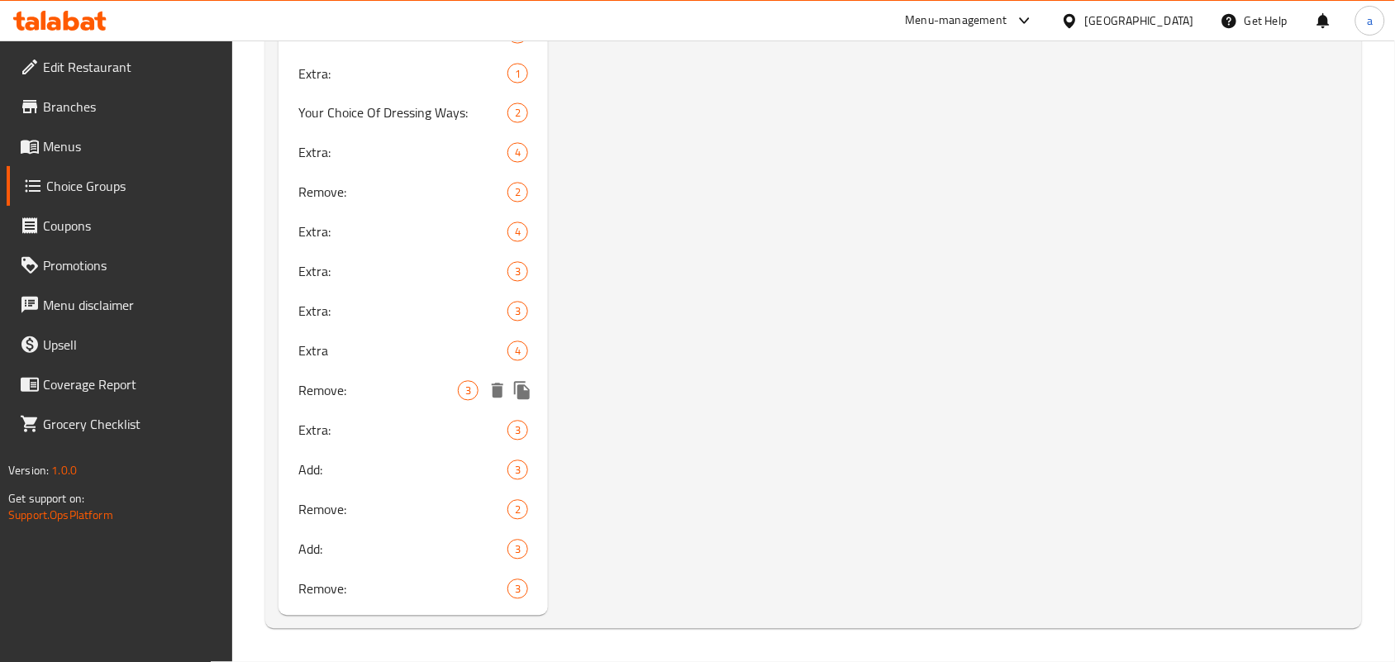
click at [392, 381] on span "Remove:" at bounding box center [377, 391] width 159 height 20
type input "Remove:"
type input "يزيل:"
type input "لابردن:"
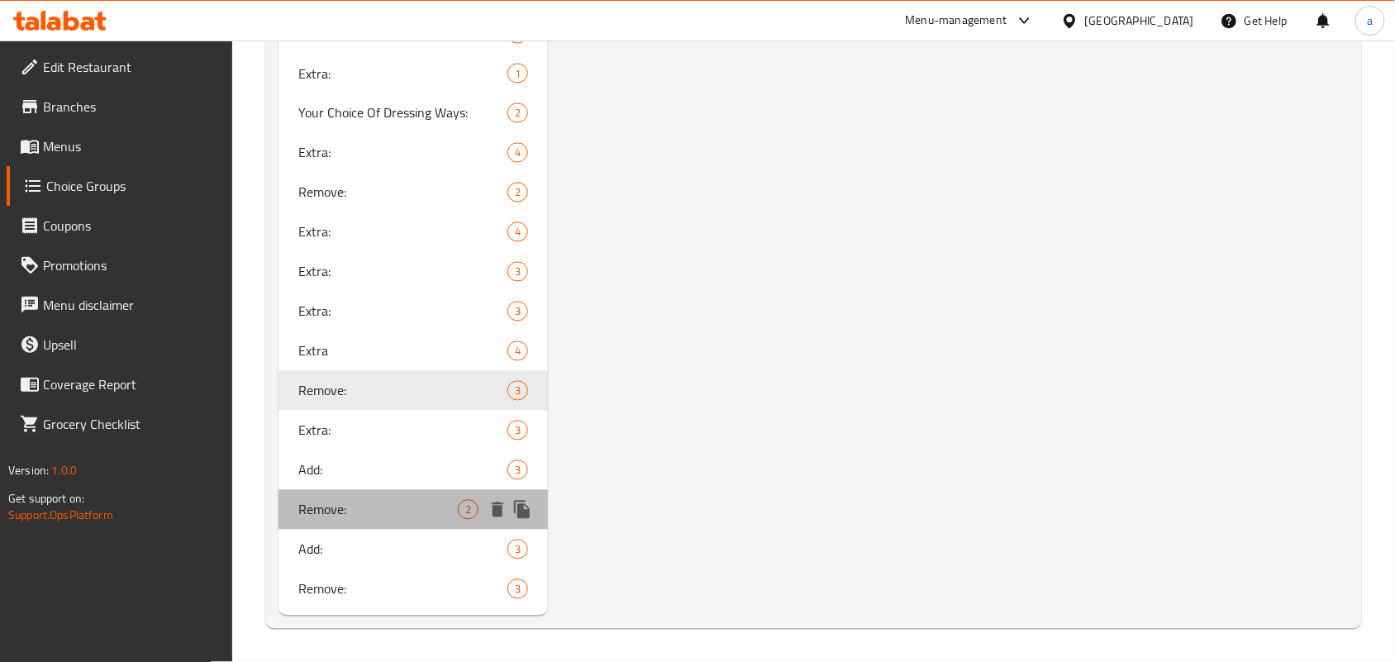
click at [424, 510] on span "Remove:" at bounding box center [377, 510] width 159 height 20
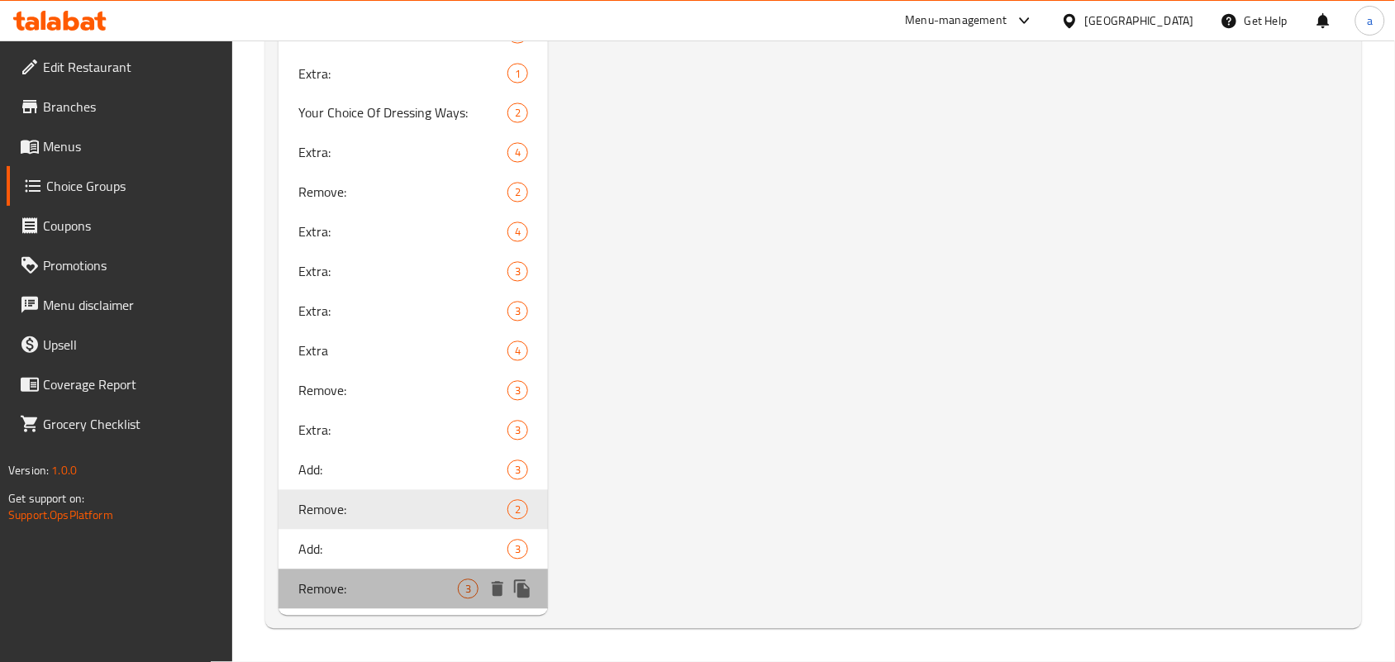
click at [424, 584] on span "Remove:" at bounding box center [377, 589] width 159 height 20
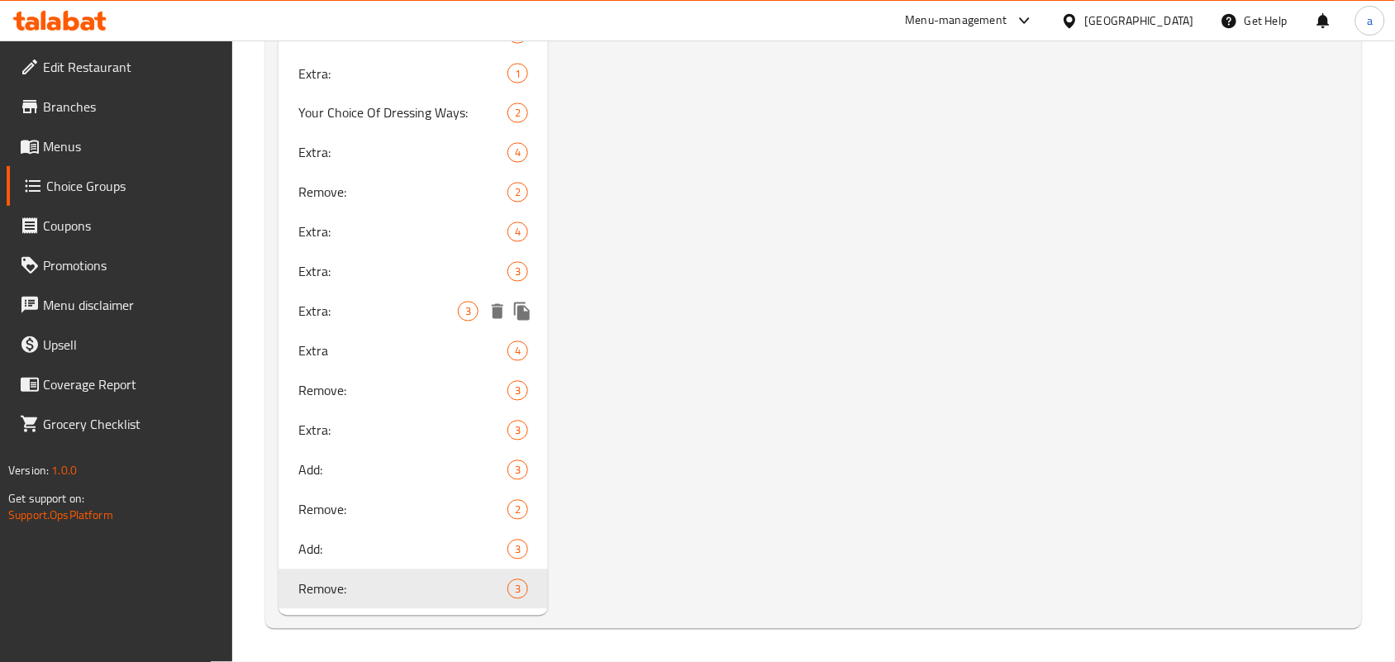
scroll to position [2550, 0]
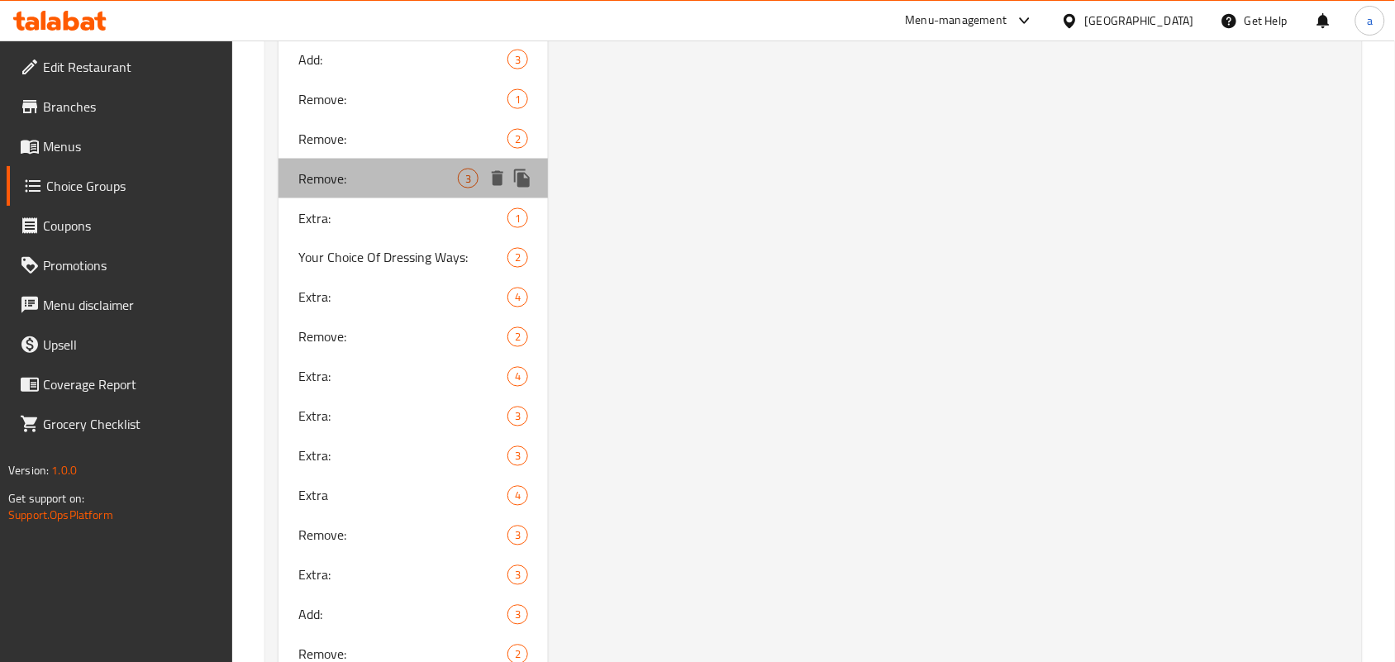
click at [377, 188] on span "Remove:" at bounding box center [377, 179] width 159 height 20
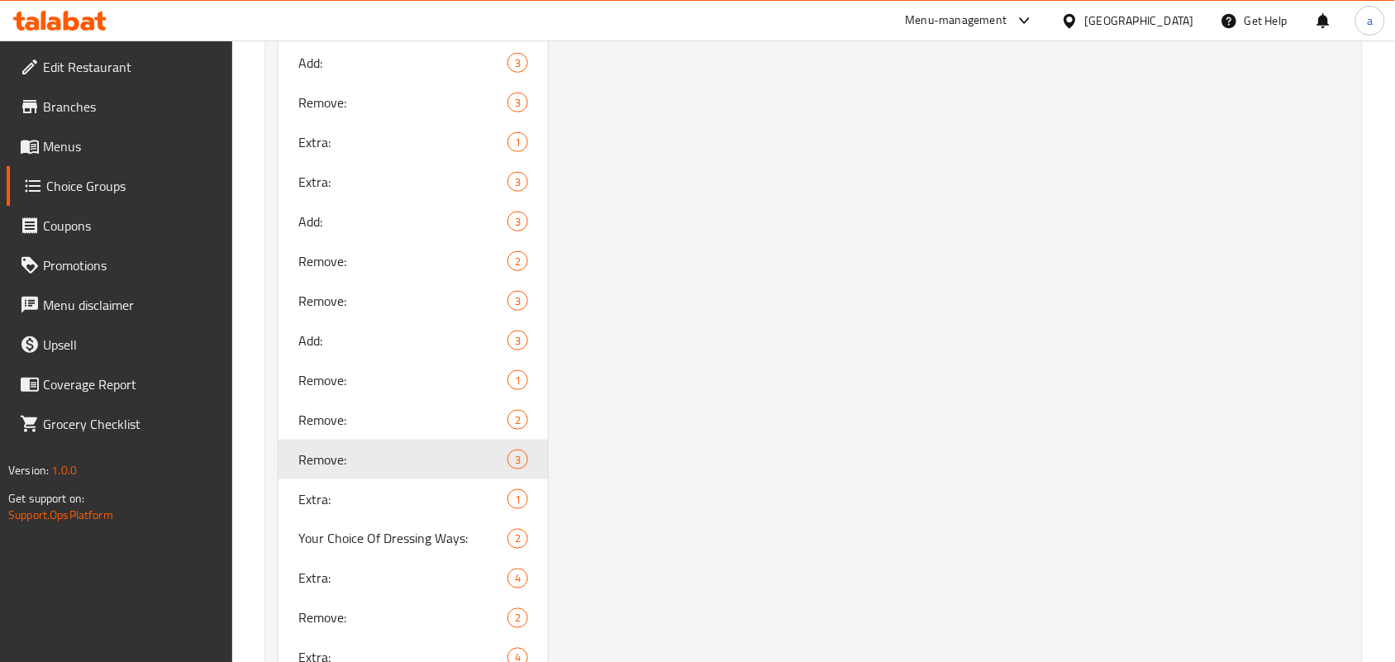
scroll to position [2309, 0]
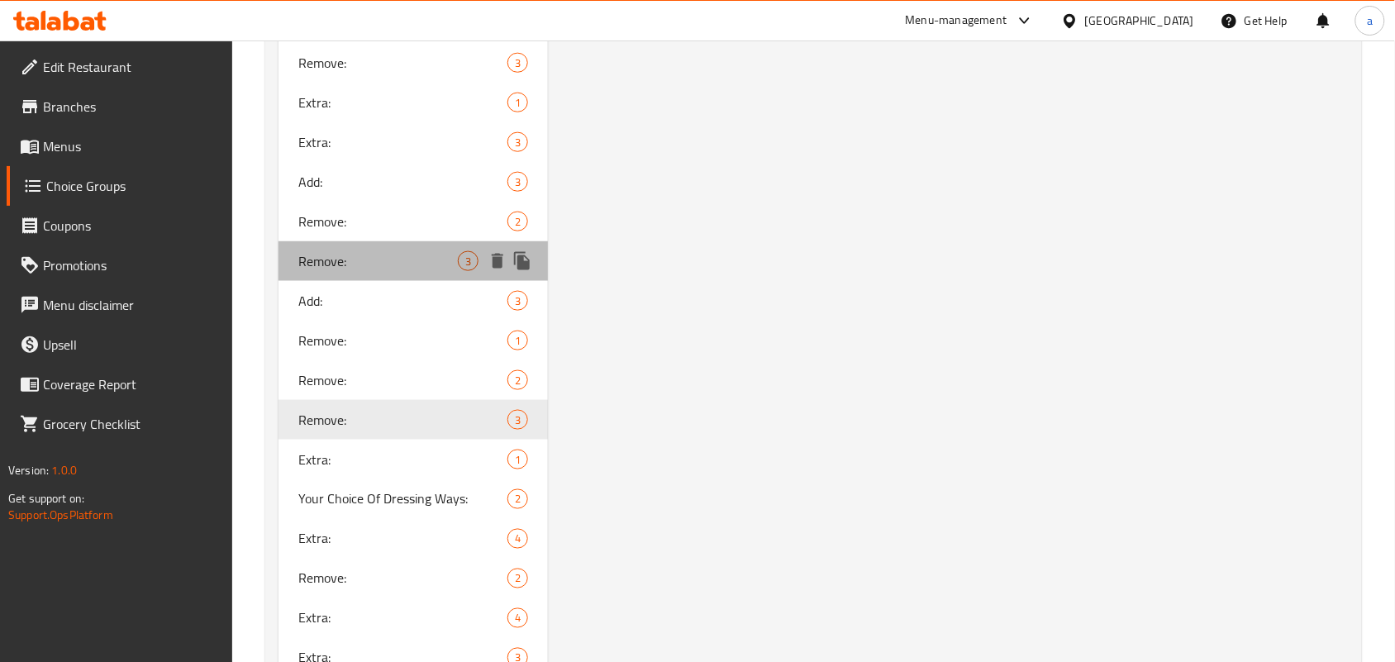
drag, startPoint x: 407, startPoint y: 345, endPoint x: 810, endPoint y: 347, distance: 403.2
click at [409, 271] on span "Remove:" at bounding box center [377, 261] width 159 height 20
type input "Remove:"
type input "لابردن:"
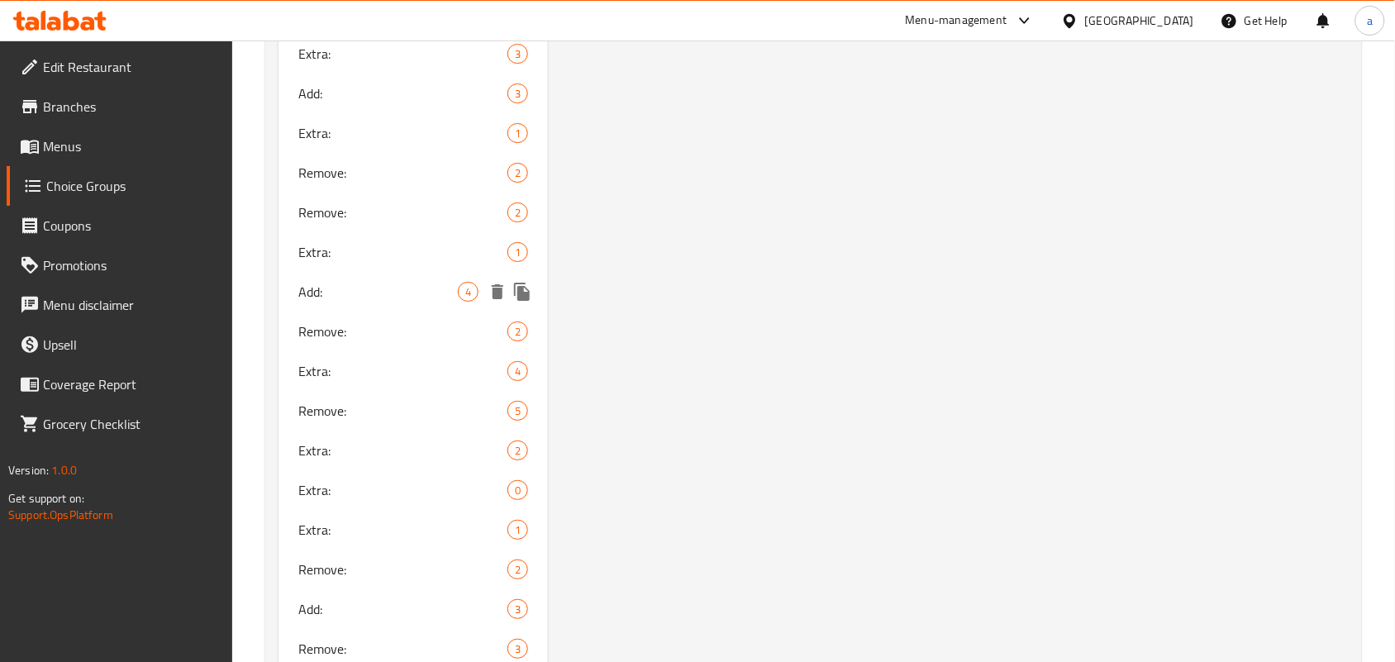
scroll to position [1686, 0]
click at [426, 61] on span "Remove:" at bounding box center [377, 51] width 159 height 20
type input "Remove:"
type input "إزالة:"
type input "لابردن:"
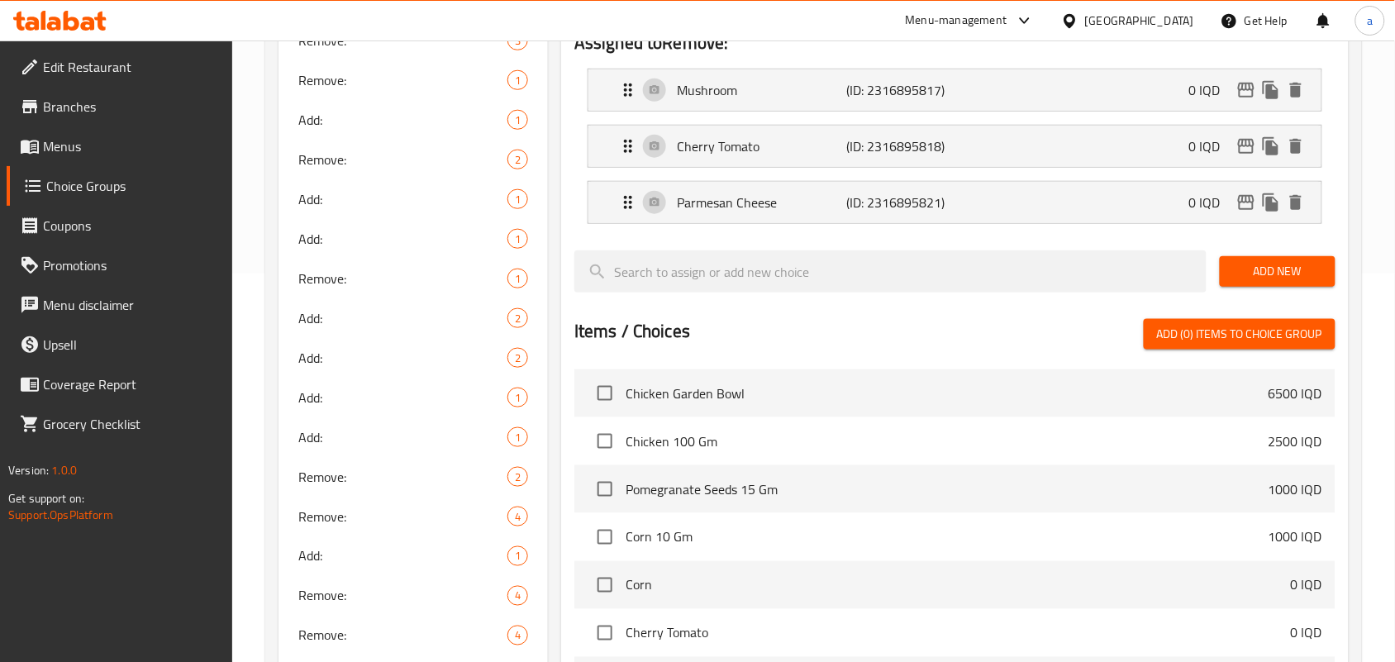
scroll to position [240, 0]
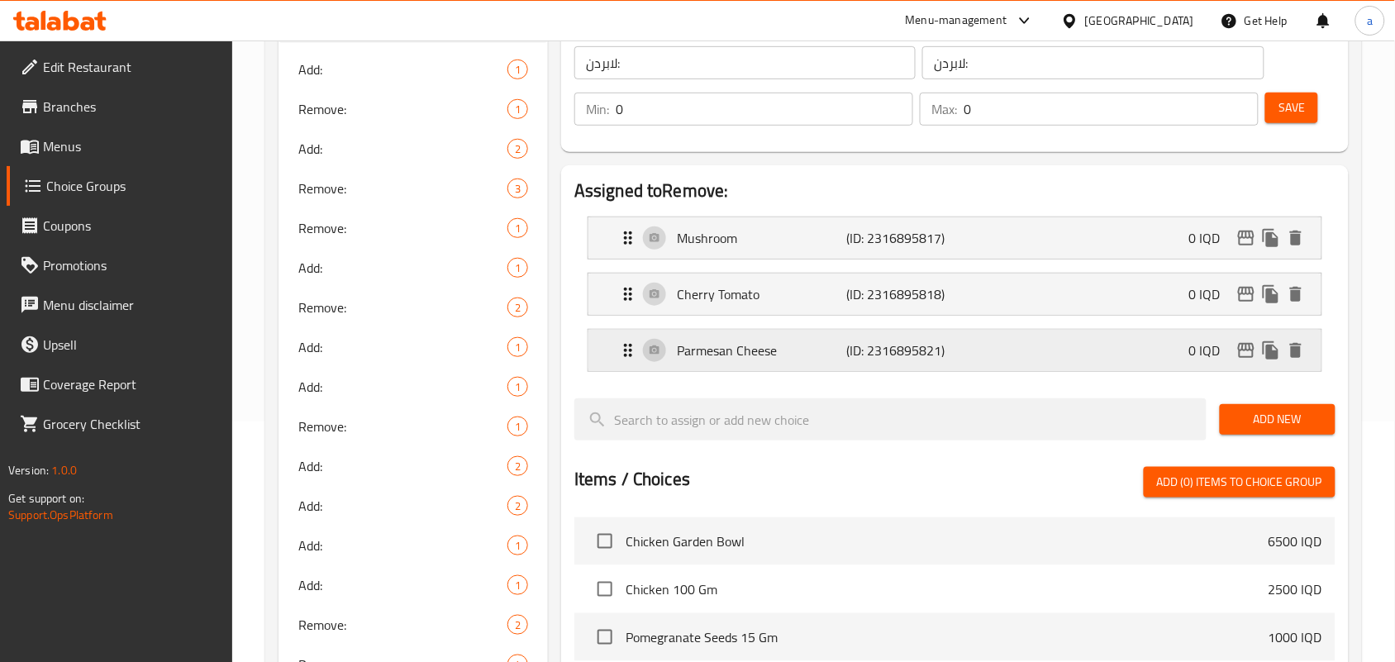
click at [820, 360] on p "Parmesan Cheese" at bounding box center [761, 350] width 169 height 20
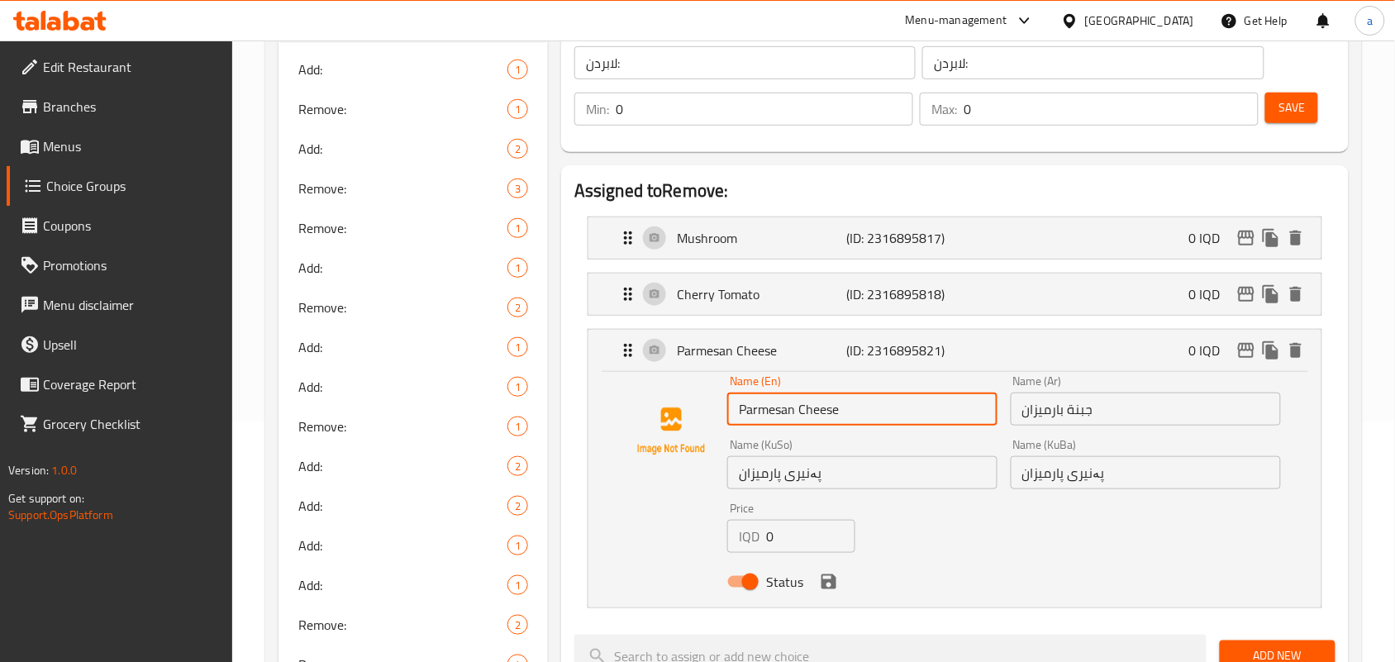
click at [834, 418] on input "Parmesan Cheese" at bounding box center [862, 408] width 270 height 33
type input "Parmesan"
click at [1088, 417] on input "جبنة بارميزان" at bounding box center [1145, 408] width 270 height 33
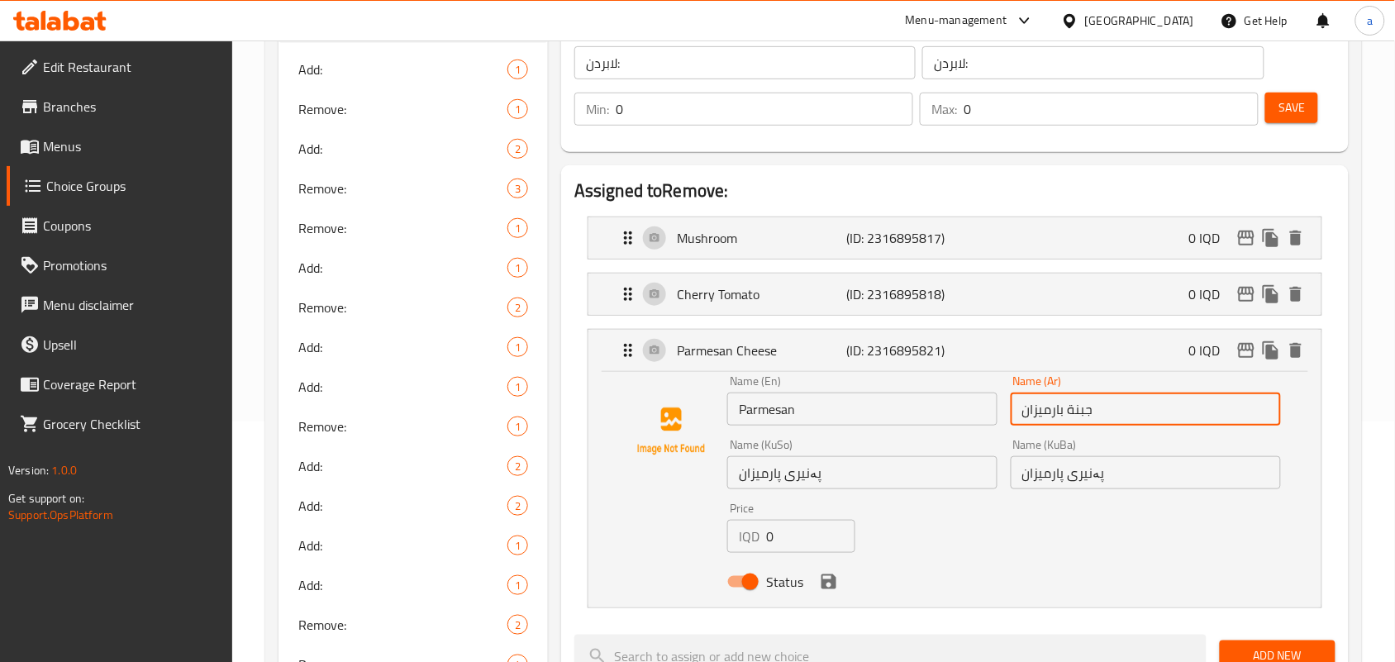
click at [1088, 417] on input "جبنة بارميزان" at bounding box center [1145, 408] width 270 height 33
type input "بارميزان"
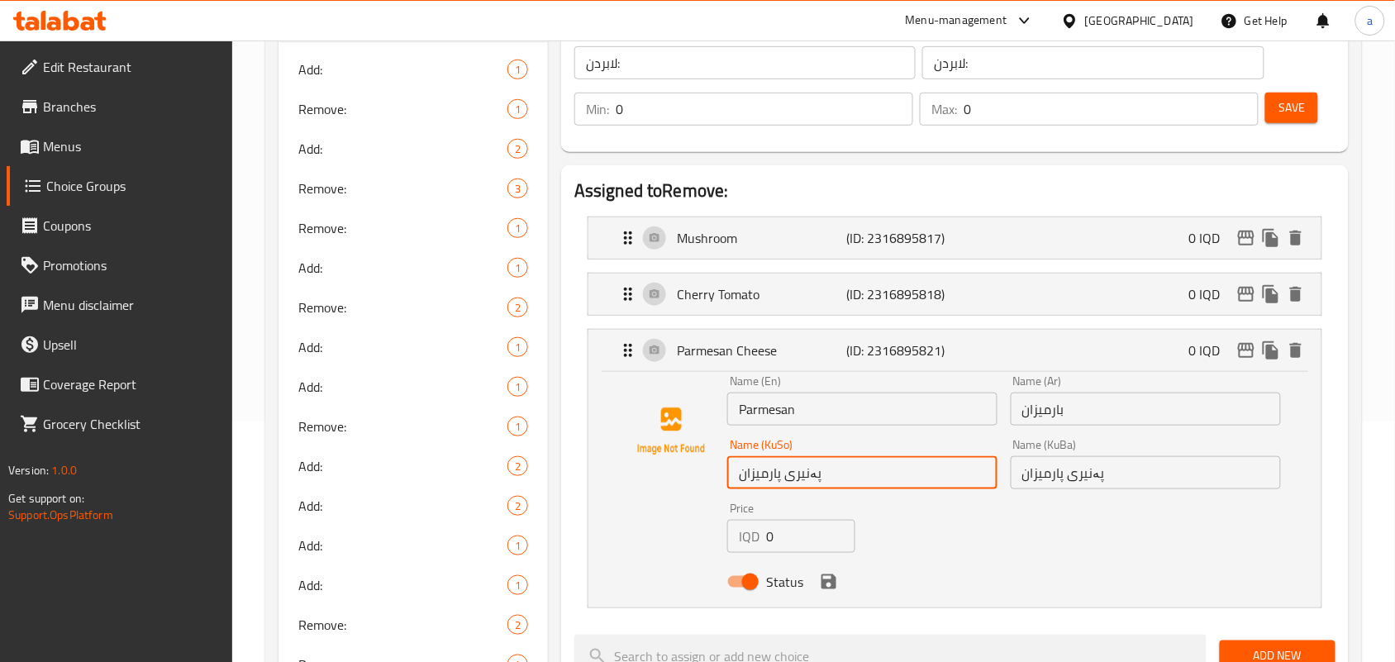
click at [815, 489] on input "پەنیری پارمیزان" at bounding box center [862, 472] width 270 height 33
drag, startPoint x: 815, startPoint y: 492, endPoint x: 824, endPoint y: 492, distance: 9.1
click at [816, 489] on input "پەنیری پارمیزان" at bounding box center [862, 472] width 270 height 33
click at [798, 487] on input "پە پارمیزان" at bounding box center [862, 472] width 270 height 33
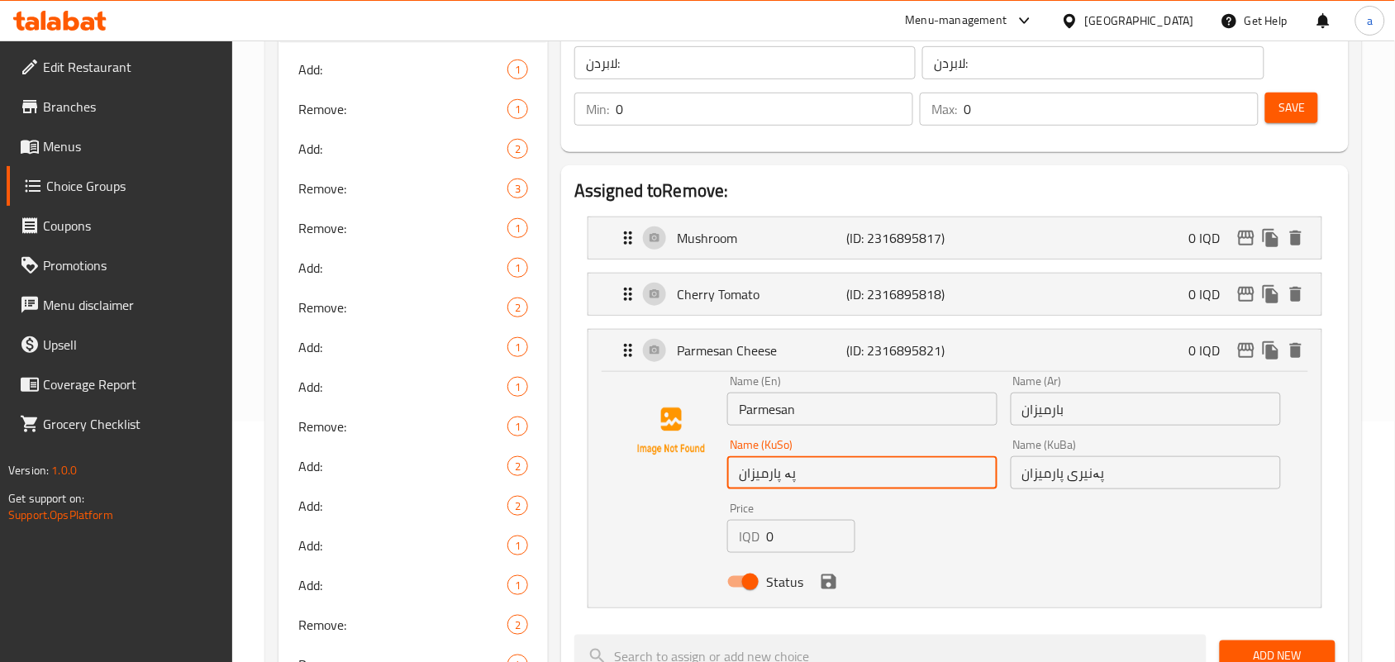
click at [790, 487] on input "پە پارمیزان" at bounding box center [862, 472] width 270 height 33
click at [778, 484] on input "پارمیزان" at bounding box center [862, 472] width 270 height 33
type input "پارمیزان"
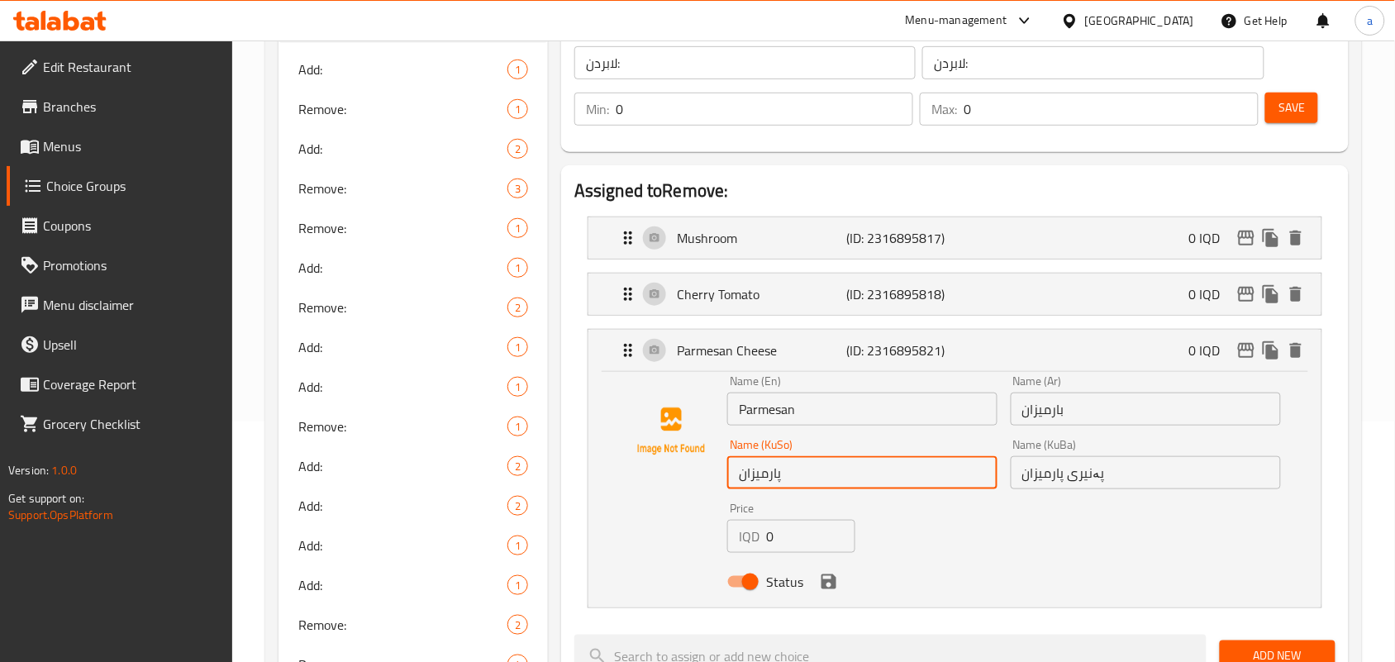
click at [1033, 483] on input "پەنیری پارمیزان" at bounding box center [1145, 472] width 270 height 33
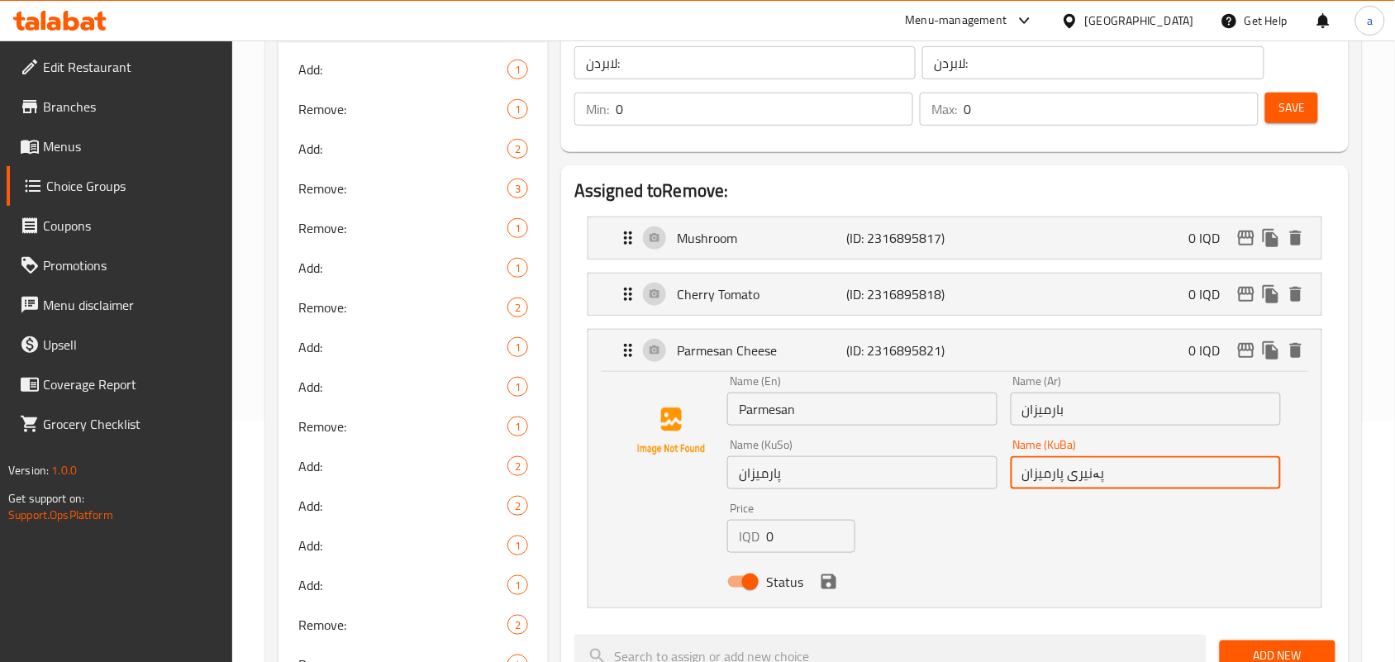
paste input "text"
click at [836, 589] on icon "save" at bounding box center [828, 581] width 15 height 15
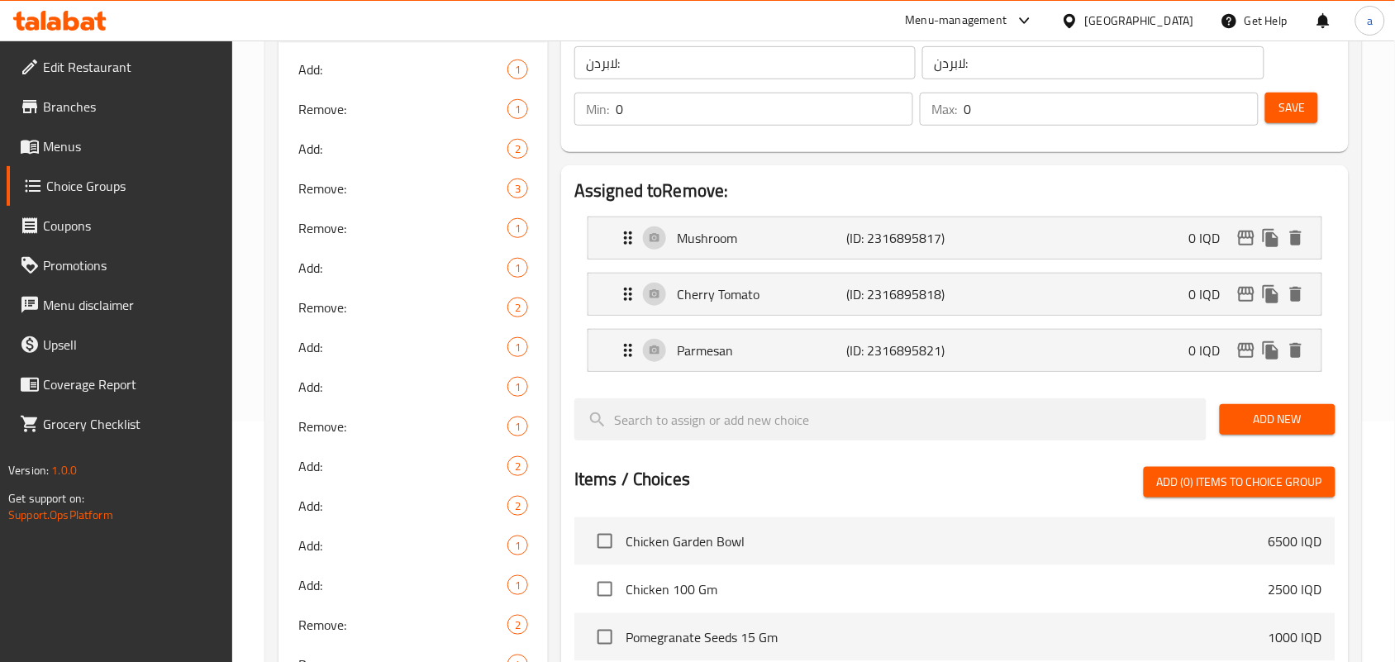
type input "پارمیزان"
click at [1307, 110] on button "Save" at bounding box center [1291, 108] width 53 height 31
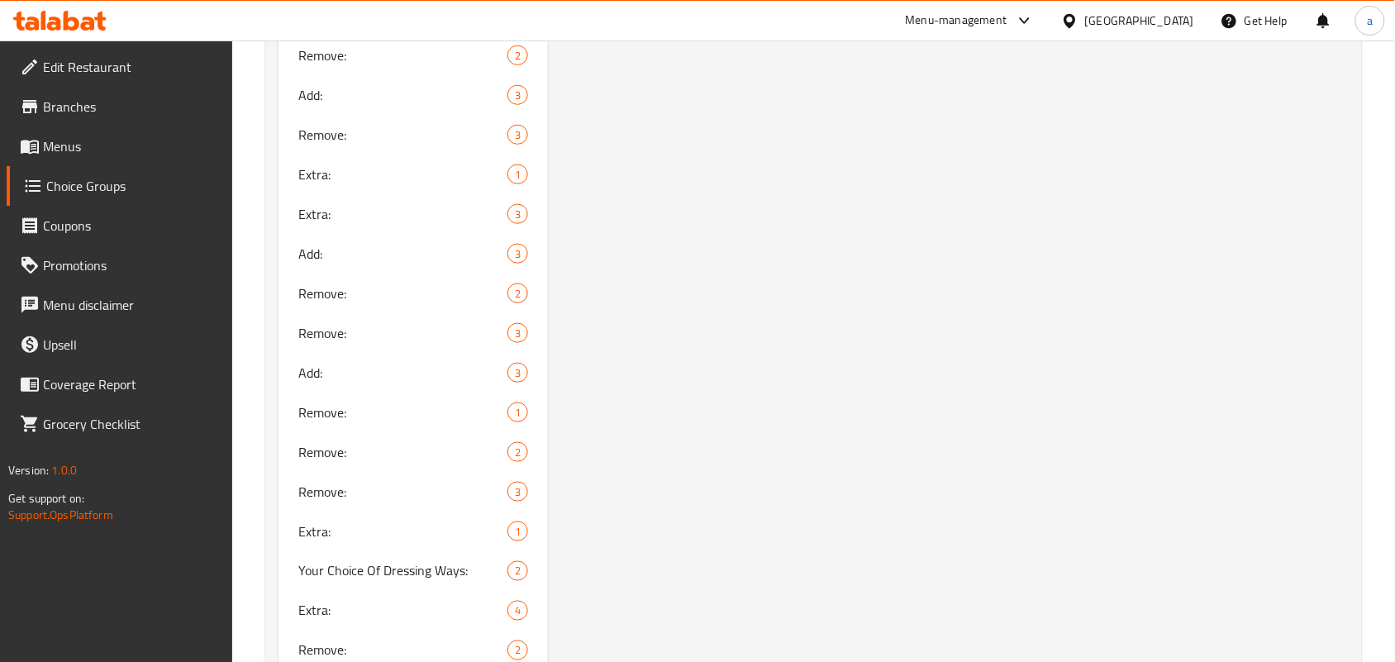
scroll to position [2227, 0]
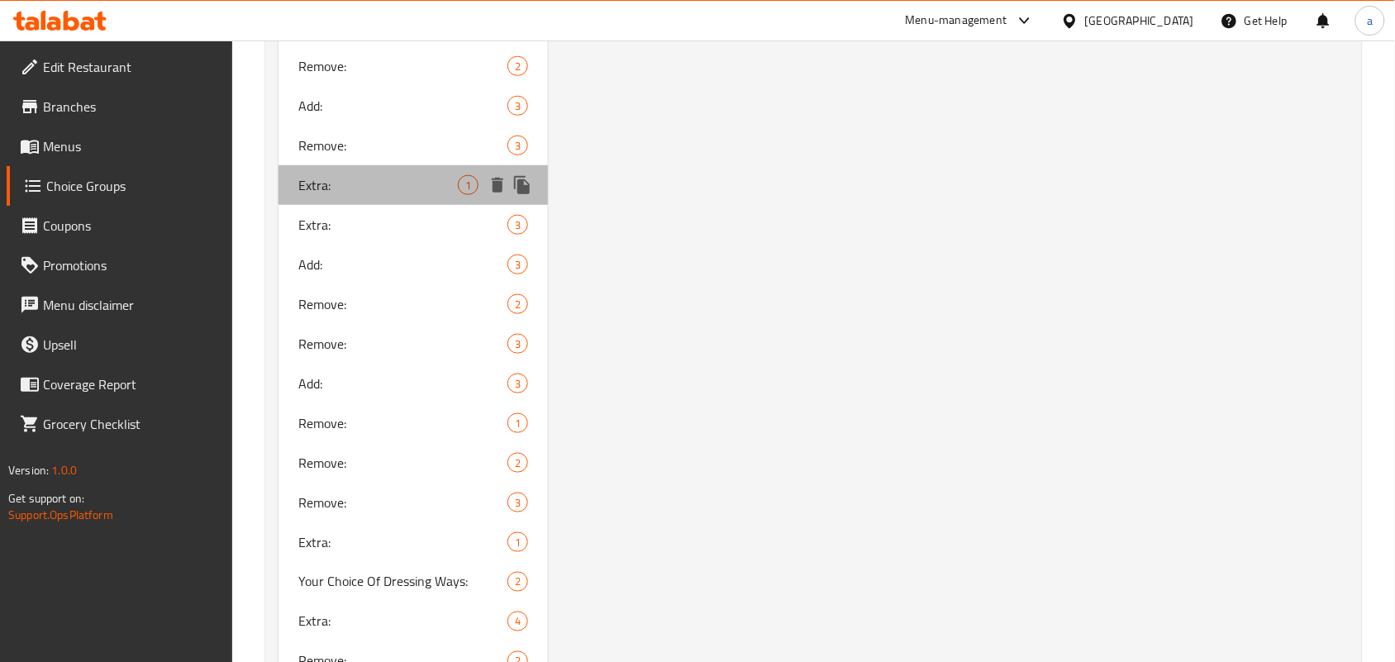
click at [368, 195] on span "Extra:" at bounding box center [377, 185] width 159 height 20
type input "Extra:"
type input "الإكسترا:"
type input "ئێکسترا"
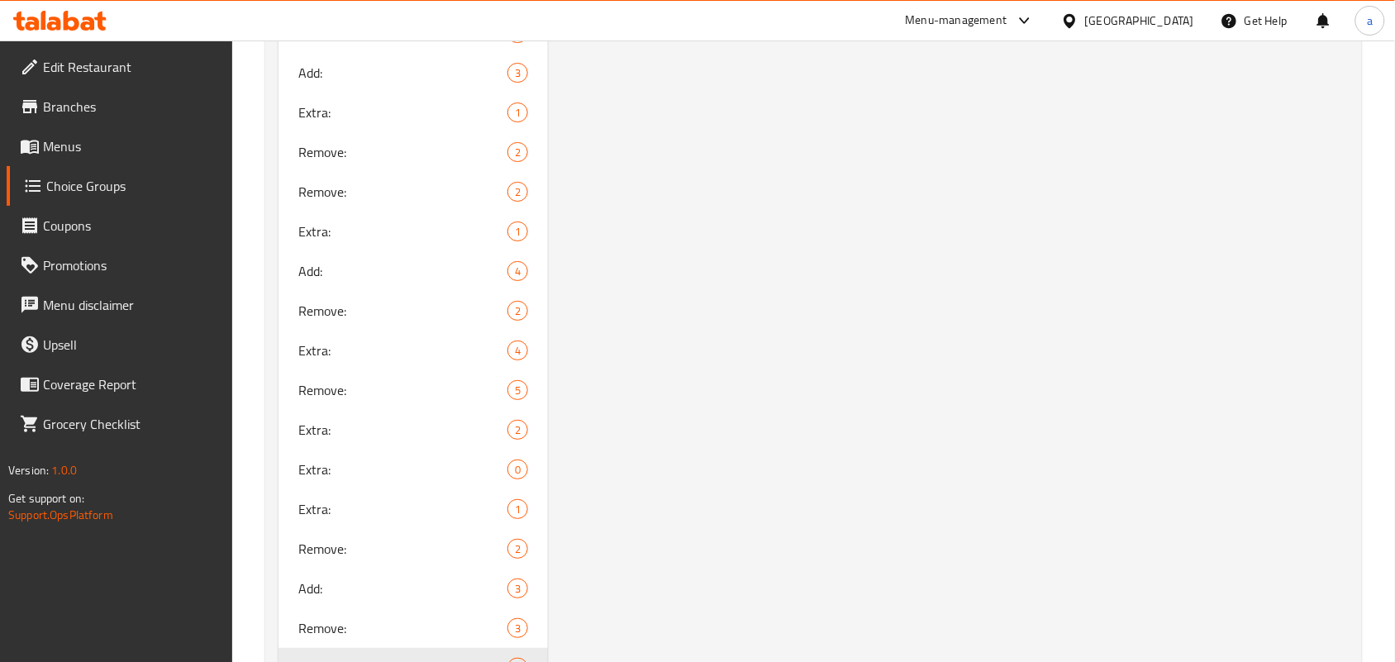
scroll to position [1985, 0]
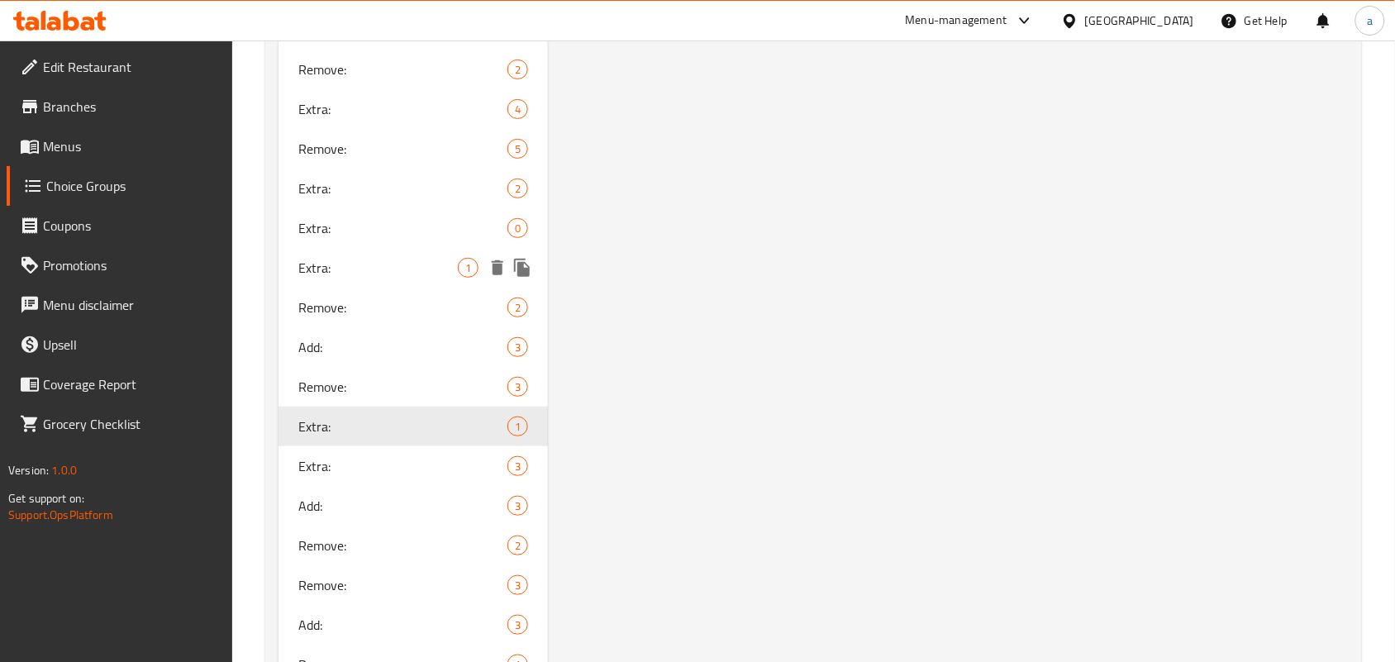
click at [401, 278] on span "Extra:" at bounding box center [377, 268] width 159 height 20
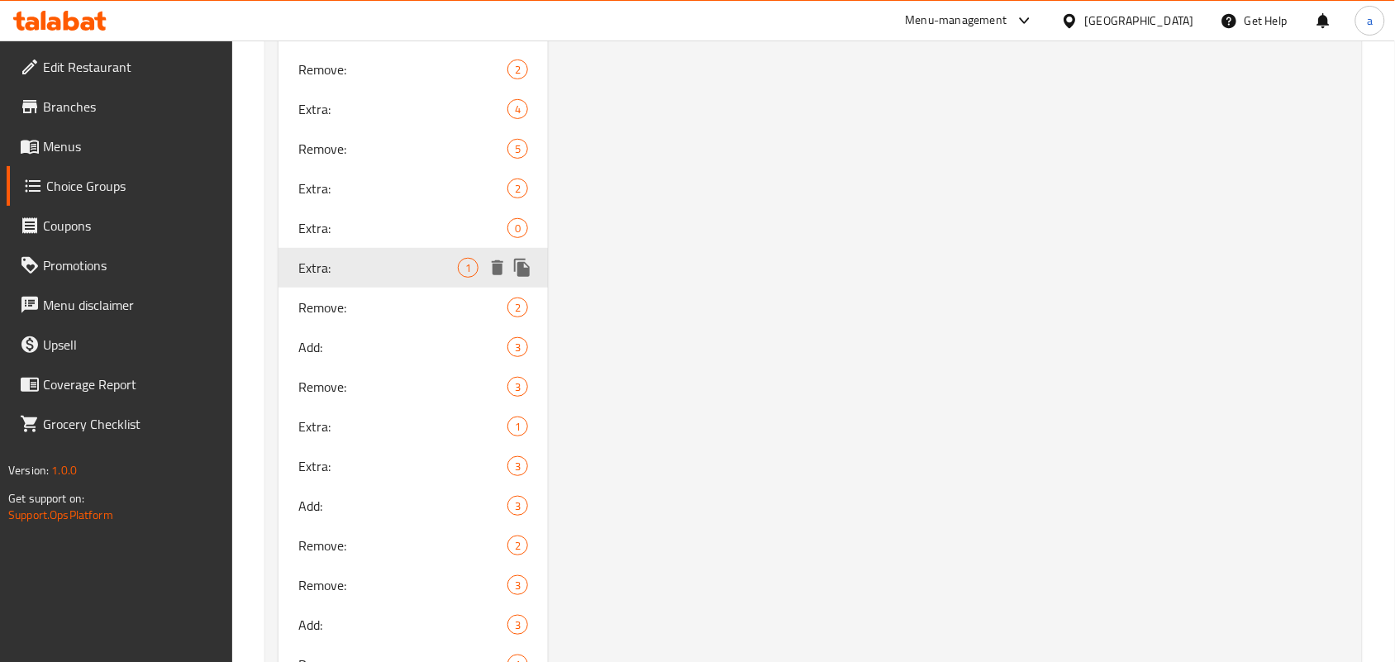
type input "Extra:"
type input "الإضافات:"
type input "زیادە:"
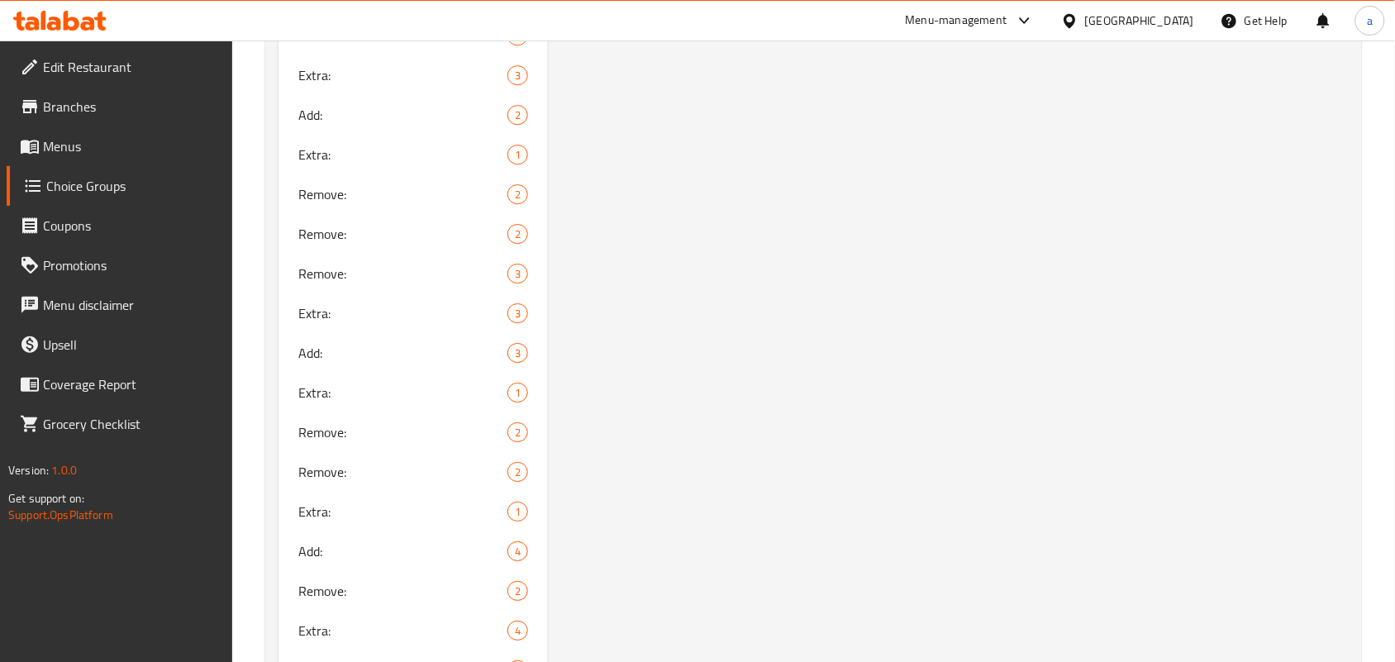
scroll to position [1744, 0]
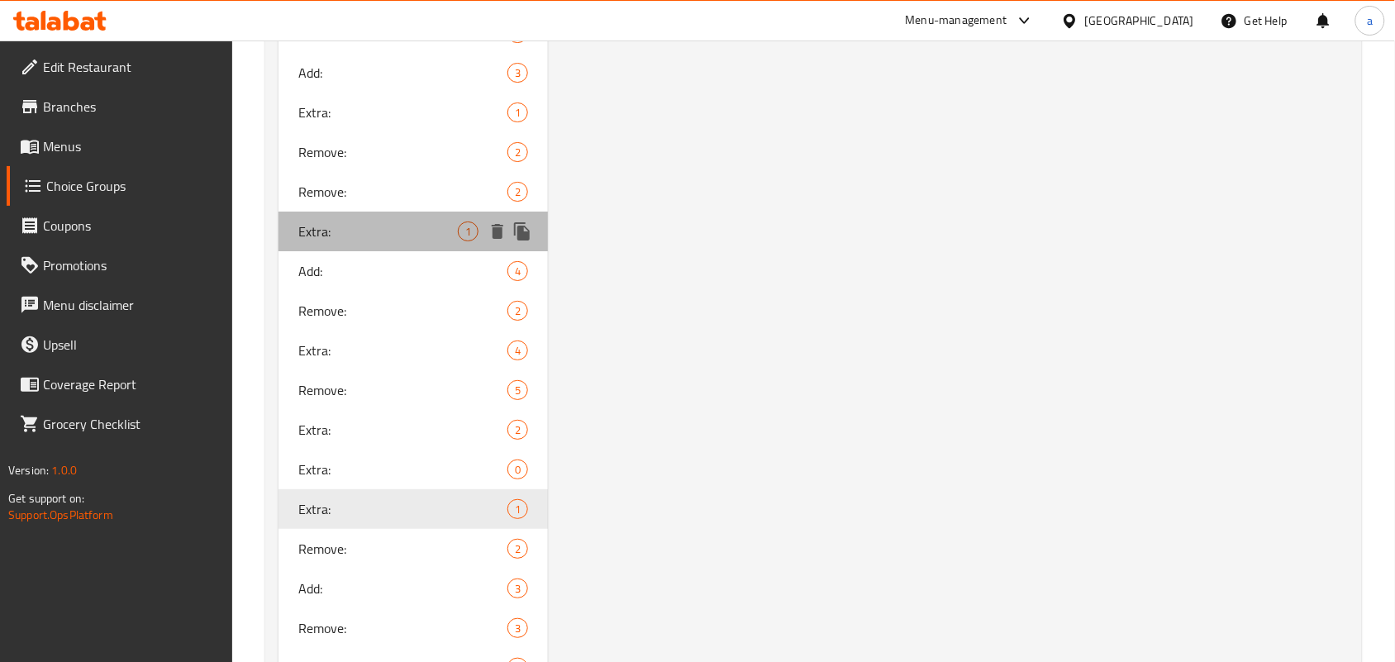
click at [383, 241] on span "Extra:" at bounding box center [377, 231] width 159 height 20
type input "Extra:"
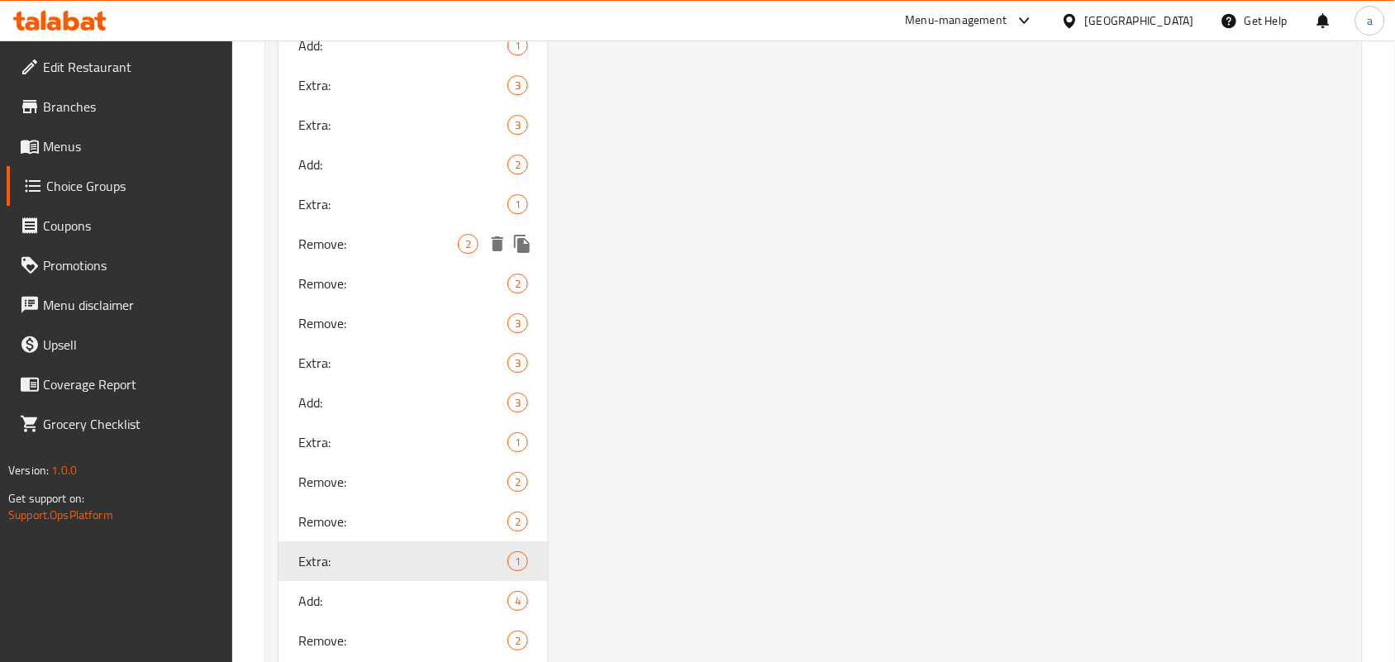
scroll to position [1504, 0]
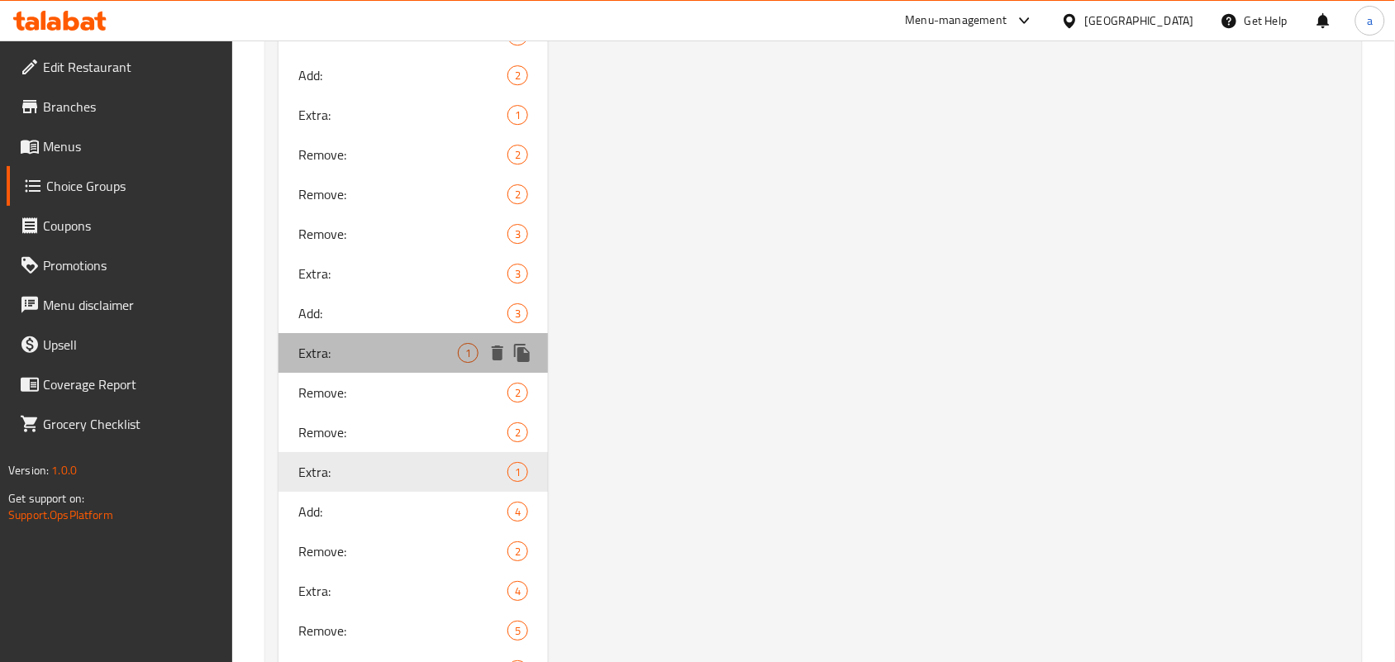
click at [345, 363] on span "Extra:" at bounding box center [377, 353] width 159 height 20
type input "الإضافات:"
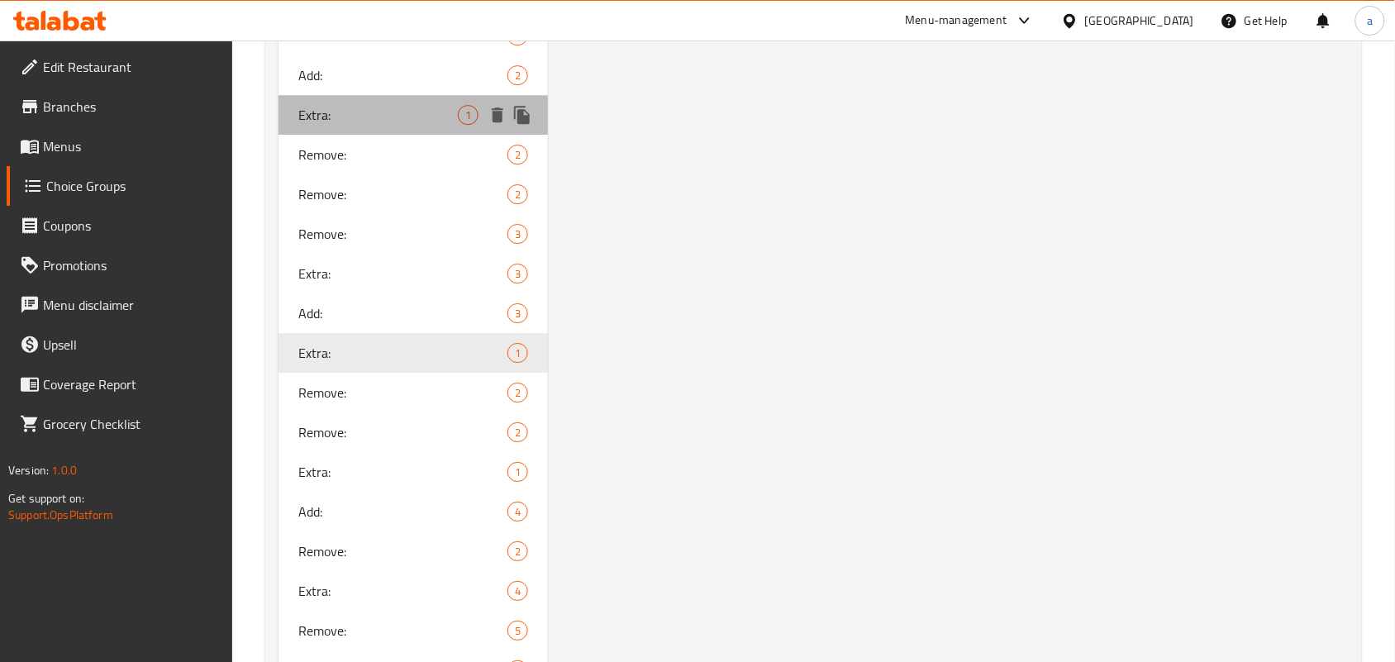
click at [374, 125] on span "Extra:" at bounding box center [377, 115] width 159 height 20
type input "Extra:"
type input "الإكسترا:"
type input "ئێکسترا"
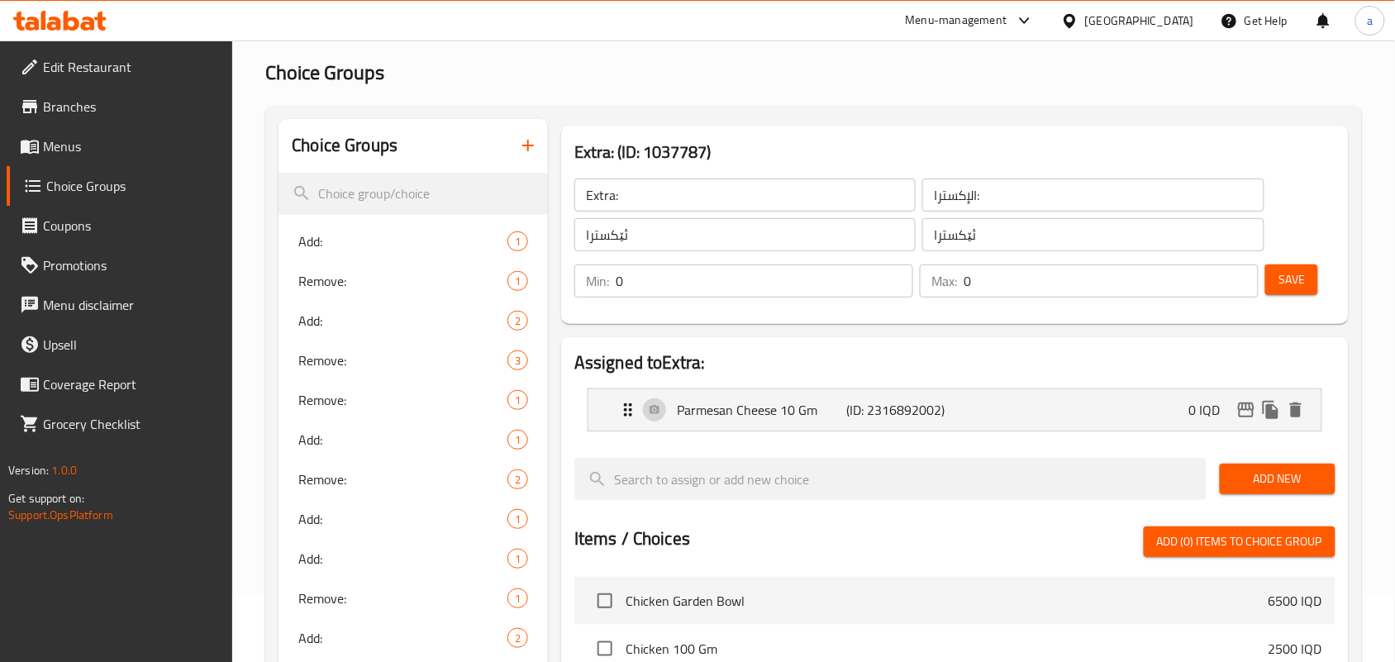
scroll to position [58, 0]
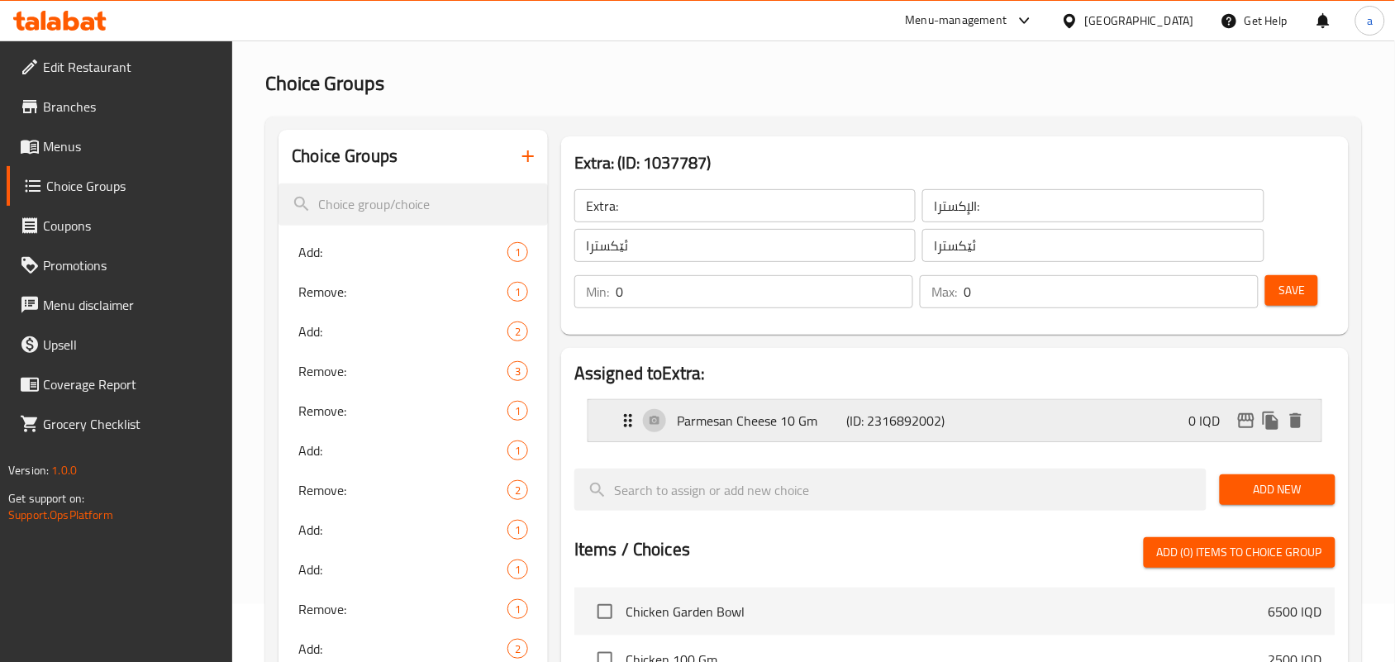
click at [779, 430] on p "Parmesan Cheese 10 Gm" at bounding box center [761, 421] width 169 height 20
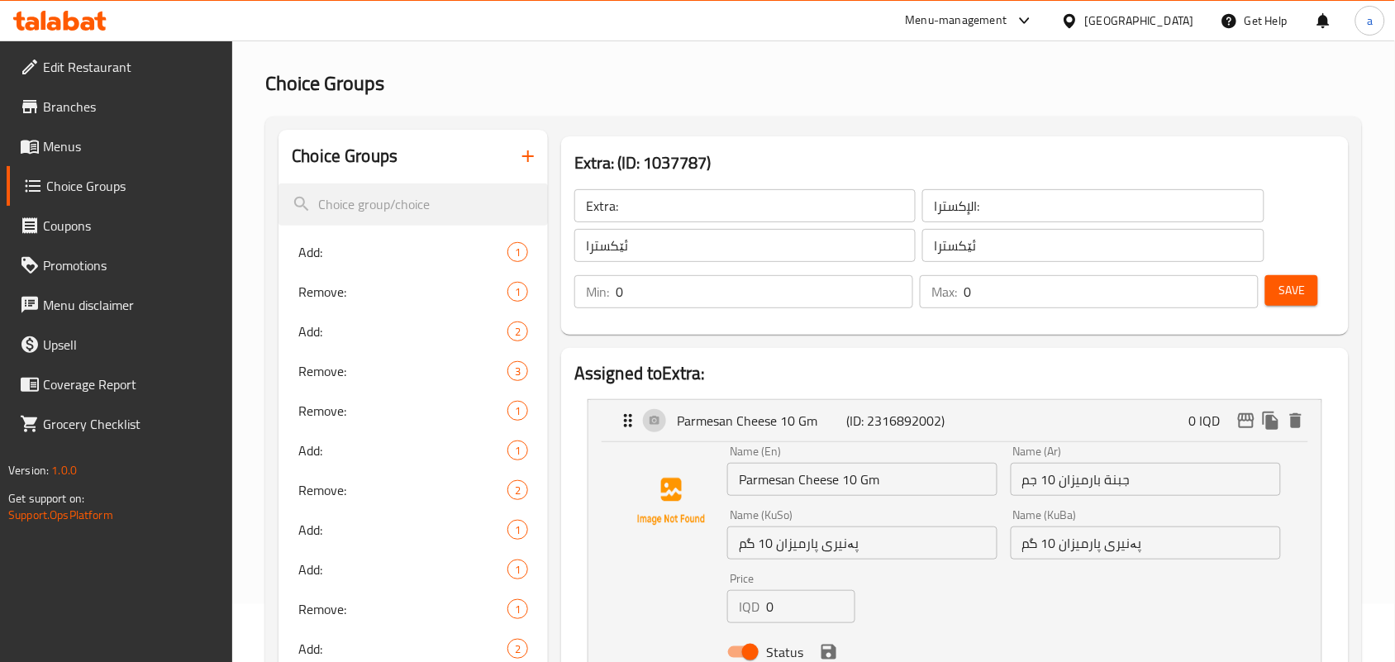
click at [834, 502] on div "Name (En) Parmesan Cheese 10 Gm Name (En)" at bounding box center [861, 471] width 283 height 64
click at [825, 490] on input "Parmesan Cheese 10 Gm" at bounding box center [862, 479] width 270 height 33
type input "Parmesan10 Gm"
click at [1166, 496] on input "جبنة بارميزان 10 جم" at bounding box center [1145, 479] width 270 height 33
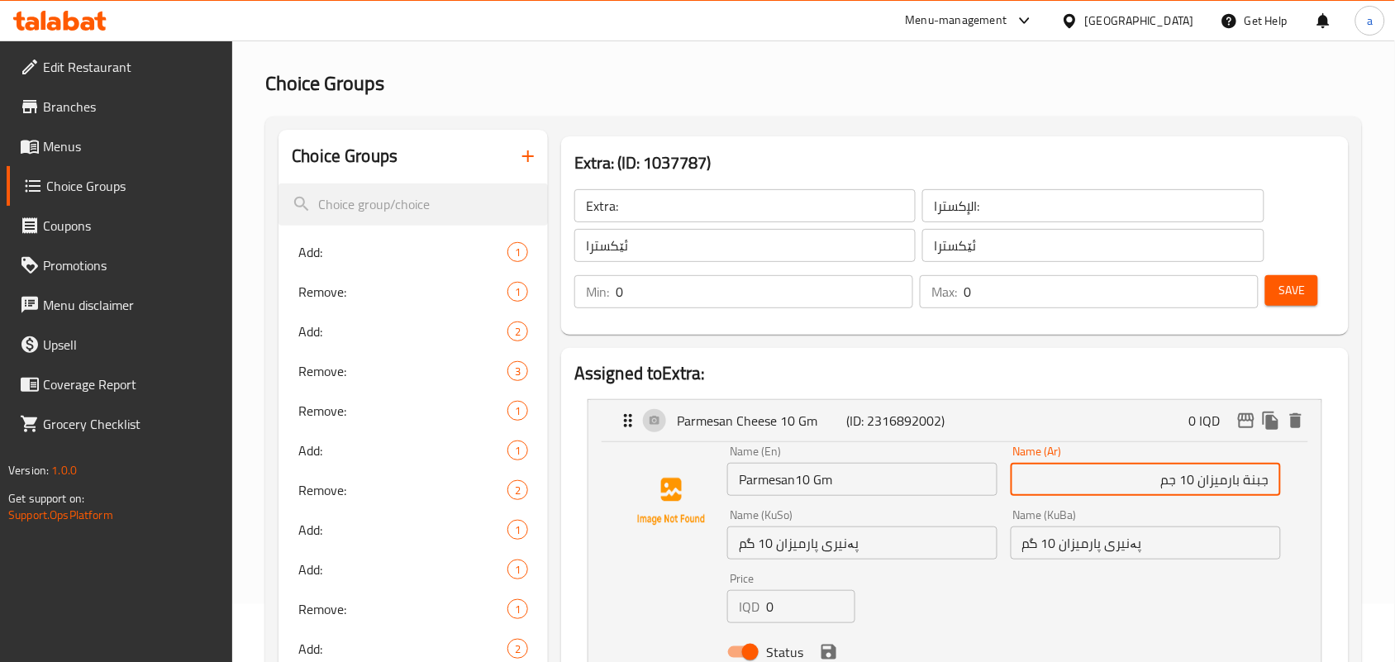
click at [1254, 489] on input "جبنة بارميزان 10 جم" at bounding box center [1145, 479] width 270 height 33
click at [1256, 496] on input "جبة بارميزان 10 جم" at bounding box center [1145, 479] width 270 height 33
type input "بارميزان 10 جم"
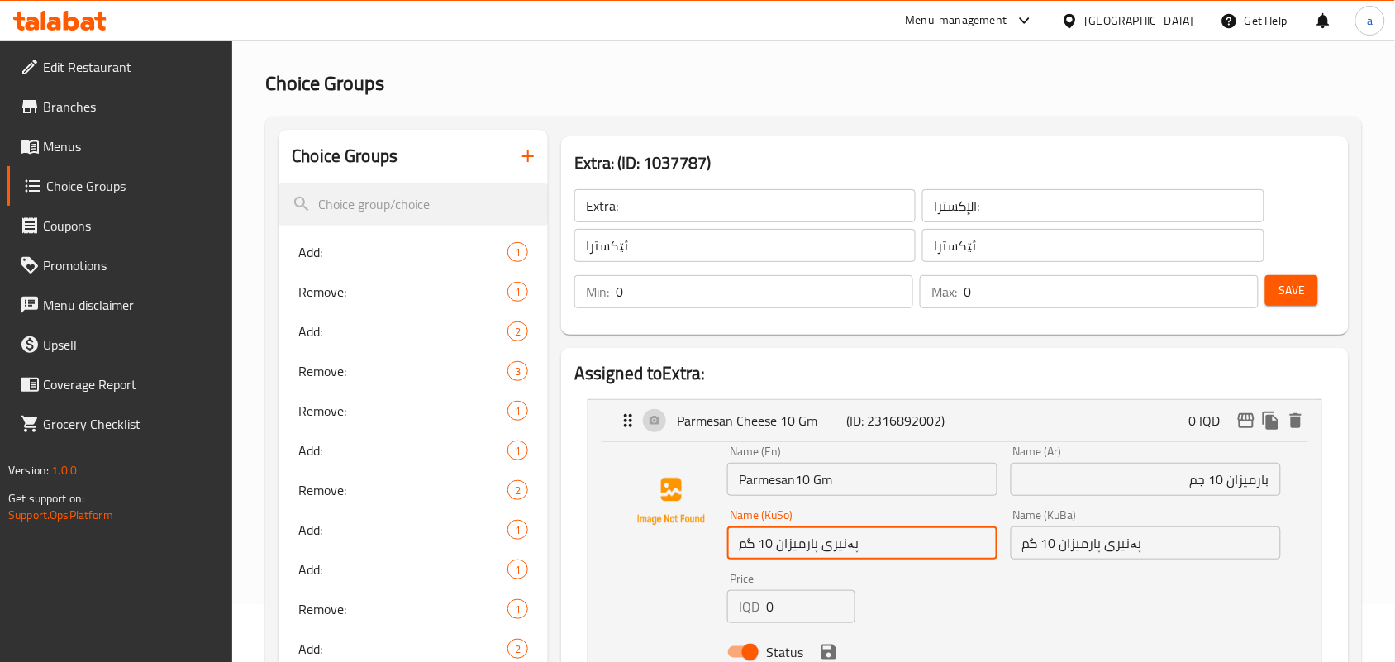
click at [953, 559] on input "پەنیری پارمیزان 10 گم" at bounding box center [862, 542] width 270 height 33
click at [976, 554] on input "پەنیری پارمیزان 10 گم" at bounding box center [862, 542] width 270 height 33
click at [948, 558] on input "پارمیزان 10 گم" at bounding box center [862, 542] width 270 height 33
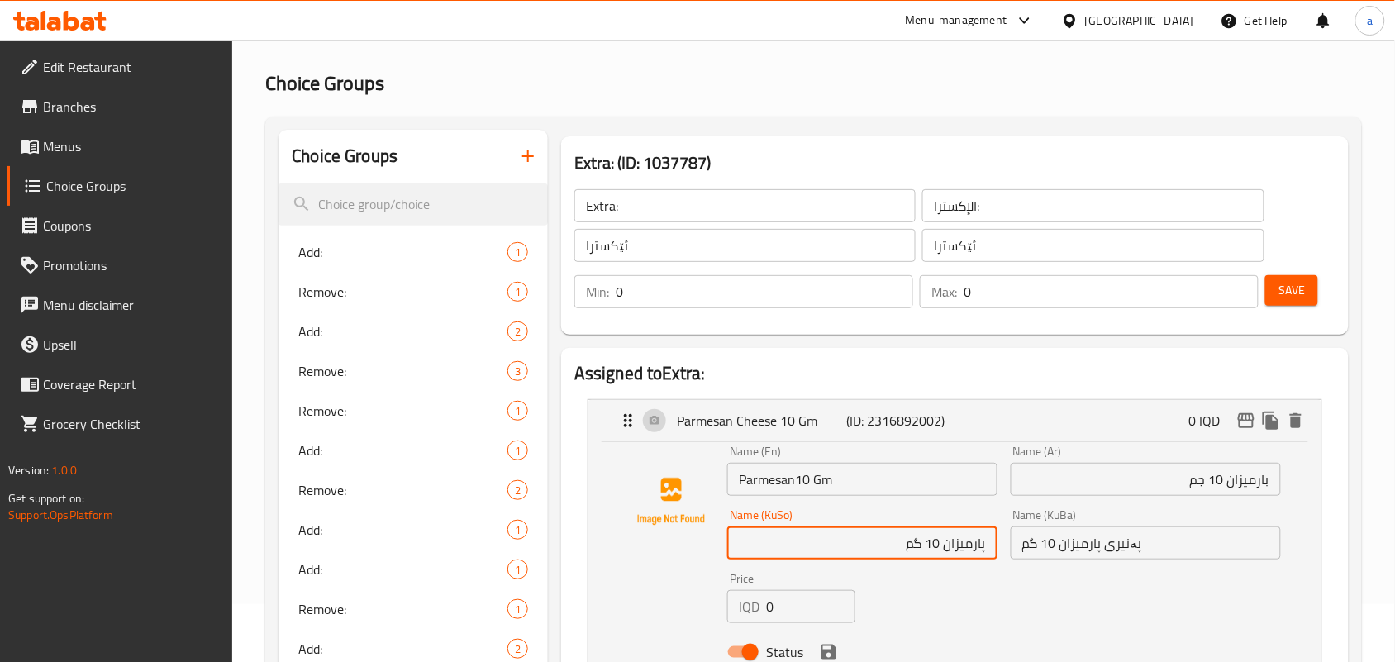
click at [948, 558] on input "پارمیزان 10 گم" at bounding box center [862, 542] width 270 height 33
type input "پارمیزان 10 گم"
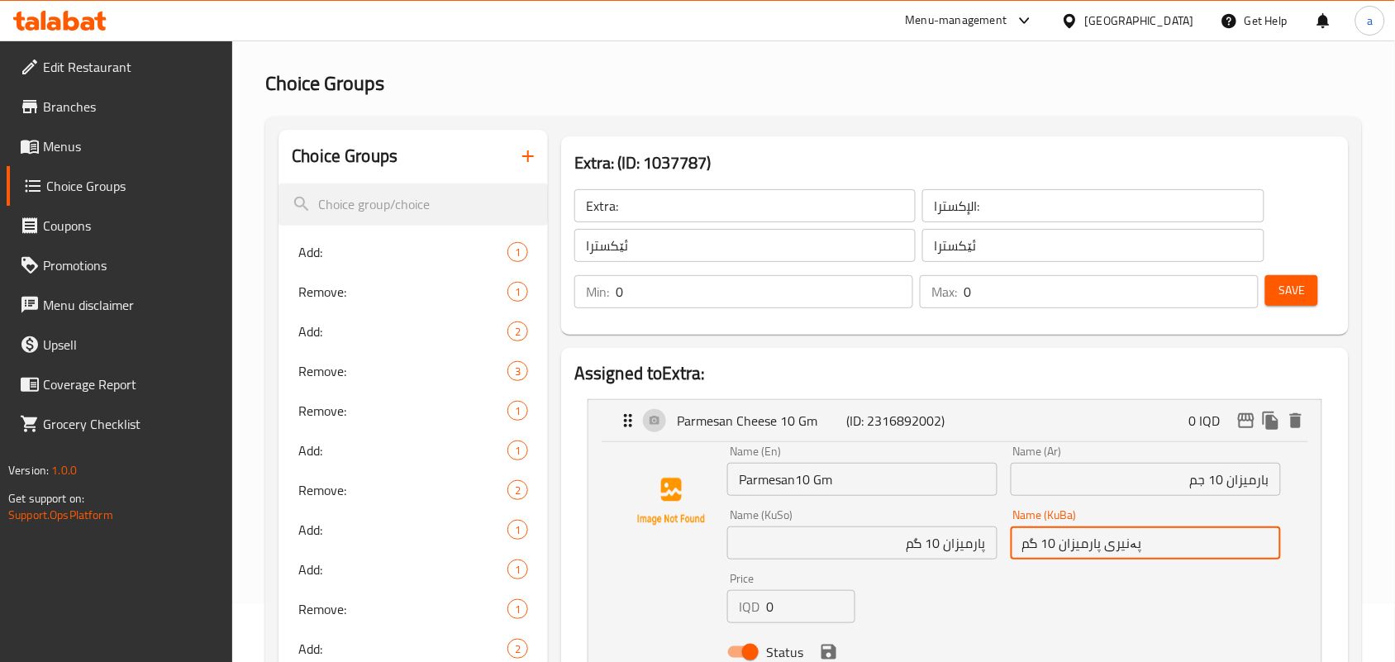
click at [1095, 556] on input "پەنیری پارمیزان 10 گم" at bounding box center [1145, 542] width 270 height 33
paste input "ارمیزان 10 گم"
paste input "ار"
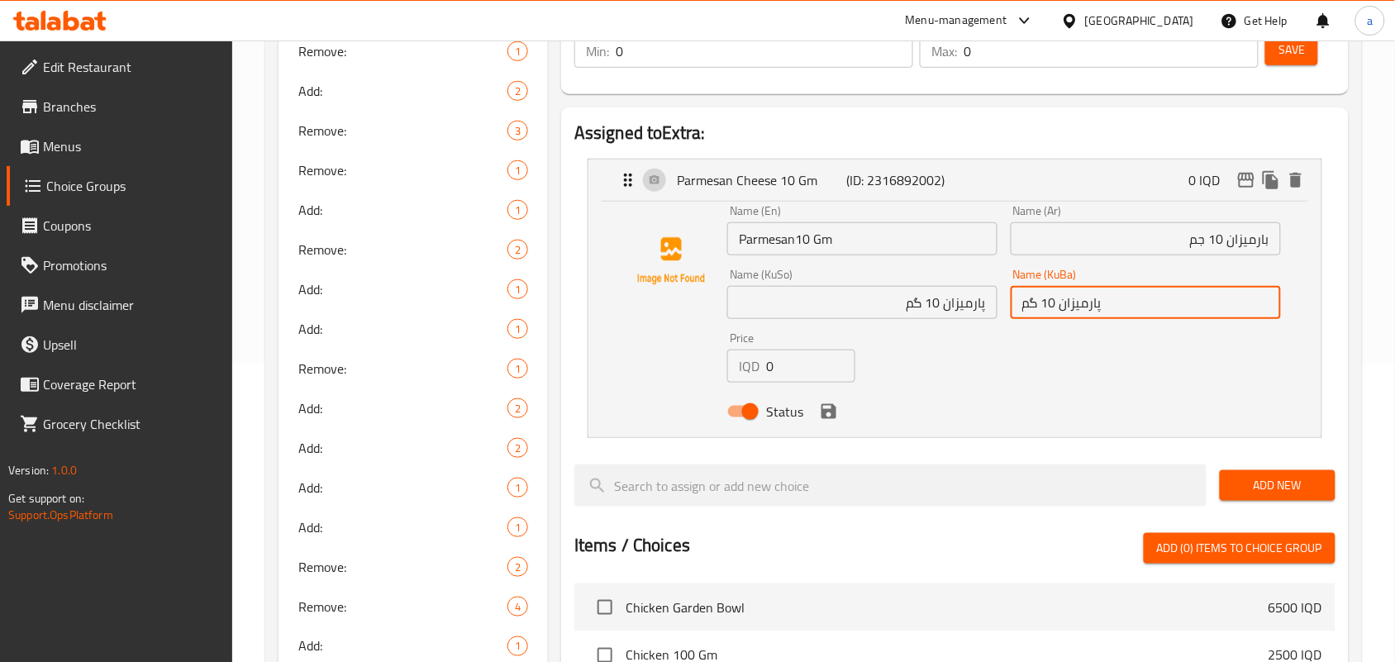
click at [823, 419] on icon "save" at bounding box center [828, 411] width 15 height 15
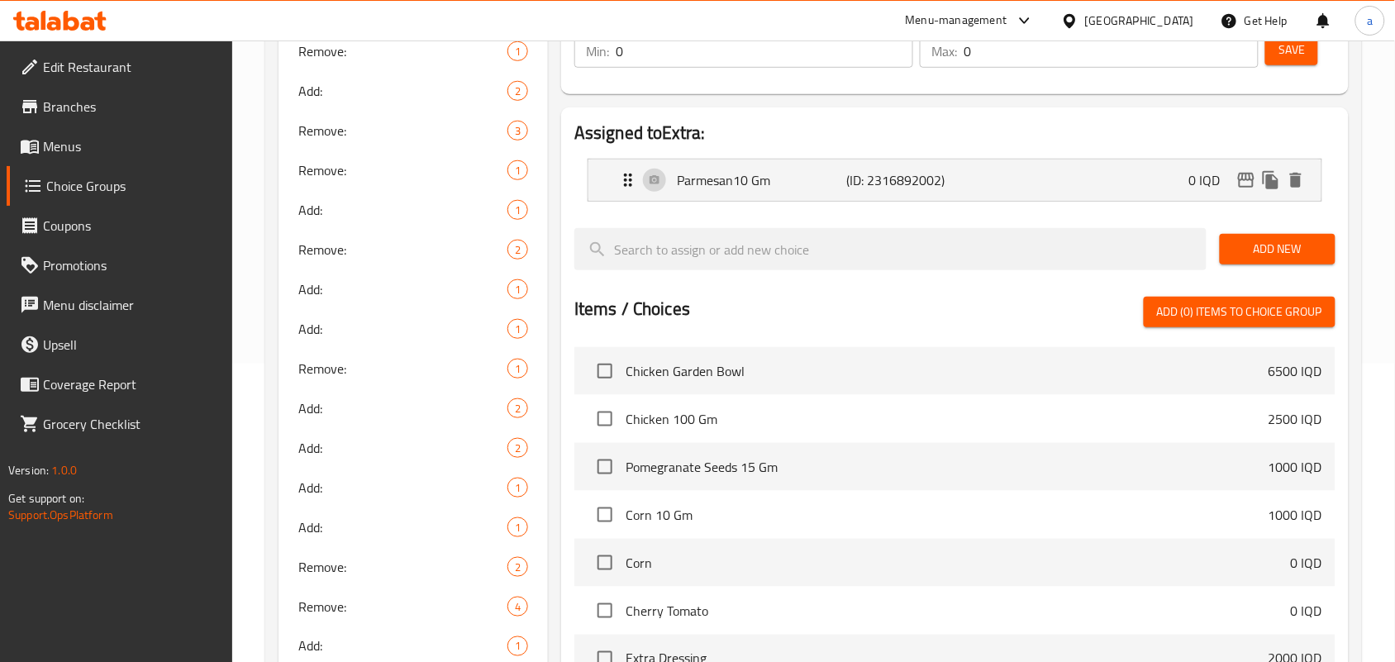
type input "پارمیزان 10 گم"
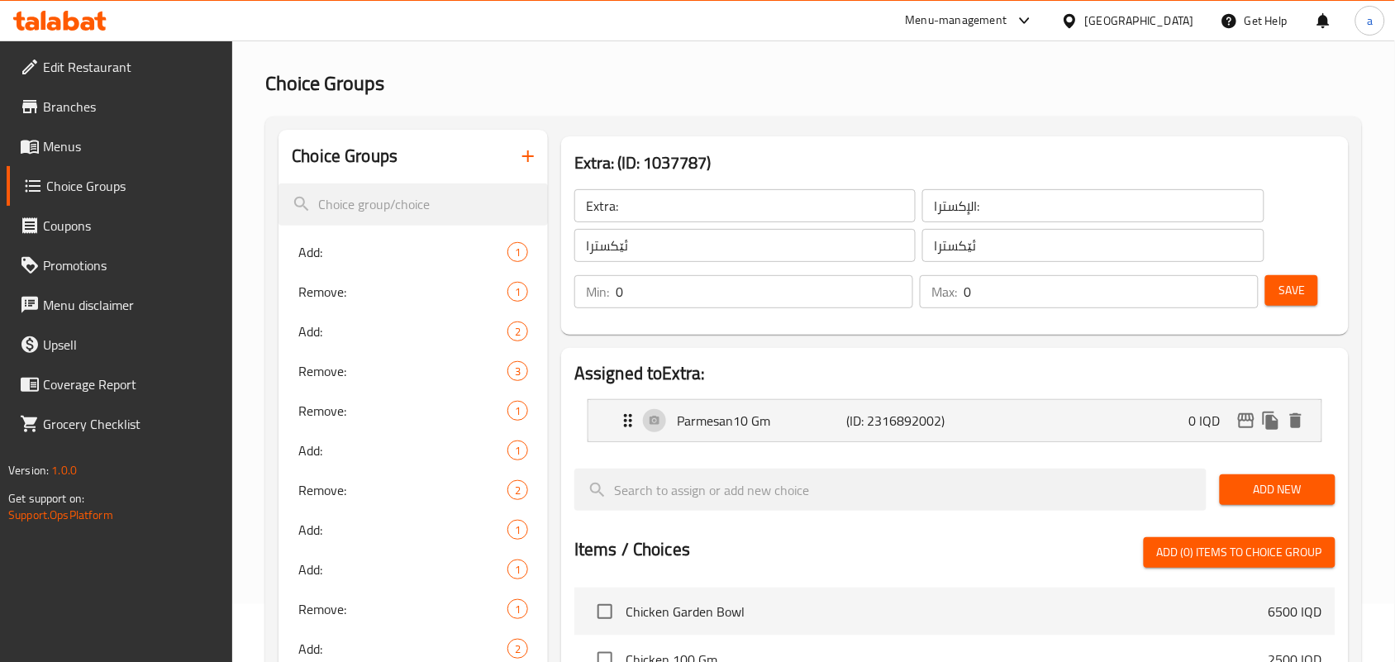
click at [1281, 296] on span "Save" at bounding box center [1291, 290] width 26 height 21
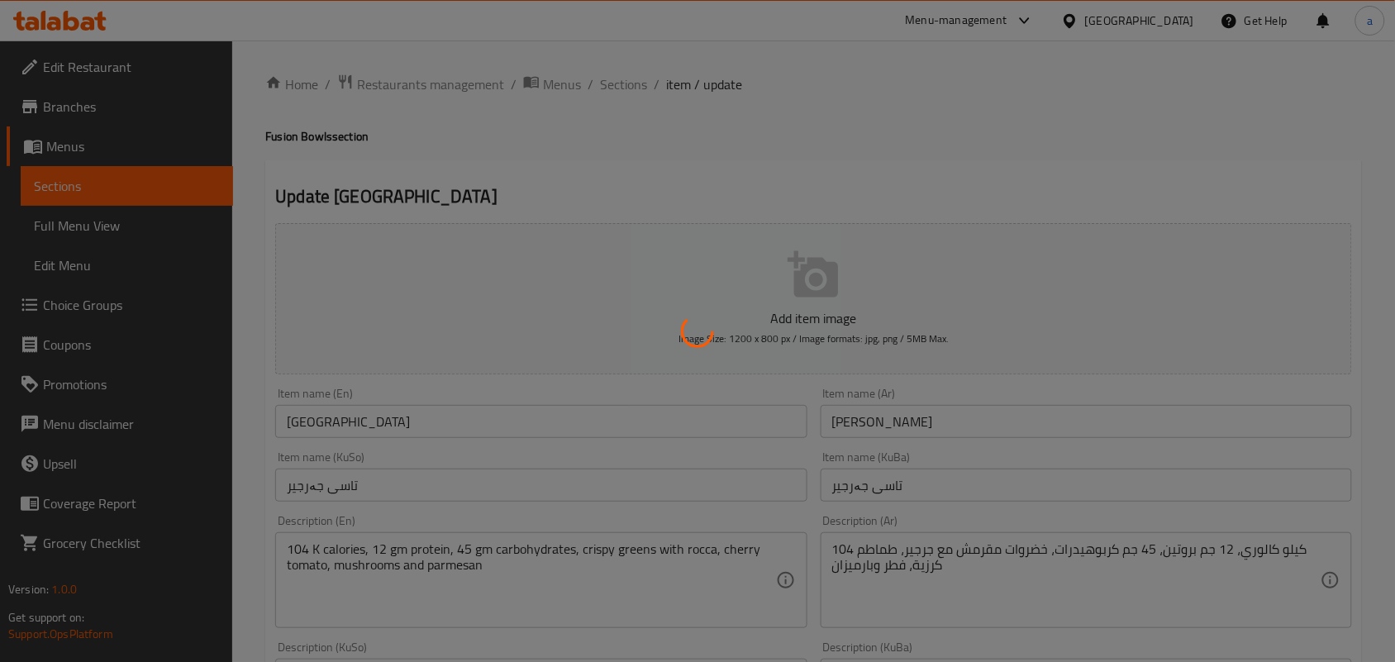
type input "الإكسترا:"
type input "ئێکسترا"
type input "0"
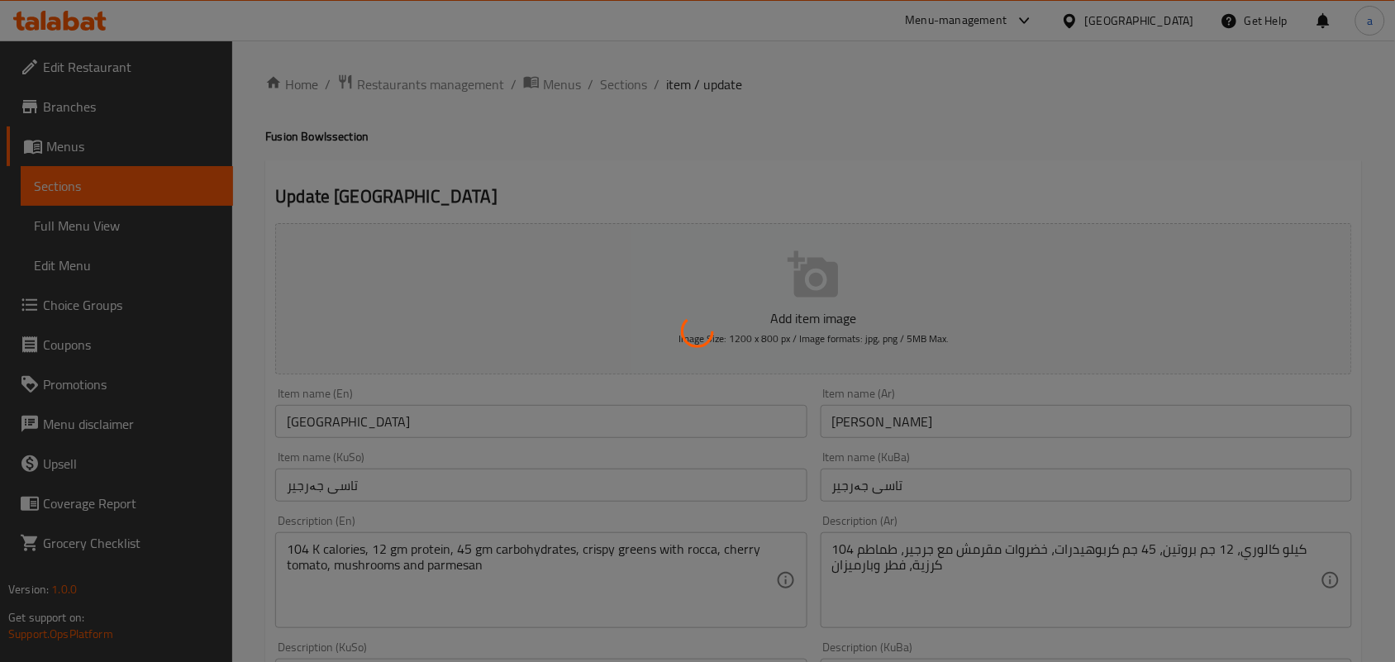
type input "إزالة:"
type input "لابردن:"
type input "0"
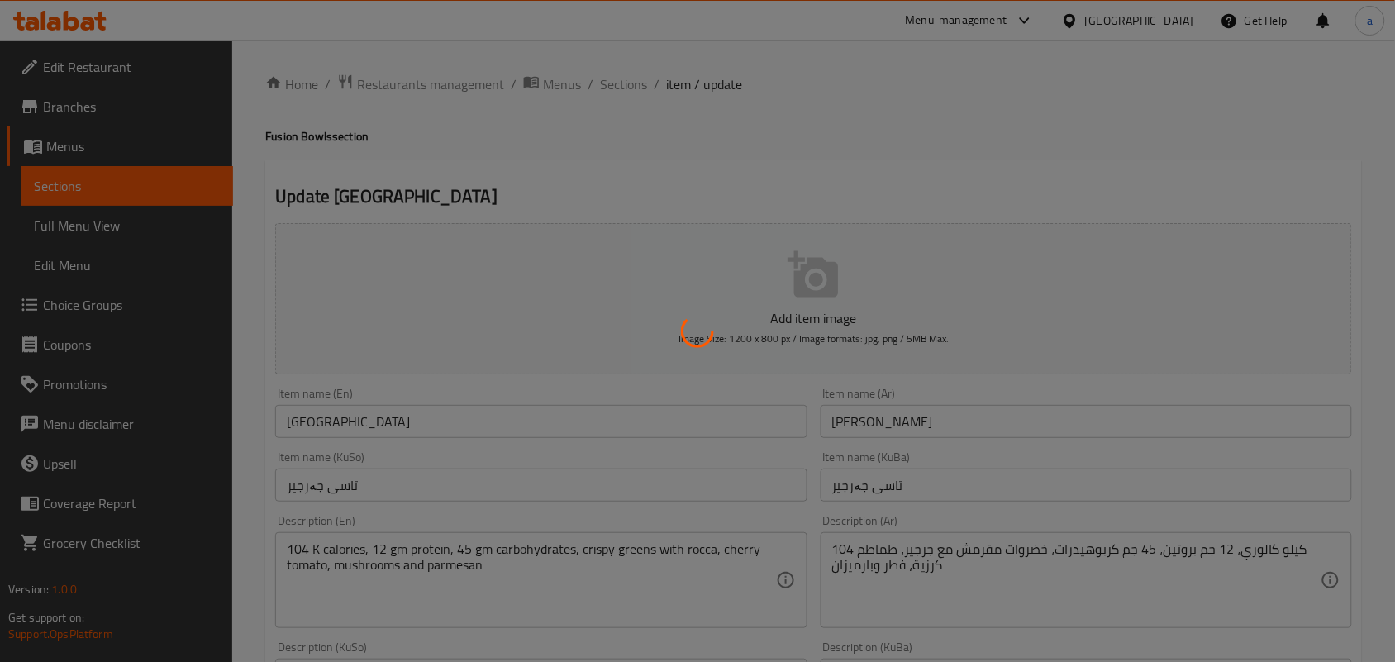
type input "الإكسترا:"
type input "ئێکسترا"
type input "0"
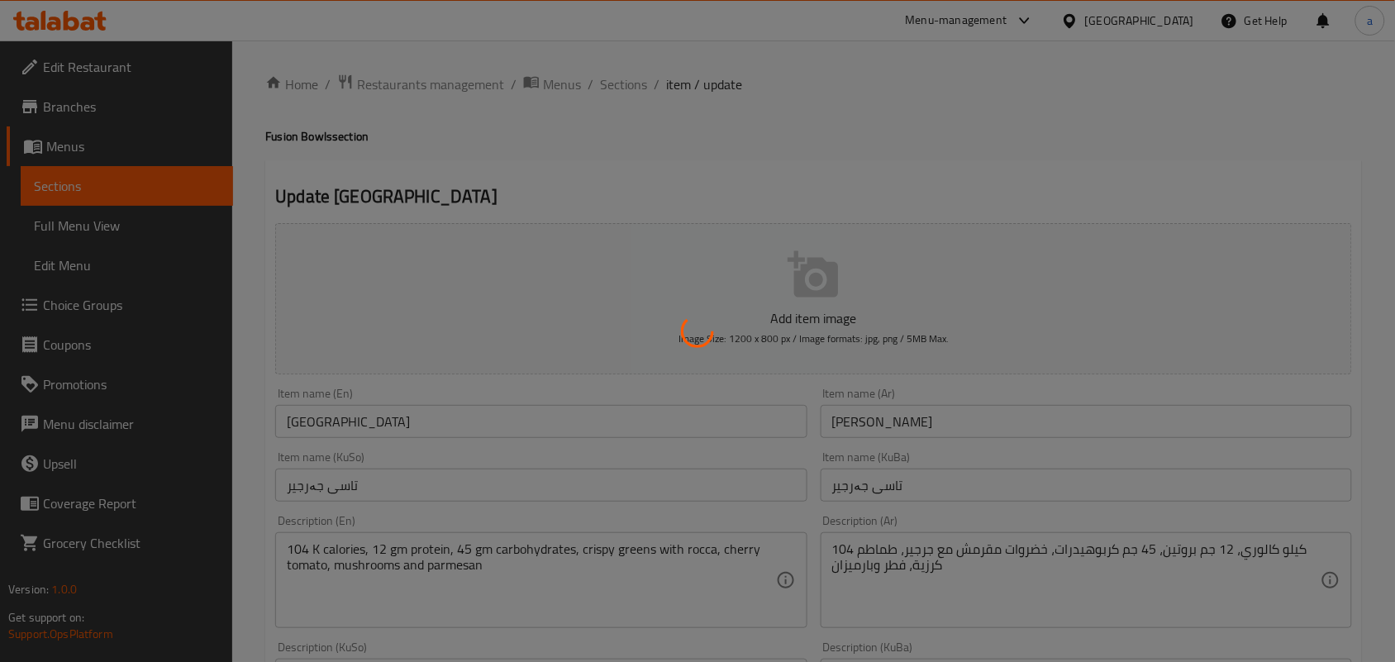
type input "اختيارك من طرق الصلصة:"
type input "هەڵبژاردنت لە شێوازی سۆس:"
type input "1"
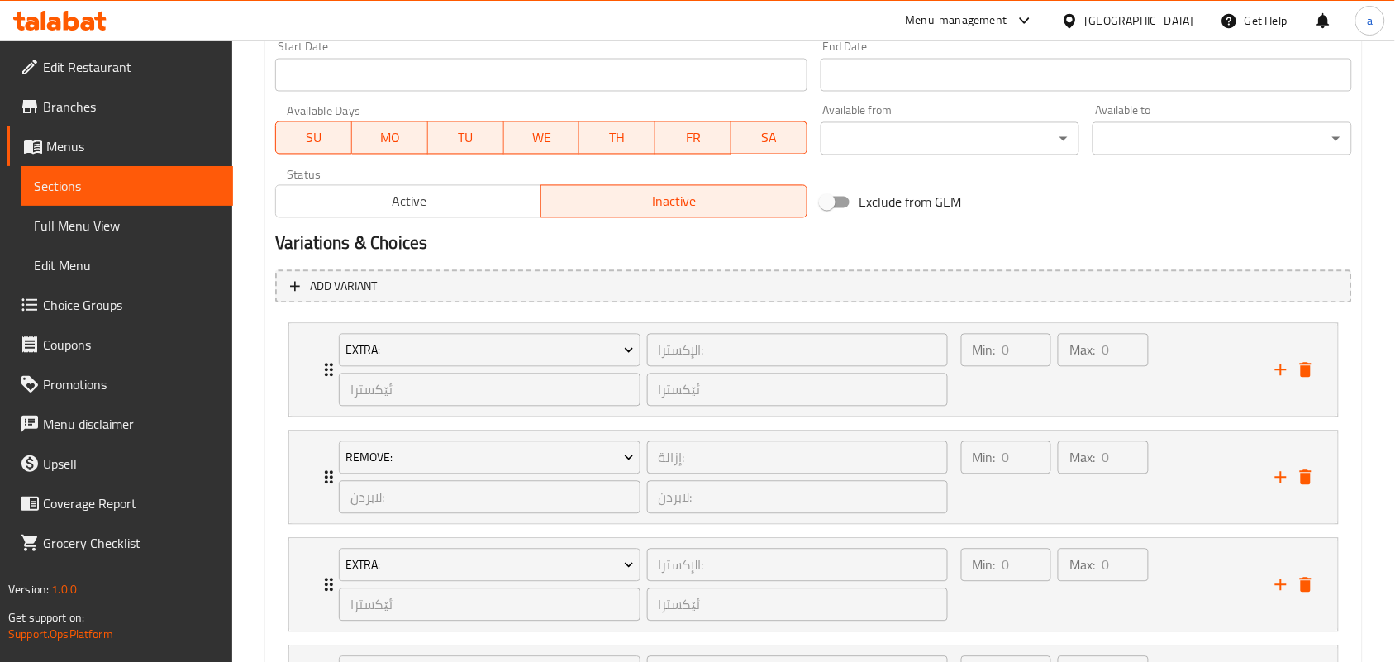
scroll to position [963, 0]
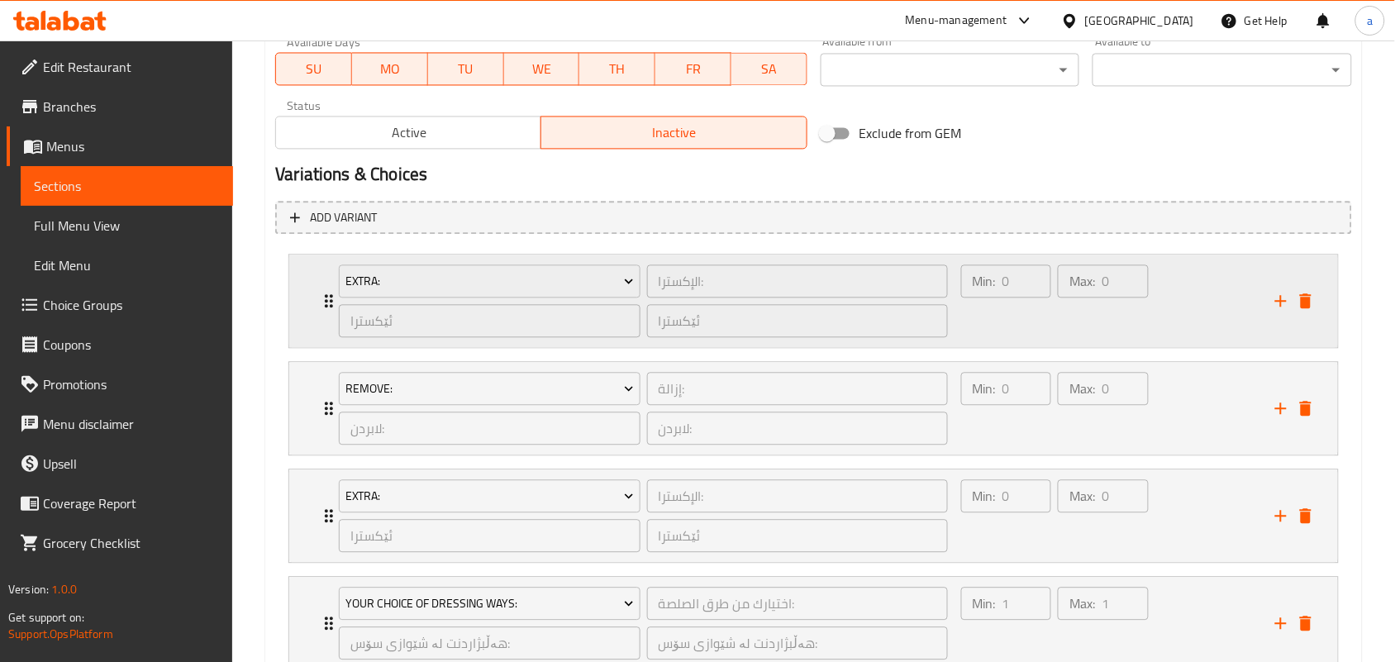
click at [1067, 347] on div "Min: 0 ​ Max: 0 ​" at bounding box center [1108, 300] width 314 height 93
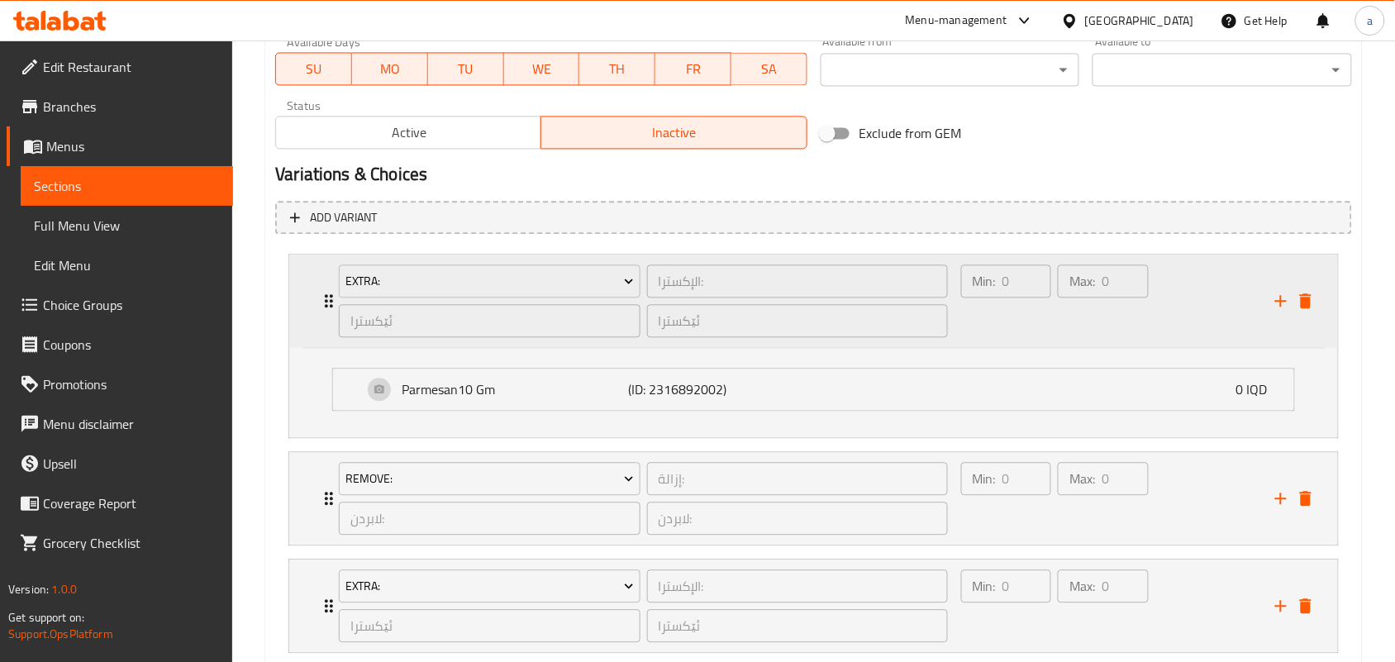
click at [1034, 340] on div "Min: 0 ​" at bounding box center [1006, 300] width 97 height 79
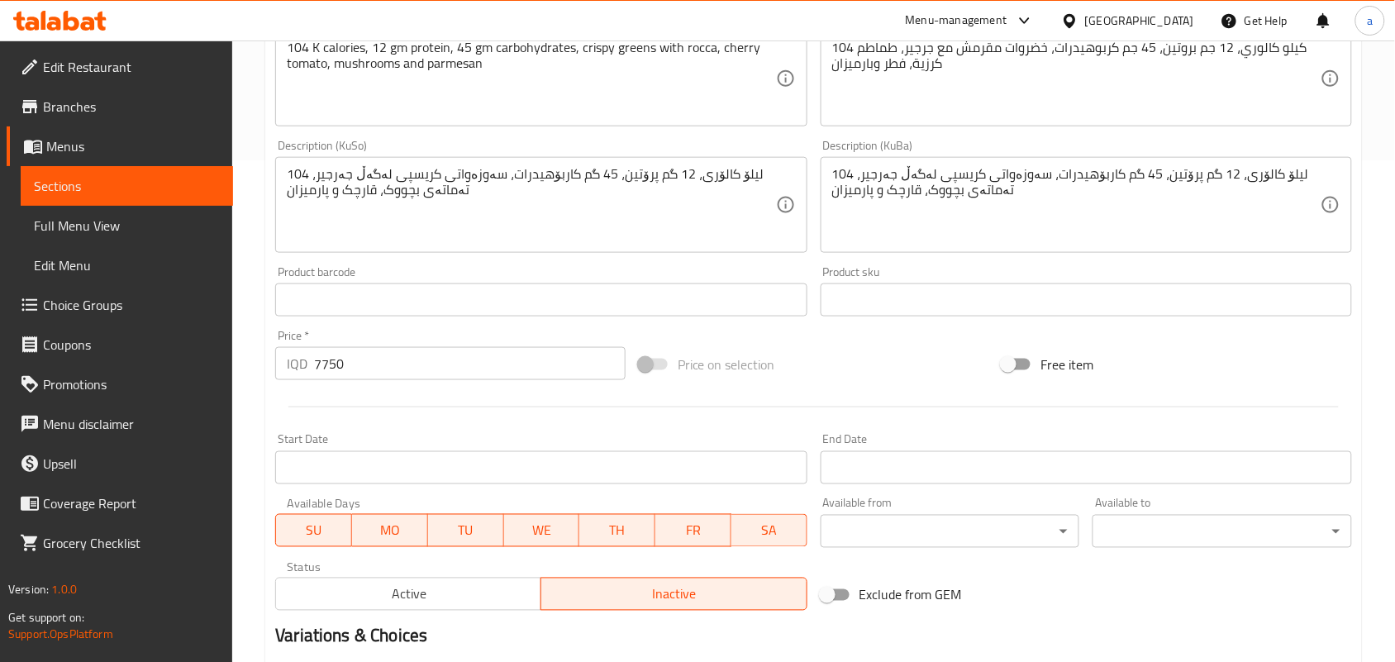
scroll to position [0, 0]
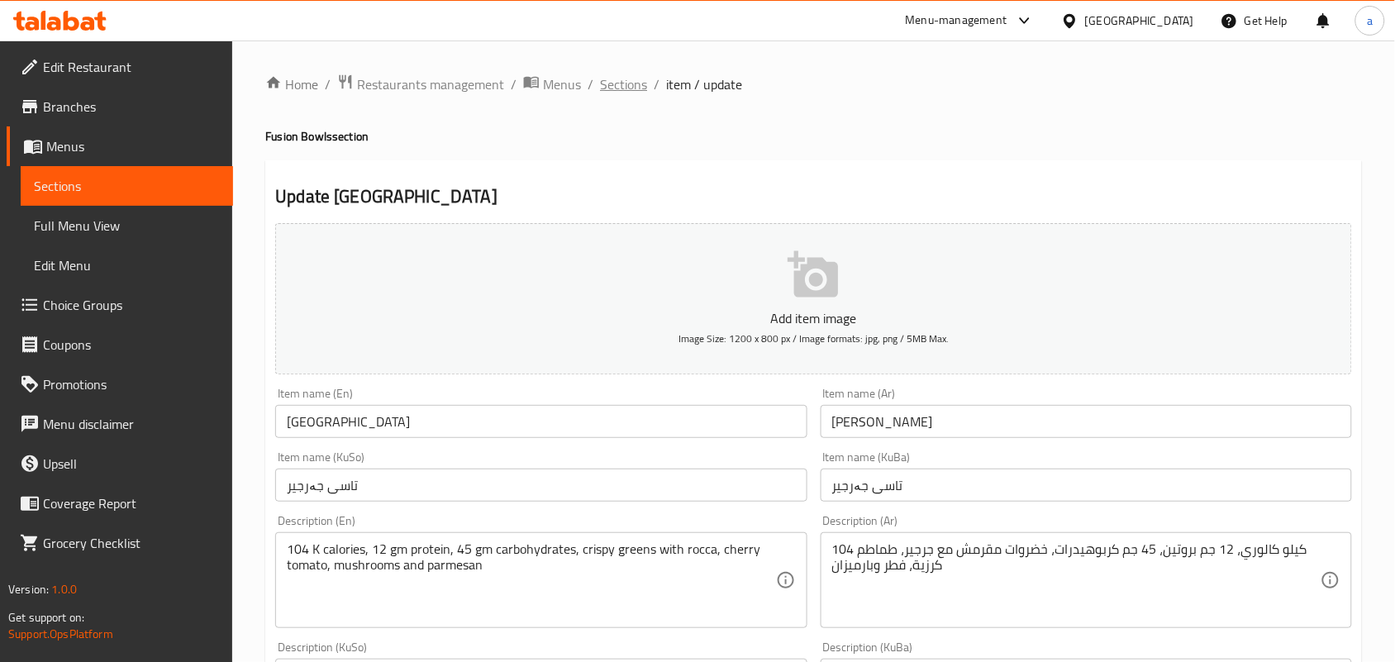
click at [636, 88] on span "Sections" at bounding box center [623, 84] width 47 height 20
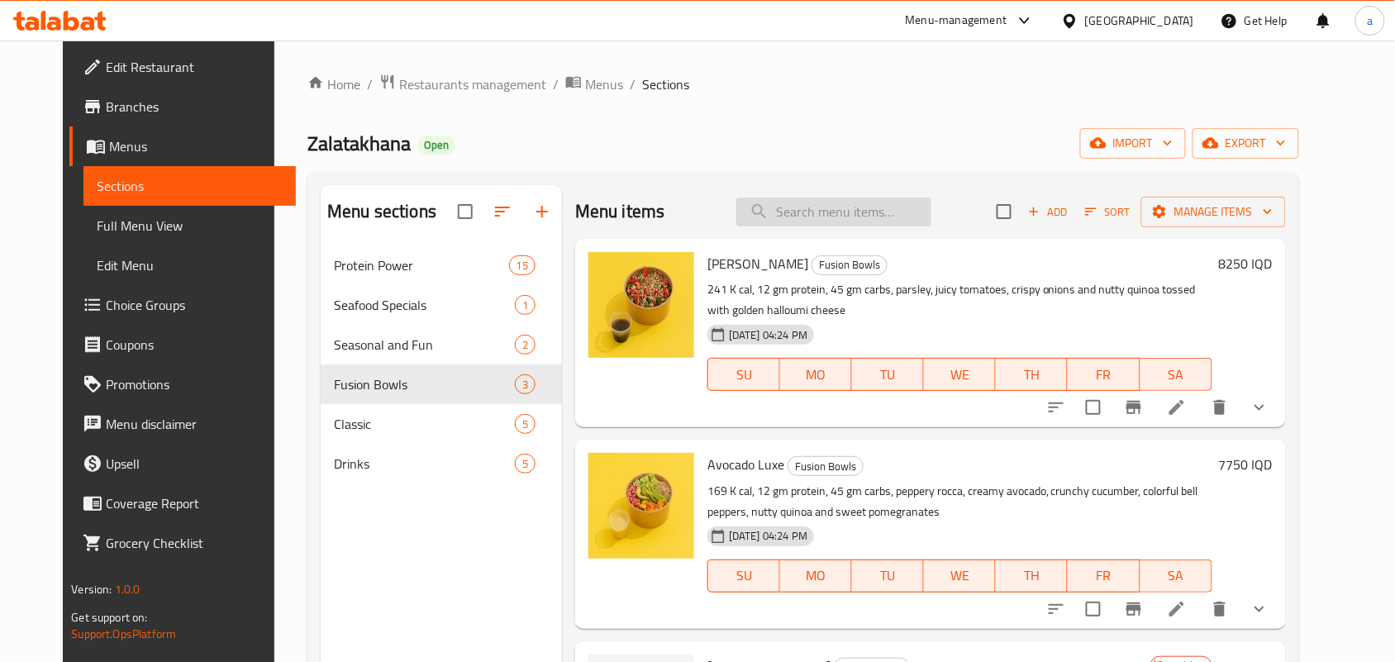
click at [807, 221] on input "search" at bounding box center [833, 211] width 195 height 29
paste input "Avocado Luxe"
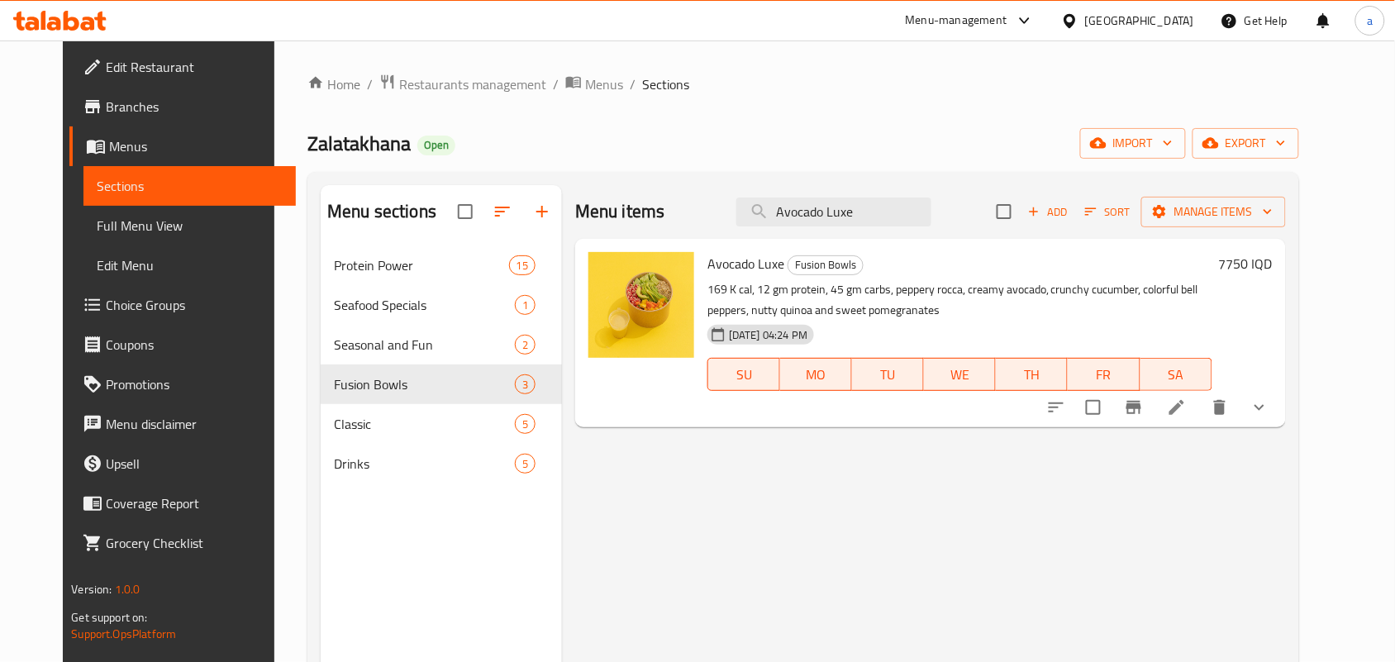
type input "Avocado Luxe"
click at [880, 212] on input "Avocado Luxe" at bounding box center [833, 211] width 195 height 29
click at [1186, 417] on icon at bounding box center [1177, 407] width 20 height 20
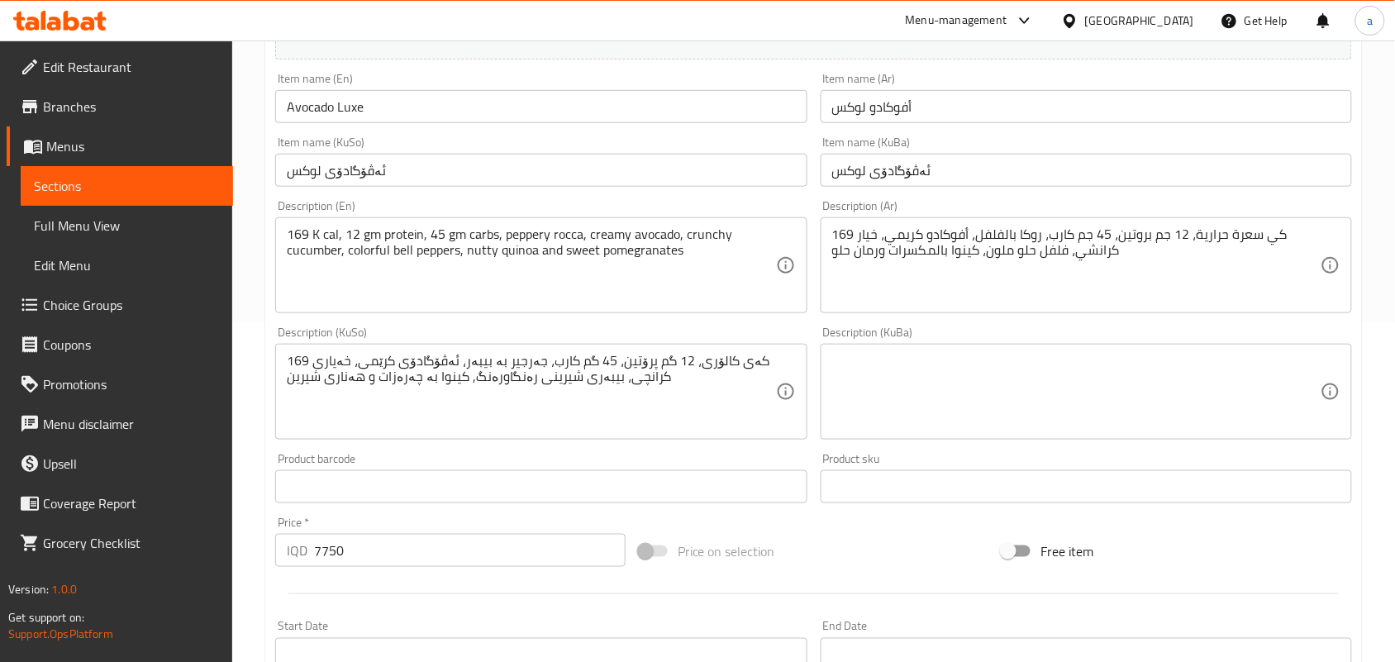
scroll to position [368, 0]
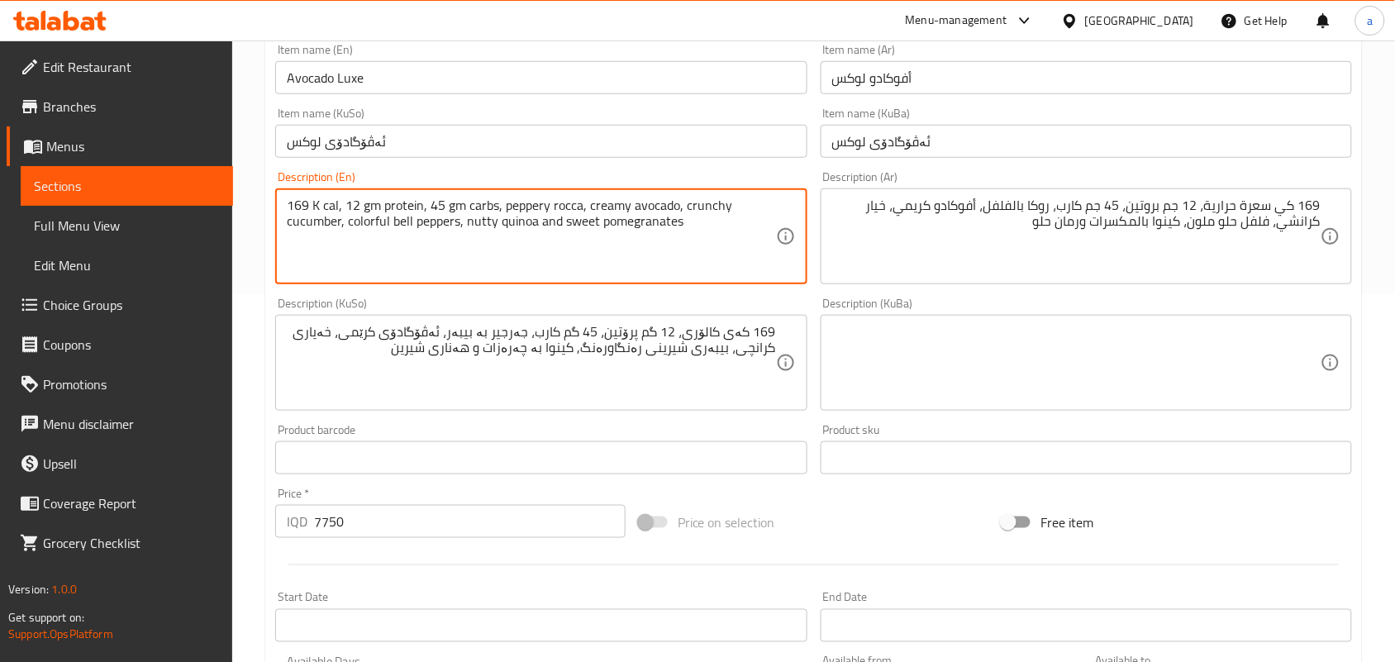
click at [335, 215] on textarea "169 K cal, 12 gm protein, 45 gm carbs, peppery rocca, creamy avocado, crunchy c…" at bounding box center [531, 236] width 488 height 78
paste textarea "Carbohydrates"
click at [640, 219] on textarea "169 K Carbohydrates, 12 gm protein, 45 gm carbs, peppery Rocca, creamy avocado,…" at bounding box center [531, 236] width 488 height 78
type textarea "169 K Carbohydrates, 12 gm protein, 45 gm carbs, peppery rocca, creamy avocado,…"
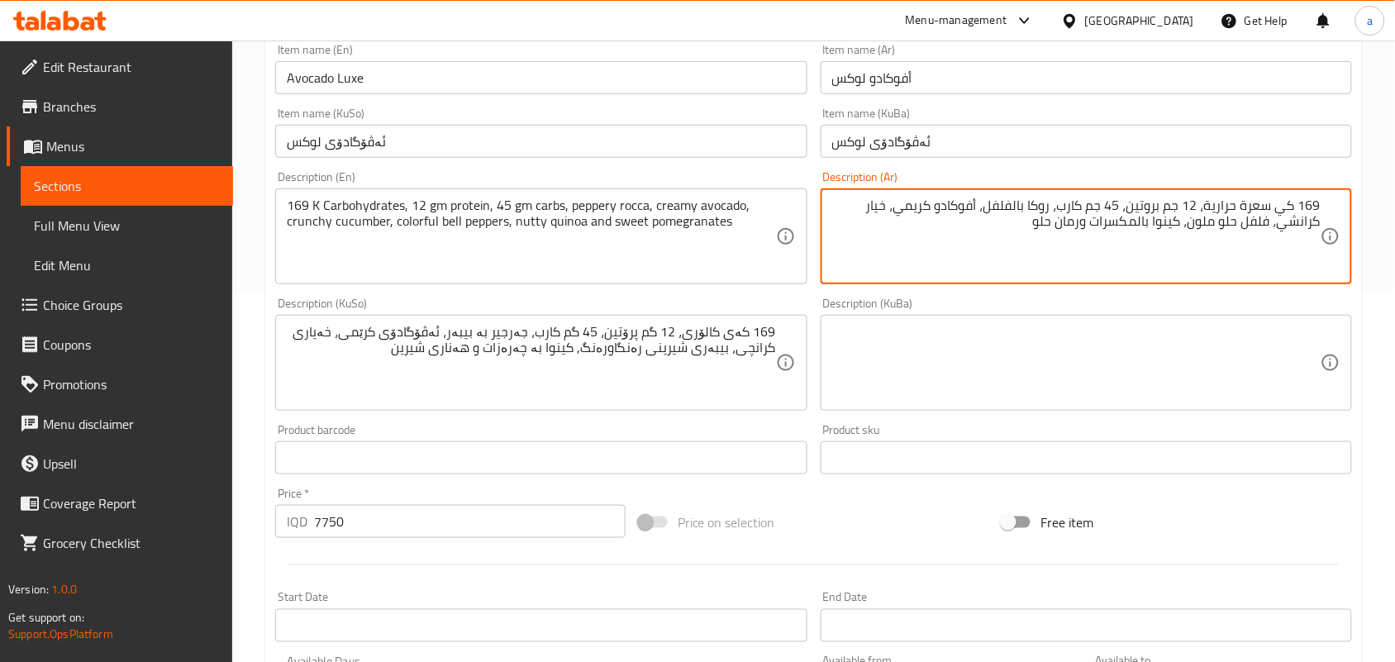
click at [1290, 219] on textarea "169 كي سعرة حرارية، 12 جم بروتين، 45 جم كارب، روكا بالفلفل، أفوكادو كريمي، خيار…" at bounding box center [1076, 236] width 488 height 78
type textarea "169 كيلو سعرة حرارية، 12 جم بروتين، 45 جم كارب، روكا بالفلفل، أفوكادو كريمي، خي…"
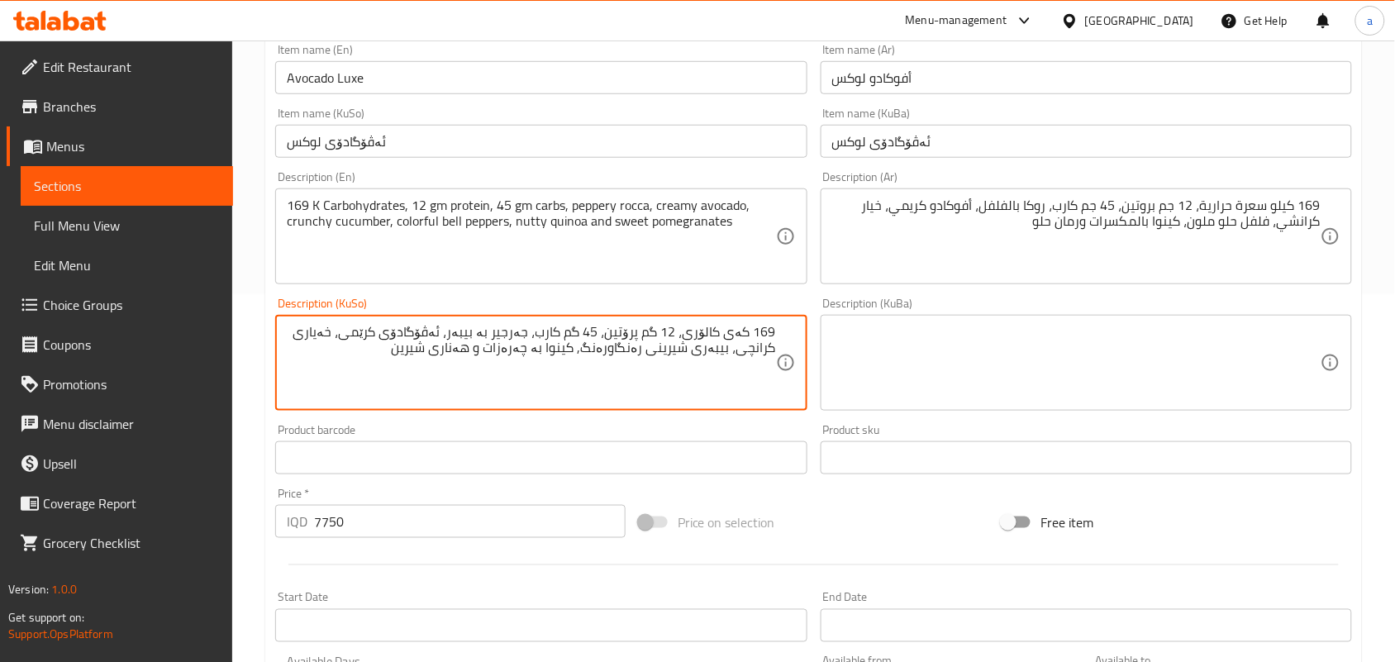
click at [737, 353] on textarea "169 کەی کالۆری، 12 گم پرۆتین، 45 گم کارب، جەرجیر بە بیبەر، ئەڤۆگادۆی کرێمی، خەی…" at bounding box center [531, 363] width 488 height 78
type textarea "169 کیلۆ کالۆری، 12 گم پرۆتین، 45 گم کارب، جەرجیر بە بیبەر، ئەڤۆگادۆی کرێمی، خە…"
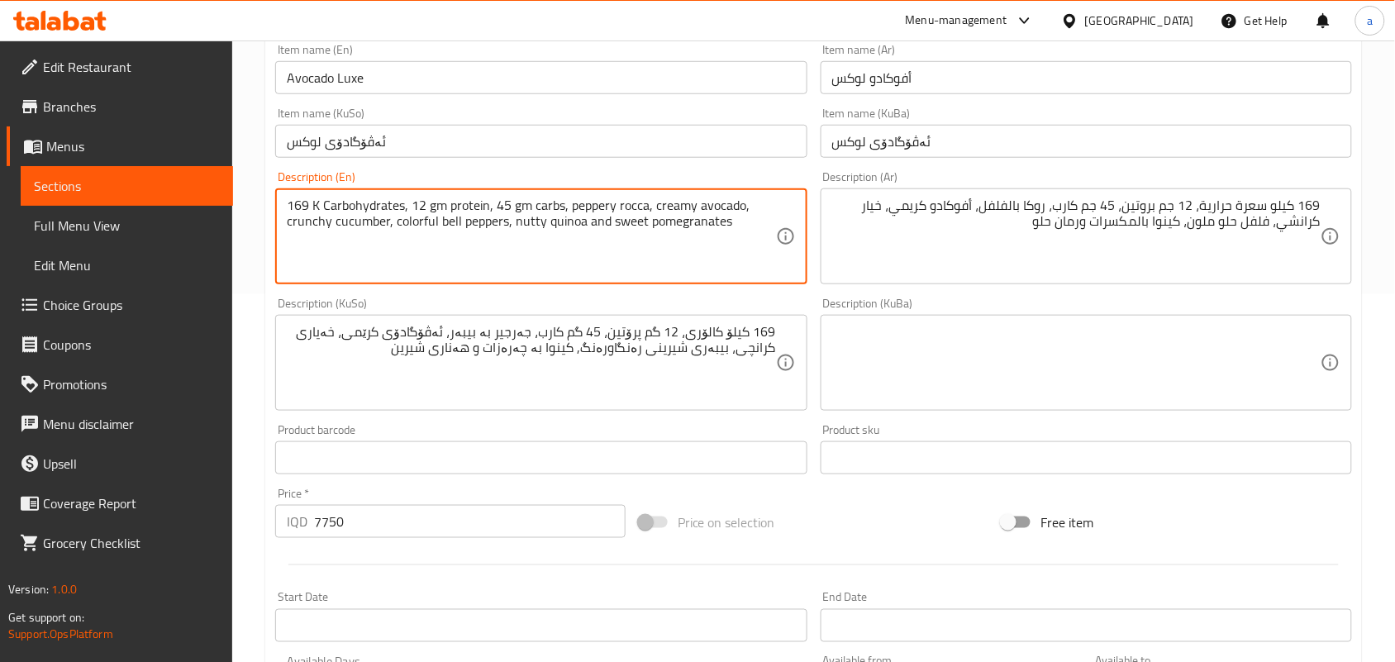
click at [387, 212] on textarea "169 K Carbohydrates, 12 gm protein, 45 gm carbs, peppery rocca, creamy avocado,…" at bounding box center [531, 236] width 488 height 78
click at [373, 213] on textarea "169 K Carbohydrates, 12 gm protein, 45 gm carbs, peppery rocca, creamy avocado,…" at bounding box center [531, 236] width 488 height 78
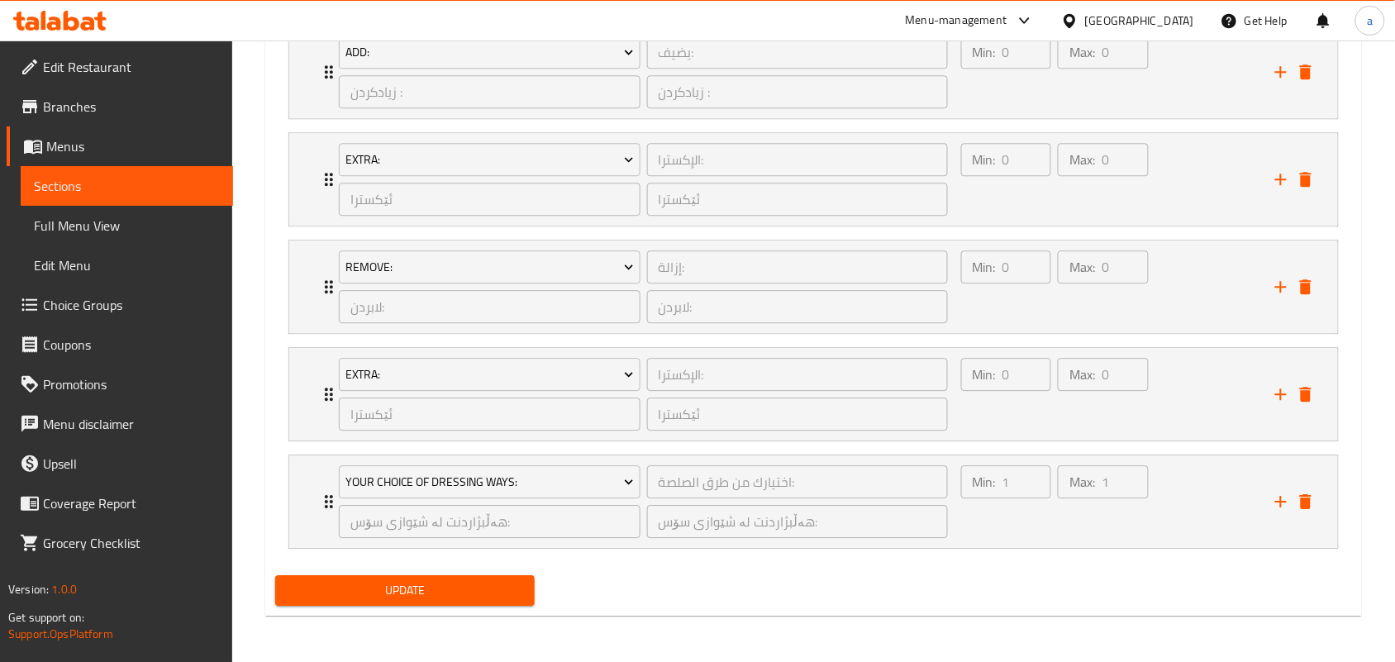
scroll to position [1236, 0]
click at [1054, 209] on div "Max: 0 ​" at bounding box center [1102, 179] width 97 height 79
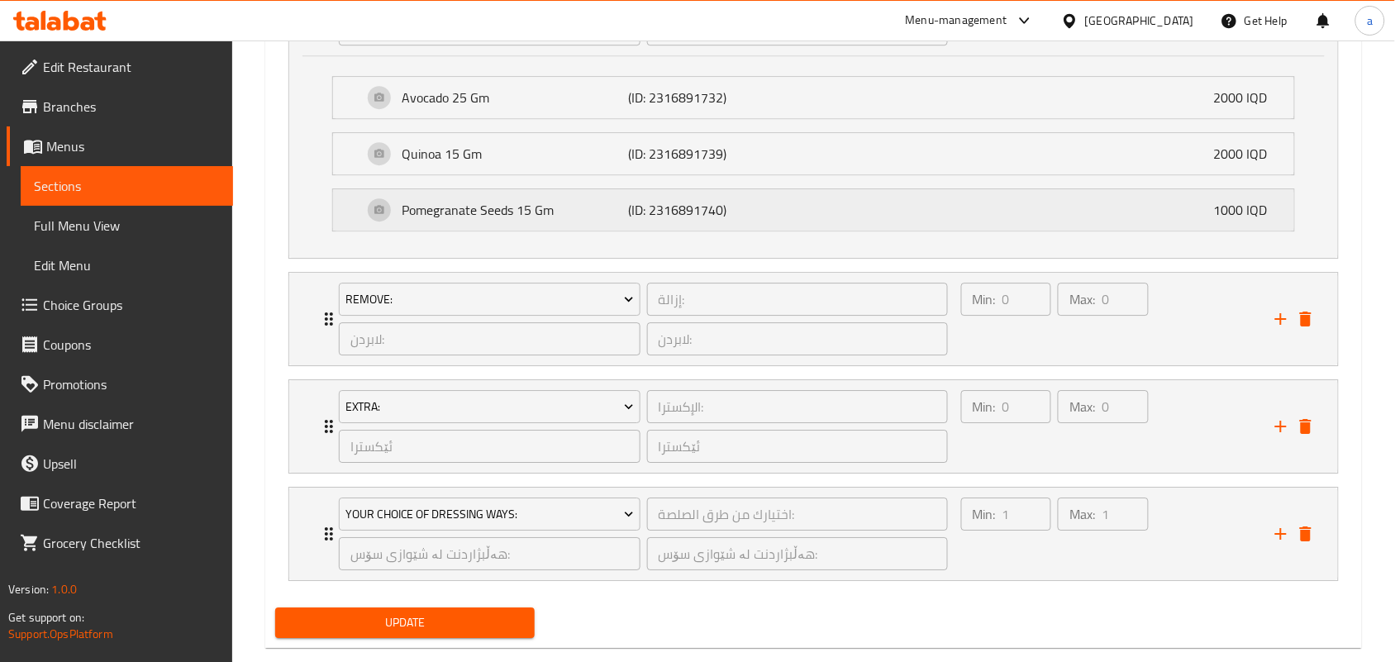
scroll to position [1457, 0]
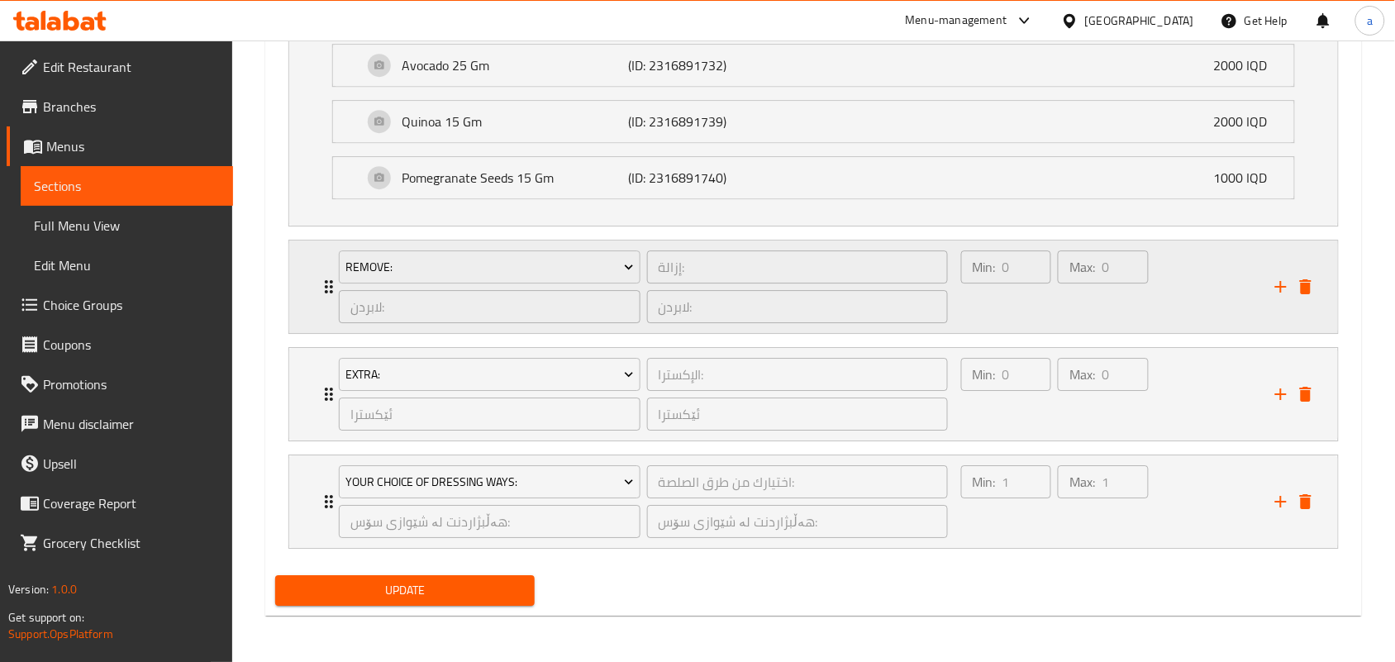
click at [1048, 303] on div "Min: 0 ​" at bounding box center [1006, 286] width 97 height 79
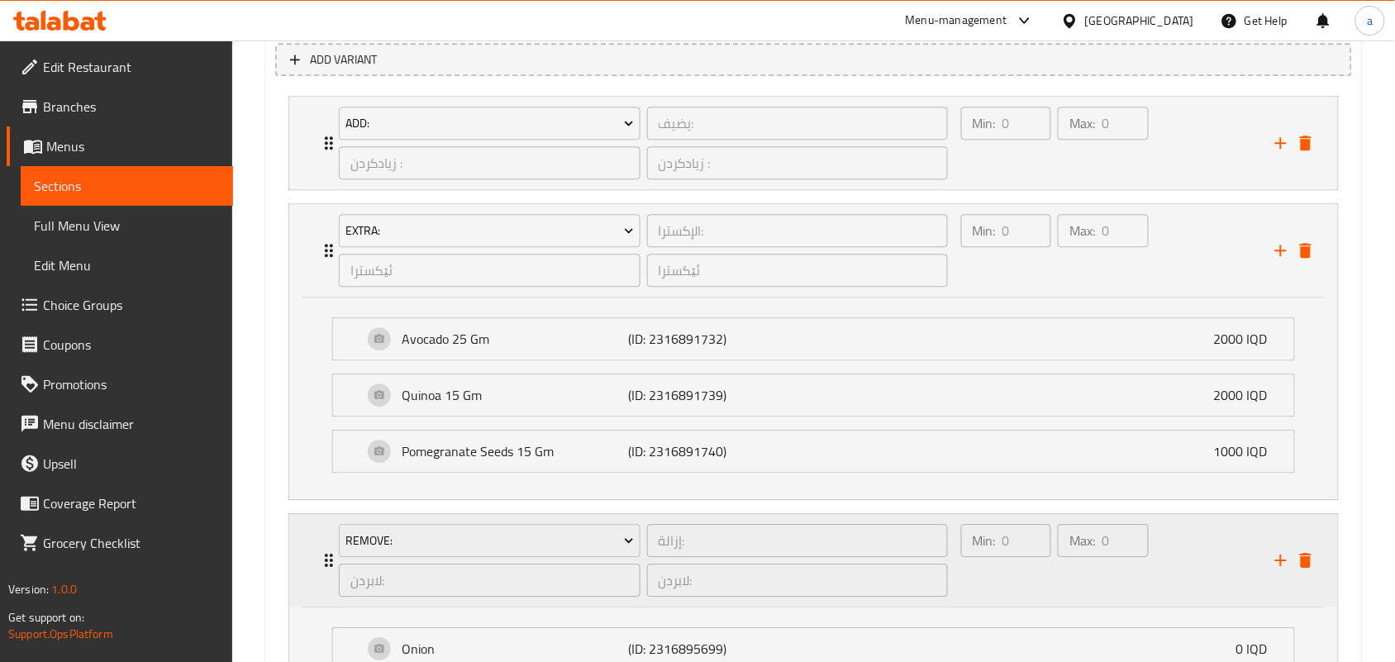
scroll to position [1121, 0]
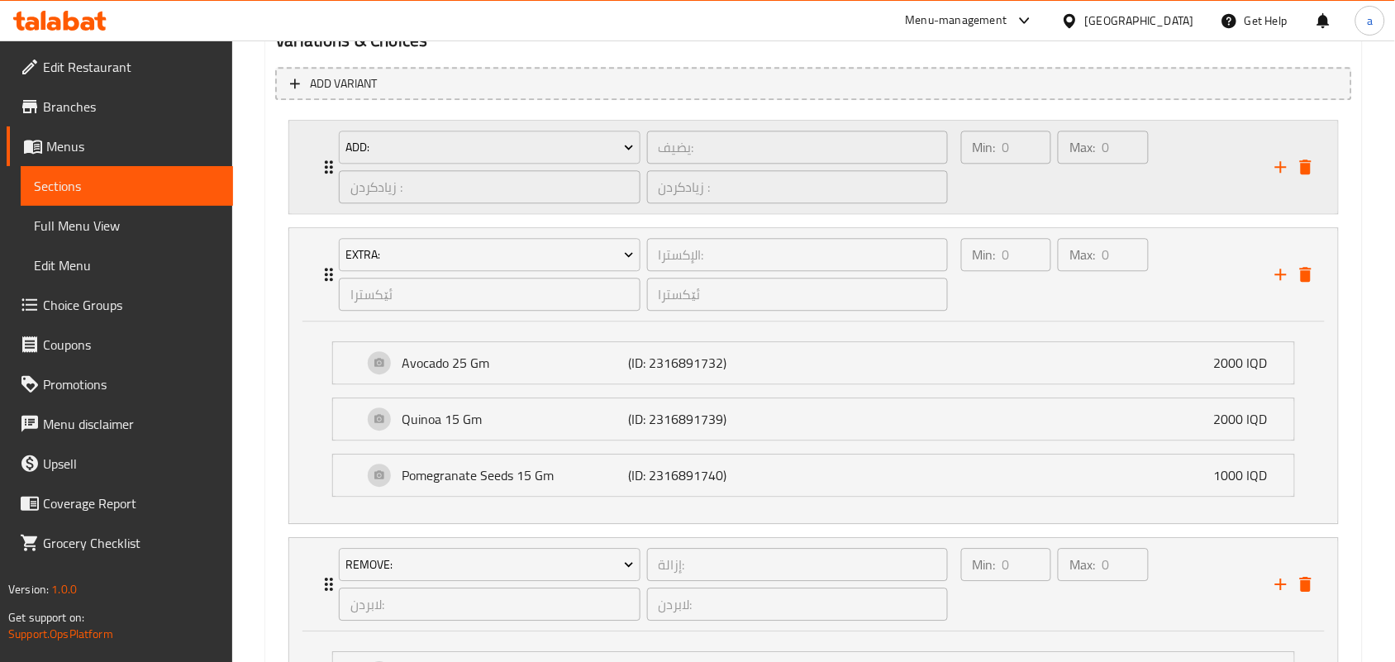
click at [1014, 207] on div "Min: 0 ​" at bounding box center [1006, 166] width 97 height 79
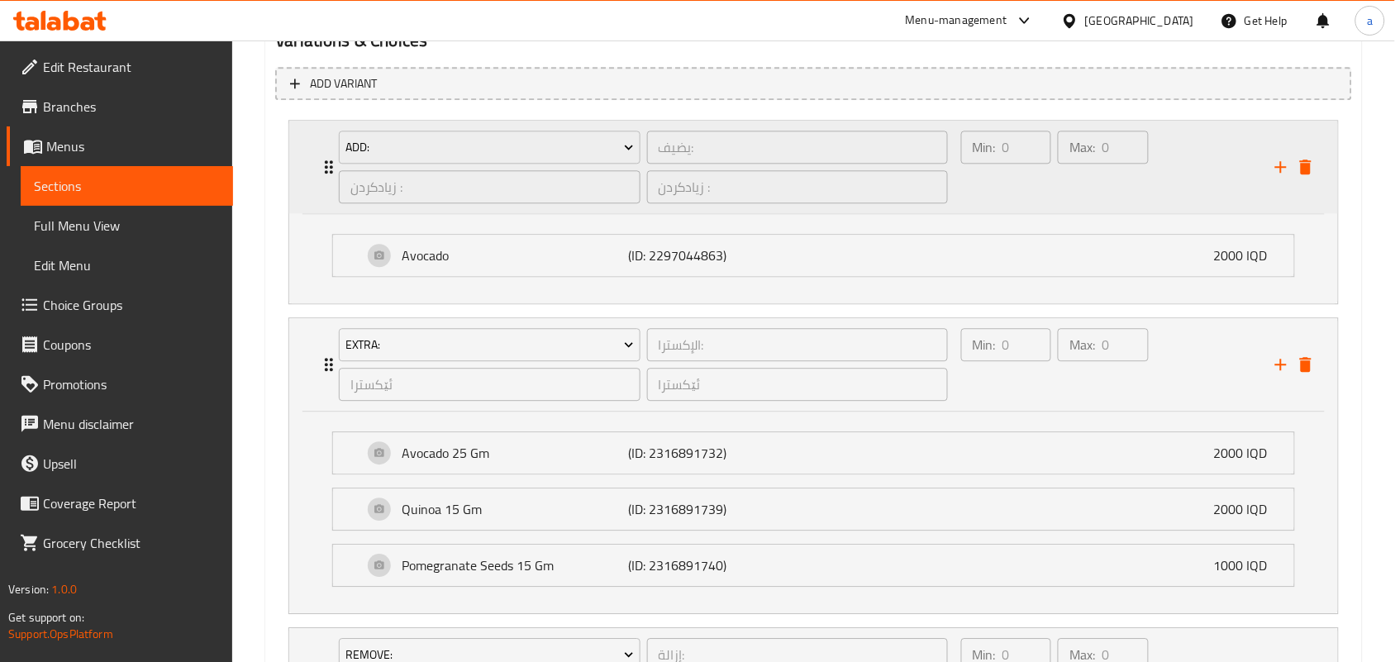
click at [1314, 177] on icon "delete" at bounding box center [1305, 167] width 20 height 20
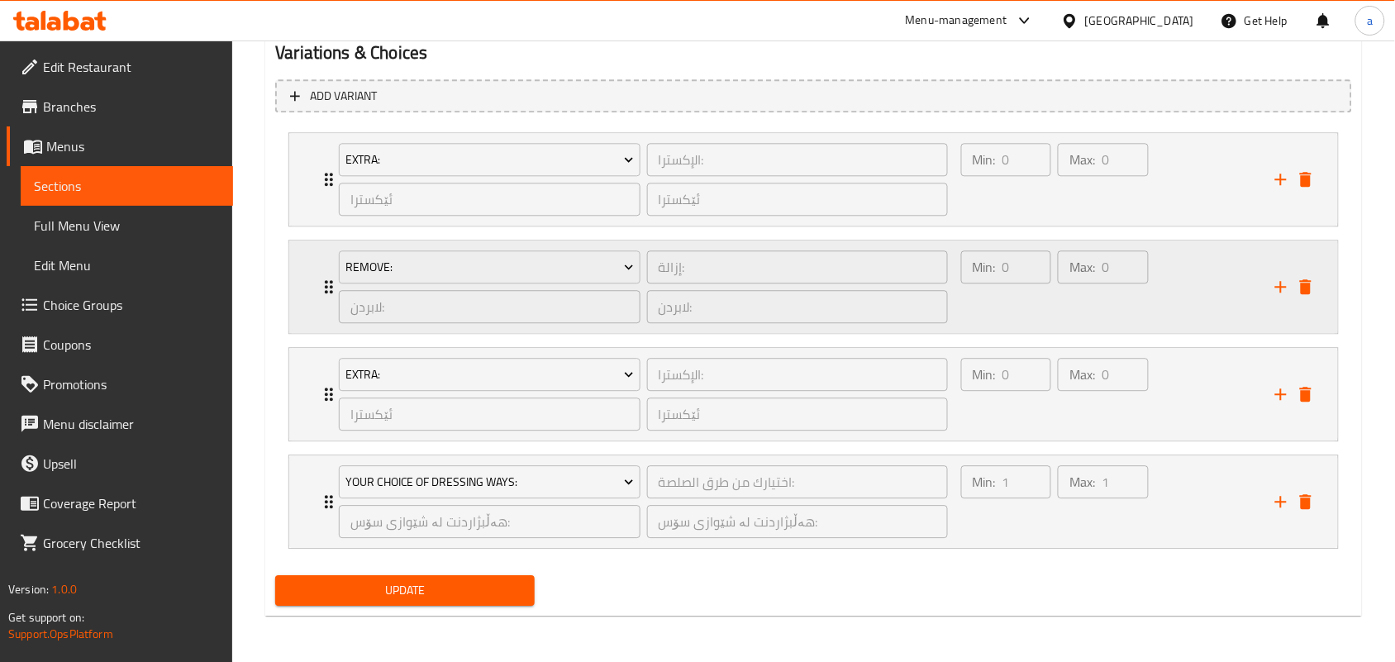
click at [984, 326] on div "Min: 0 ​" at bounding box center [1006, 286] width 97 height 79
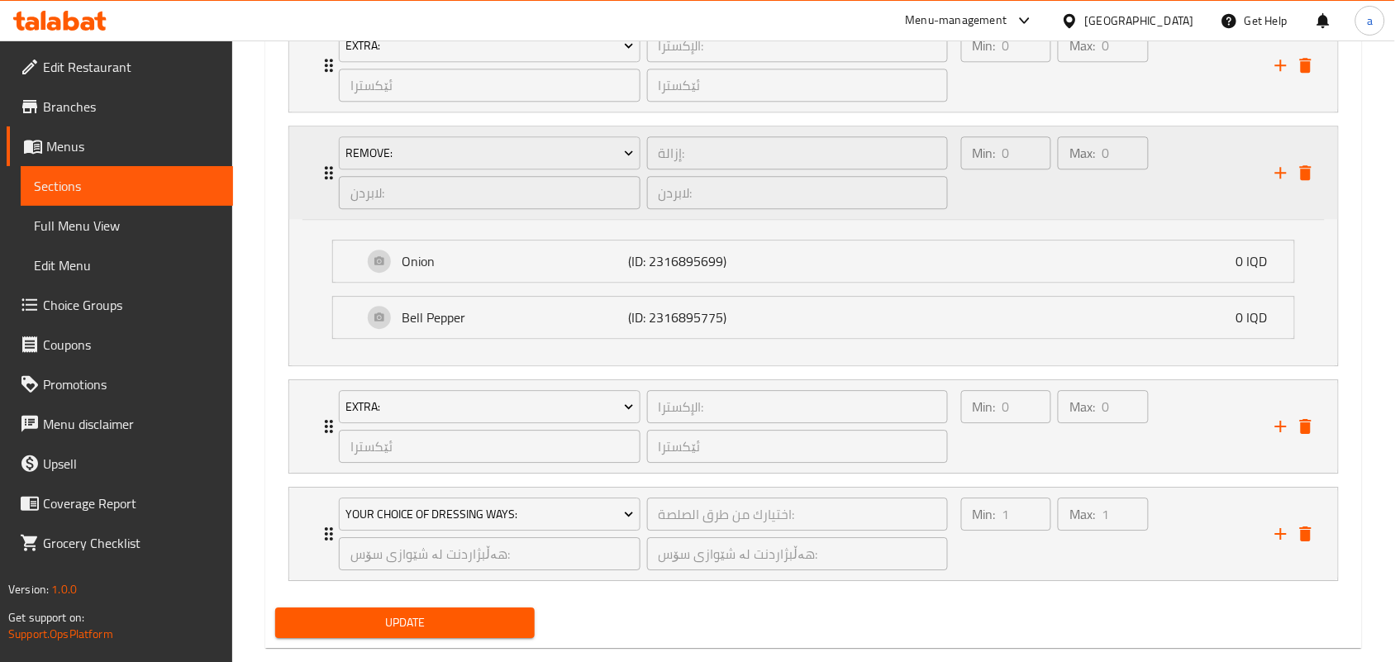
scroll to position [1290, 0]
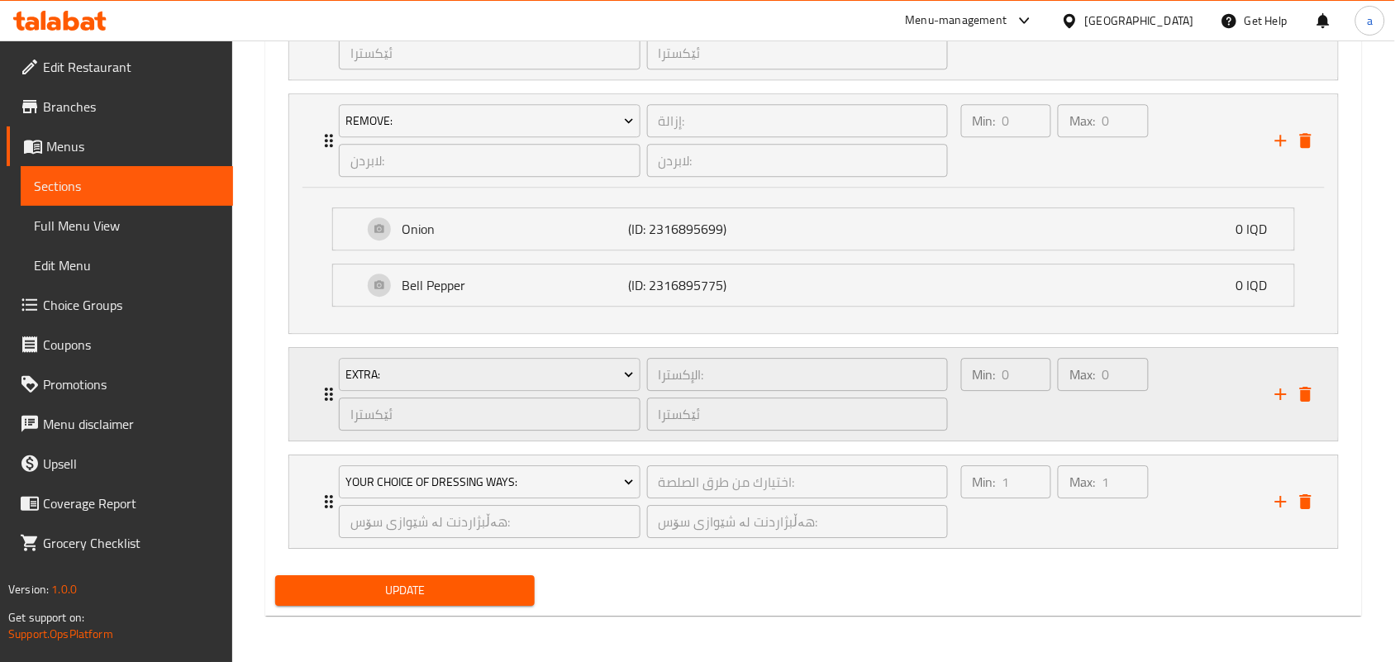
click at [1038, 406] on div "Min: 0 ​" at bounding box center [1006, 393] width 97 height 79
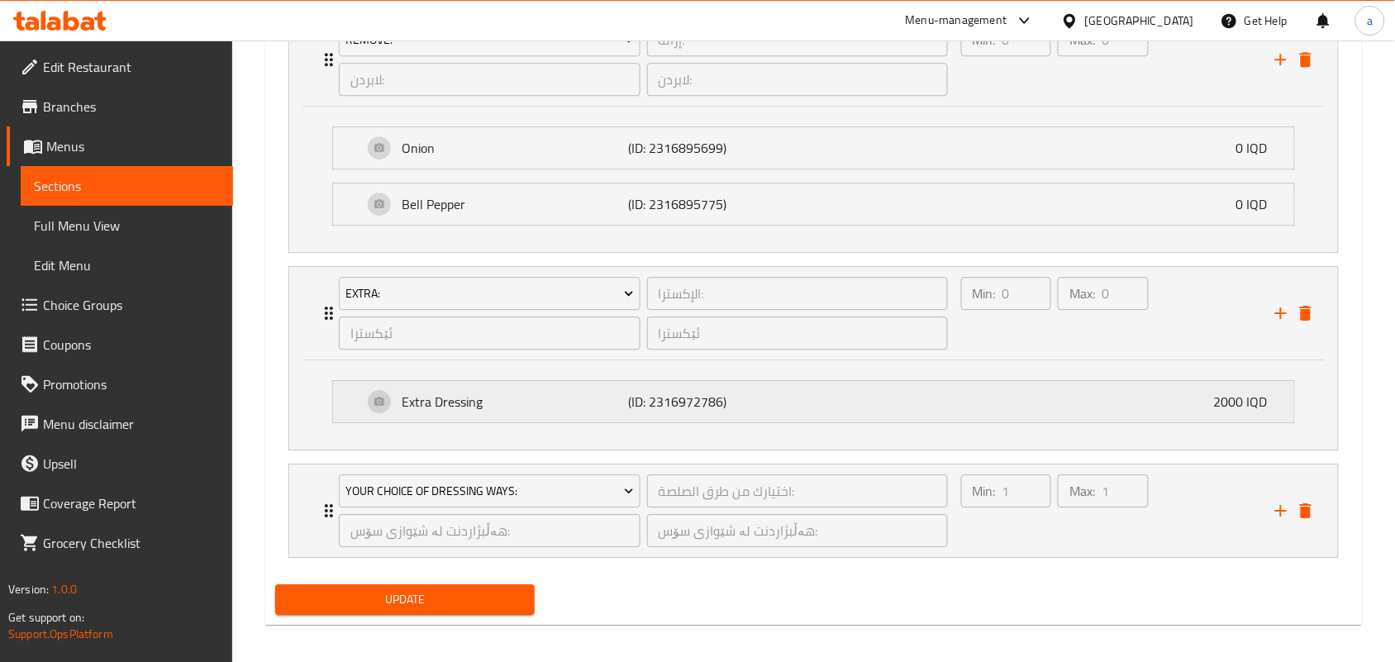
scroll to position [1381, 0]
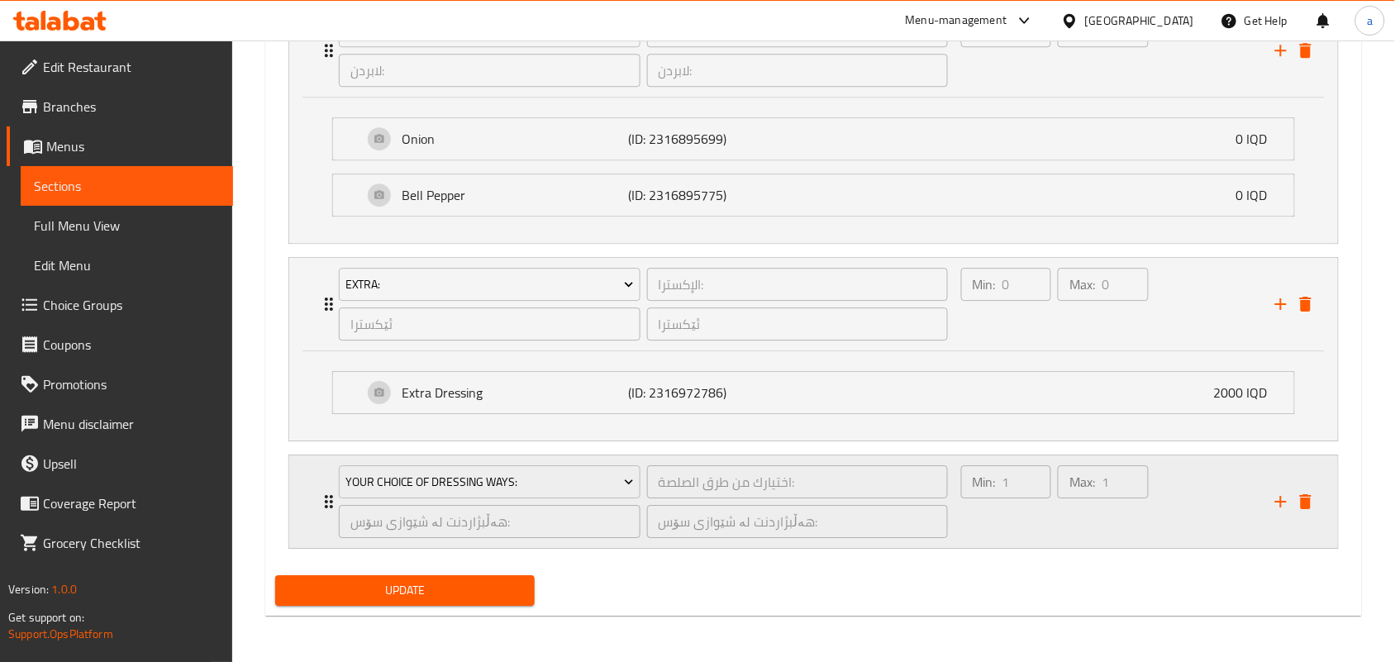
click at [996, 514] on div "Min: 1 ​" at bounding box center [1006, 501] width 97 height 79
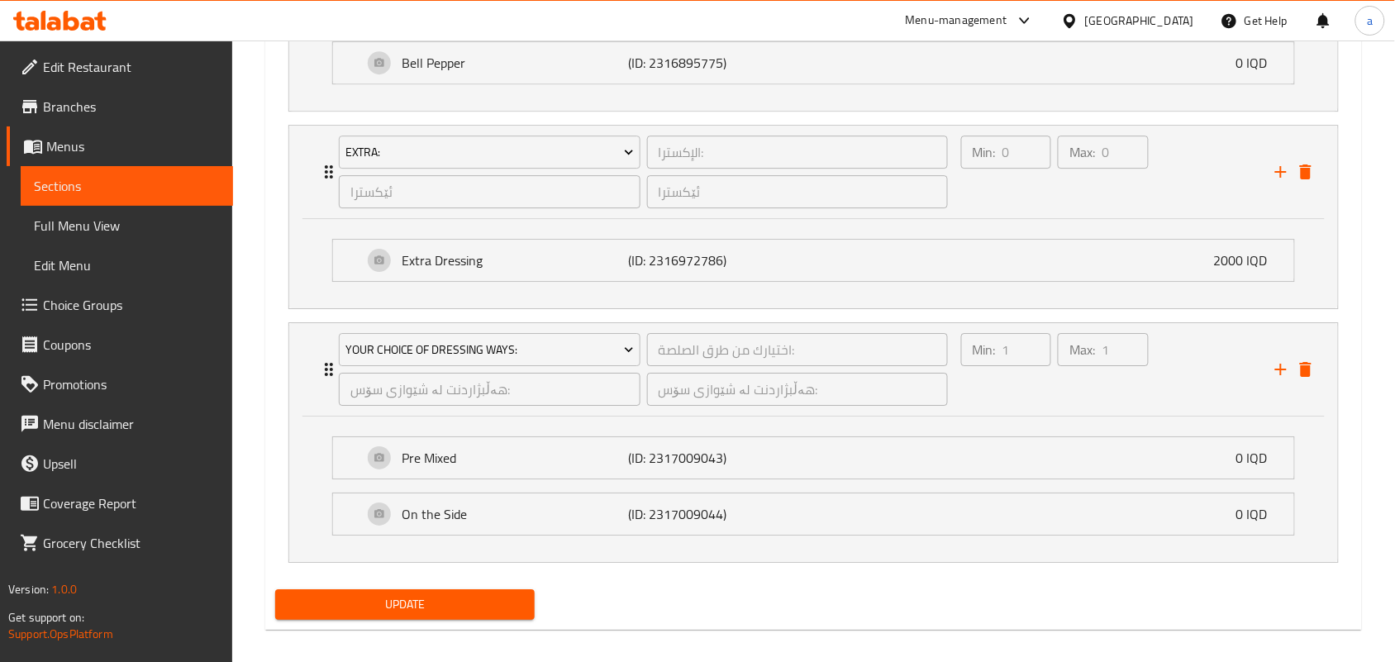
scroll to position [1525, 0]
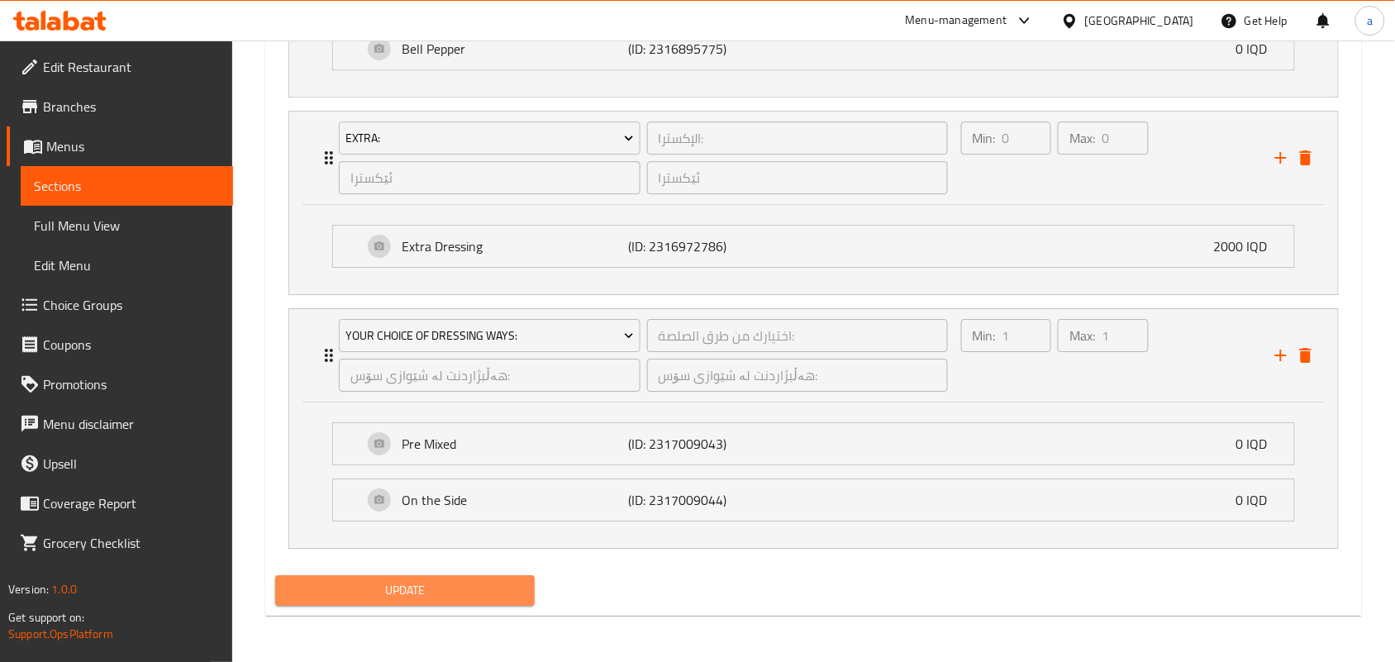
click at [475, 597] on span "Update" at bounding box center [404, 590] width 233 height 21
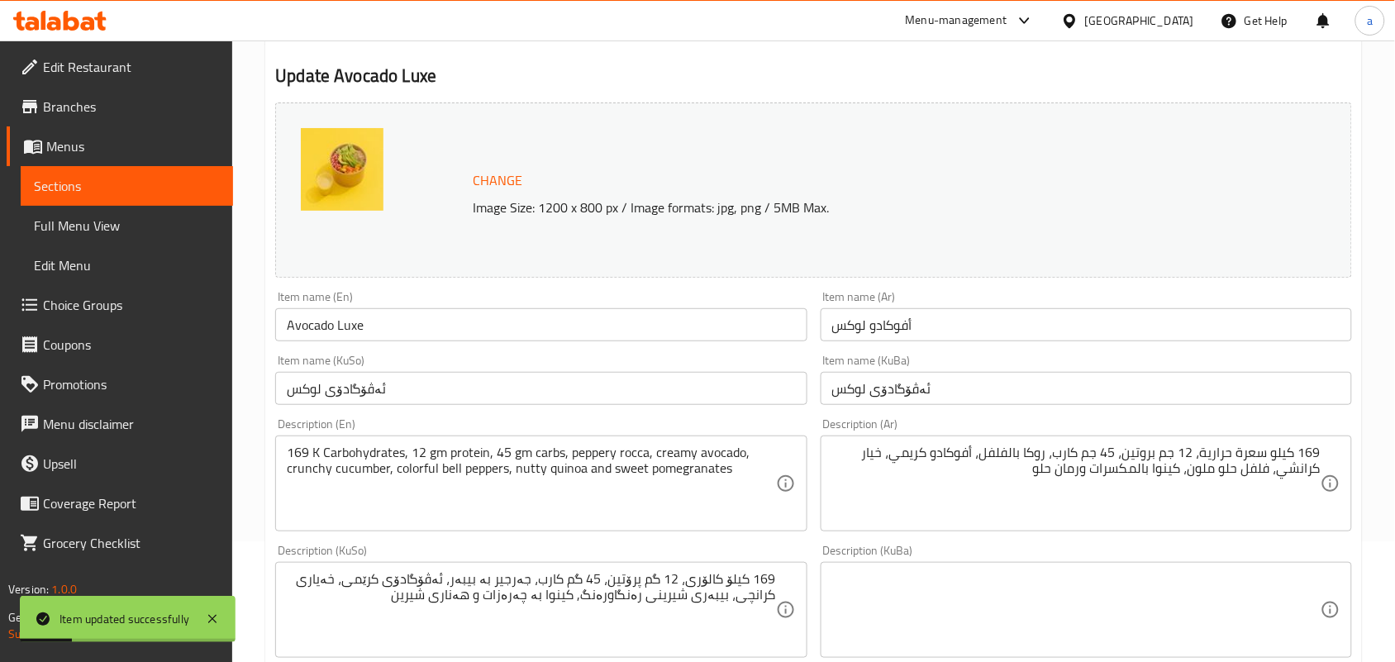
scroll to position [240, 0]
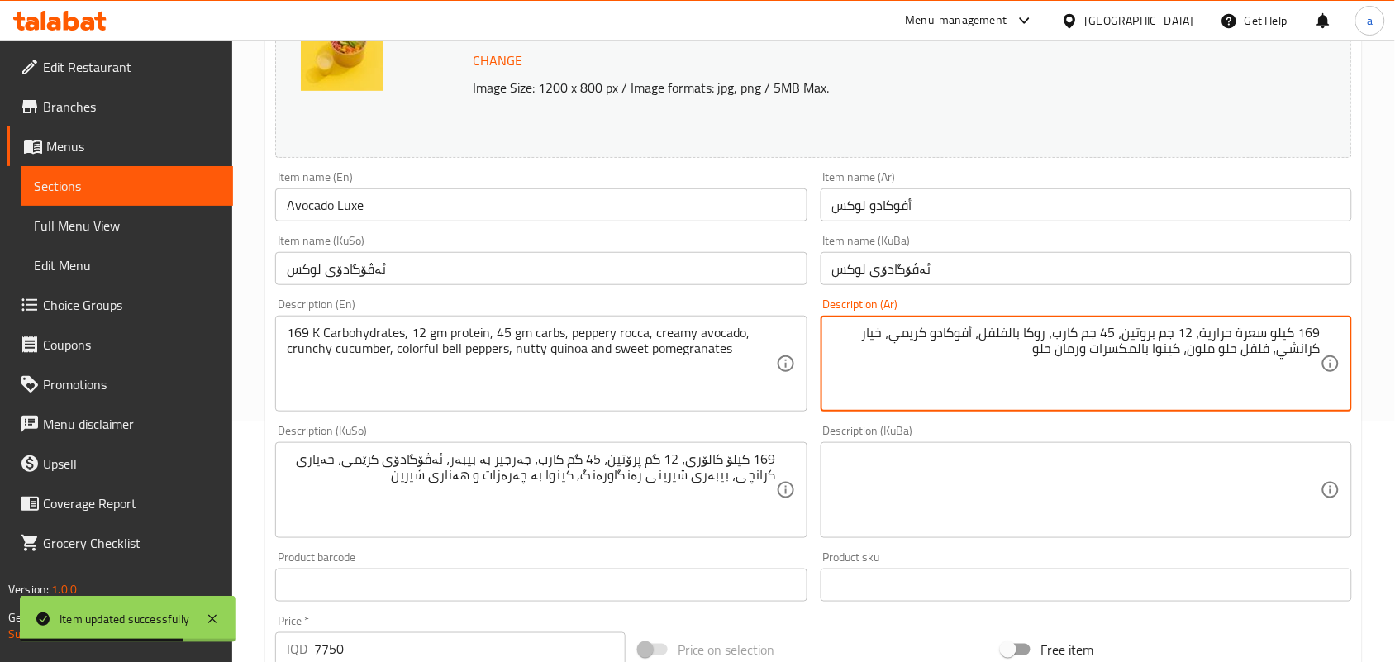
drag, startPoint x: 1195, startPoint y: 345, endPoint x: 1261, endPoint y: 347, distance: 65.3
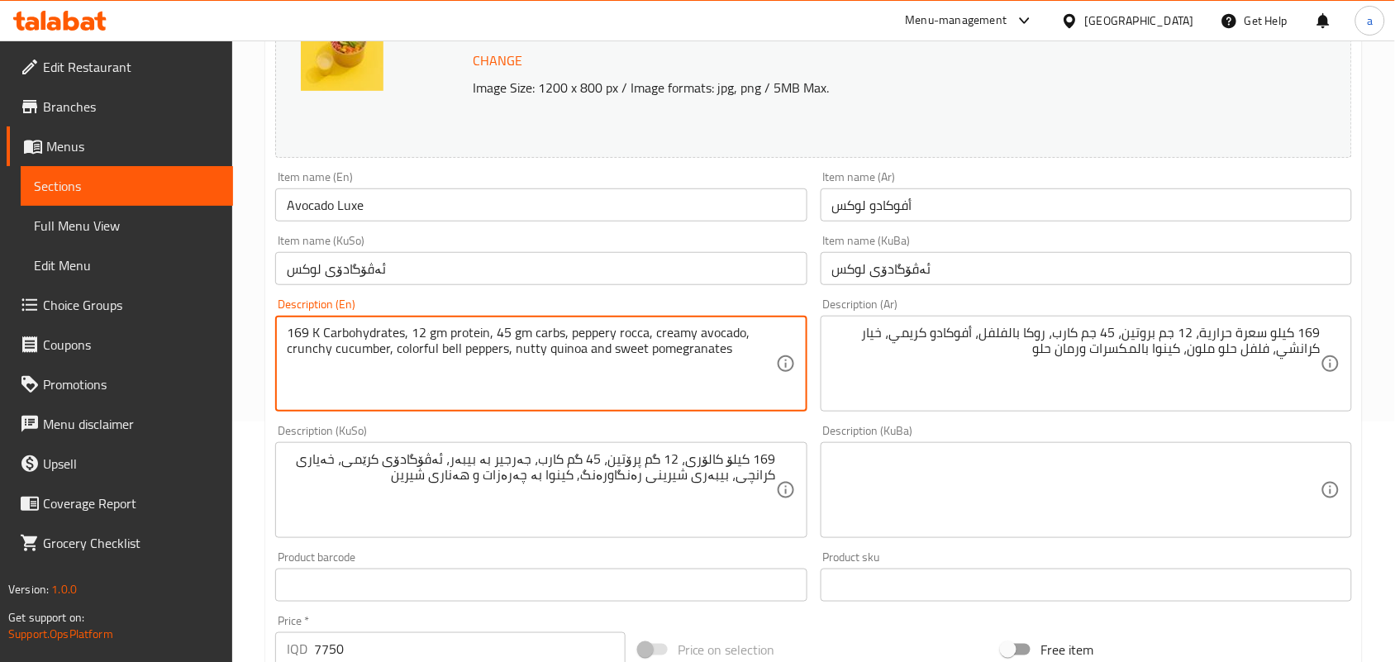
click at [362, 348] on textarea "169 K Carbohydrates, 12 gm protein, 45 gm carbs, peppery rocca, creamy avocado,…" at bounding box center [531, 364] width 488 height 78
paste textarea "calori"
click at [563, 345] on textarea "169 K Carbohydrates, 12 gm protein, 45 gm carbs, peppery rocca, creamy avocado,…" at bounding box center [531, 364] width 488 height 78
paste textarea "calories"
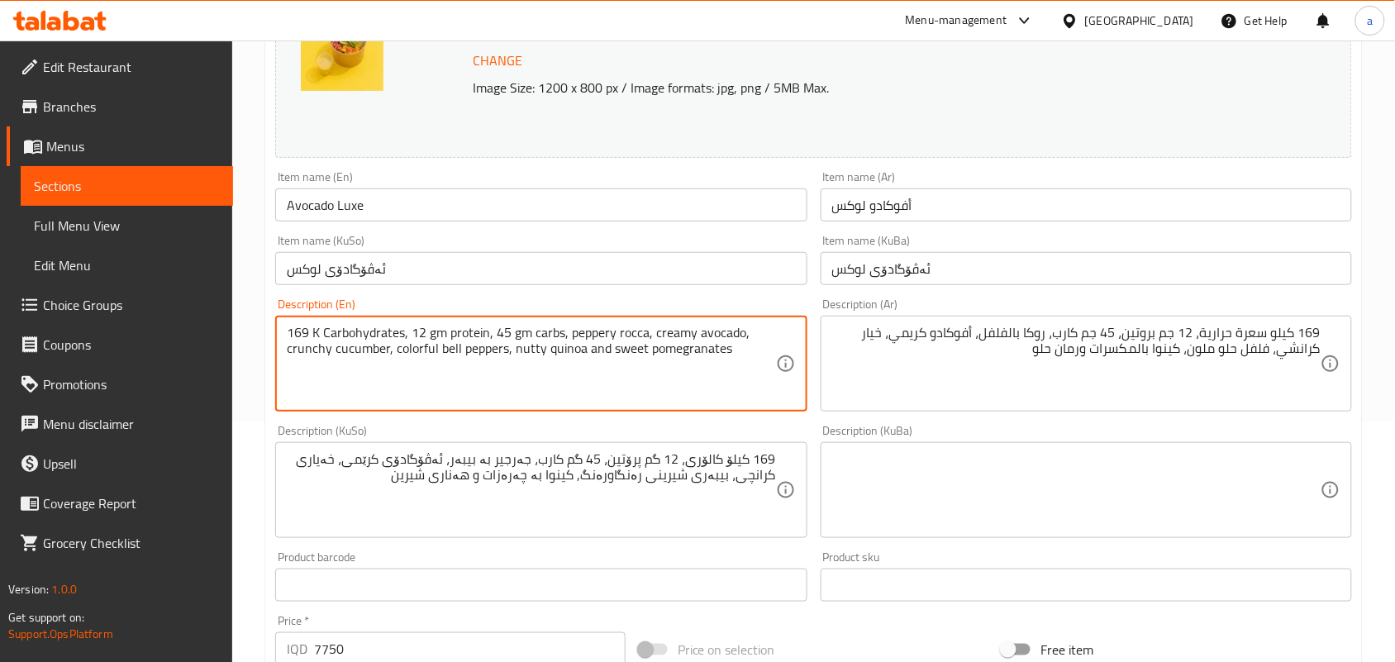
click at [552, 345] on textarea "169 K Carbohydrates, 12 gm protein, 45 gm carbs, peppery rocca, creamy avocado,…" at bounding box center [531, 364] width 488 height 78
paste textarea "lorie"
click at [581, 341] on textarea "169 K Carbohydrates, 12 gm protein, 45 gm calories, peppery rocca, creamy avoca…" at bounding box center [531, 364] width 488 height 78
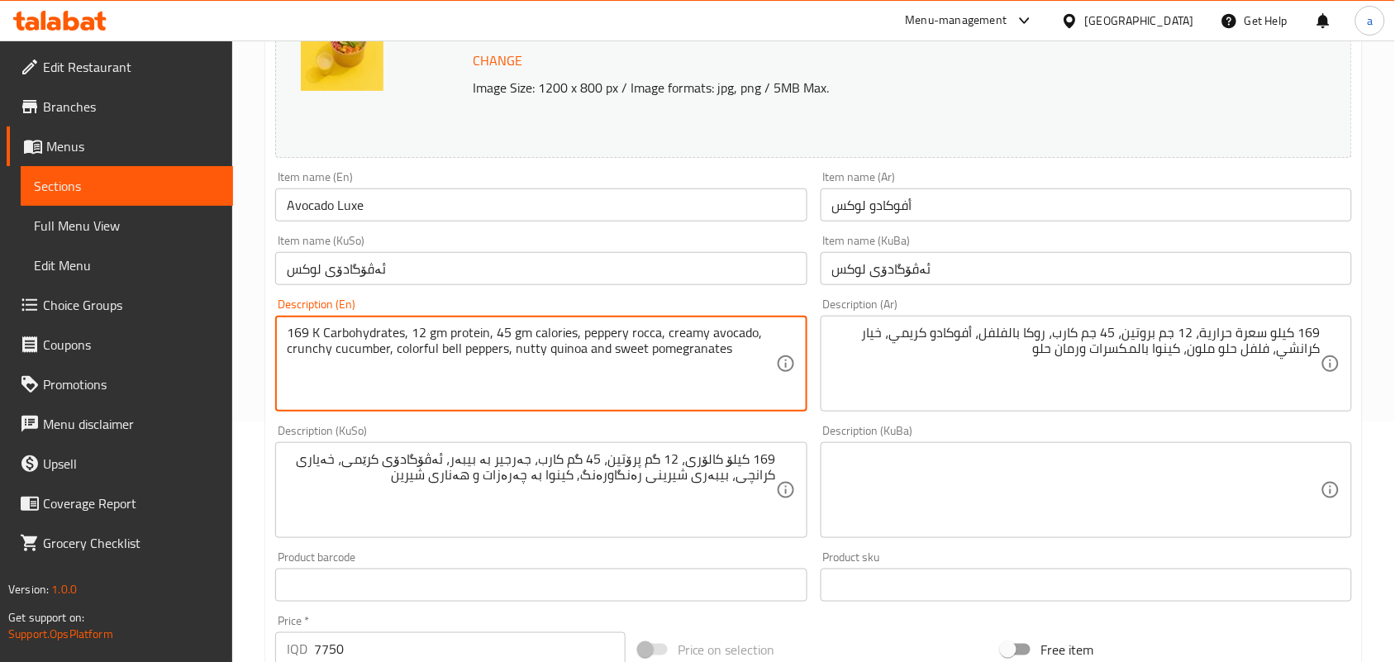
paste textarea "Carbohydrate"
click at [555, 344] on textarea "169 K Carbohydrates, 12 gm protein, 45 gm Carbohydrate, peppery rocca, creamy a…" at bounding box center [531, 364] width 488 height 78
click at [377, 340] on textarea "169 K Carbohydrates, 12 gm protein, 45 gm carbohydrate, peppery rocca, creamy a…" at bounding box center [531, 364] width 488 height 78
paste textarea "calori"
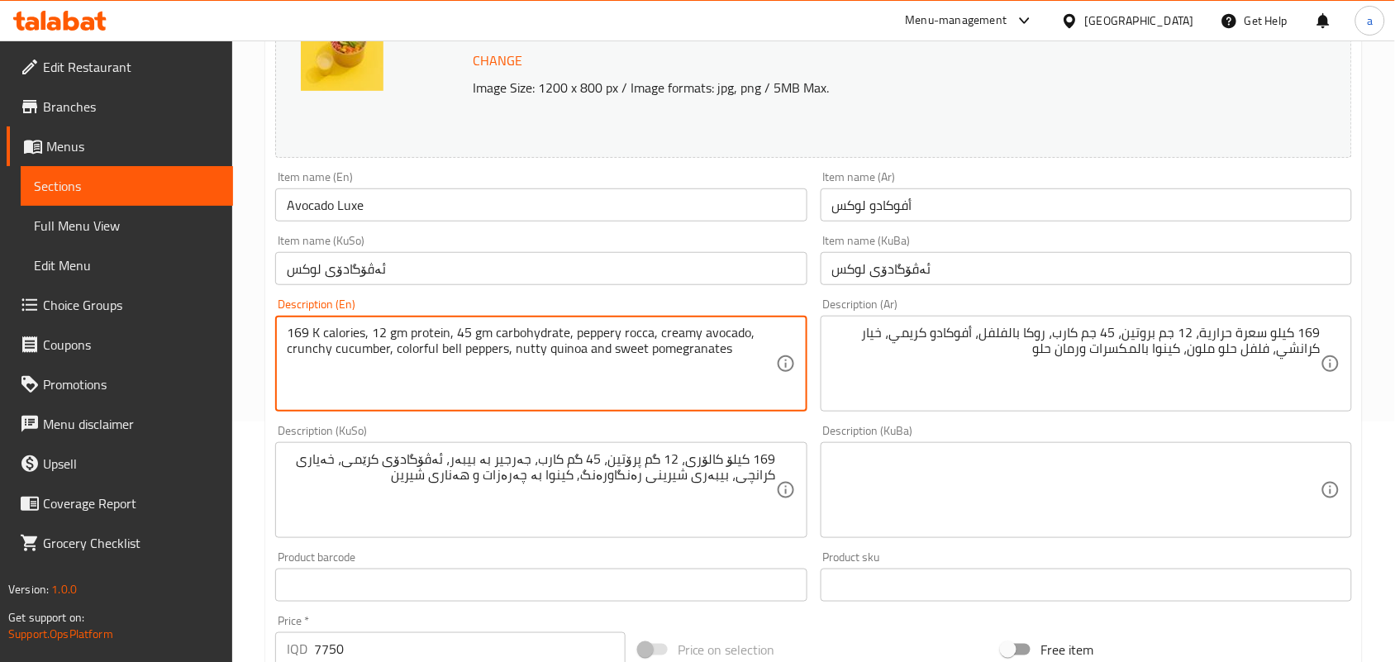
type textarea "169 K calories, 12 gm protein, 45 gm carbohydrate, peppery rocca, creamy avocad…"
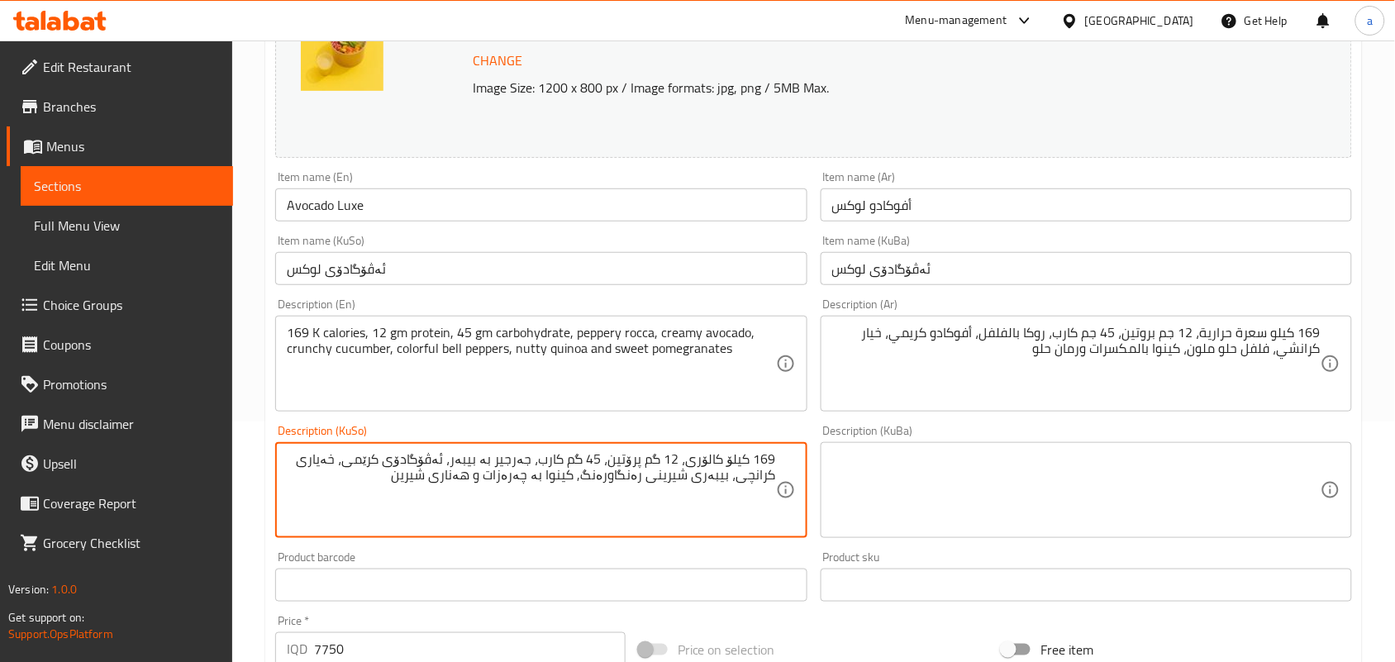
drag, startPoint x: 529, startPoint y: 480, endPoint x: 739, endPoint y: 240, distance: 319.0
click at [530, 480] on textarea "169 کیلۆ کالۆری، 12 گم پرۆتین، 45 گم کارب، جەرجیر بە بیبەر، ئەڤۆگادۆی کرێمی، خە…" at bounding box center [531, 490] width 488 height 78
click at [546, 477] on textarea "169 کیلۆ کالۆری، 12 گم پرۆتین، 45 گم کارب، جەرجیر بە بیبەر، ئەڤۆگادۆی کرێمی، خە…" at bounding box center [531, 490] width 488 height 78
paste textarea "ۆهیدرات"
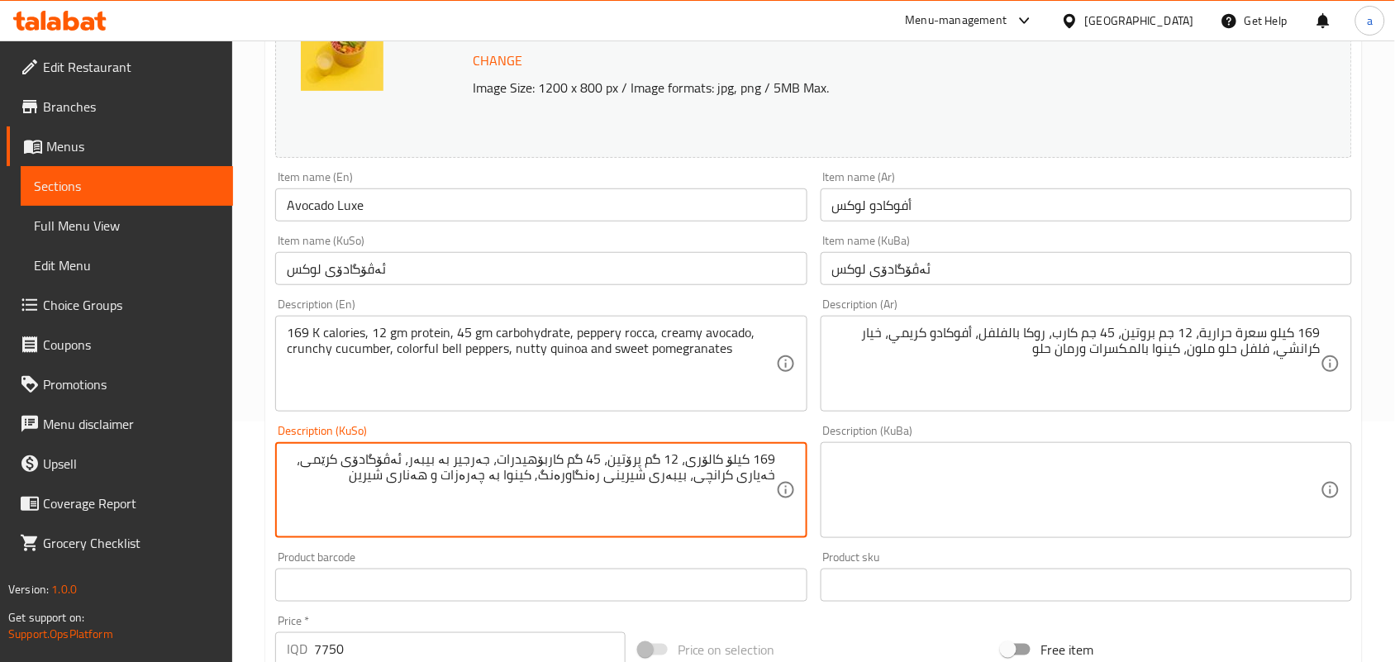
click at [555, 490] on textarea "169 کیلۆ کالۆری، 12 گم پرۆتین، 45 گم کاربۆهیدرات، جەرجیر بە بیبەر، ئەڤۆگادۆی کر…" at bounding box center [531, 490] width 488 height 78
type textarea "169 کیلۆ کالۆری، 12 گم پرۆتین، 45 گم کاربۆهیدرات، جەرجیر بە بیبەر، ئەڤۆگادۆی کر…"
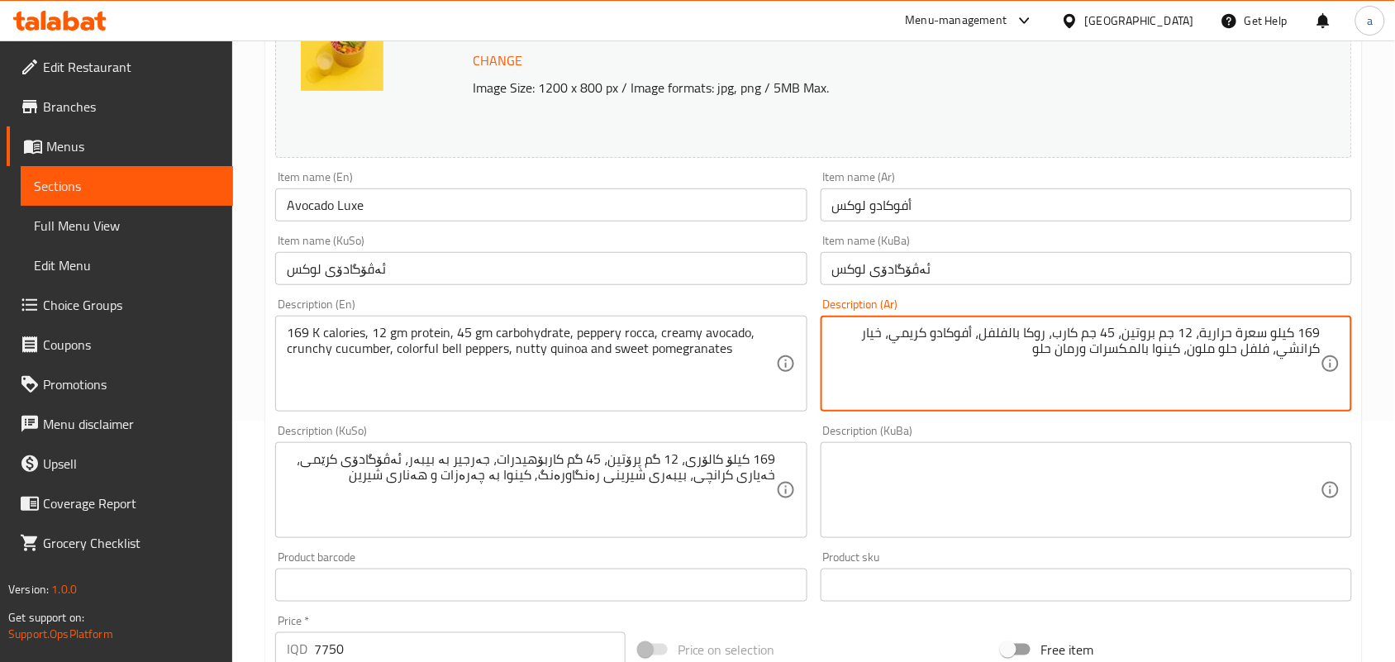
click at [1055, 347] on textarea "169 كيلو سعرة حرارية، 12 جم بروتين، 45 جم كارب، روكا بالفلفل، أفوكادو كريمي، خي…" at bounding box center [1076, 364] width 488 height 78
paste textarea "بوهيدرات"
type textarea "169 كيلو سعرة حرارية، 12 جم بروتين، 45 جم كربوهيدرات، روكا بالفلفل، أفوكادو كري…"
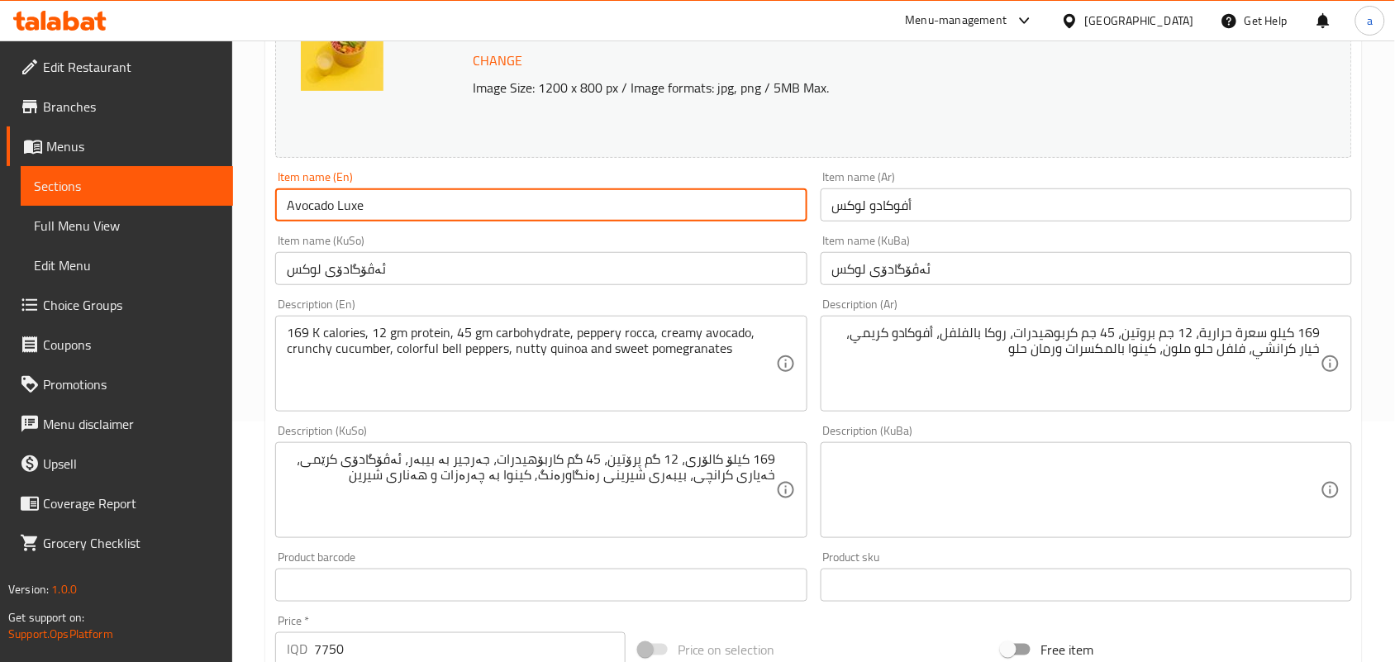
click at [473, 215] on input "Avocado Luxe" at bounding box center [540, 204] width 531 height 33
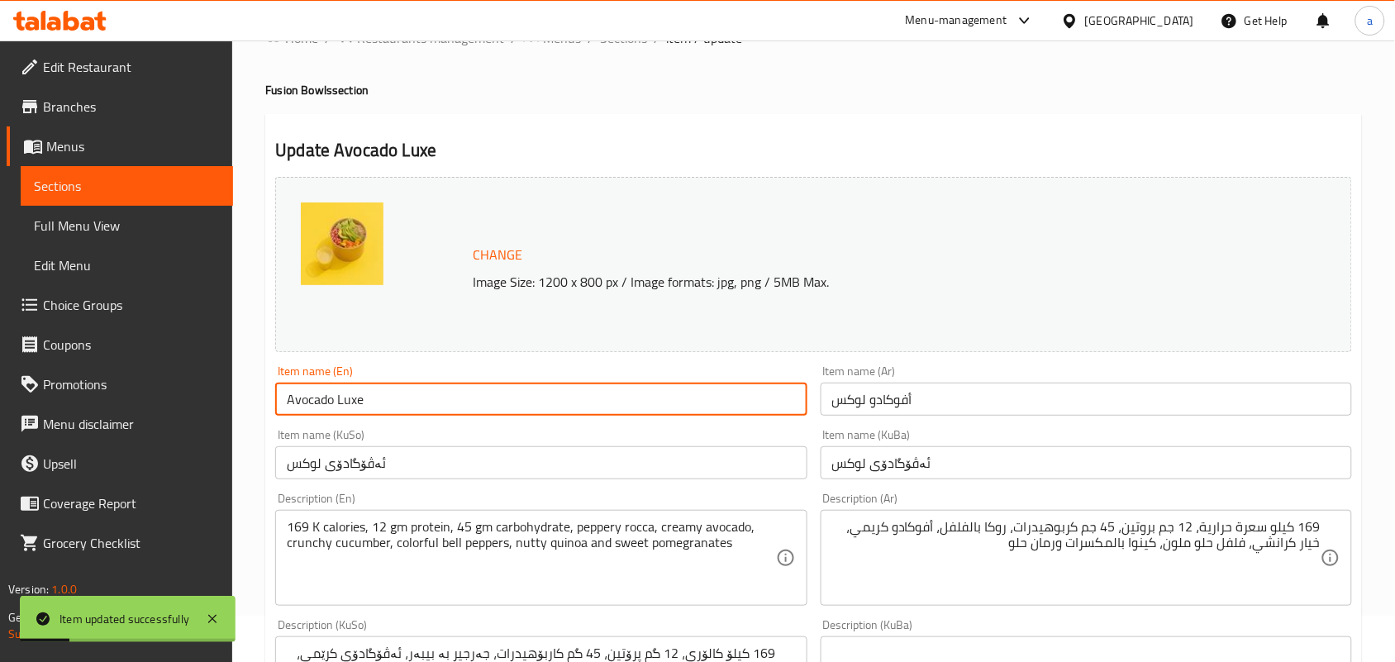
scroll to position [0, 0]
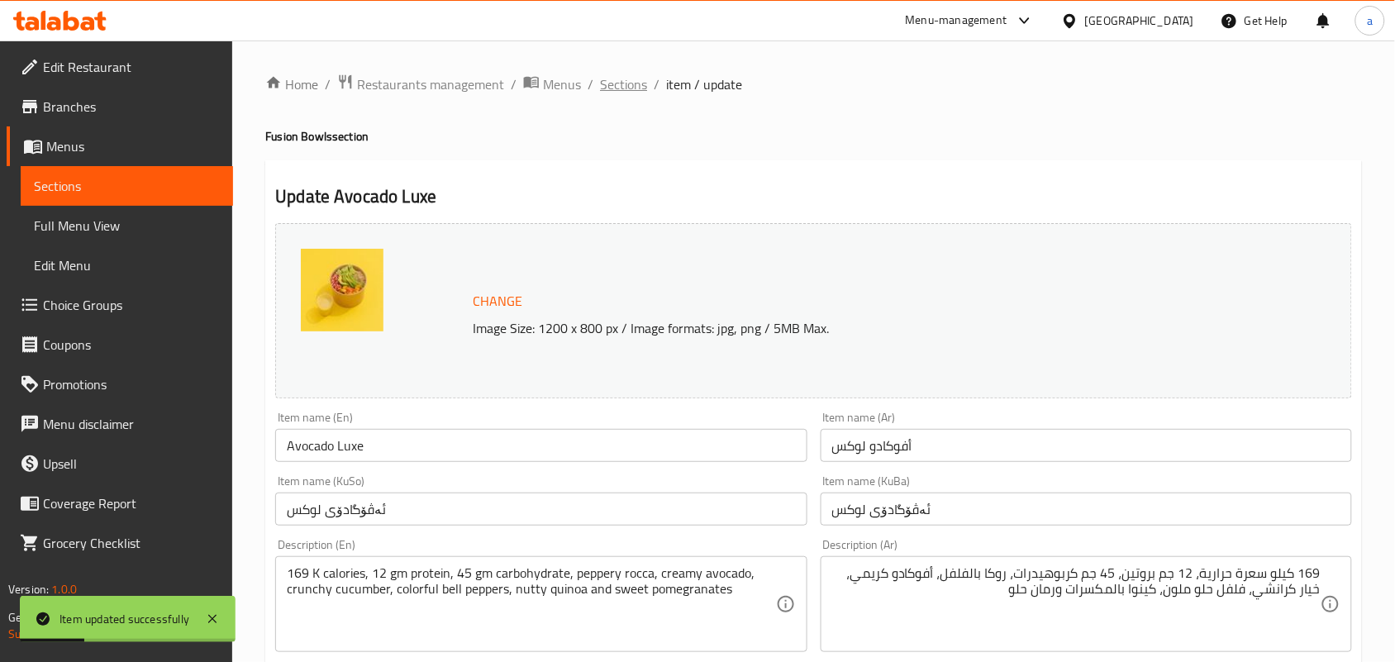
click at [647, 80] on span "Sections" at bounding box center [623, 84] width 47 height 20
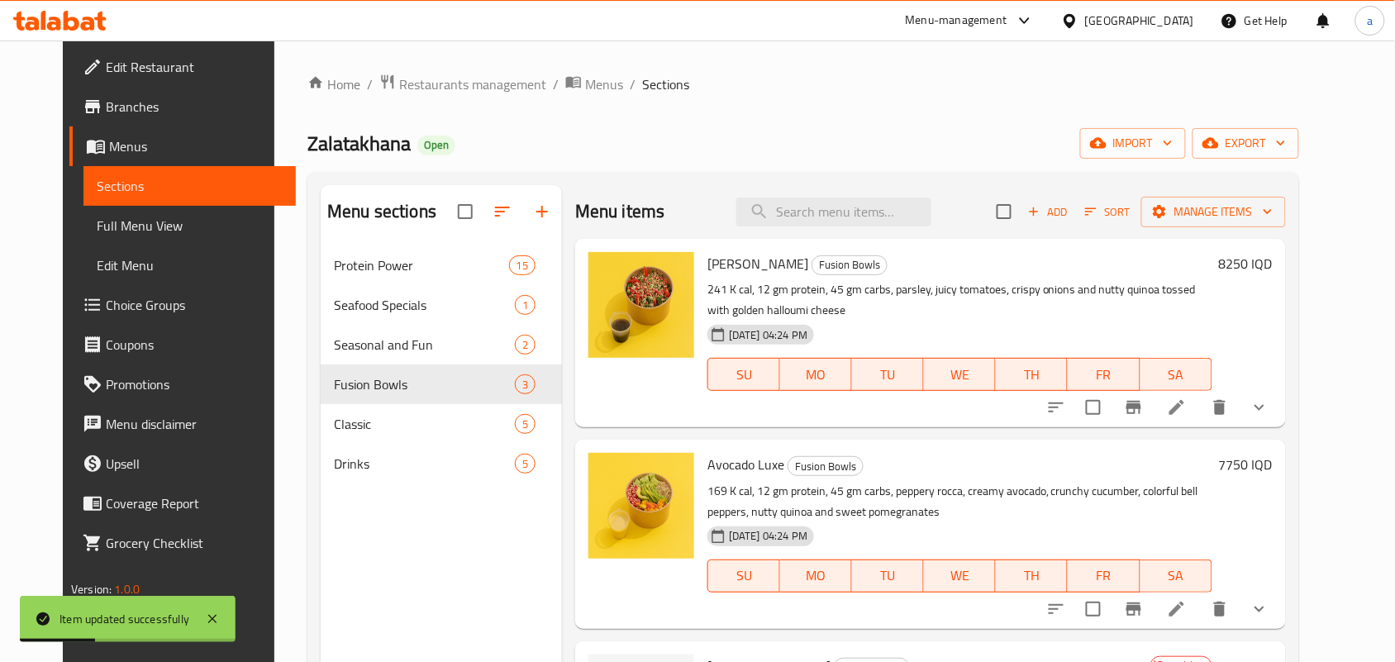
drag, startPoint x: 175, startPoint y: 209, endPoint x: 240, endPoint y: 260, distance: 83.0
click at [174, 209] on link "Full Menu View" at bounding box center [189, 226] width 212 height 40
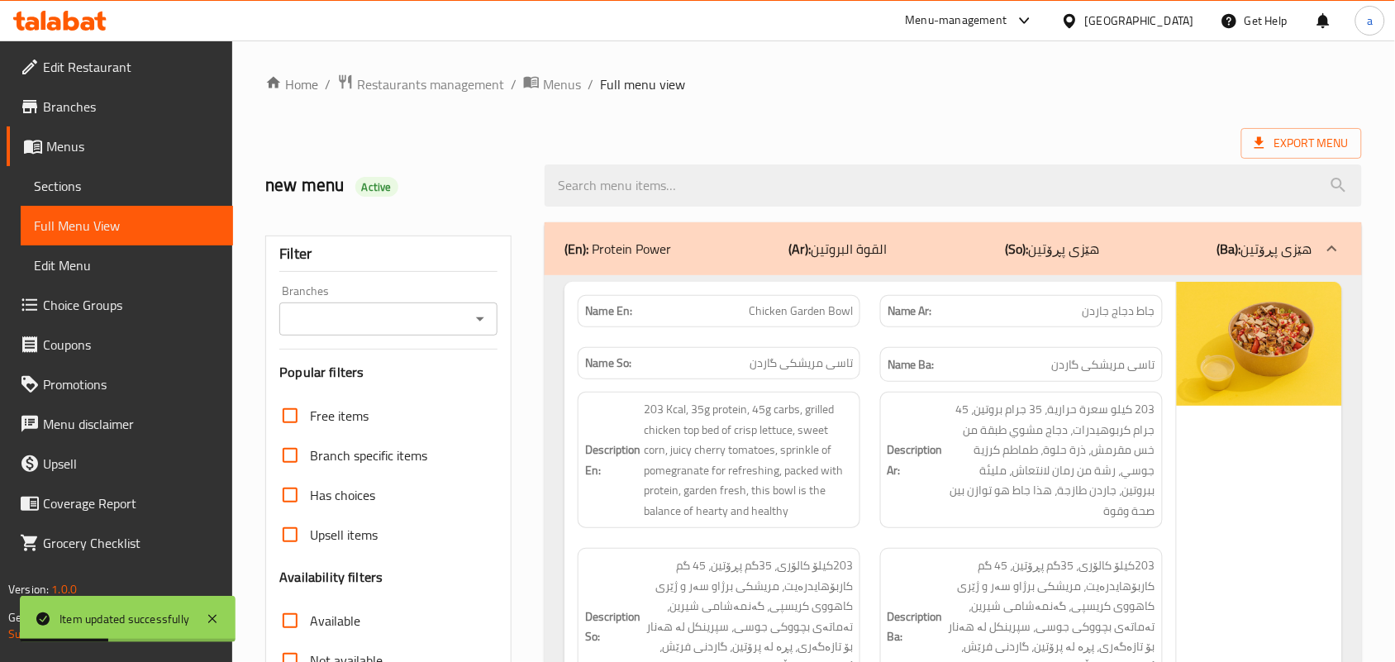
click at [485, 329] on icon "Open" at bounding box center [480, 319] width 20 height 20
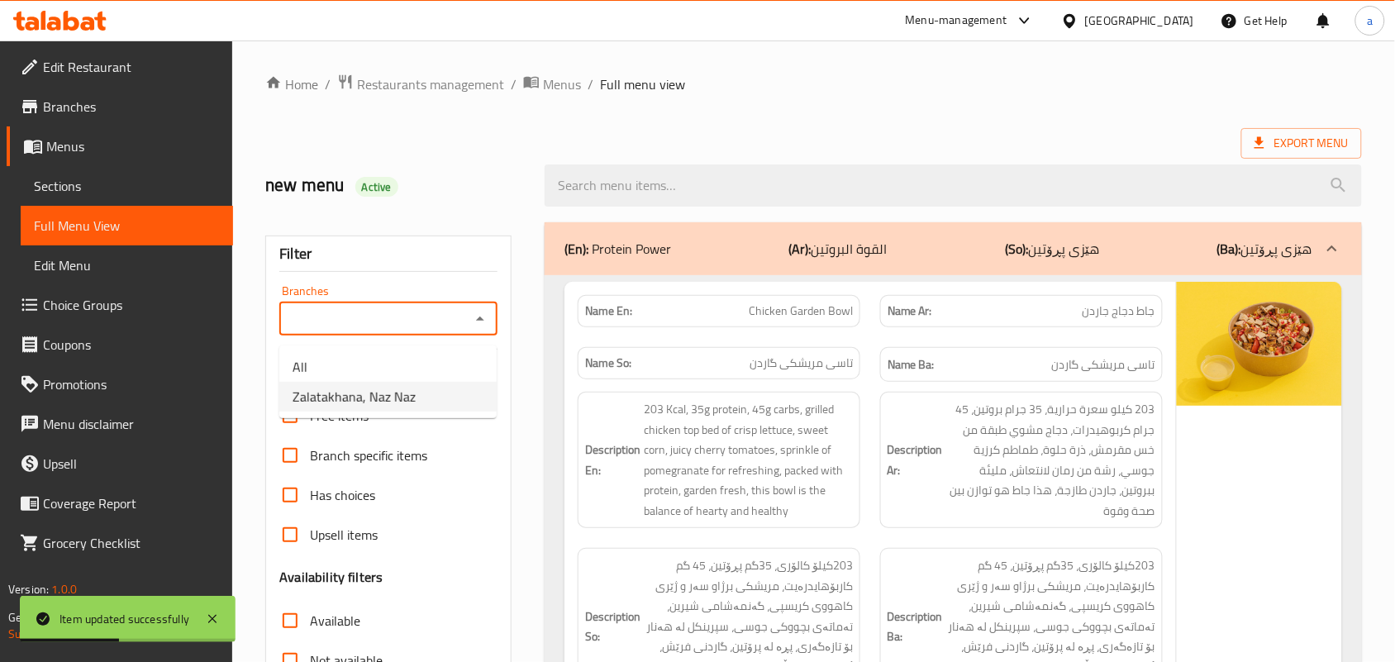
click at [397, 403] on span "Zalatakhana, Naz Naz" at bounding box center [353, 397] width 123 height 20
type input "Zalatakhana, Naz Naz"
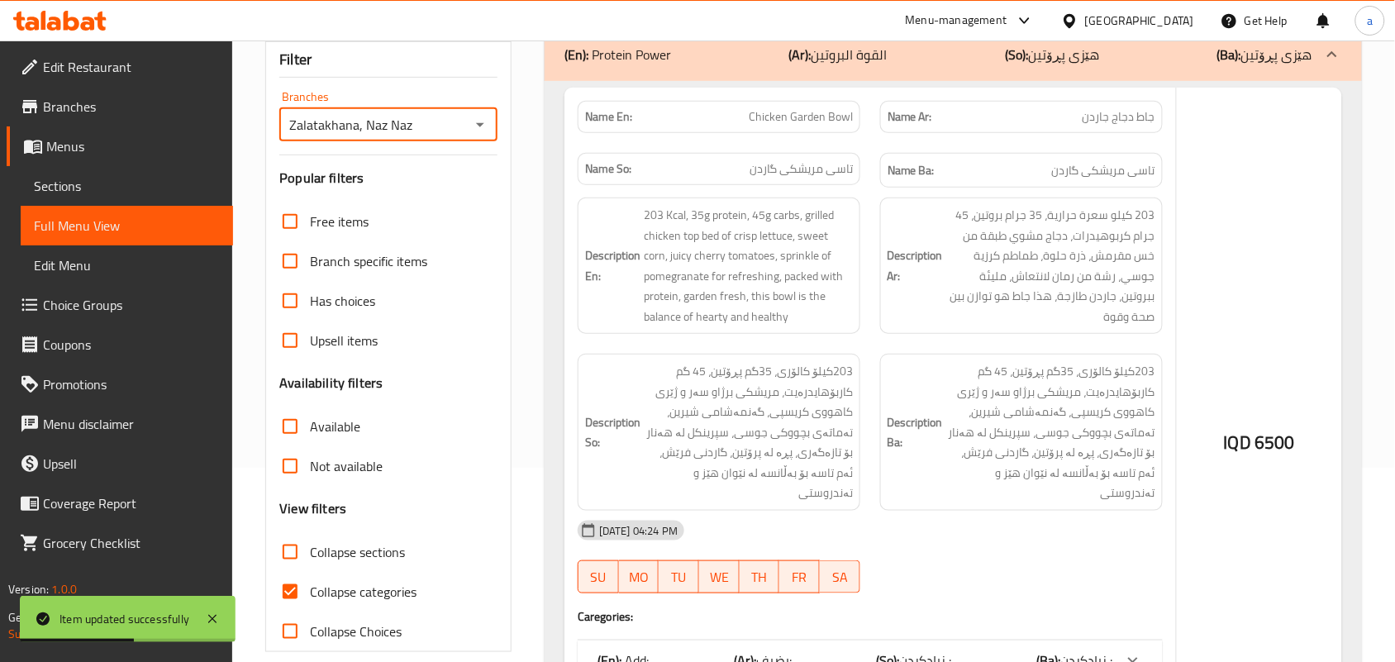
scroll to position [240, 0]
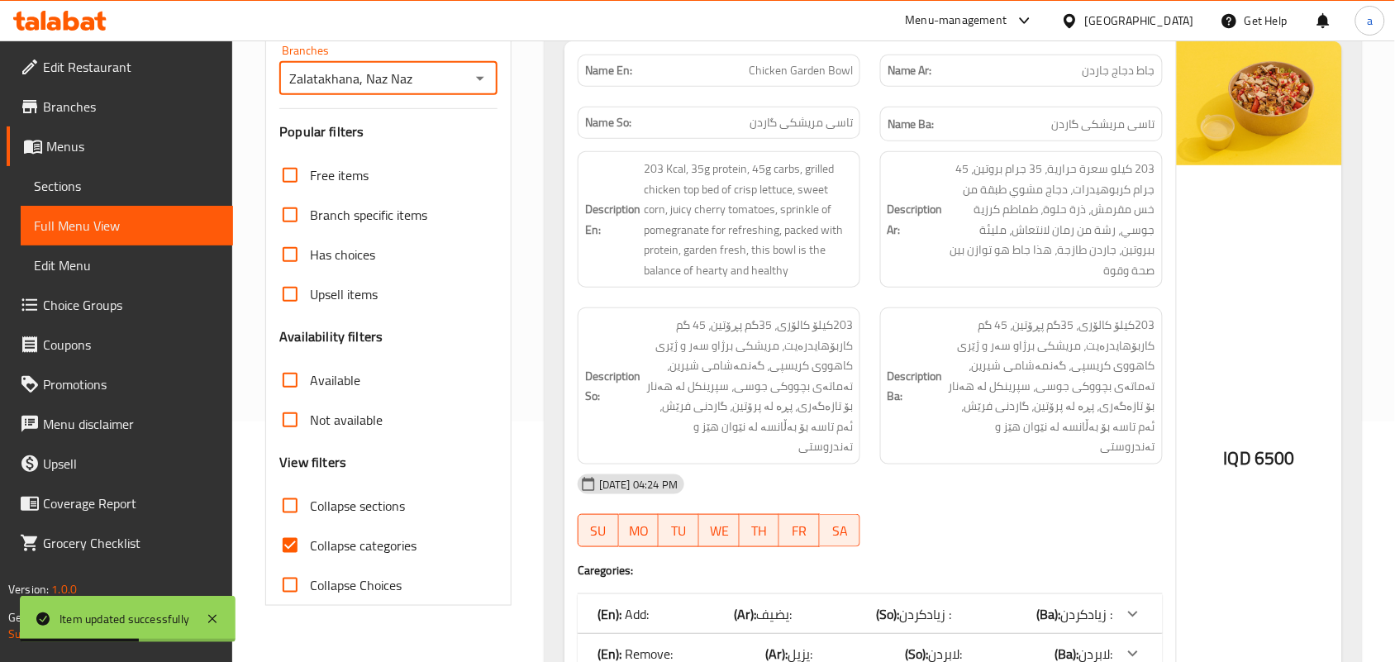
click at [294, 565] on input "Collapse categories" at bounding box center [290, 545] width 40 height 40
checkbox input "false"
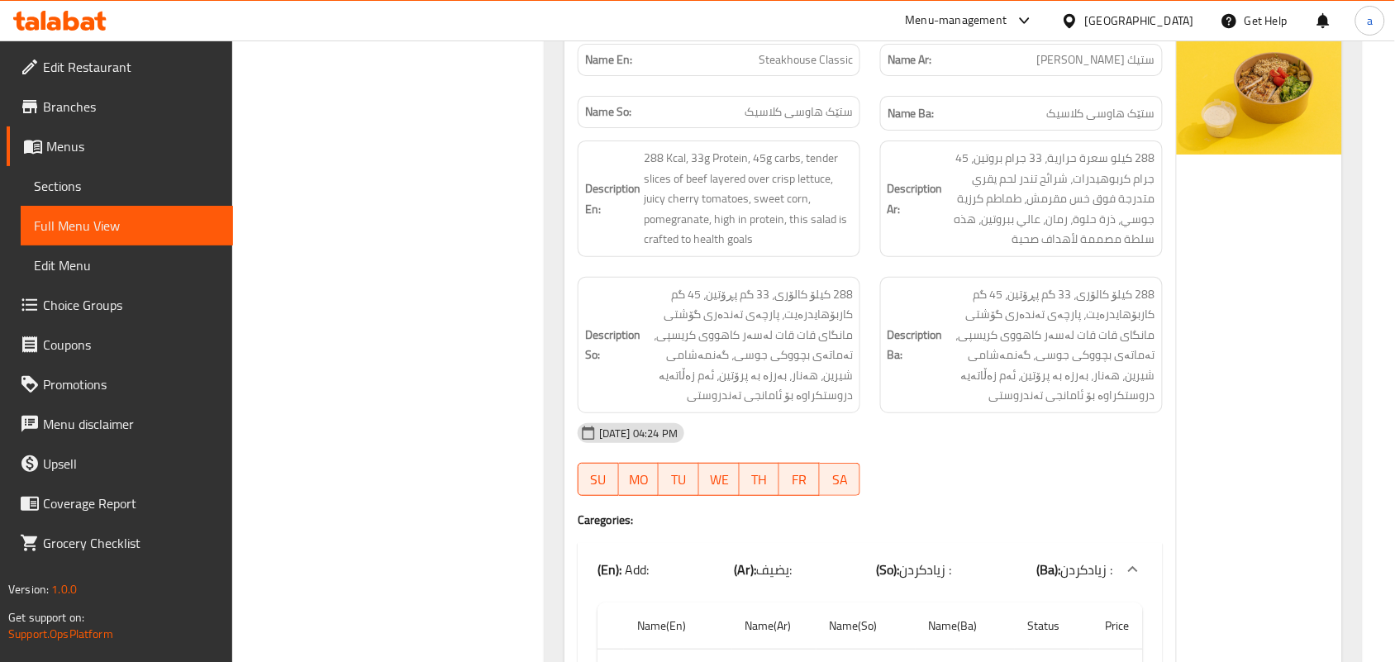
scroll to position [0, 0]
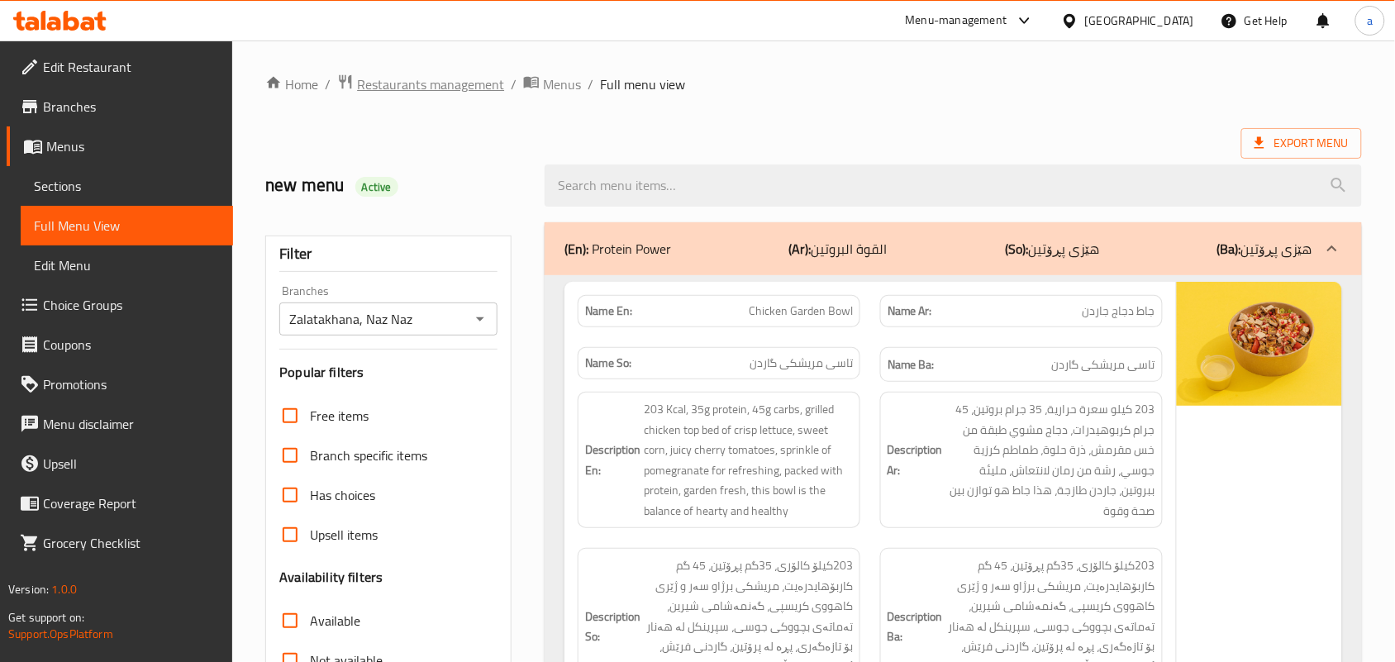
click at [421, 89] on span "Restaurants management" at bounding box center [430, 84] width 147 height 20
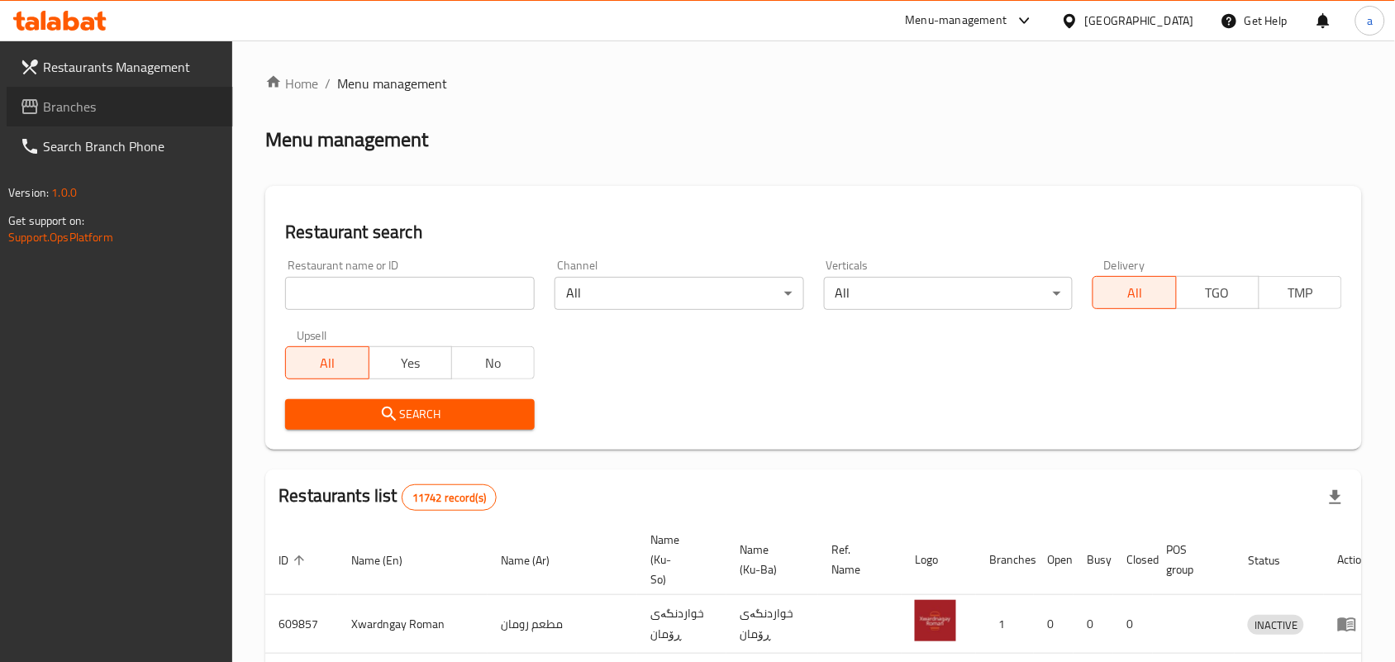
drag, startPoint x: 95, startPoint y: 109, endPoint x: 140, endPoint y: 137, distance: 53.4
click at [95, 108] on span "Branches" at bounding box center [131, 107] width 177 height 20
